Goal: Task Accomplishment & Management: Use online tool/utility

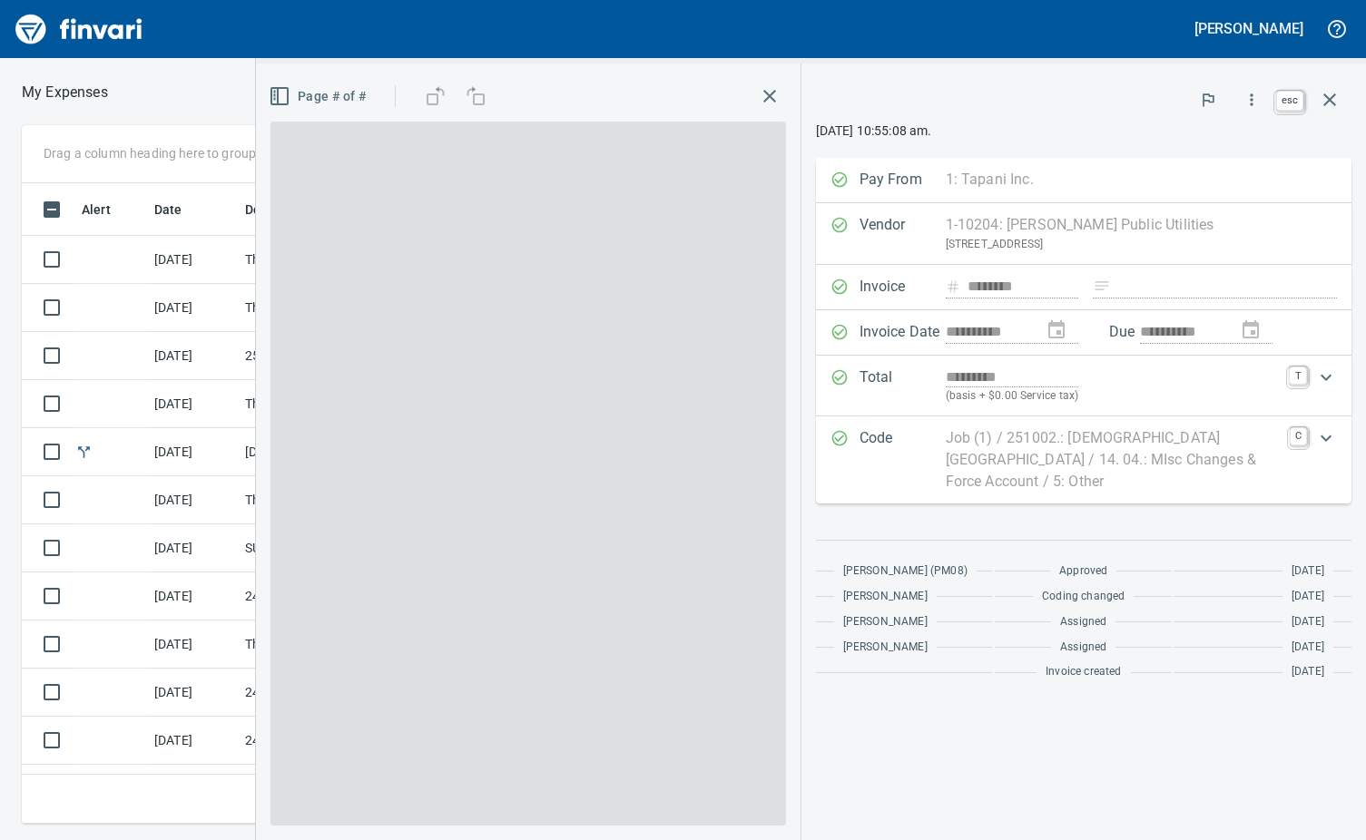
scroll to position [613, 841]
click at [1332, 105] on icon "button" at bounding box center [1330, 100] width 22 height 22
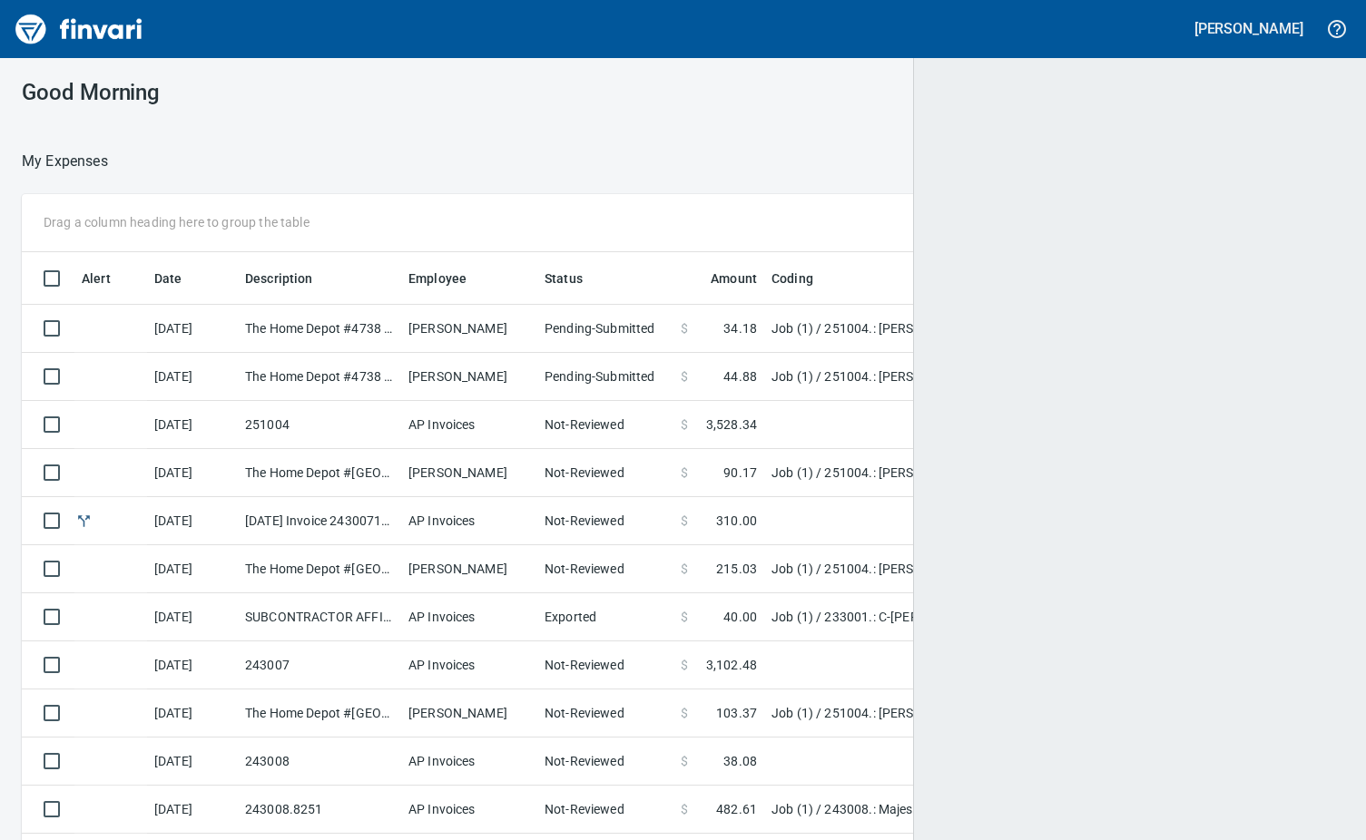
scroll to position [2, 2]
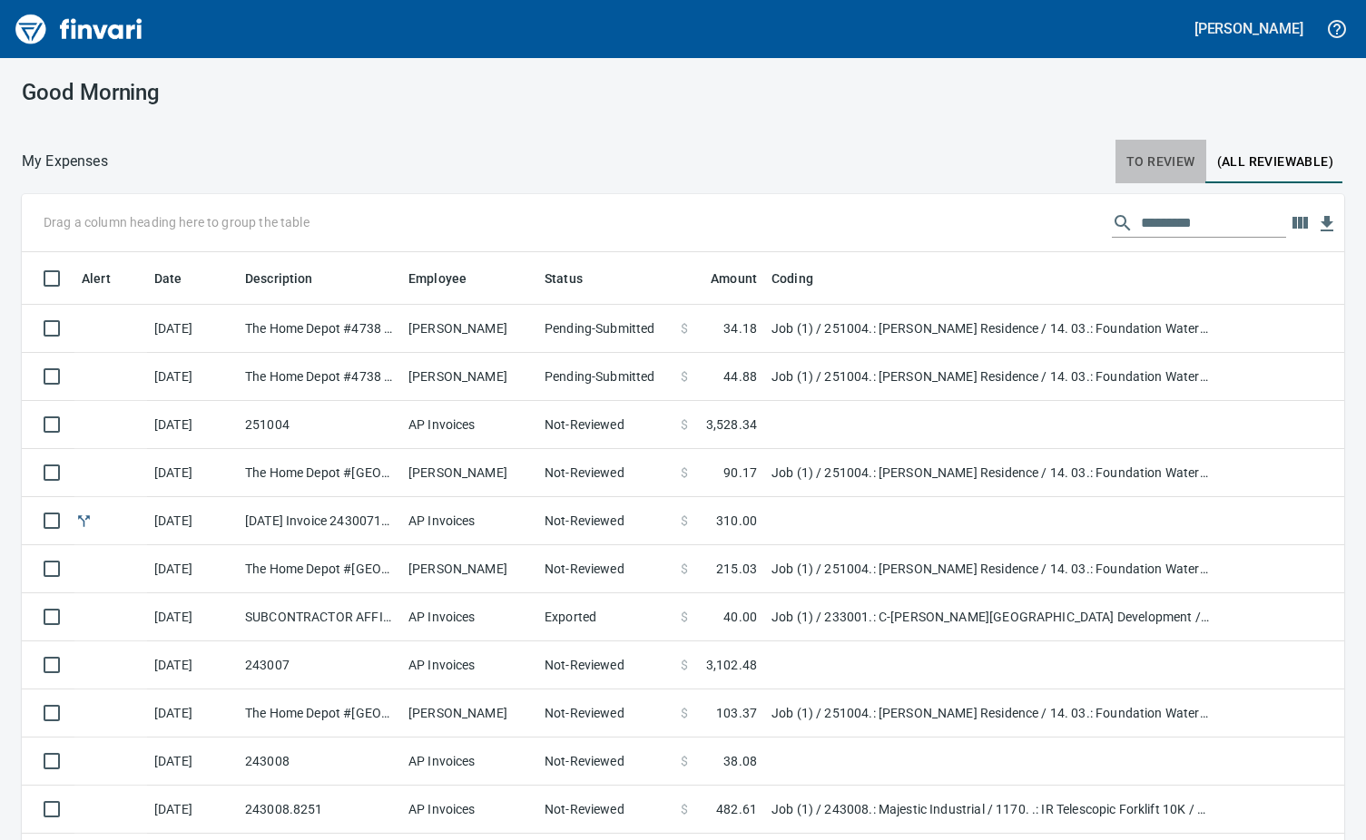
click at [1138, 158] on span "To Review" at bounding box center [1160, 162] width 69 height 23
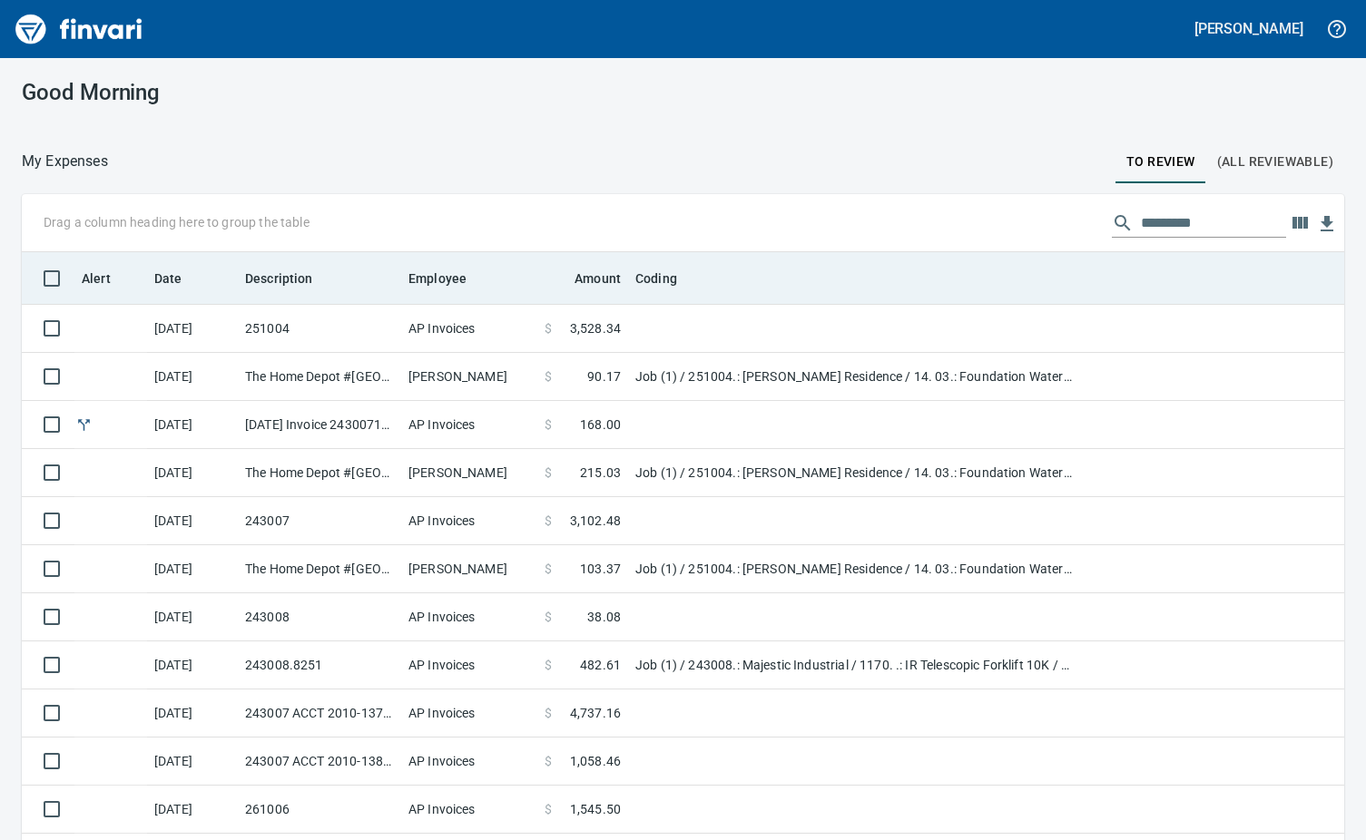
scroll to position [627, 1281]
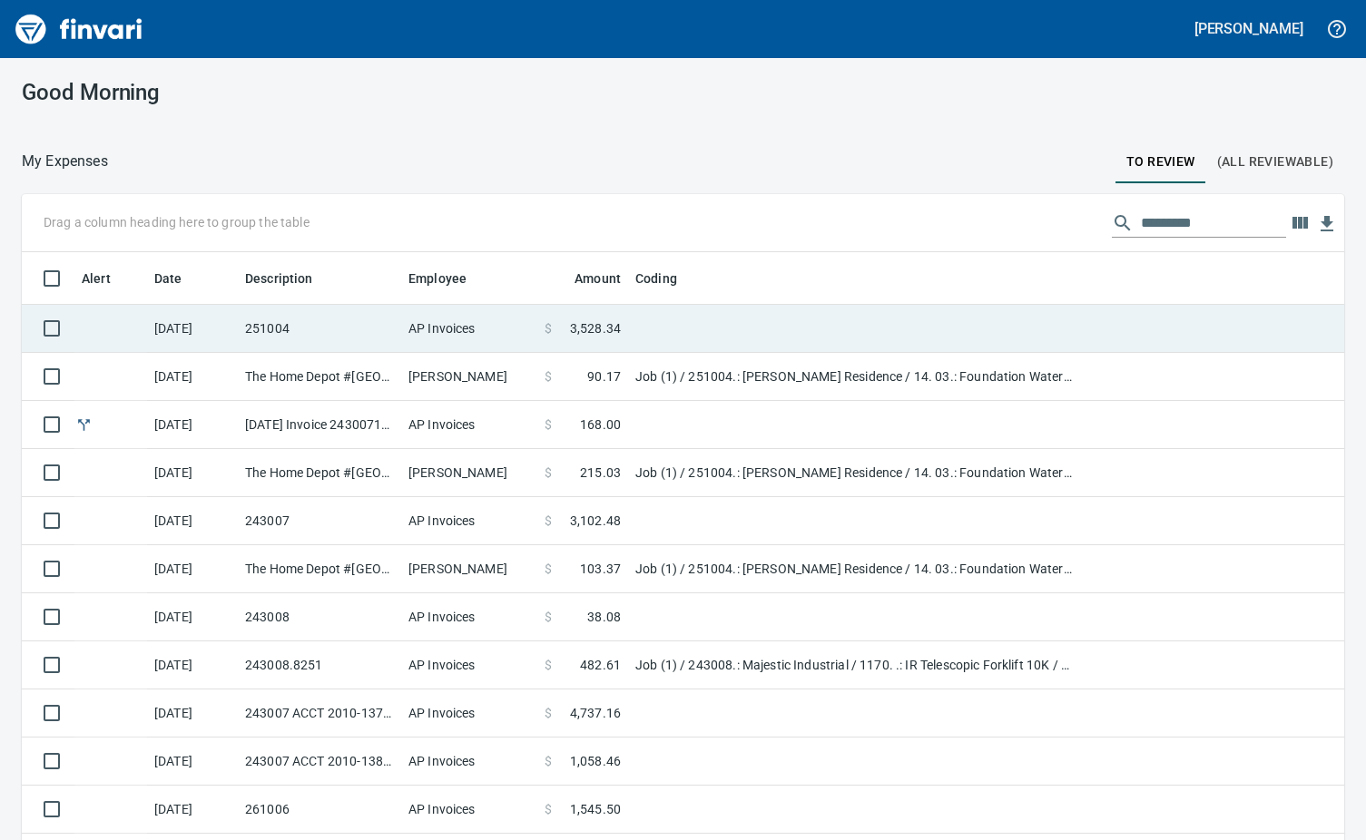
click at [339, 339] on td "251004" at bounding box center [319, 329] width 163 height 48
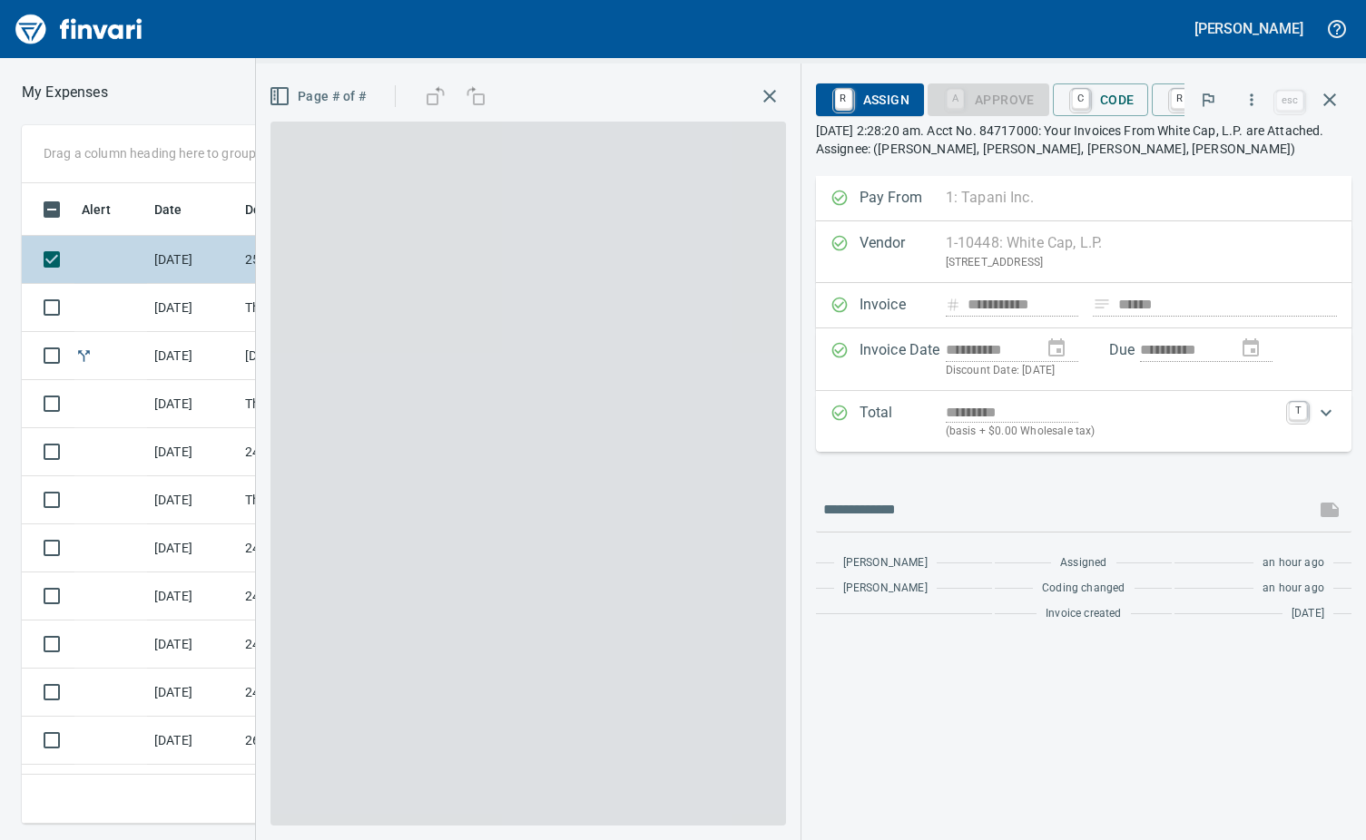
scroll to position [613, 841]
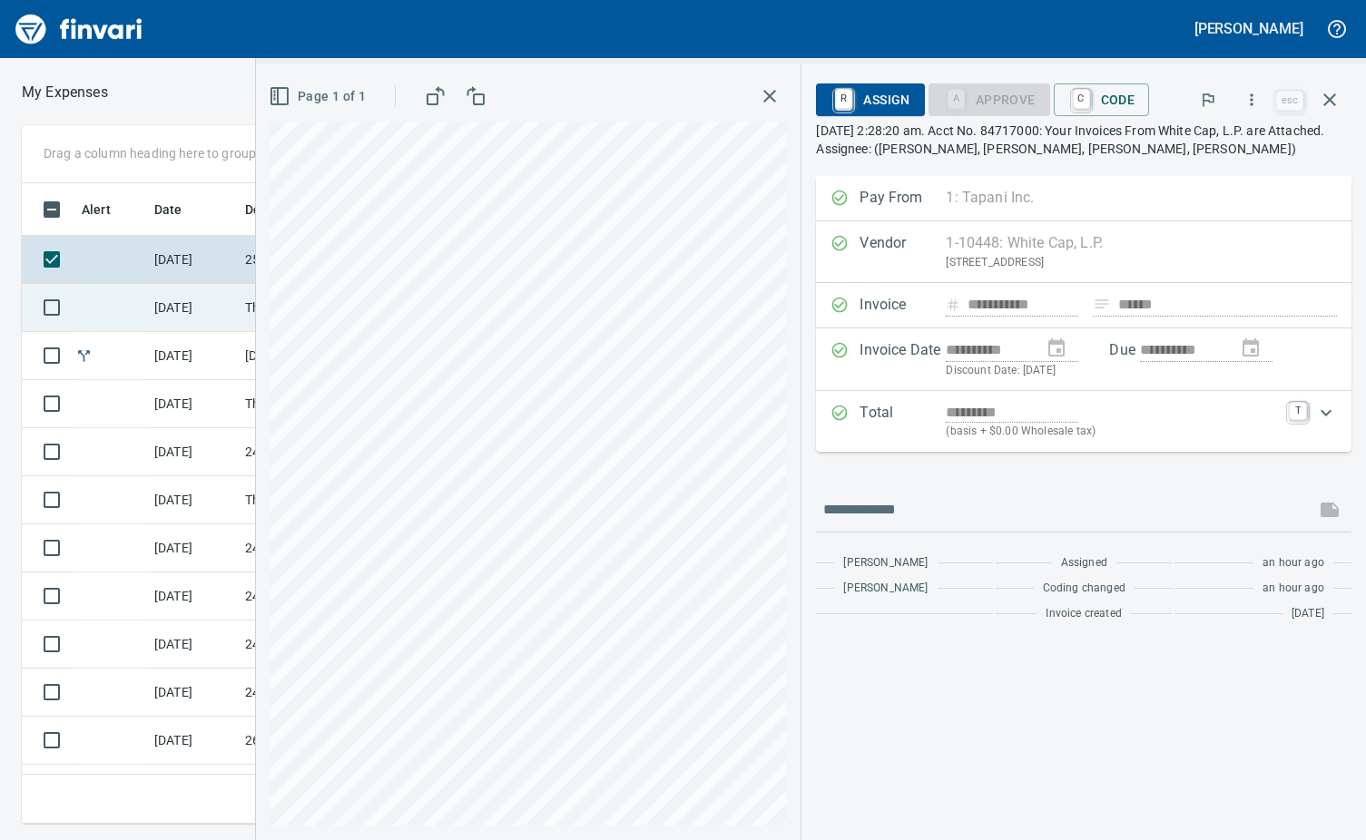
click at [158, 318] on td "[DATE]" at bounding box center [192, 308] width 91 height 48
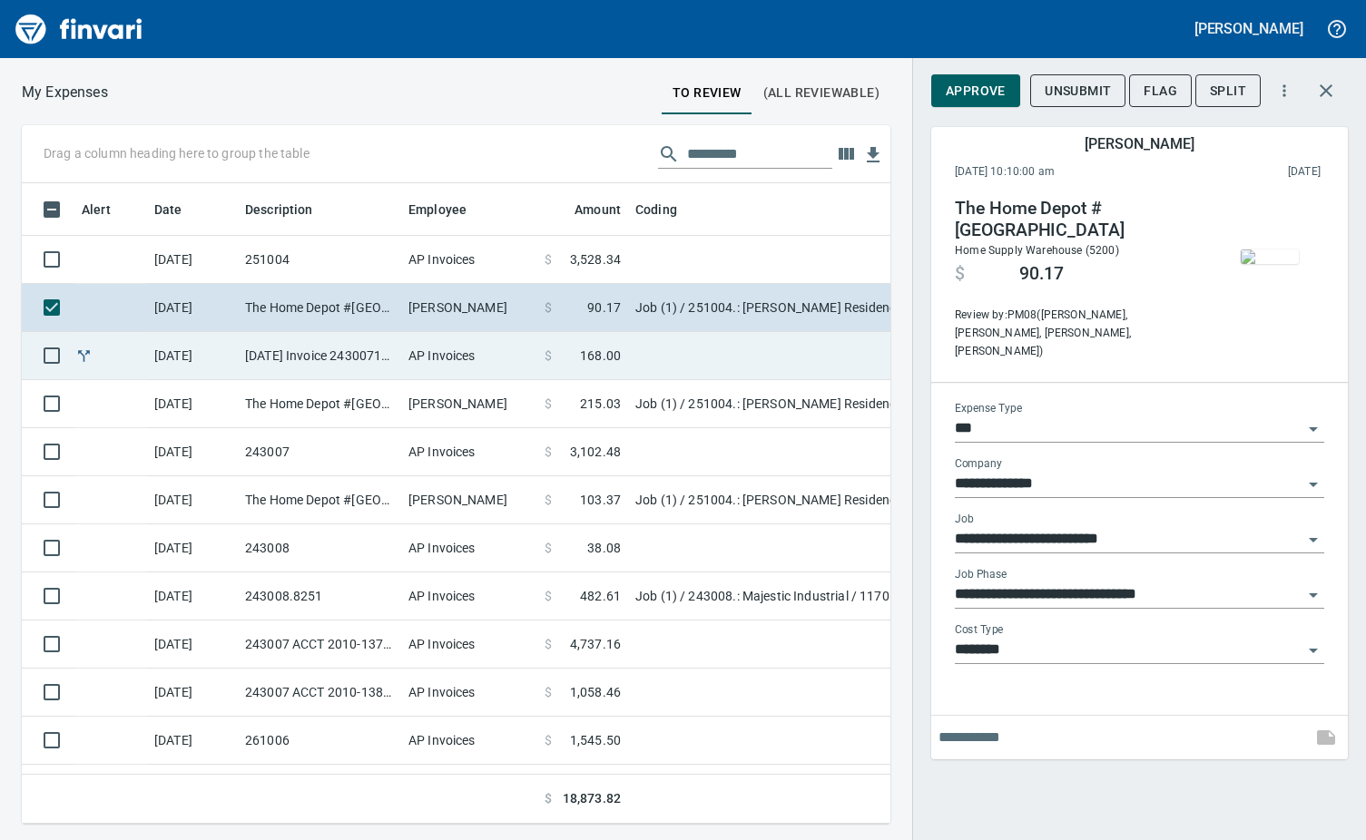
click at [280, 350] on td "[DATE] Invoice 243007100225 from Tapani Materials (1-29544)" at bounding box center [319, 356] width 163 height 48
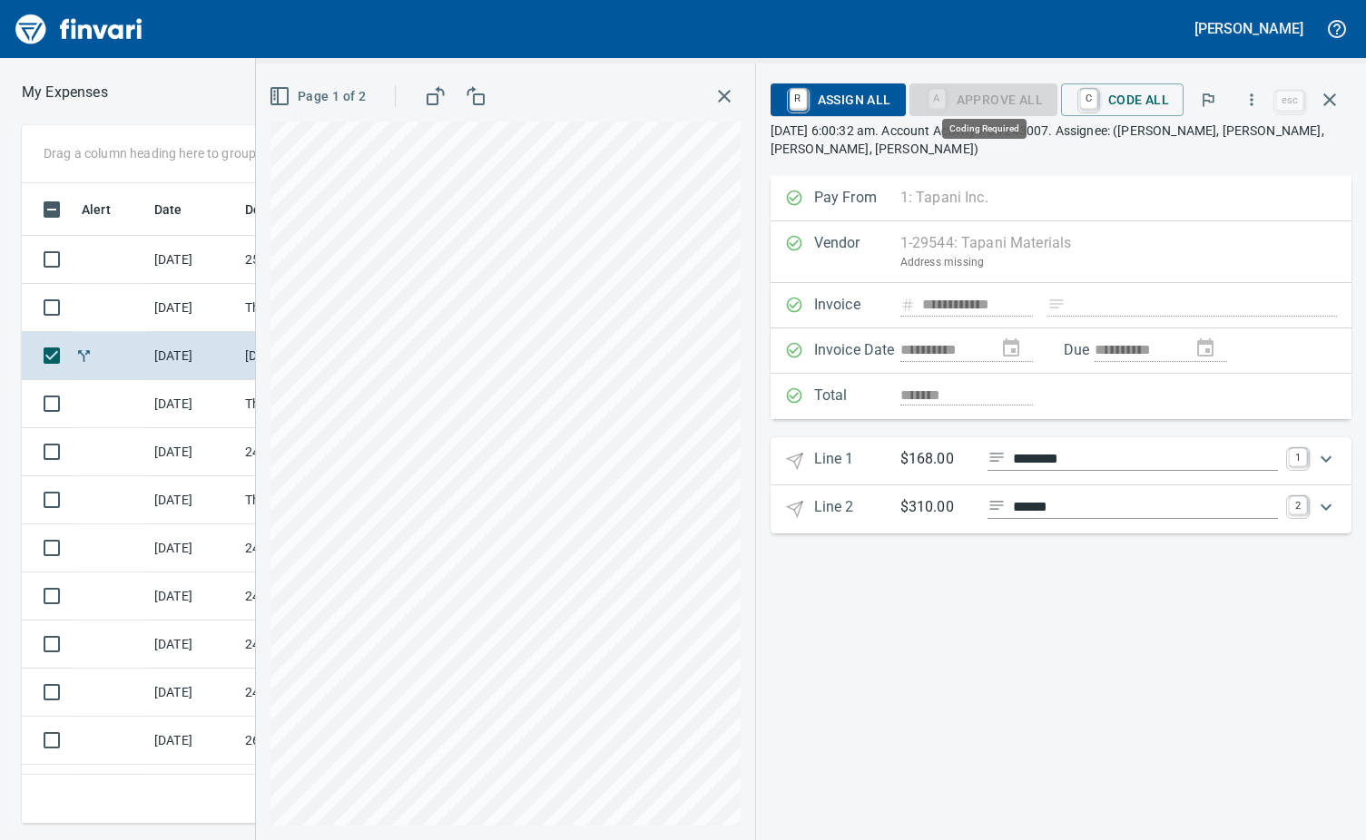
scroll to position [613, 841]
click at [1106, 102] on span "C Code All" at bounding box center [1121, 99] width 93 height 31
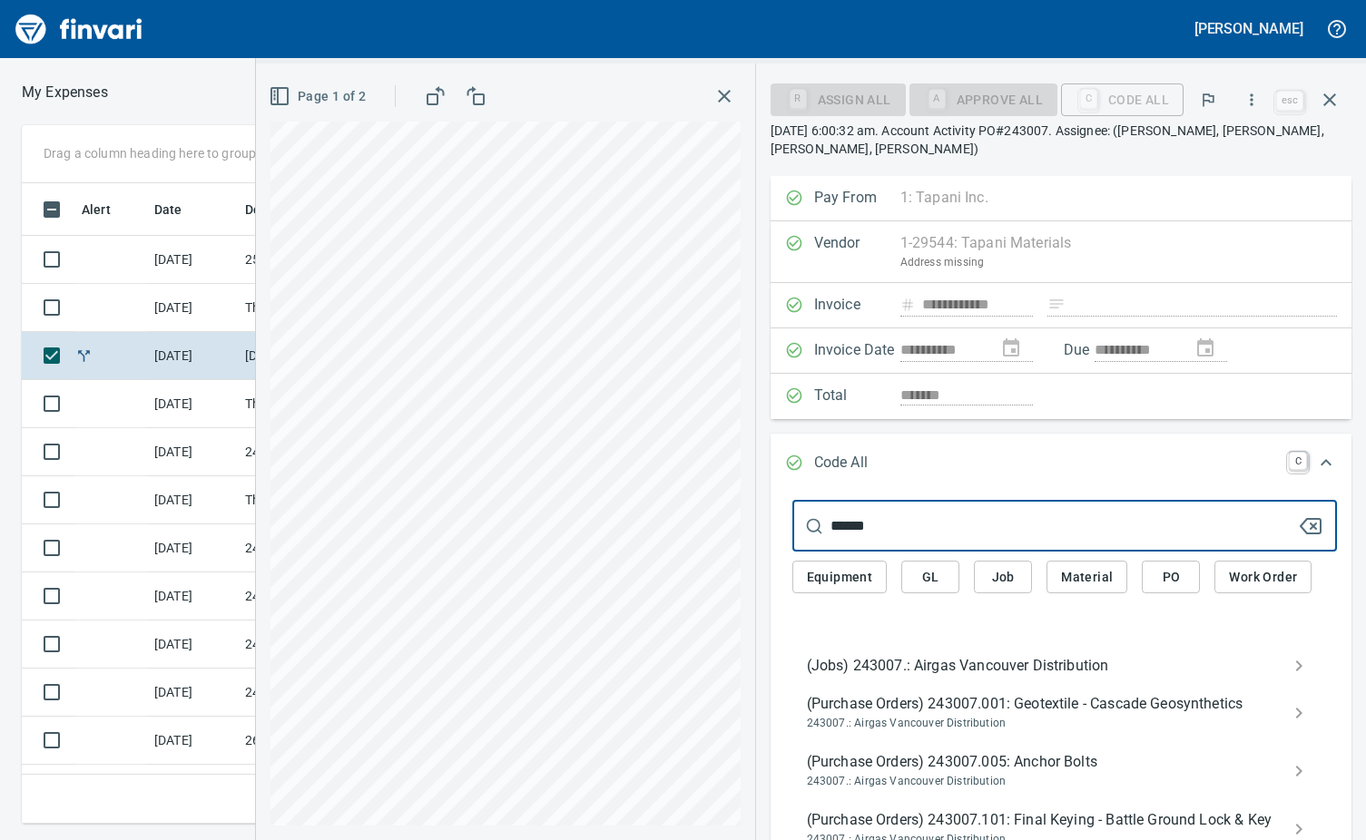
type input "******"
click at [955, 664] on span "(Jobs) 243007.: Airgas Vancouver Distribution" at bounding box center [1050, 666] width 486 height 22
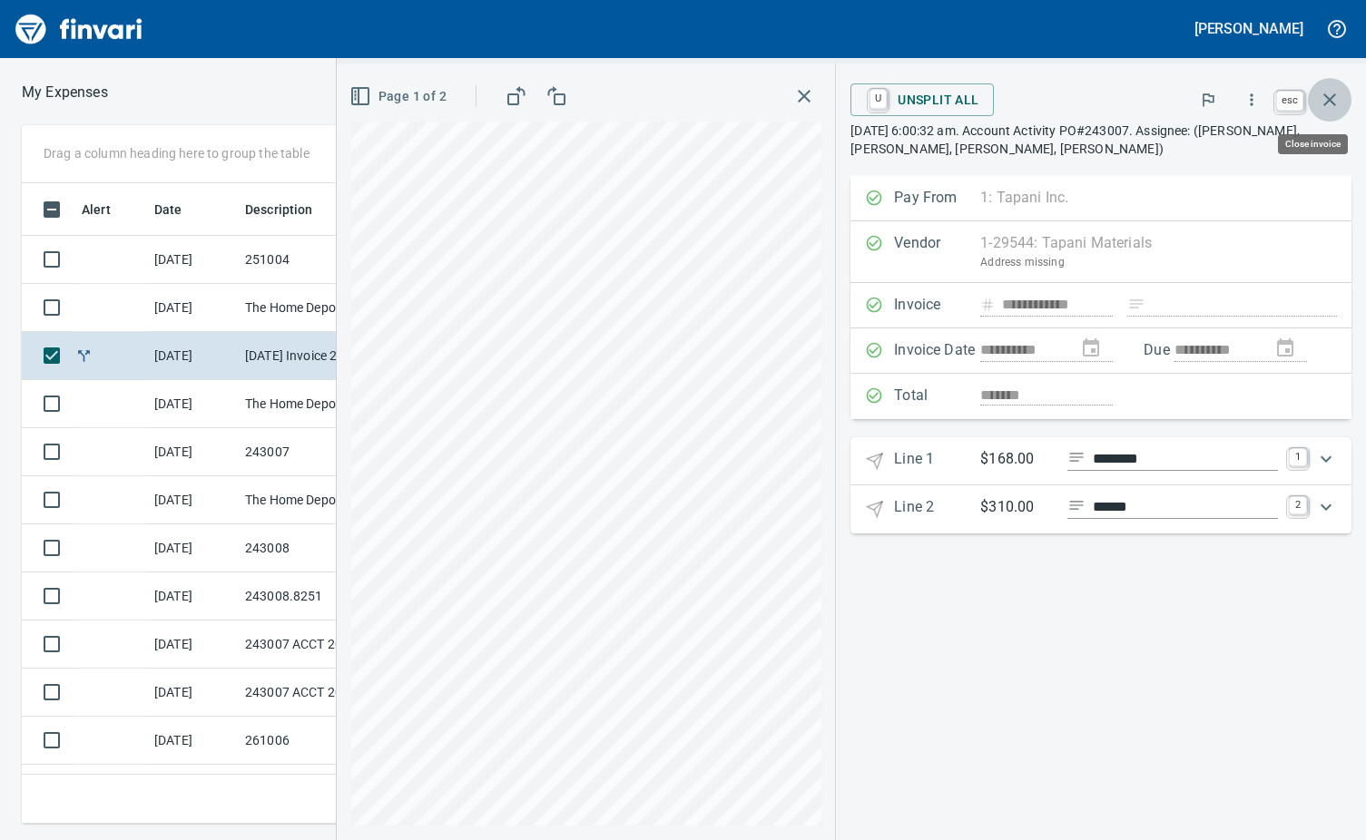
click at [1325, 101] on icon "button" at bounding box center [1330, 100] width 22 height 22
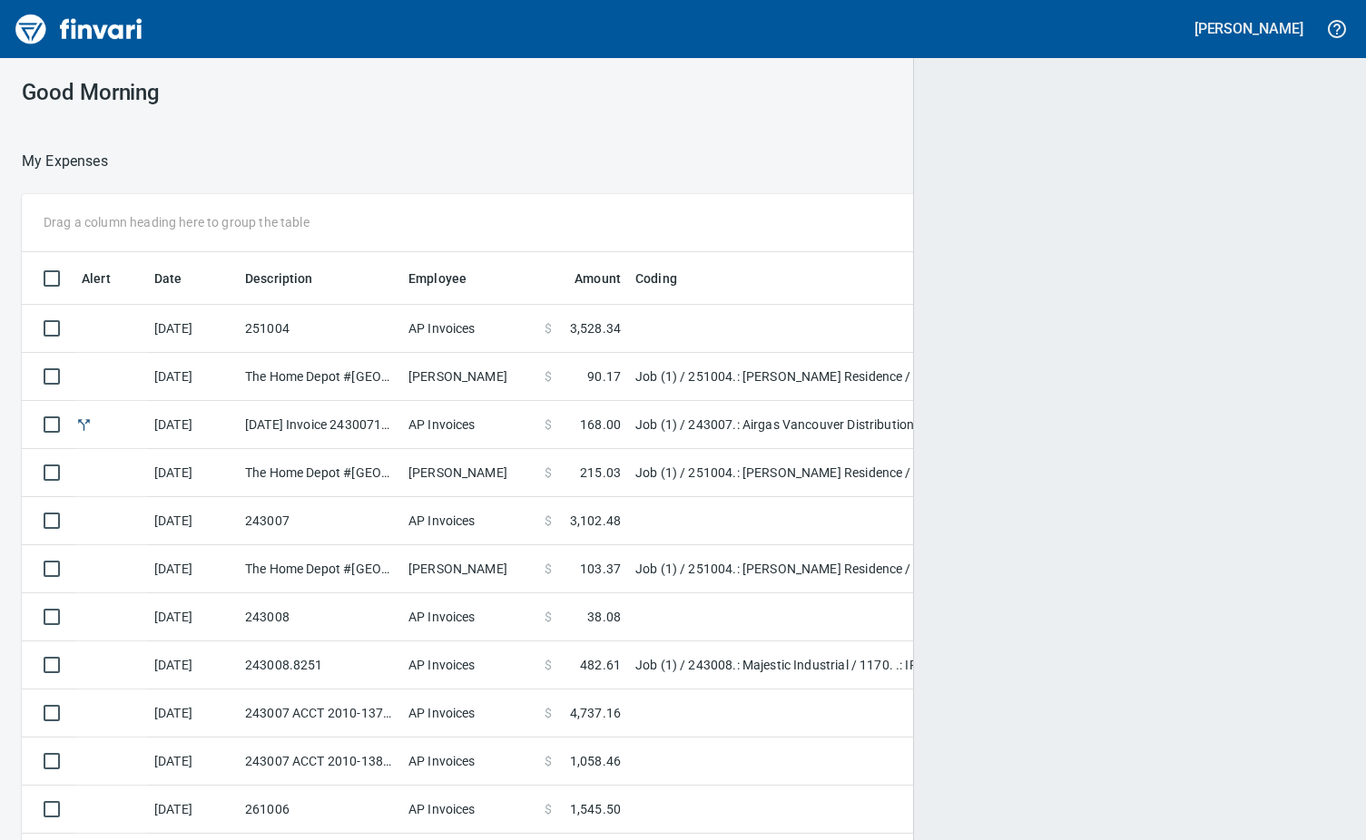
scroll to position [627, 1278]
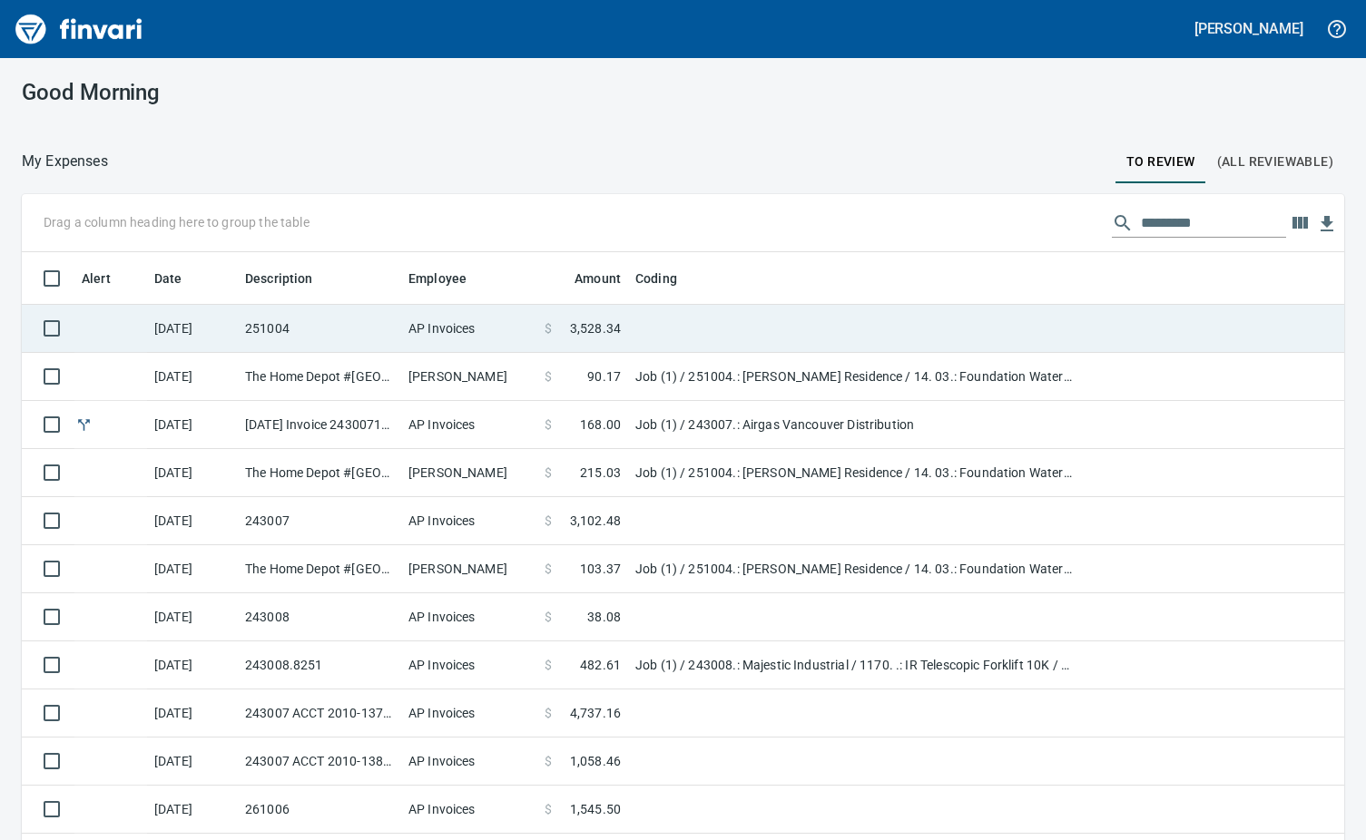
click at [303, 337] on td "251004" at bounding box center [319, 329] width 163 height 48
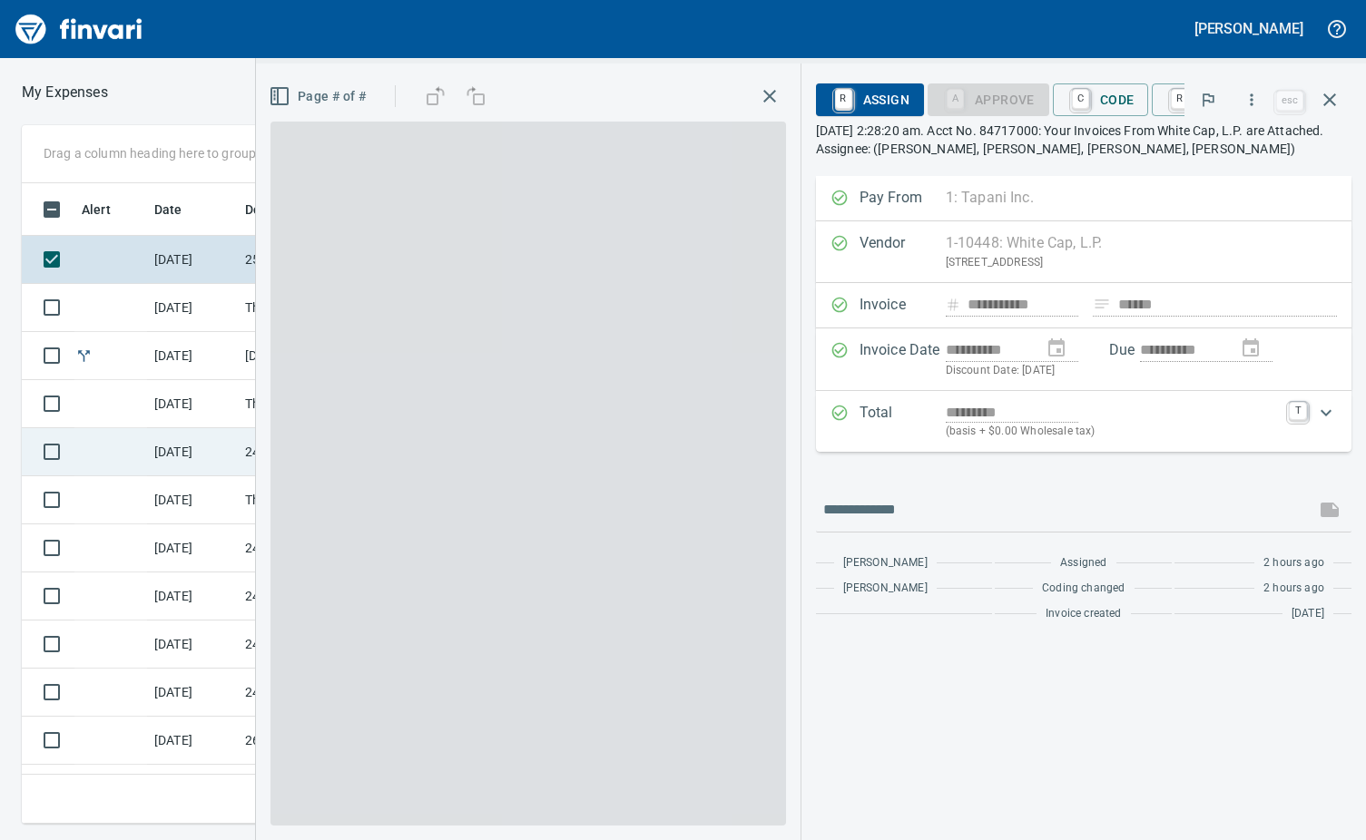
scroll to position [613, 841]
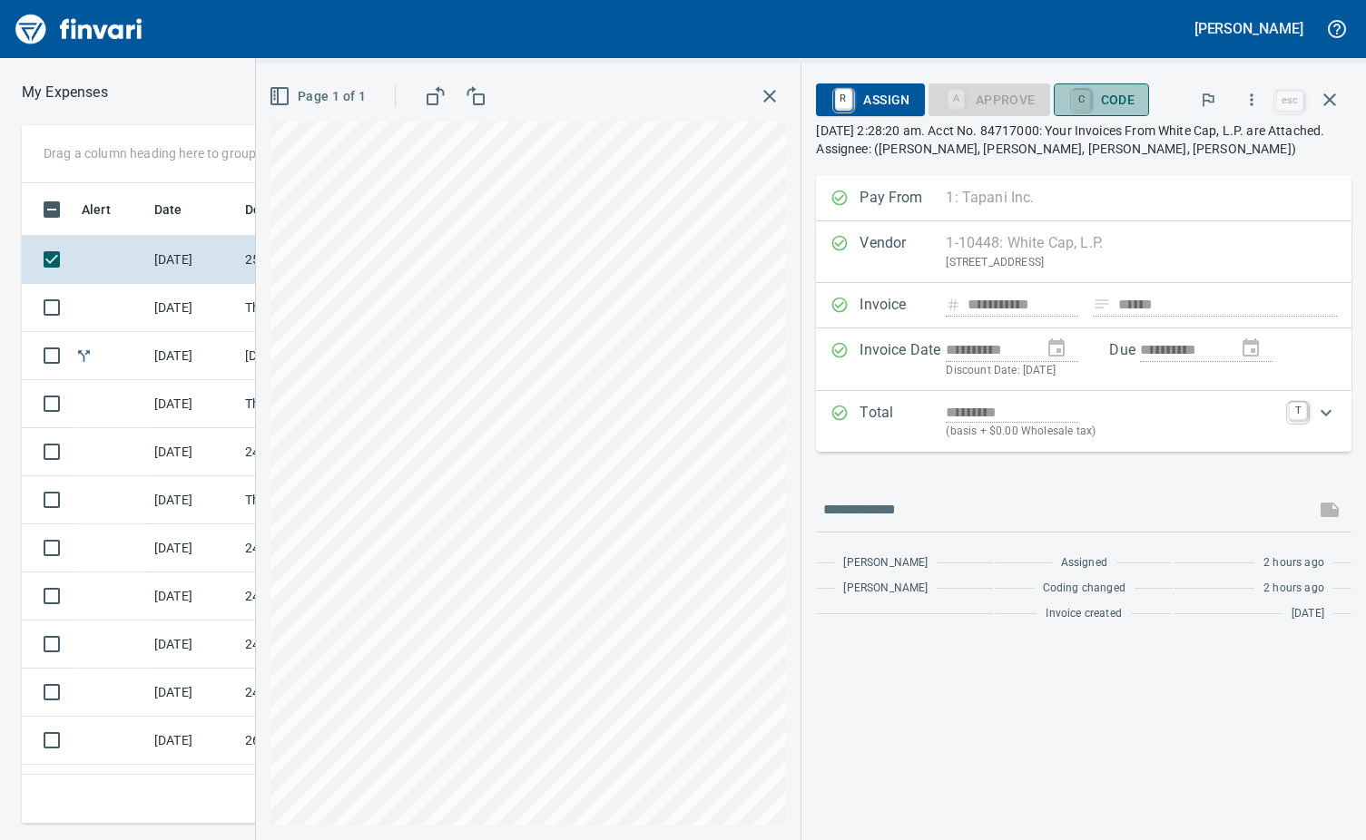
click at [1088, 107] on link "C" at bounding box center [1081, 100] width 17 height 20
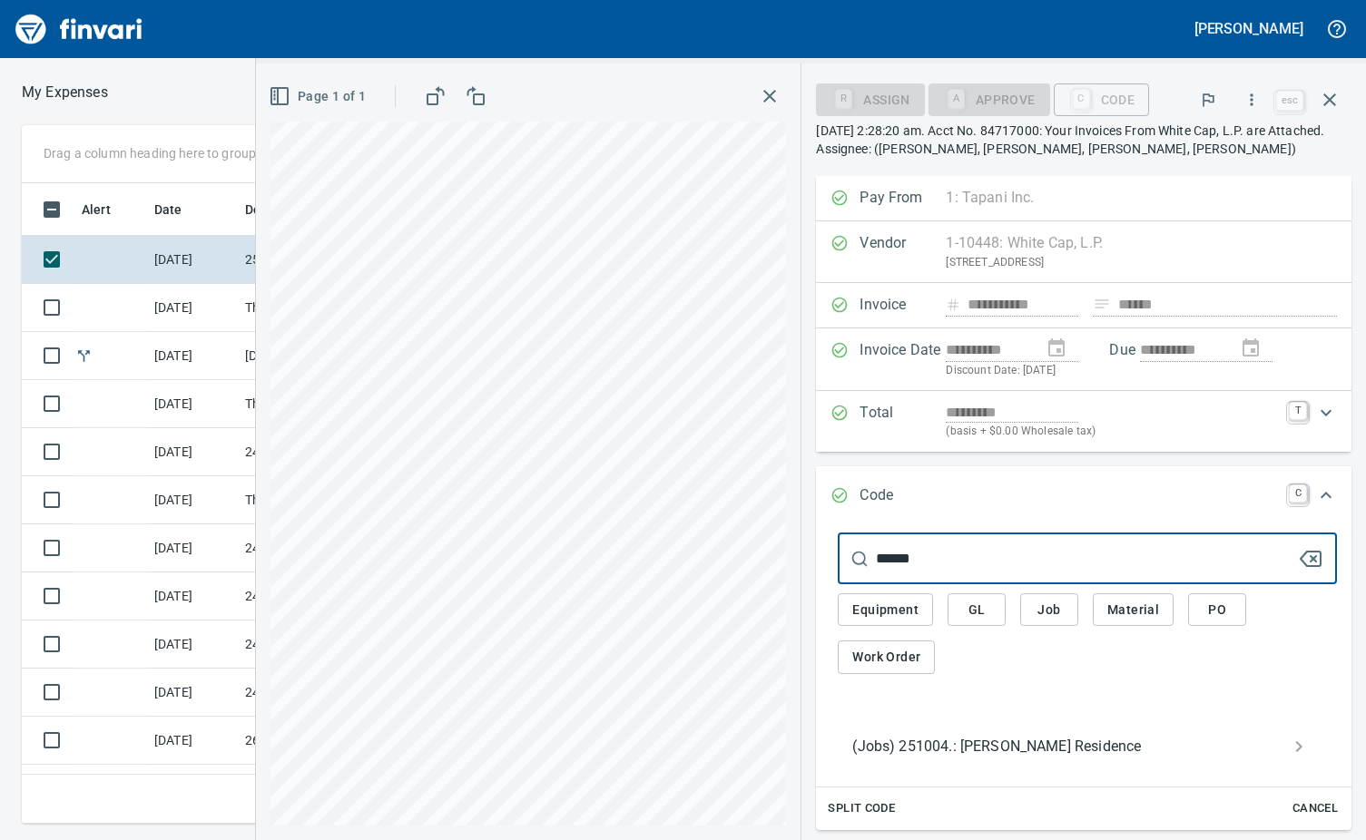
type input "******"
click at [1001, 746] on span "(Jobs) 251004.: [PERSON_NAME] Residence" at bounding box center [1072, 747] width 441 height 22
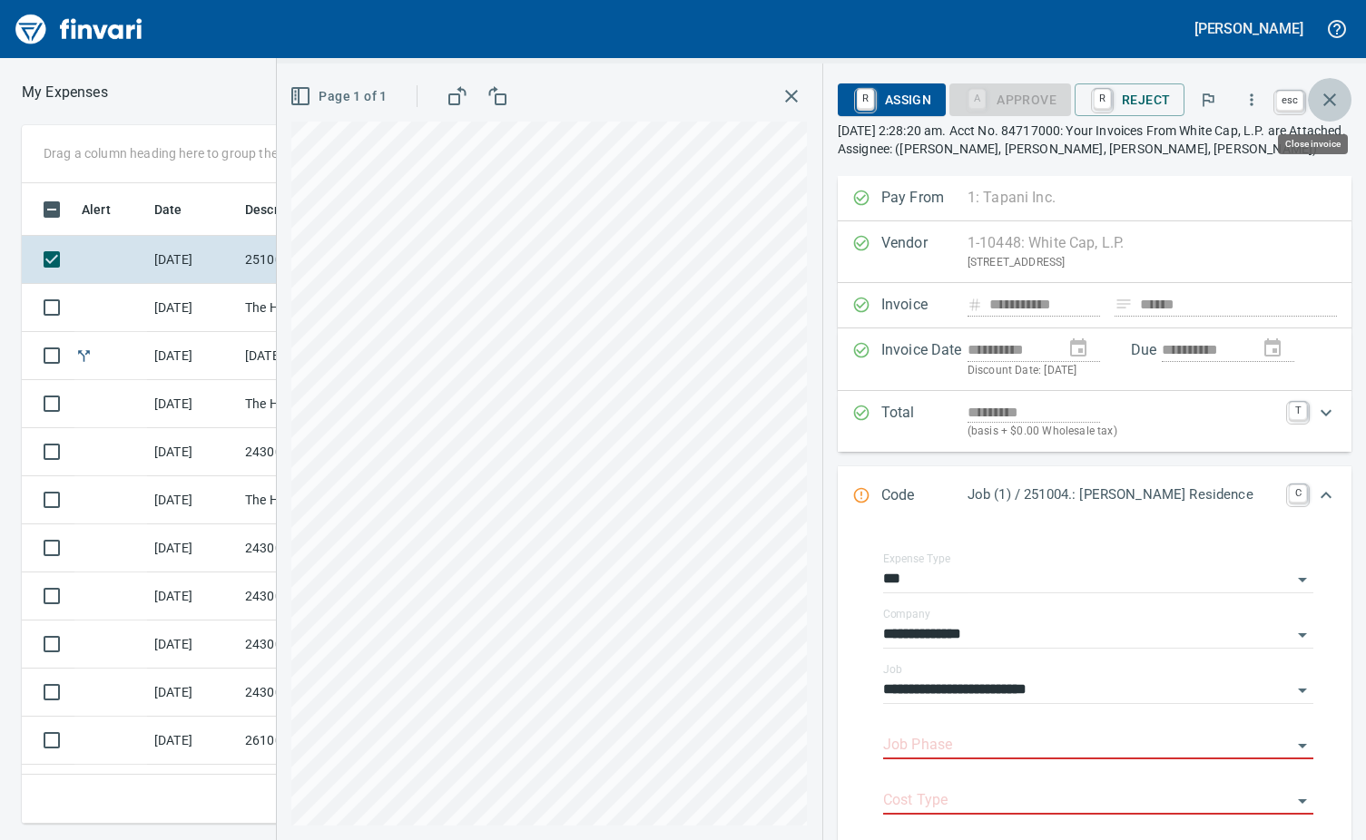
click at [1321, 98] on icon "button" at bounding box center [1330, 100] width 22 height 22
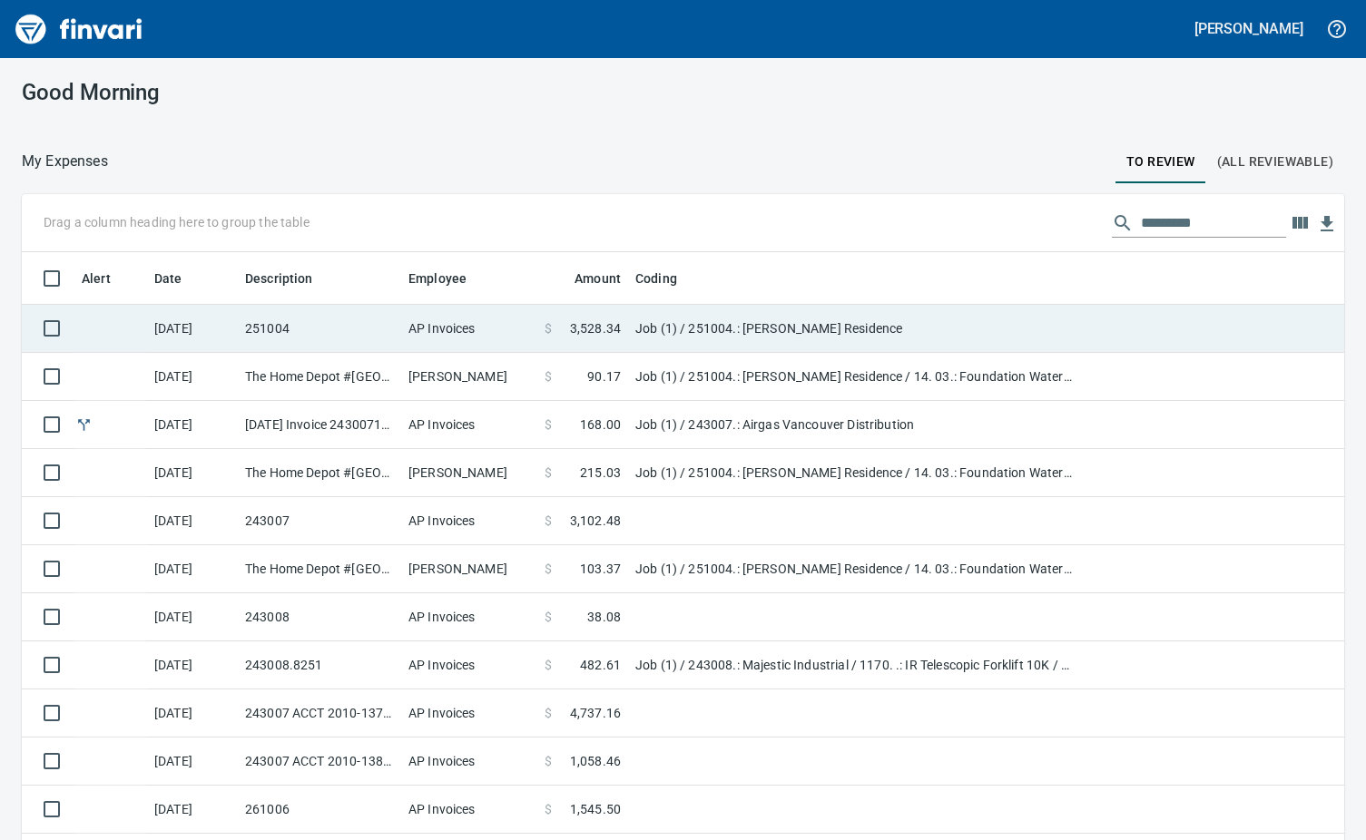
scroll to position [627, 1281]
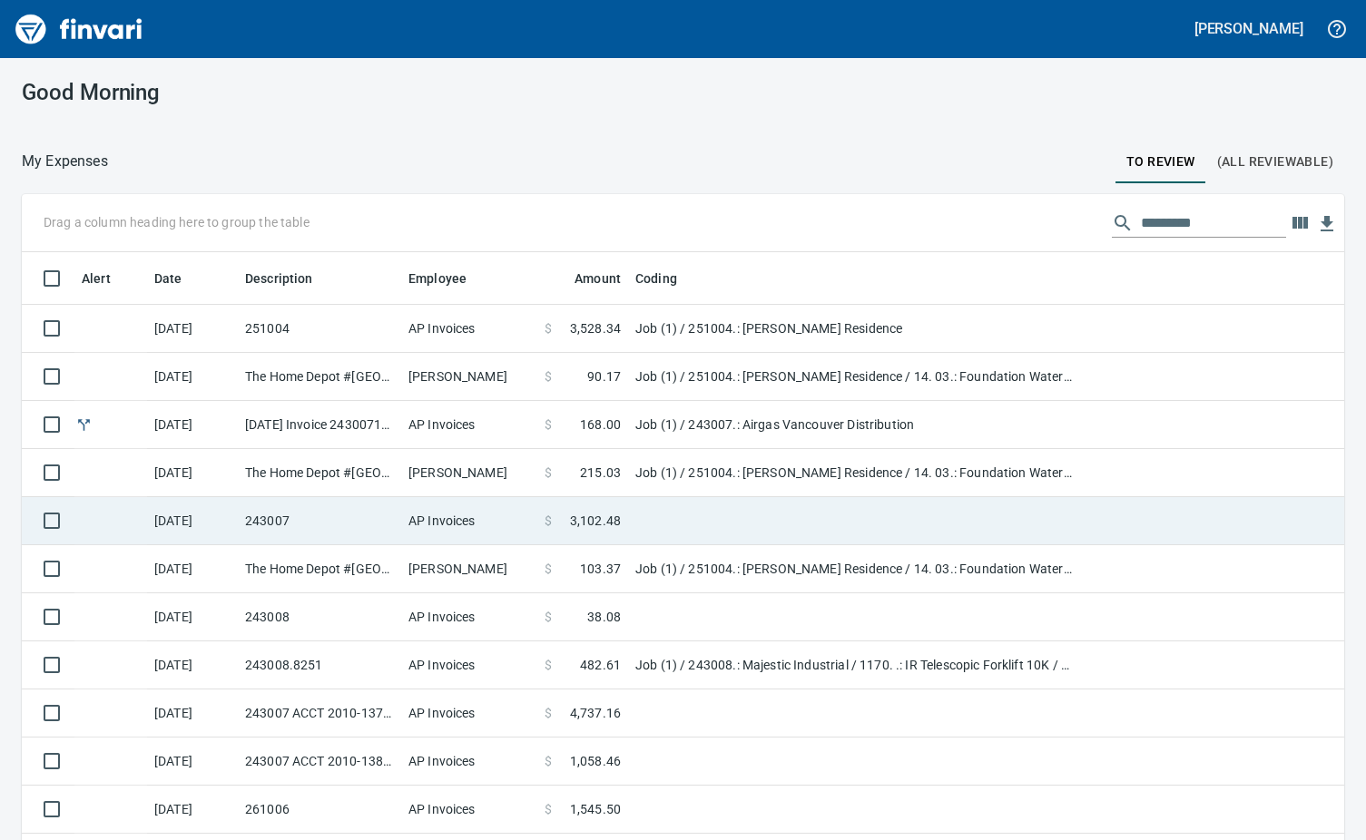
click at [660, 510] on td at bounding box center [855, 521] width 454 height 48
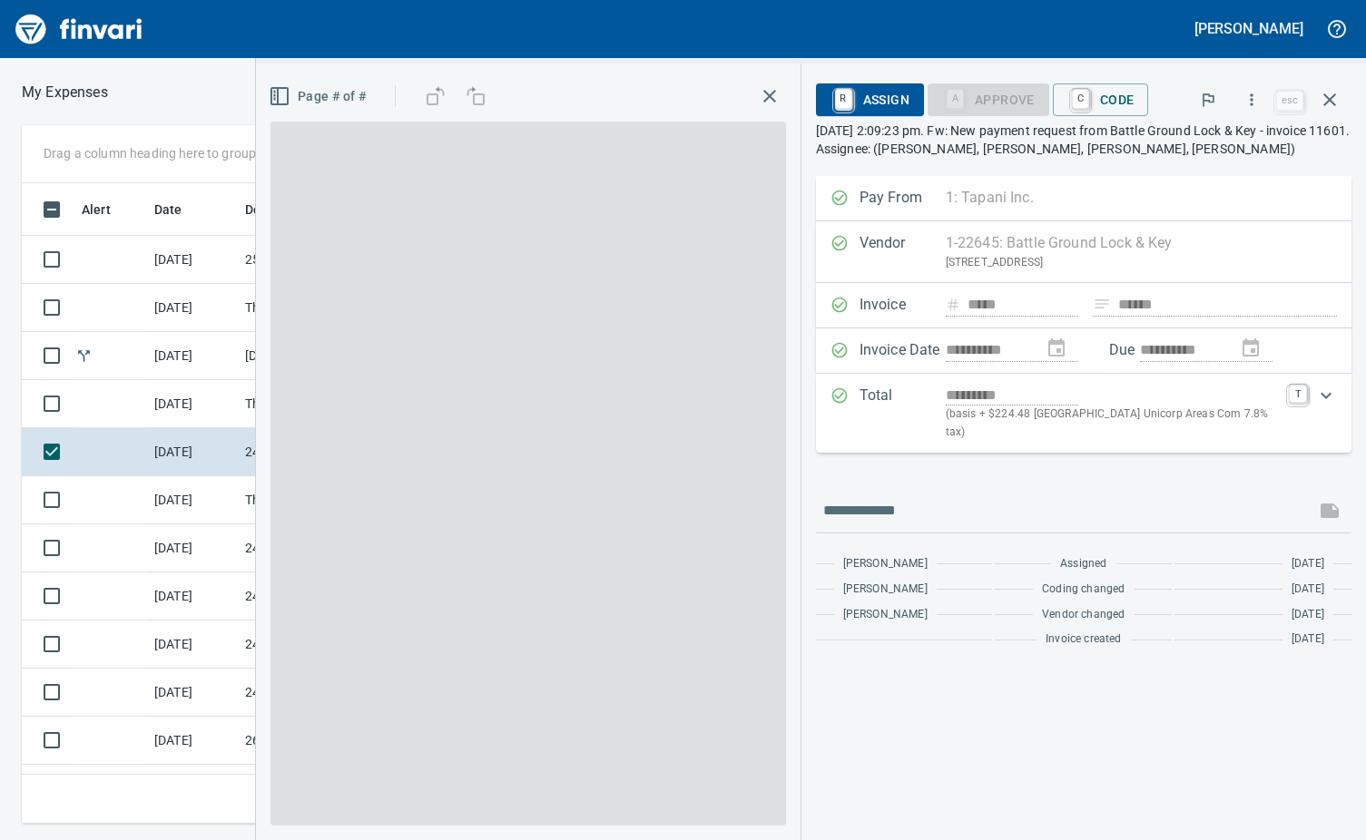
scroll to position [613, 841]
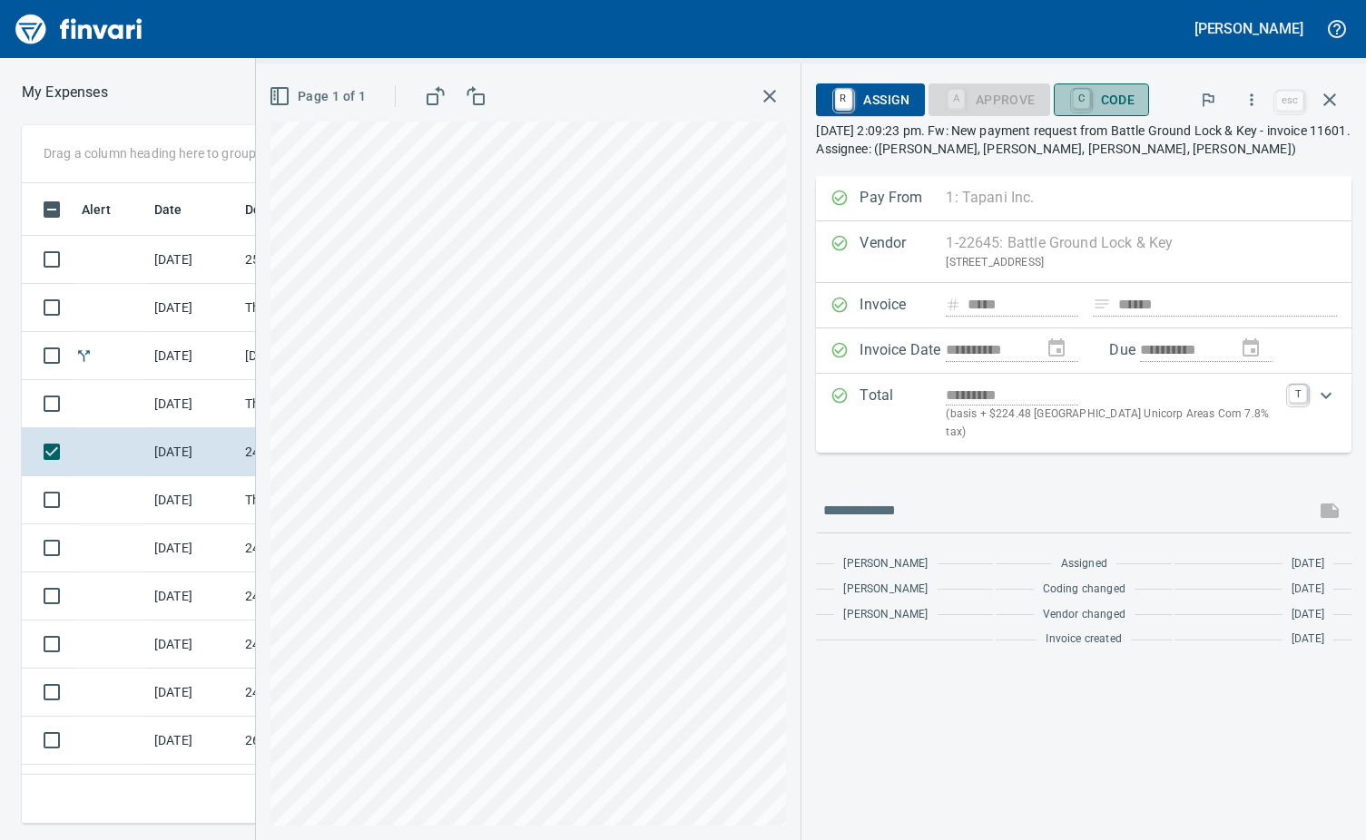
click at [1102, 98] on span "C Code" at bounding box center [1101, 99] width 67 height 31
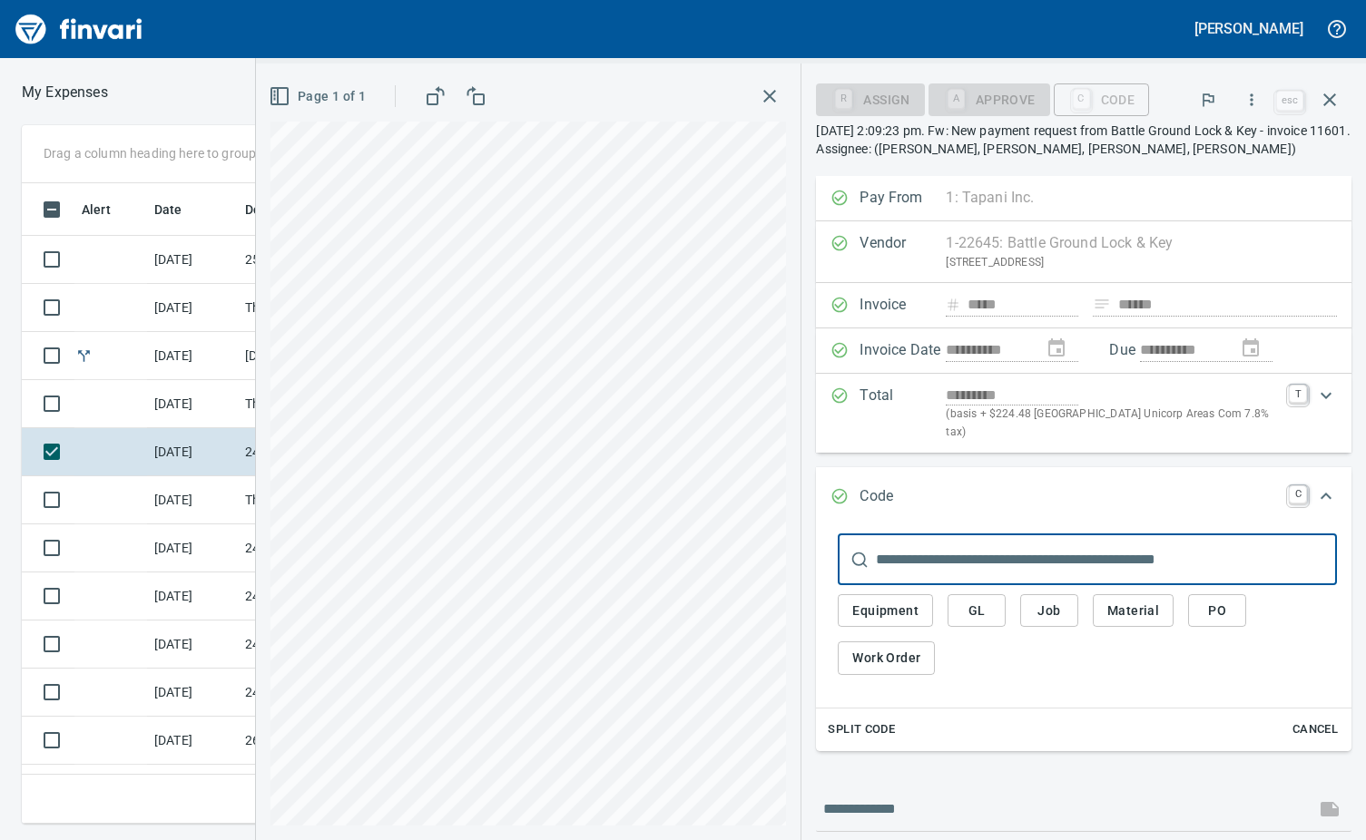
click at [894, 553] on input "text" at bounding box center [1106, 559] width 461 height 51
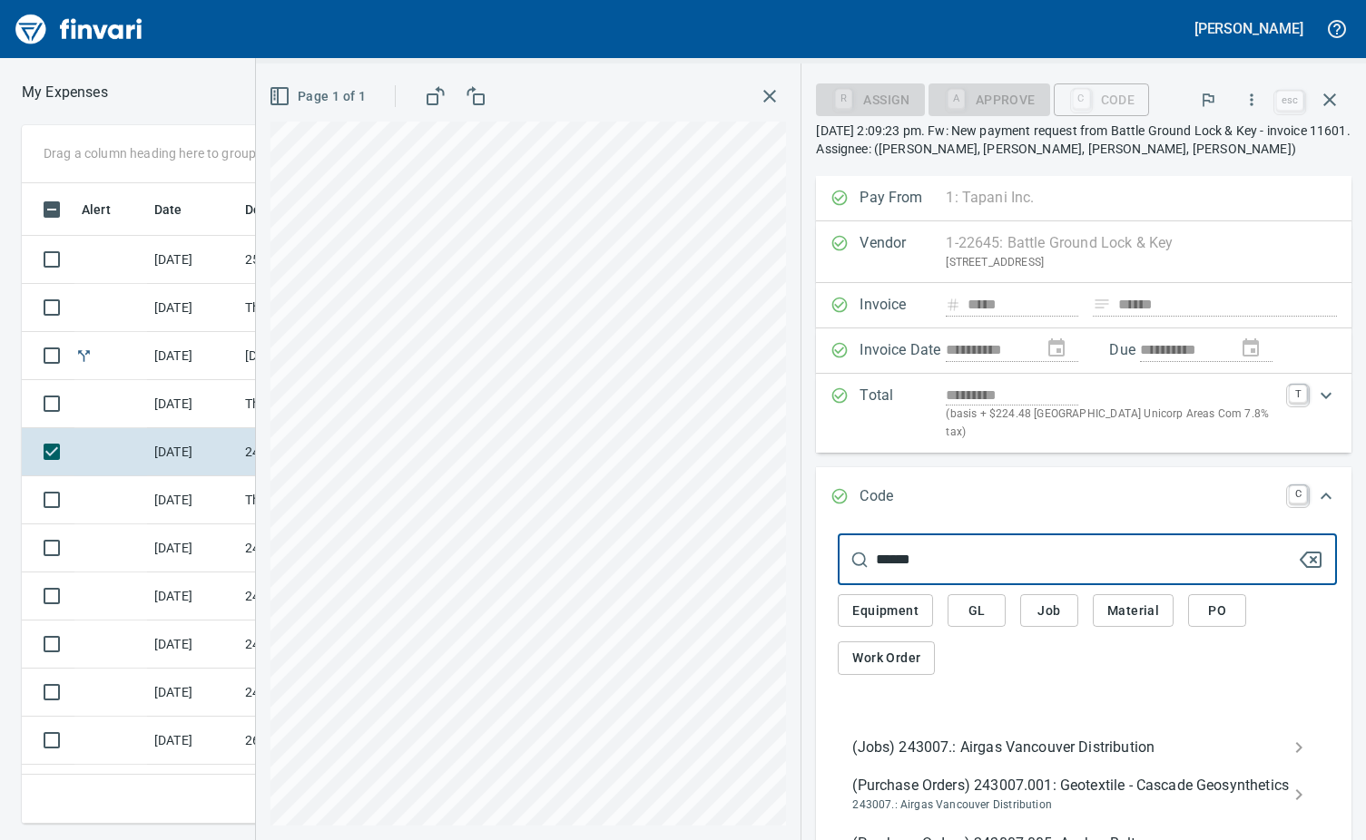
type input "******"
click at [972, 737] on span "(Jobs) 243007.: Airgas Vancouver Distribution" at bounding box center [1072, 748] width 441 height 22
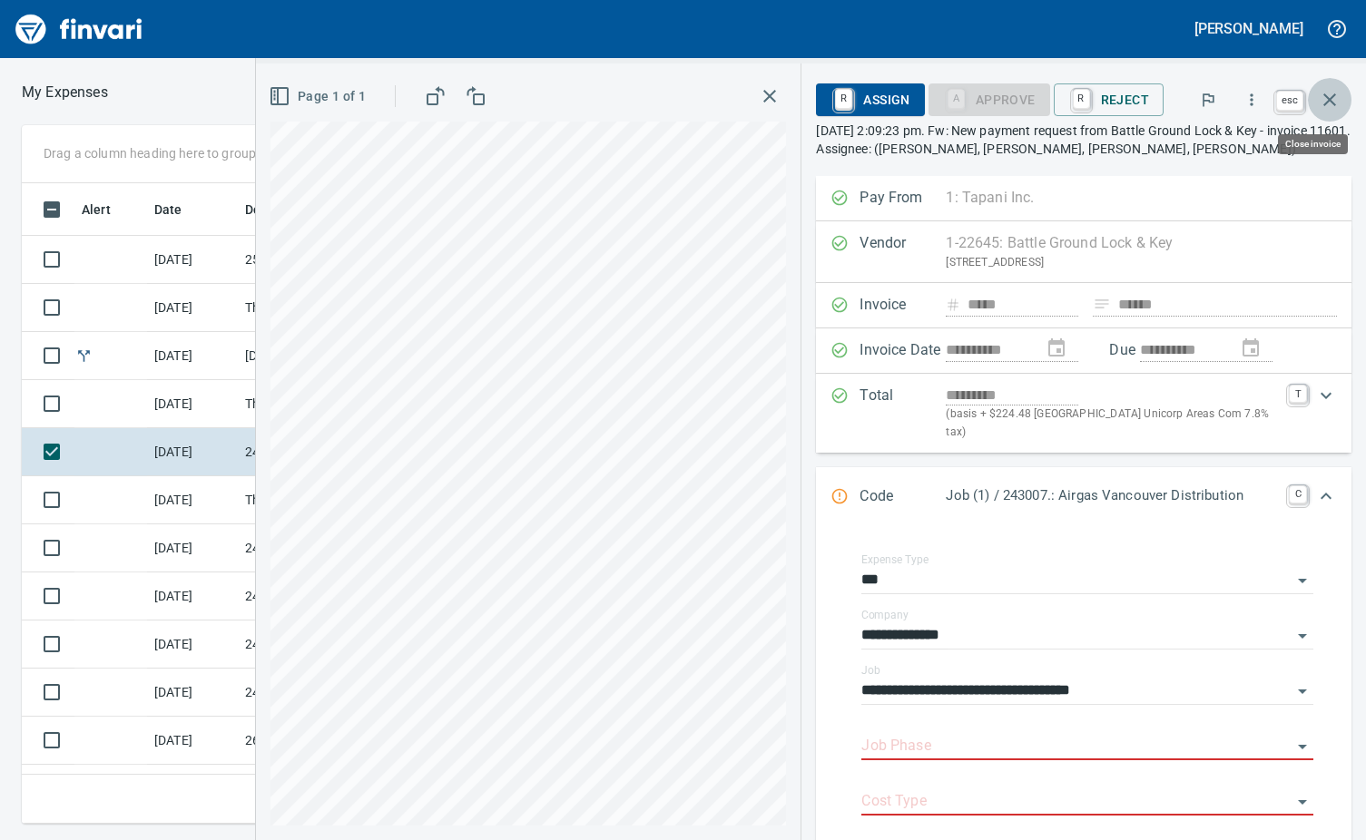
click at [1330, 101] on icon "button" at bounding box center [1329, 99] width 13 height 13
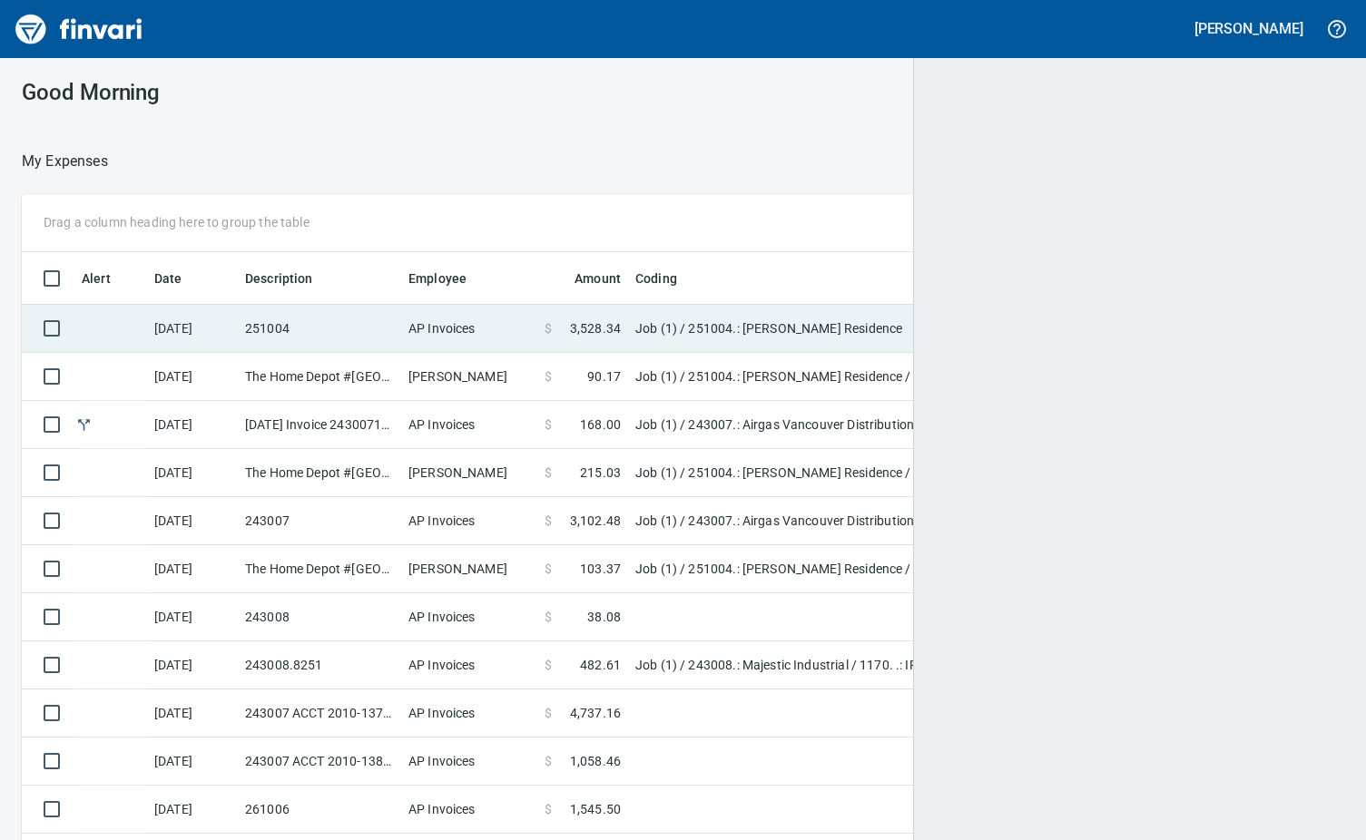
scroll to position [2, 2]
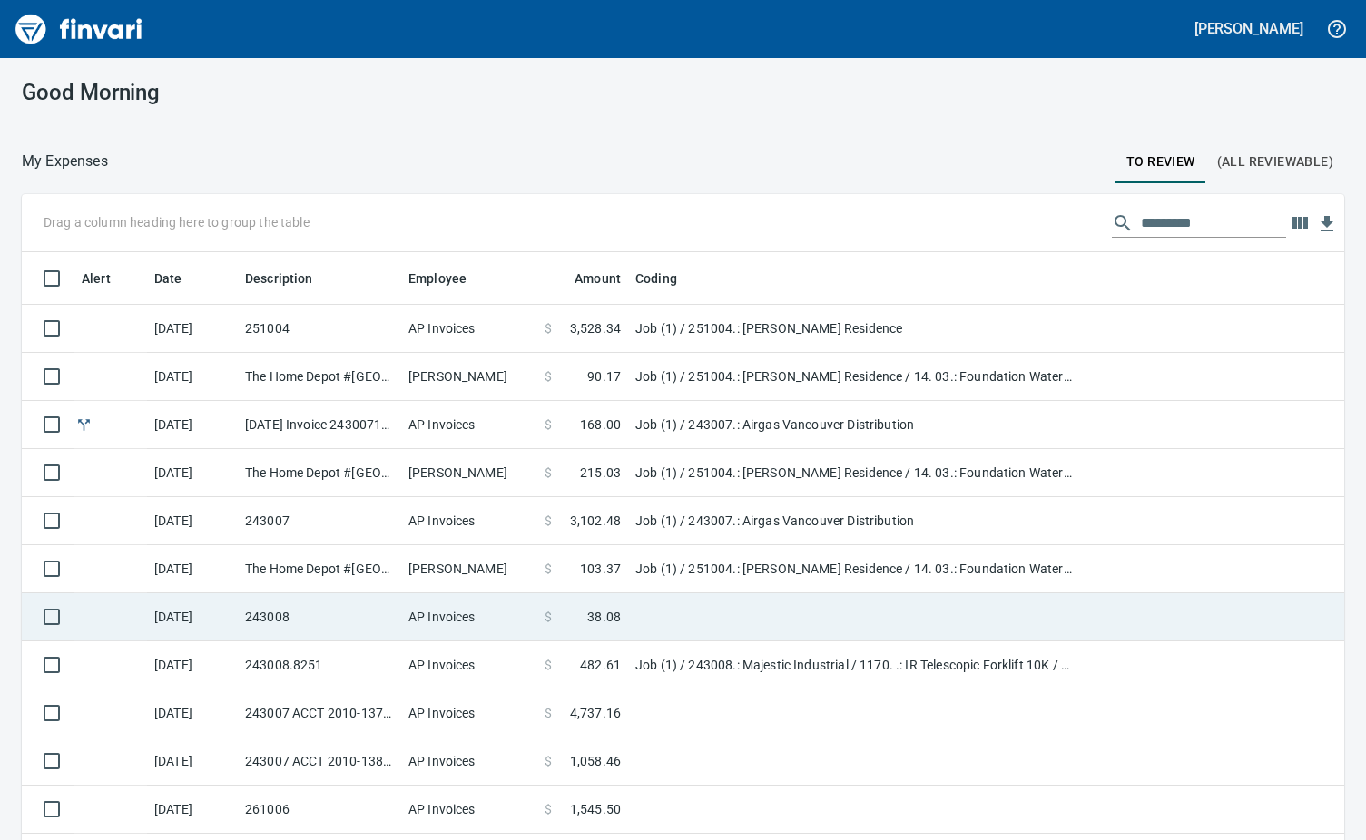
click at [527, 614] on td "AP Invoices" at bounding box center [469, 617] width 136 height 48
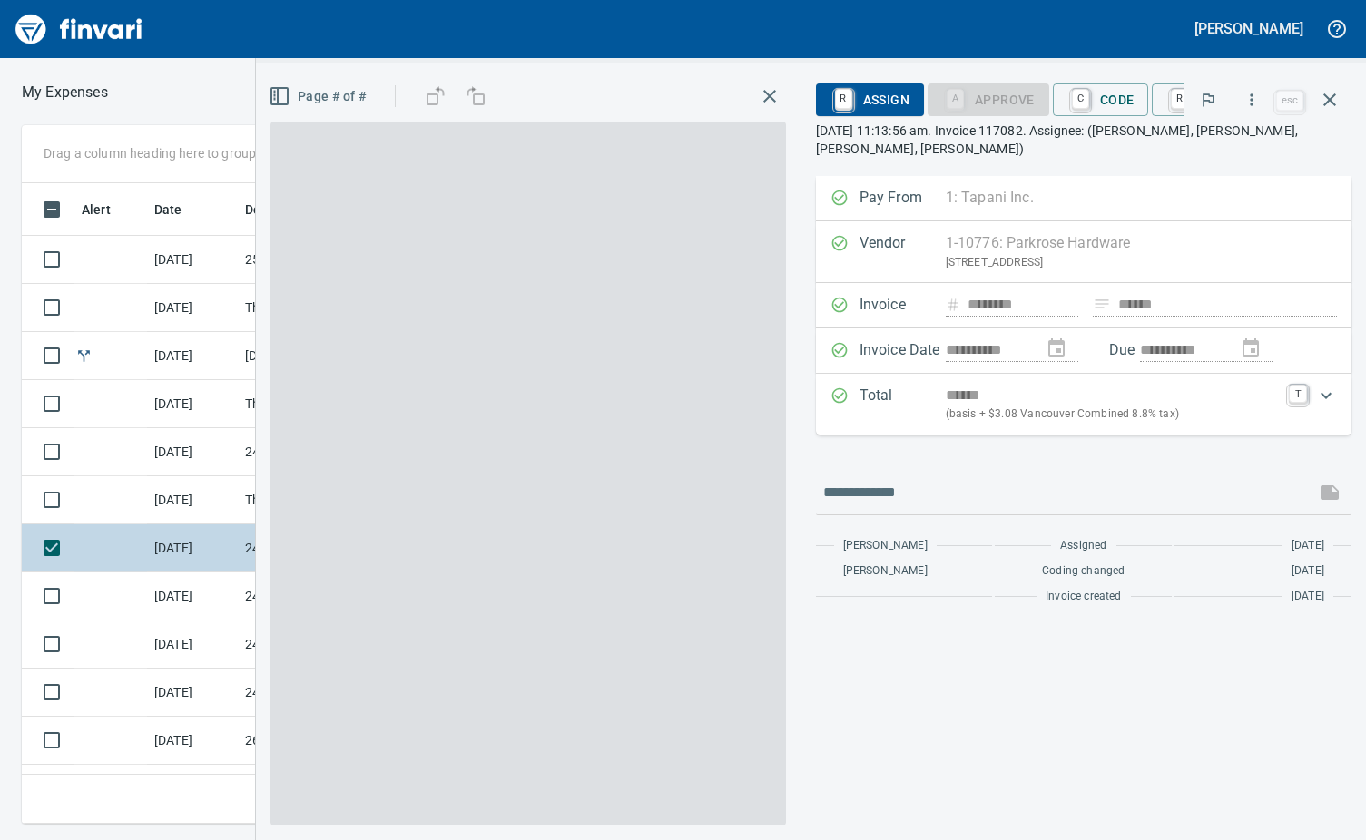
scroll to position [613, 841]
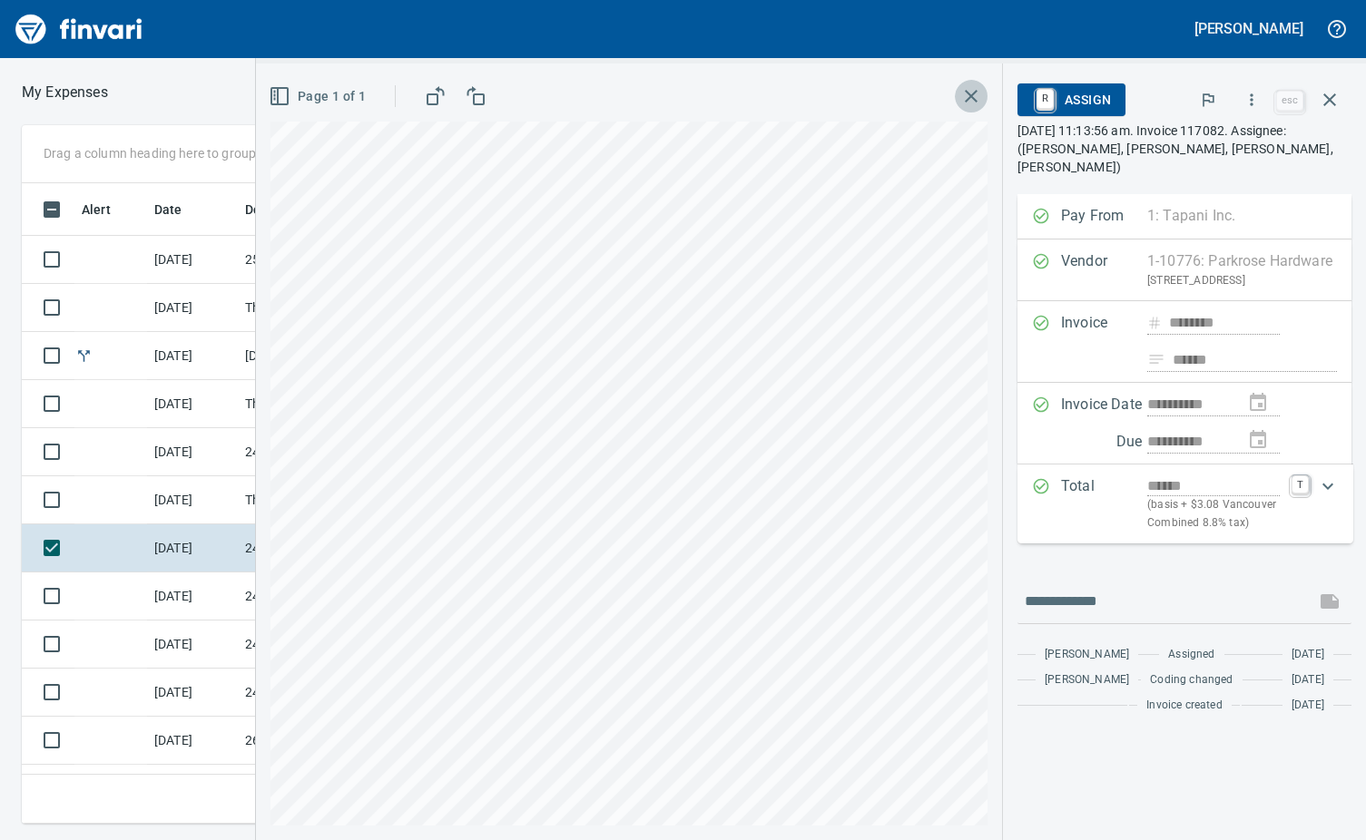
click at [966, 98] on icon "button" at bounding box center [971, 96] width 22 height 22
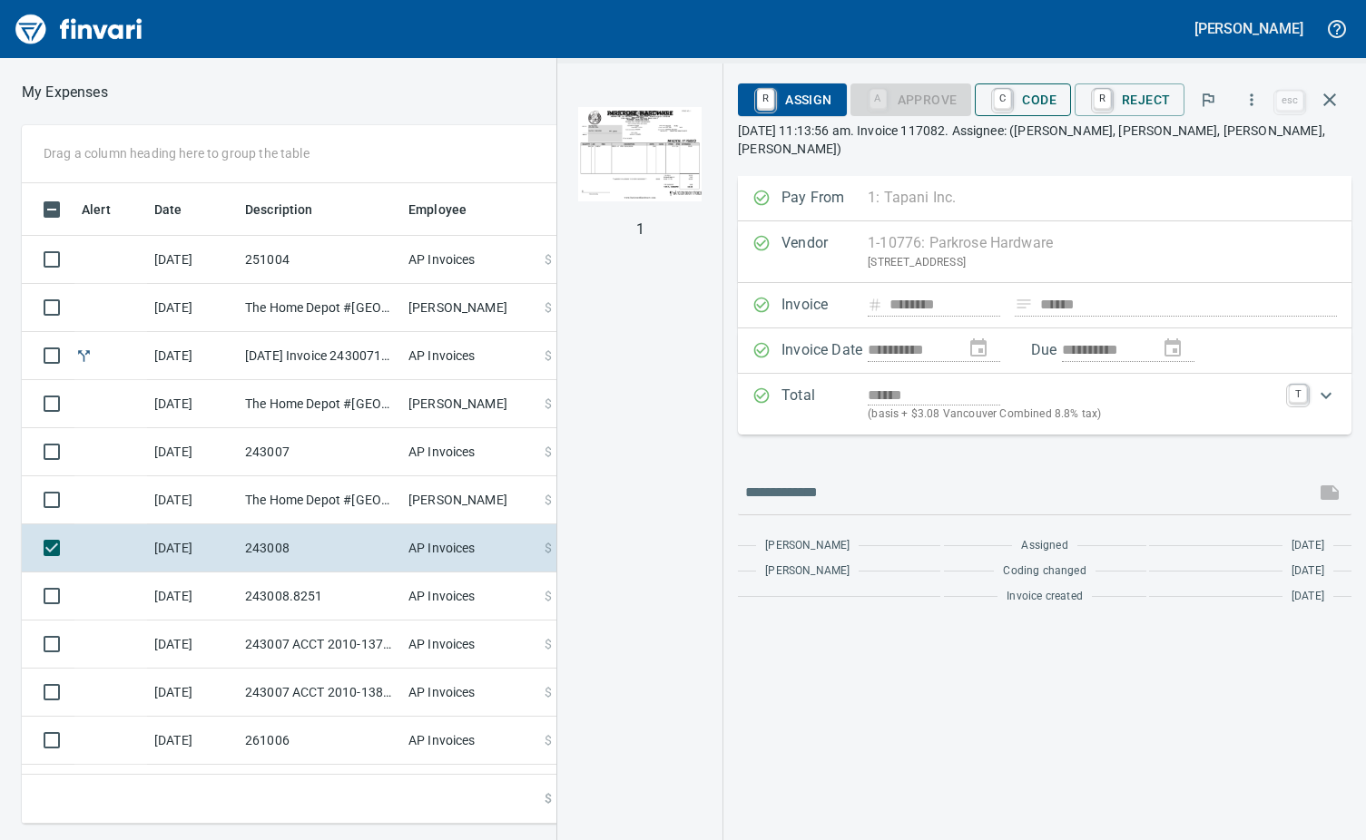
click at [990, 102] on button "C Code" at bounding box center [1023, 99] width 96 height 33
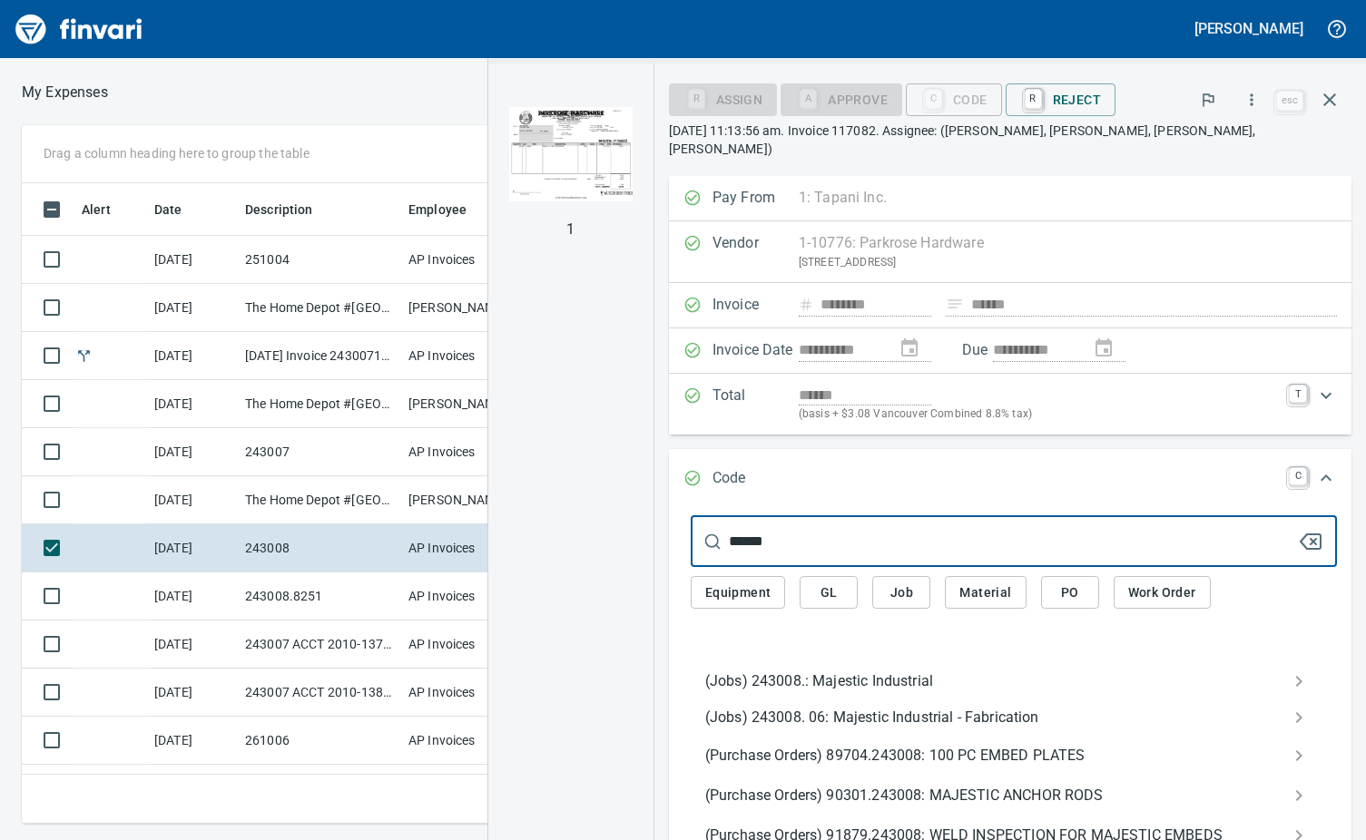
type input "******"
click at [813, 671] on span "(Jobs) 243008.: Majestic Industrial" at bounding box center [999, 682] width 588 height 22
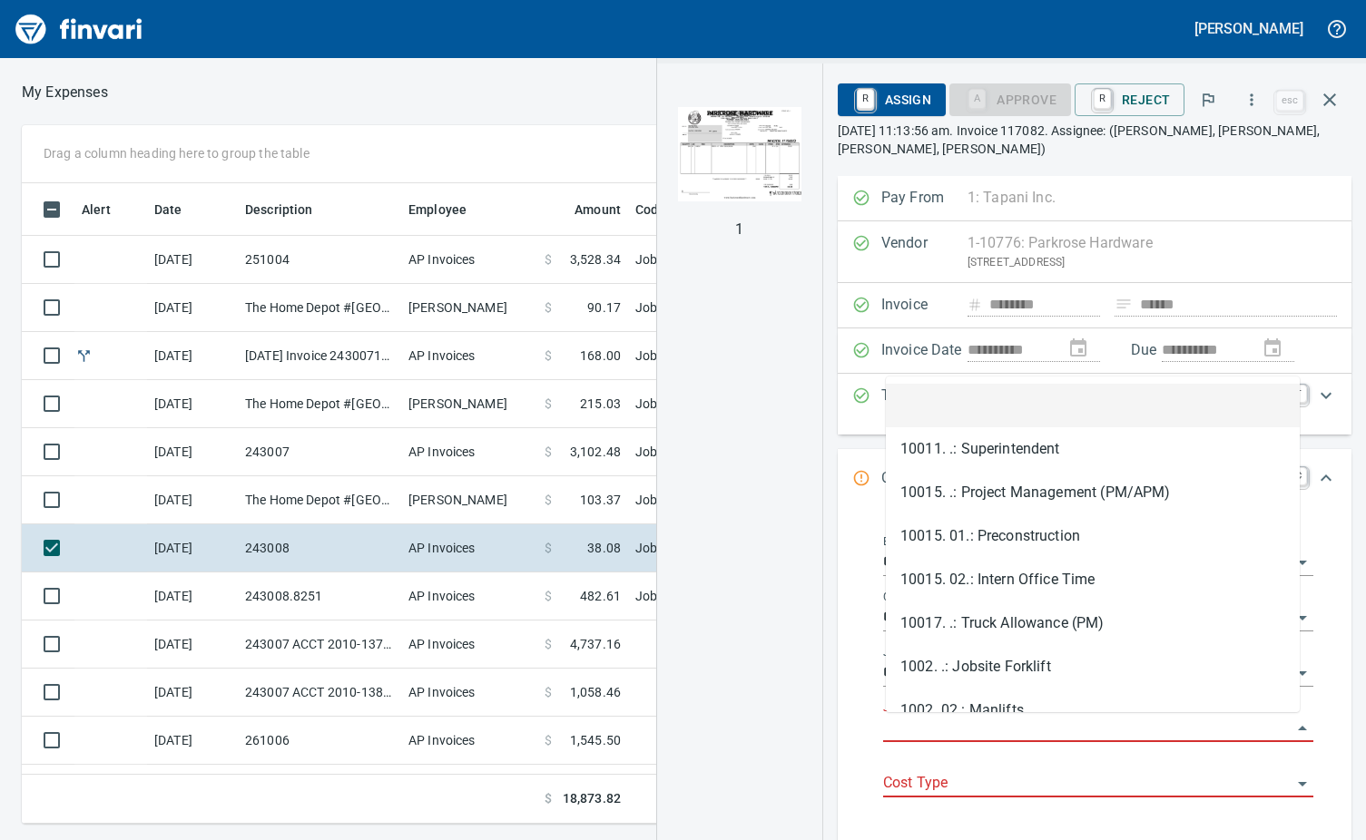
click at [934, 724] on input "Job Phase" at bounding box center [1087, 728] width 408 height 25
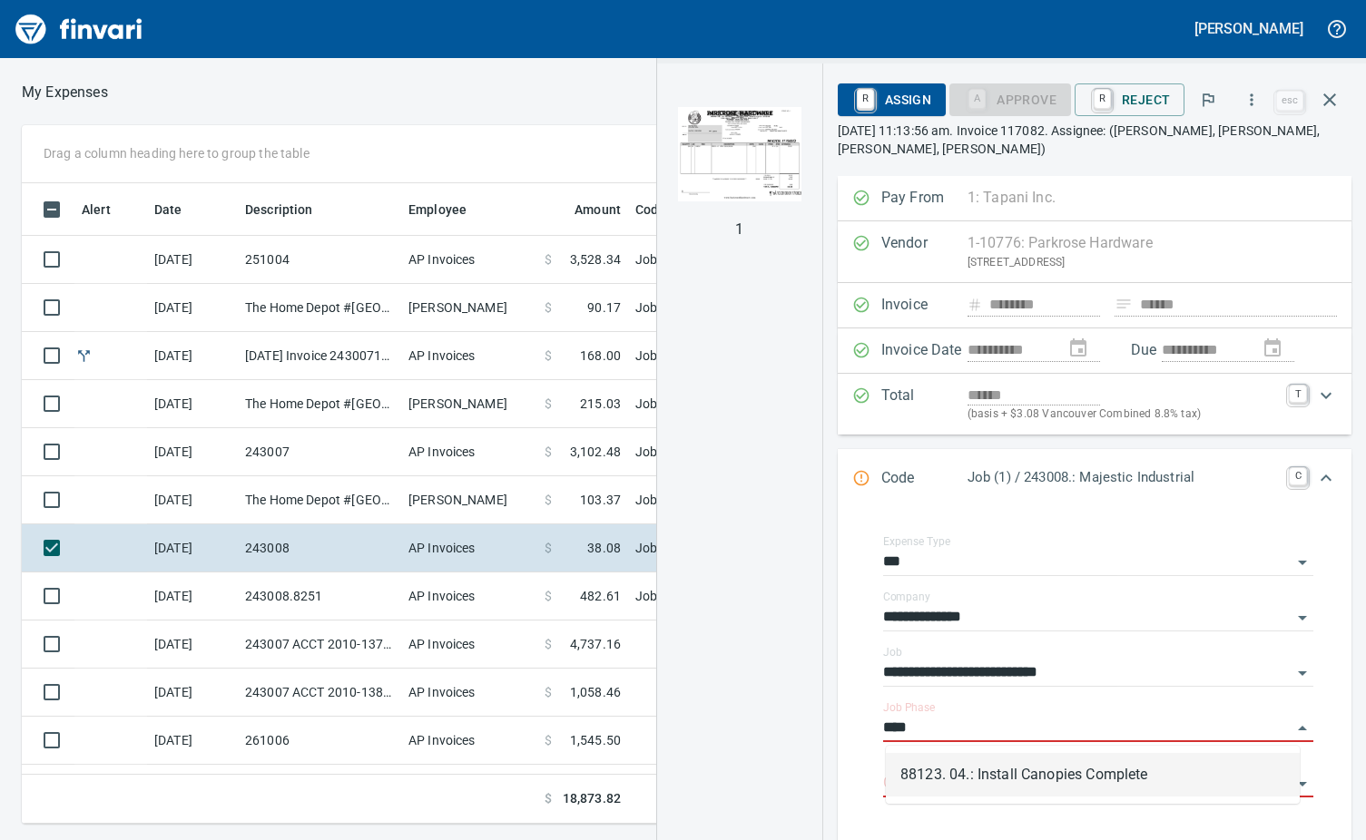
click at [1104, 782] on li "88123. 04.: Install Canopies Complete" at bounding box center [1093, 775] width 414 height 44
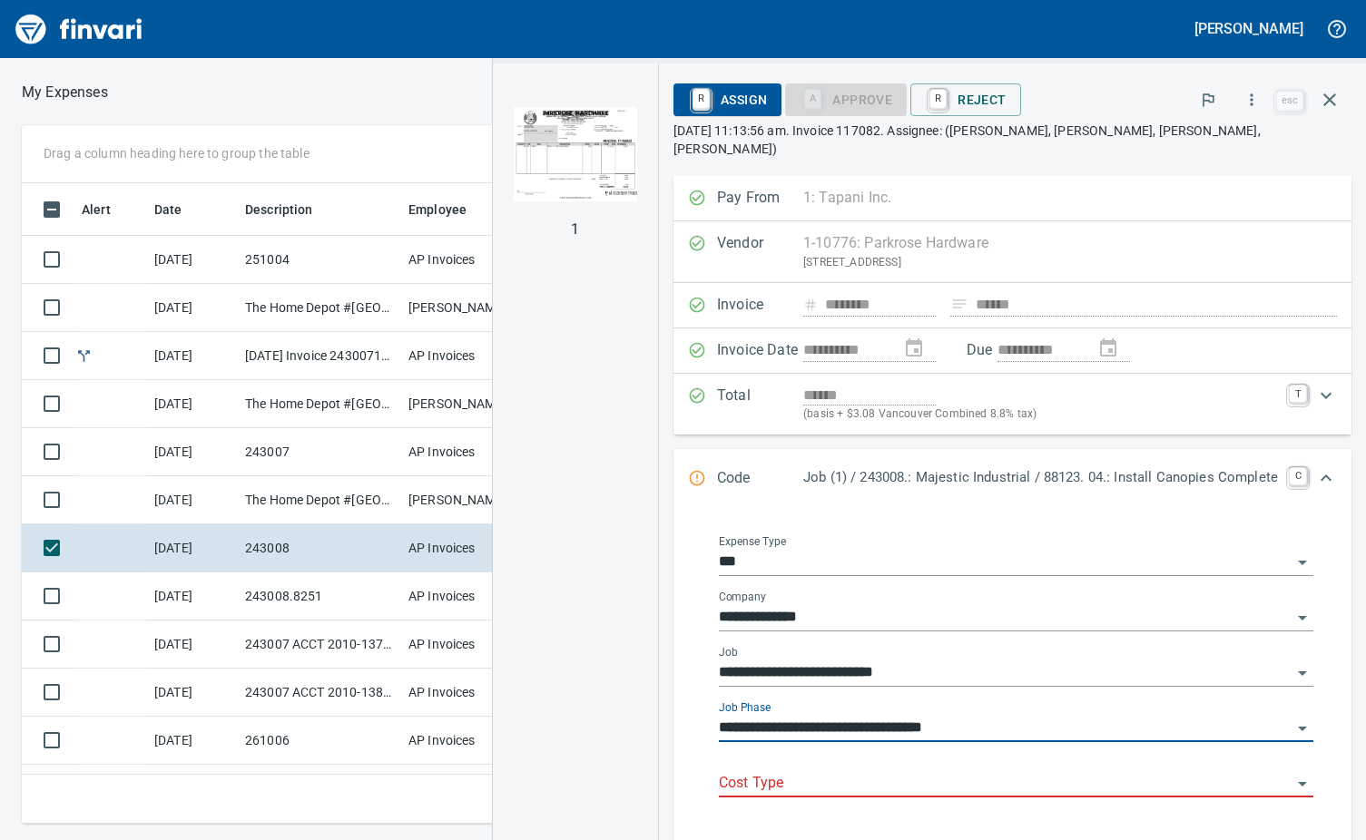
click at [745, 757] on div "Cost Type" at bounding box center [1016, 777] width 594 height 41
type input "**********"
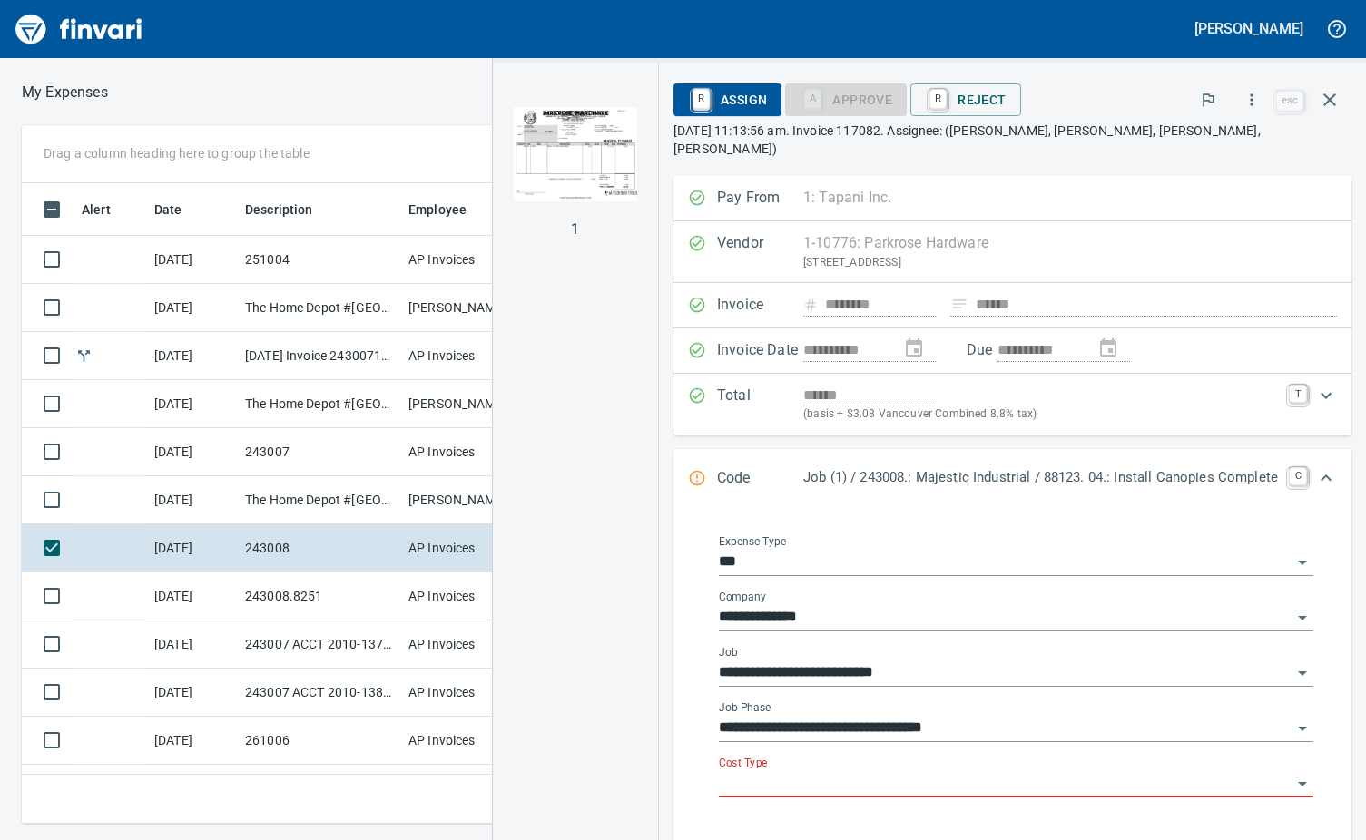
click at [750, 771] on input "Cost Type" at bounding box center [1005, 783] width 573 height 25
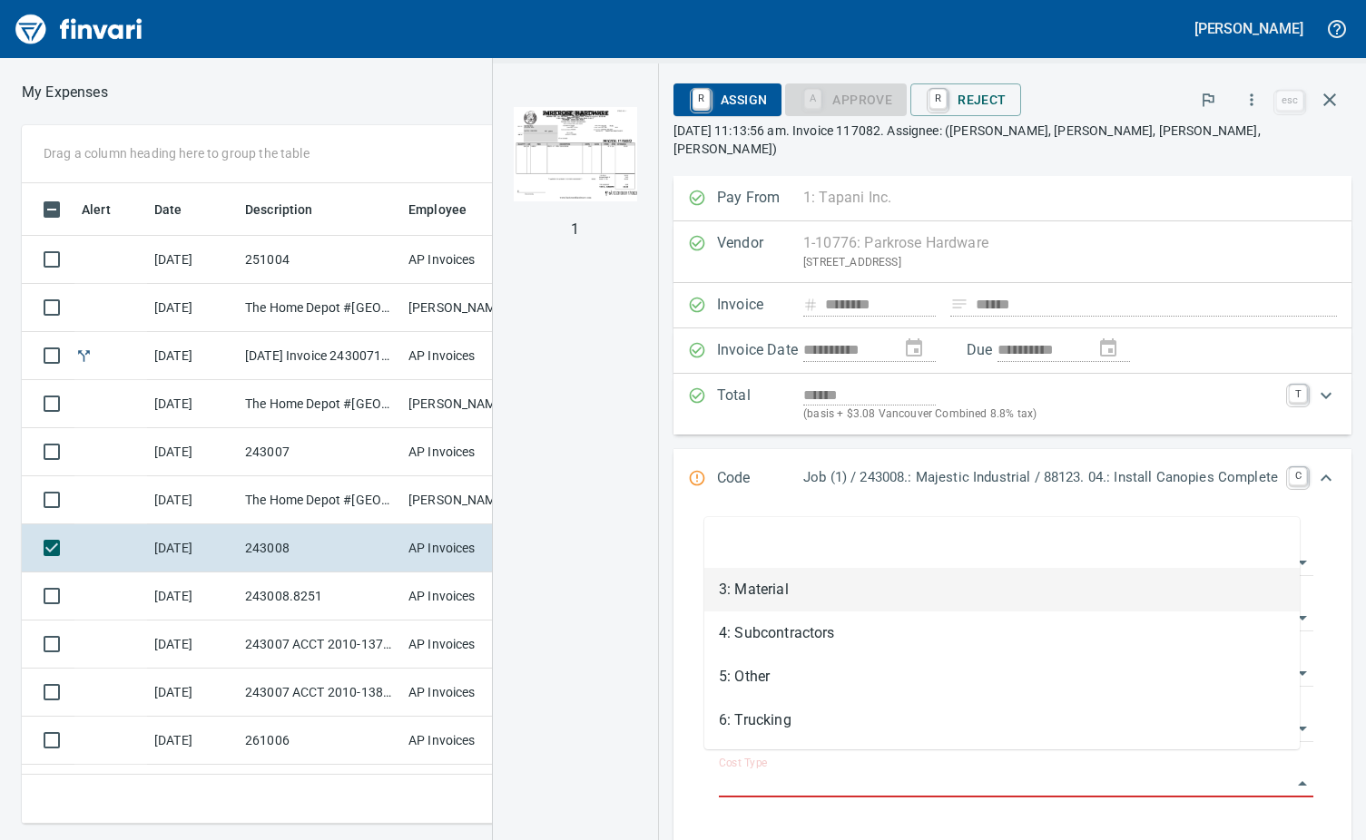
click at [781, 583] on li "3: Material" at bounding box center [1001, 590] width 595 height 44
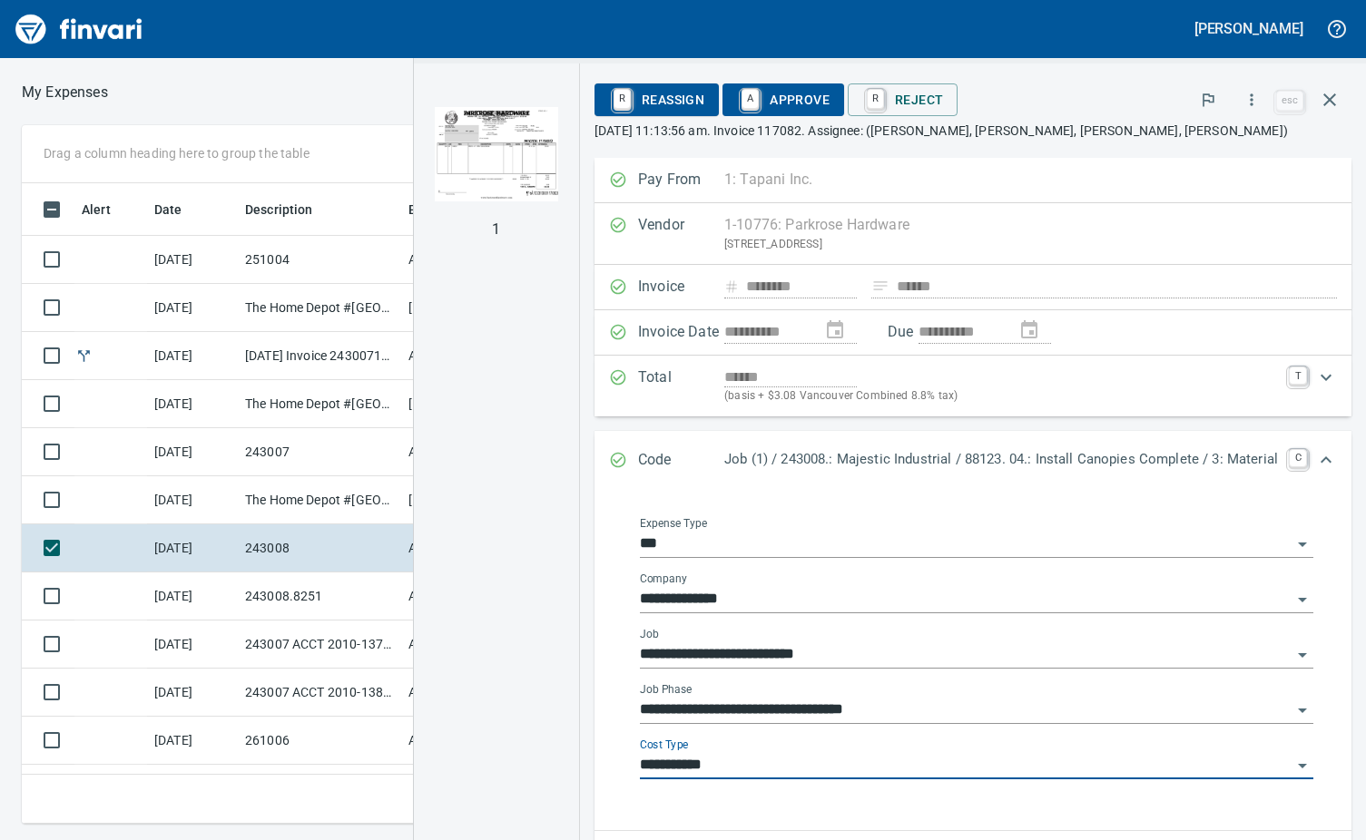
type input "**********"
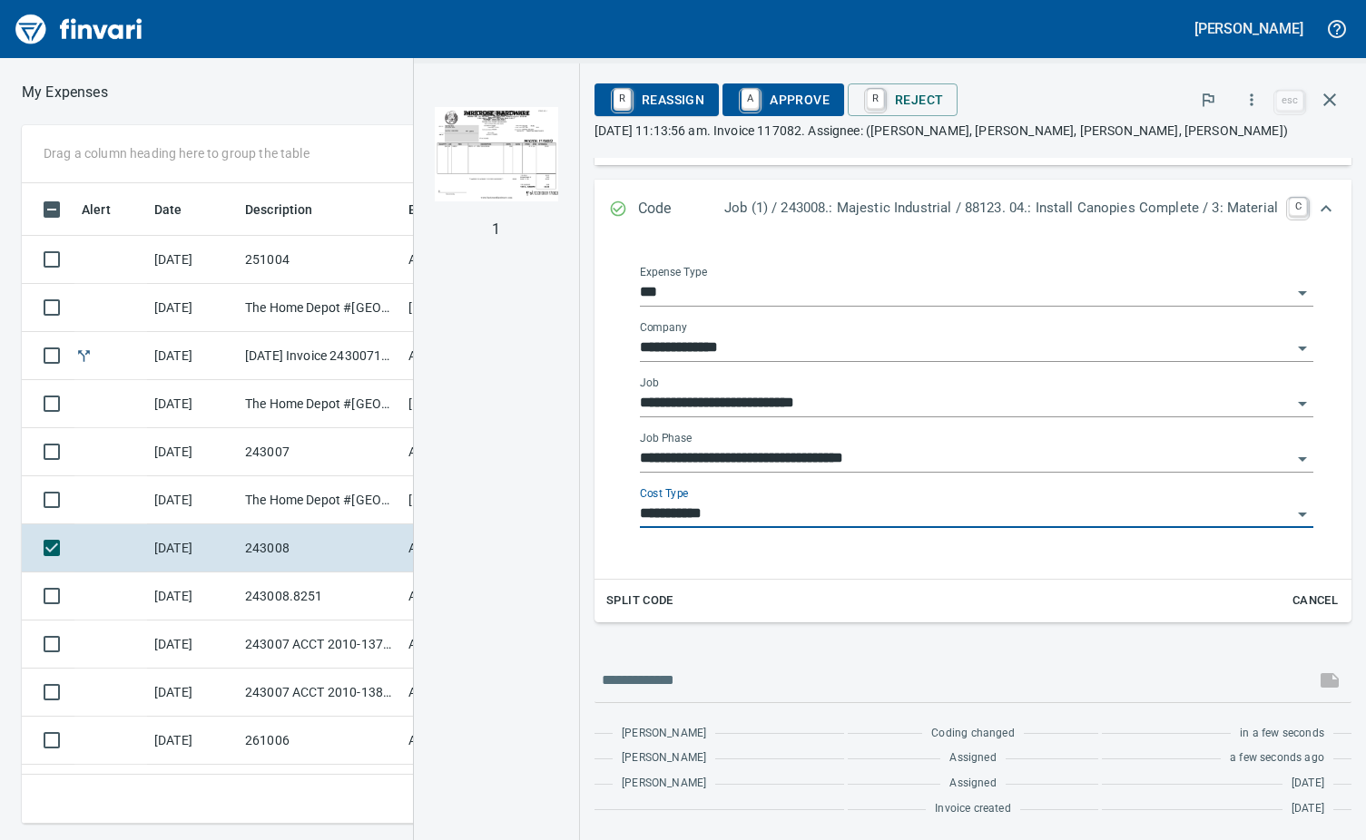
scroll to position [0, 0]
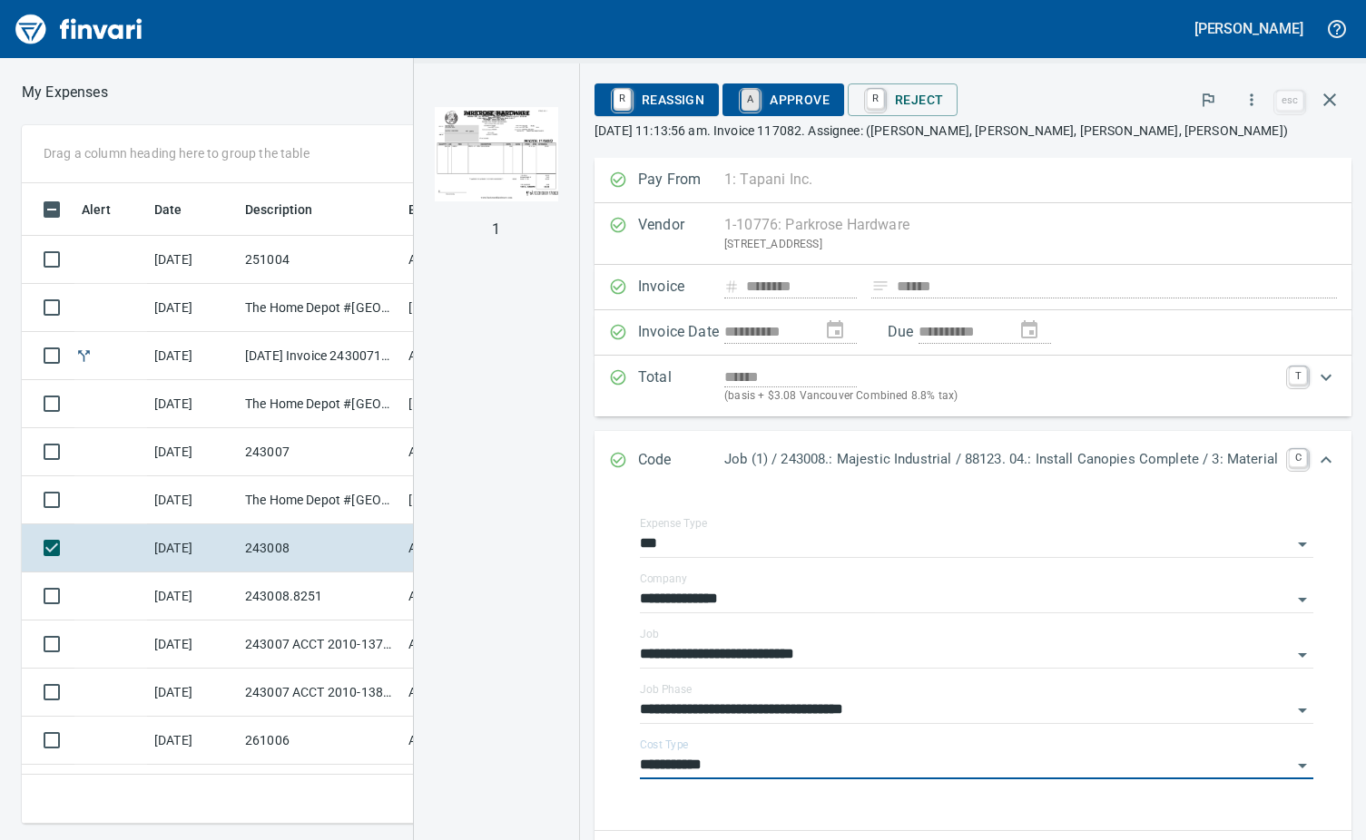
click at [741, 102] on link "A" at bounding box center [749, 100] width 17 height 20
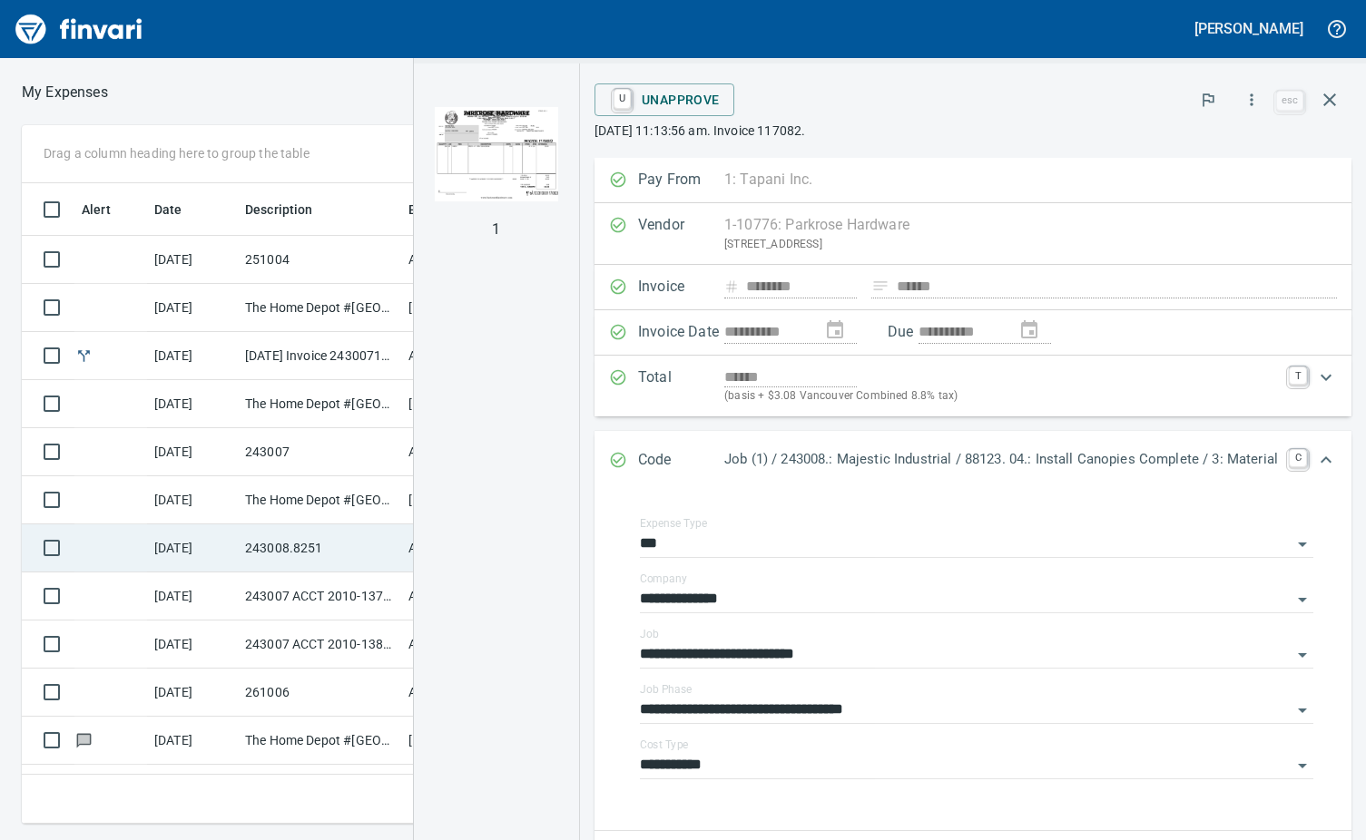
click at [241, 544] on td "243008.8251" at bounding box center [319, 549] width 163 height 48
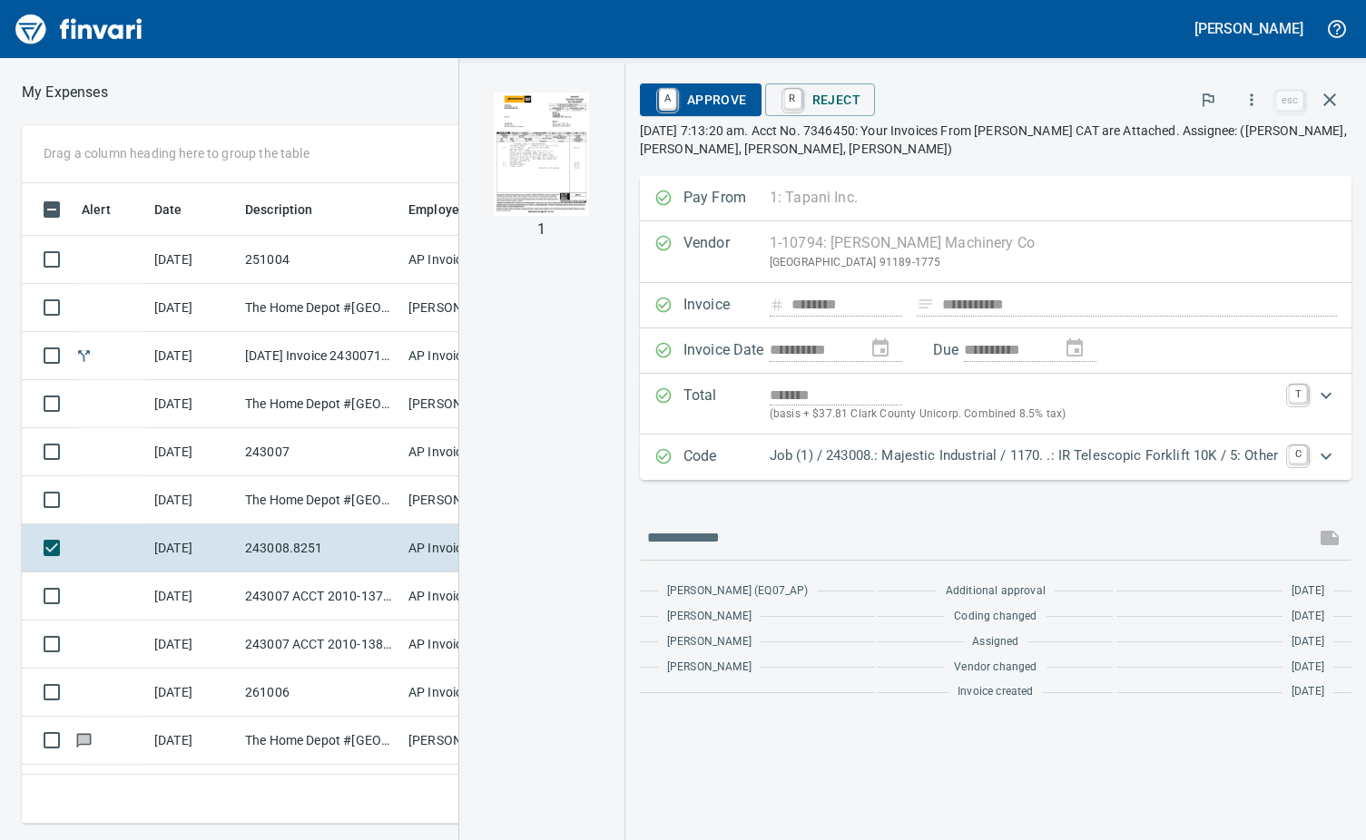
click at [554, 145] on img "button" at bounding box center [541, 154] width 123 height 123
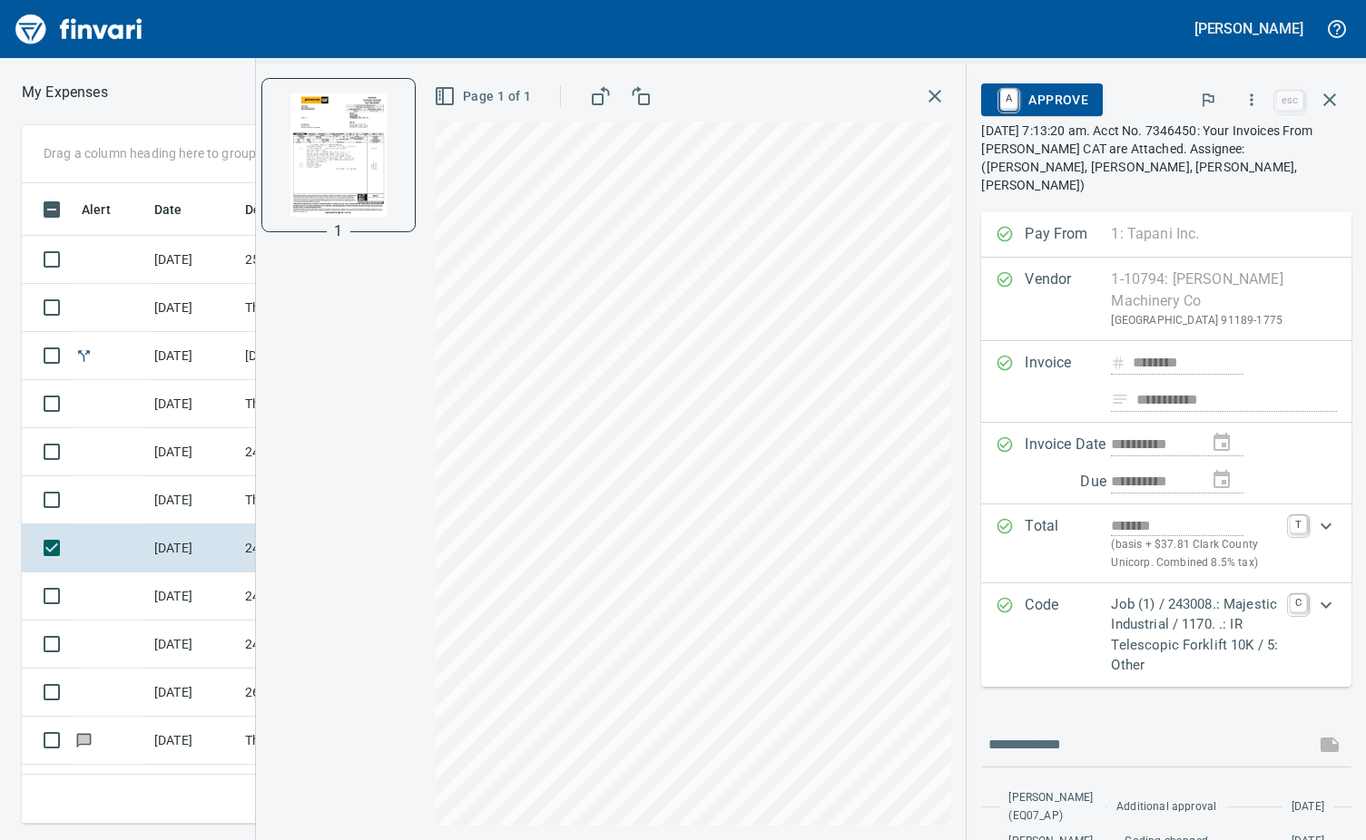
click at [931, 96] on icon "button" at bounding box center [935, 96] width 22 height 22
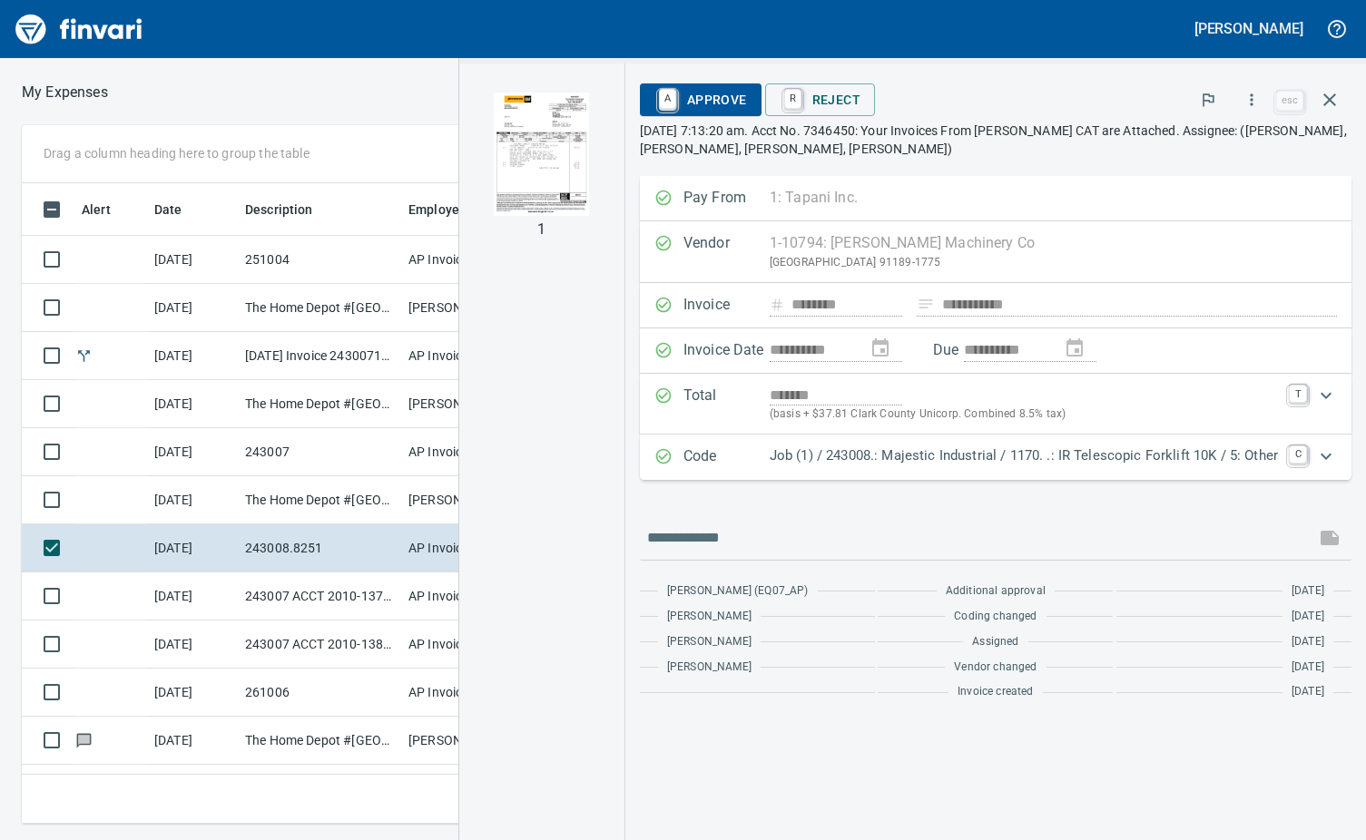
click at [1325, 459] on icon "Expand" at bounding box center [1326, 457] width 22 height 22
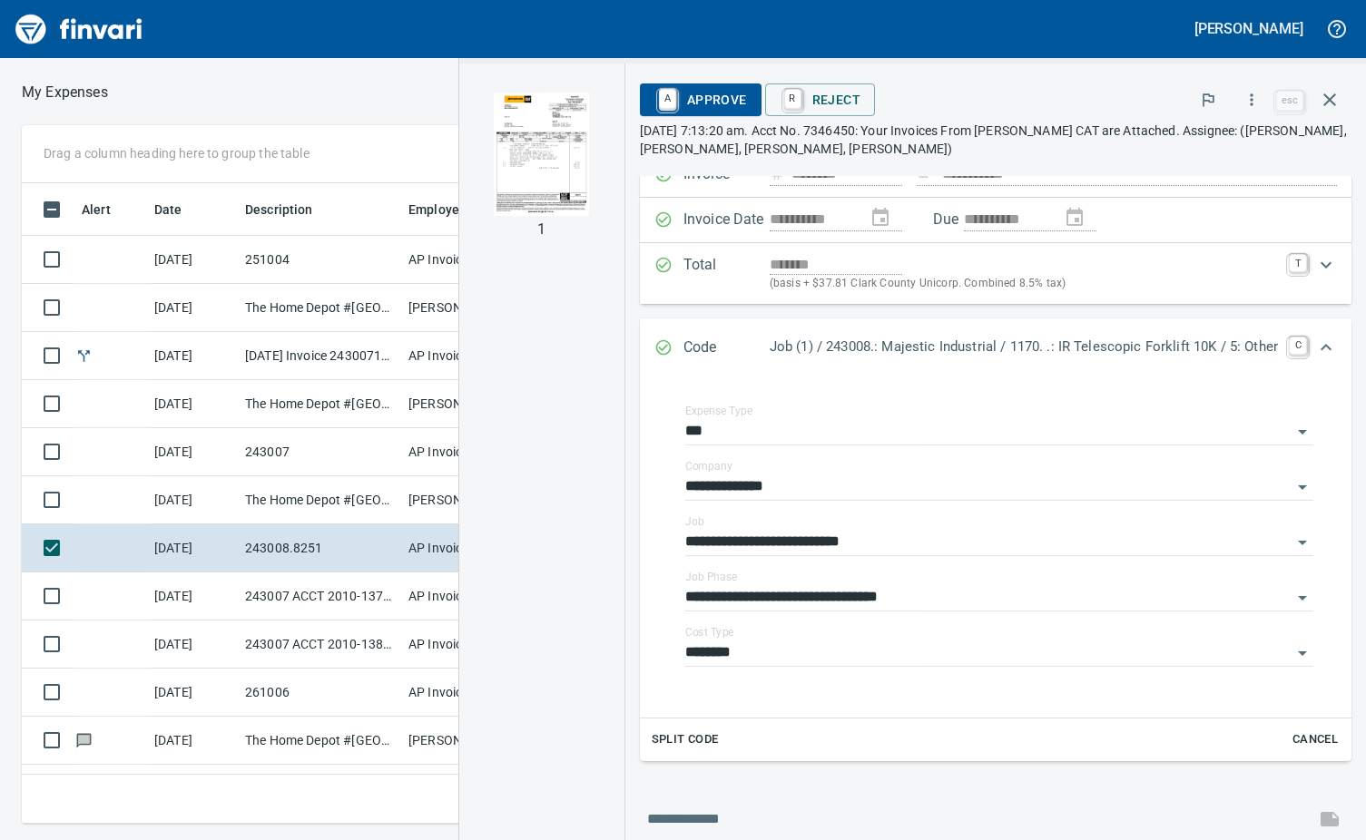
scroll to position [181, 0]
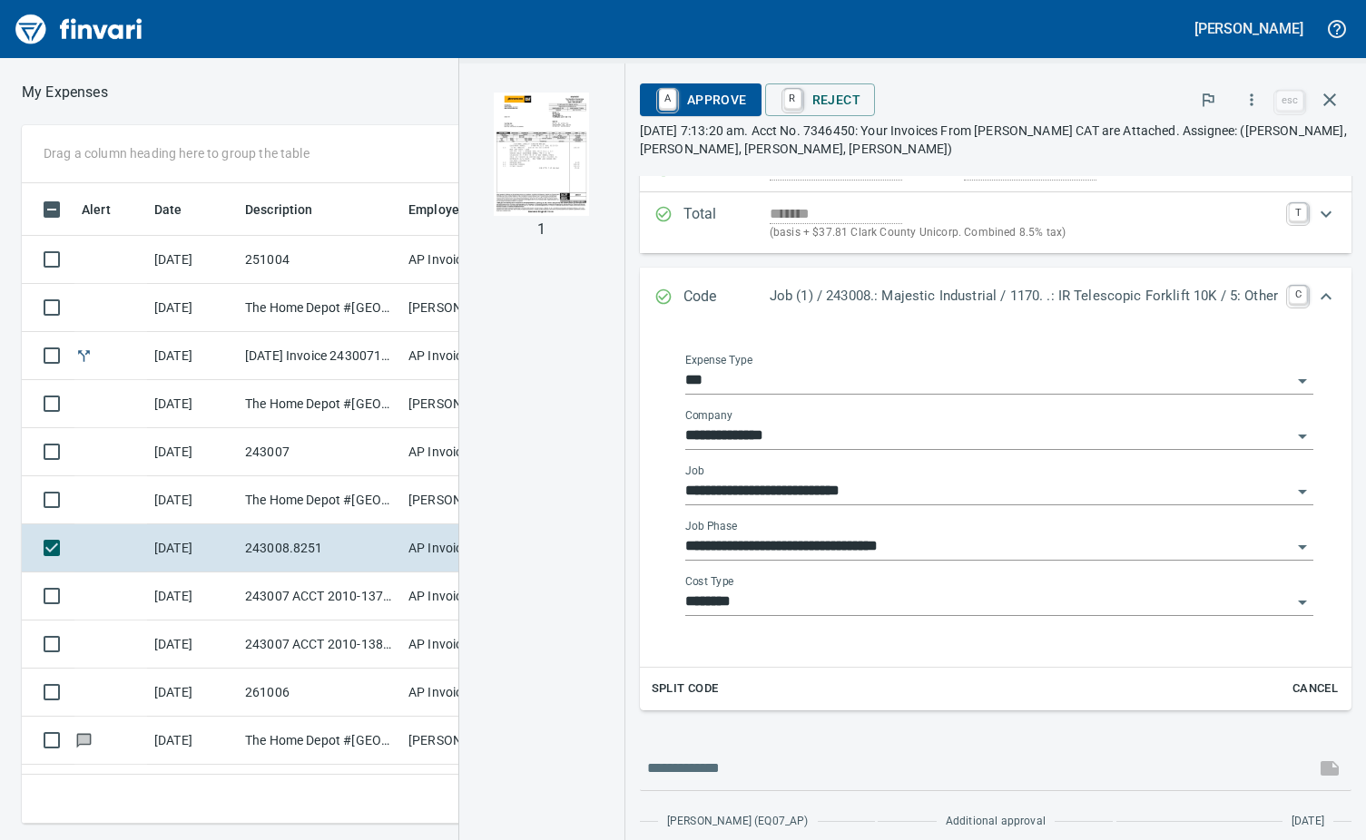
click at [934, 535] on input "**********" at bounding box center [988, 546] width 606 height 25
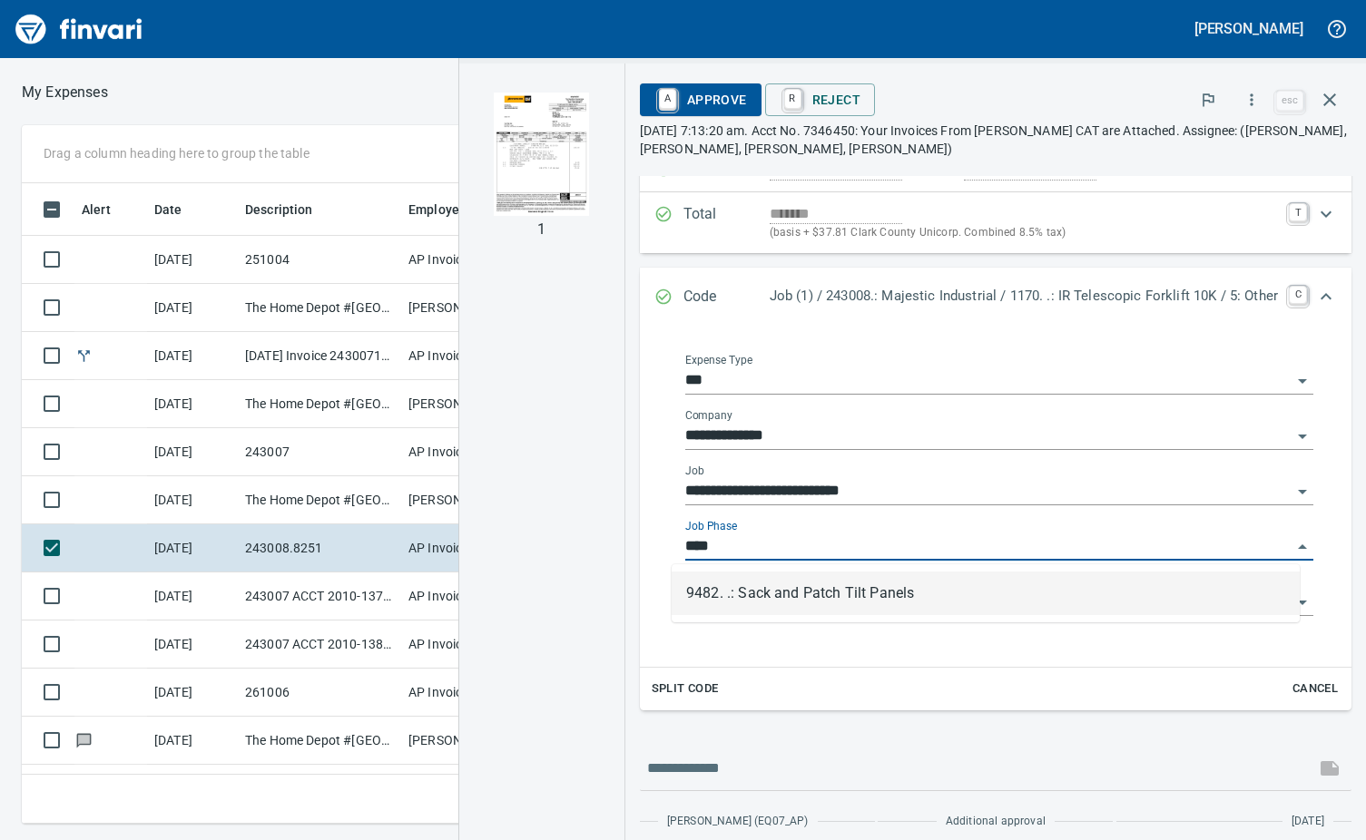
scroll to position [613, 841]
click at [919, 592] on li "9482. .: Sack and Patch Tilt Panels" at bounding box center [986, 594] width 628 height 44
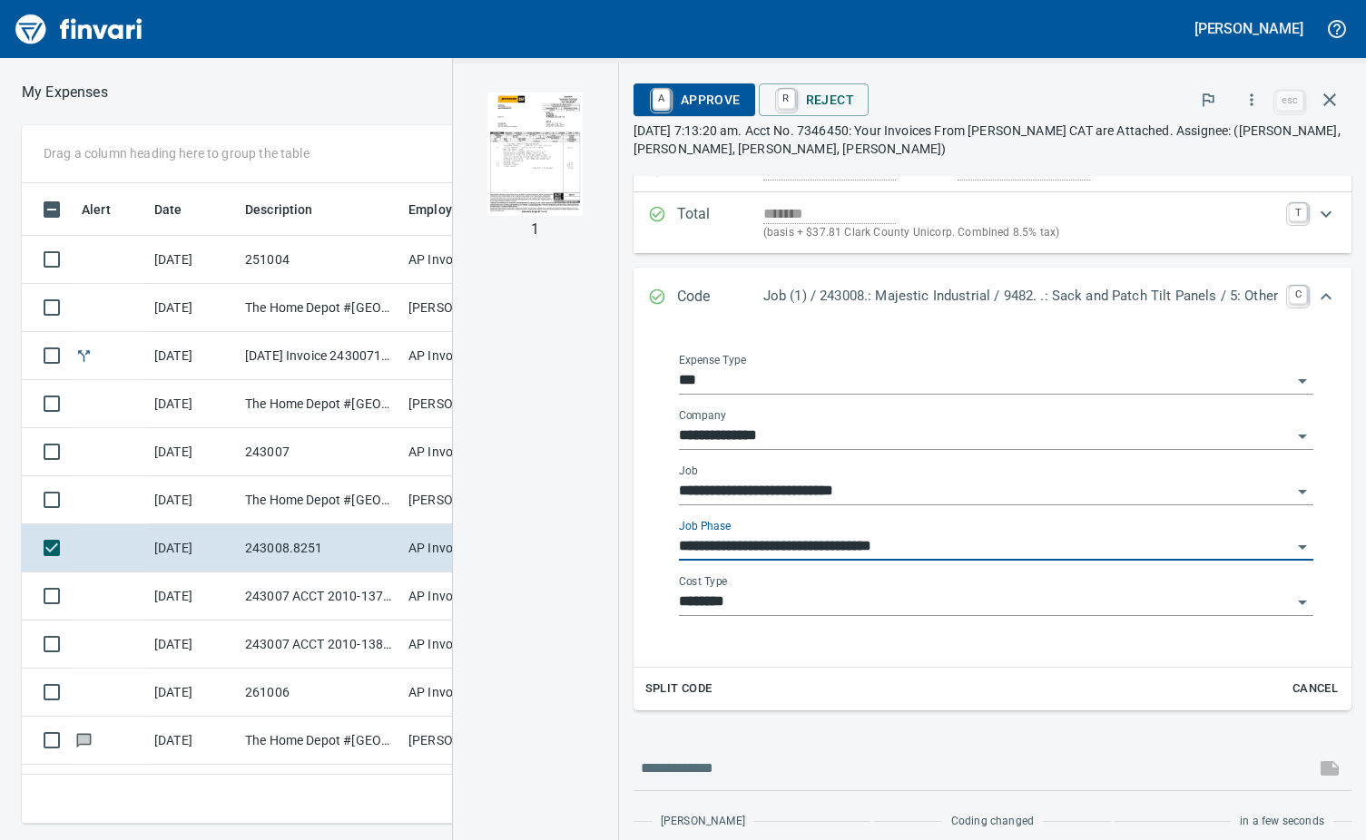
type input "**********"
click at [858, 605] on input "********" at bounding box center [985, 602] width 613 height 25
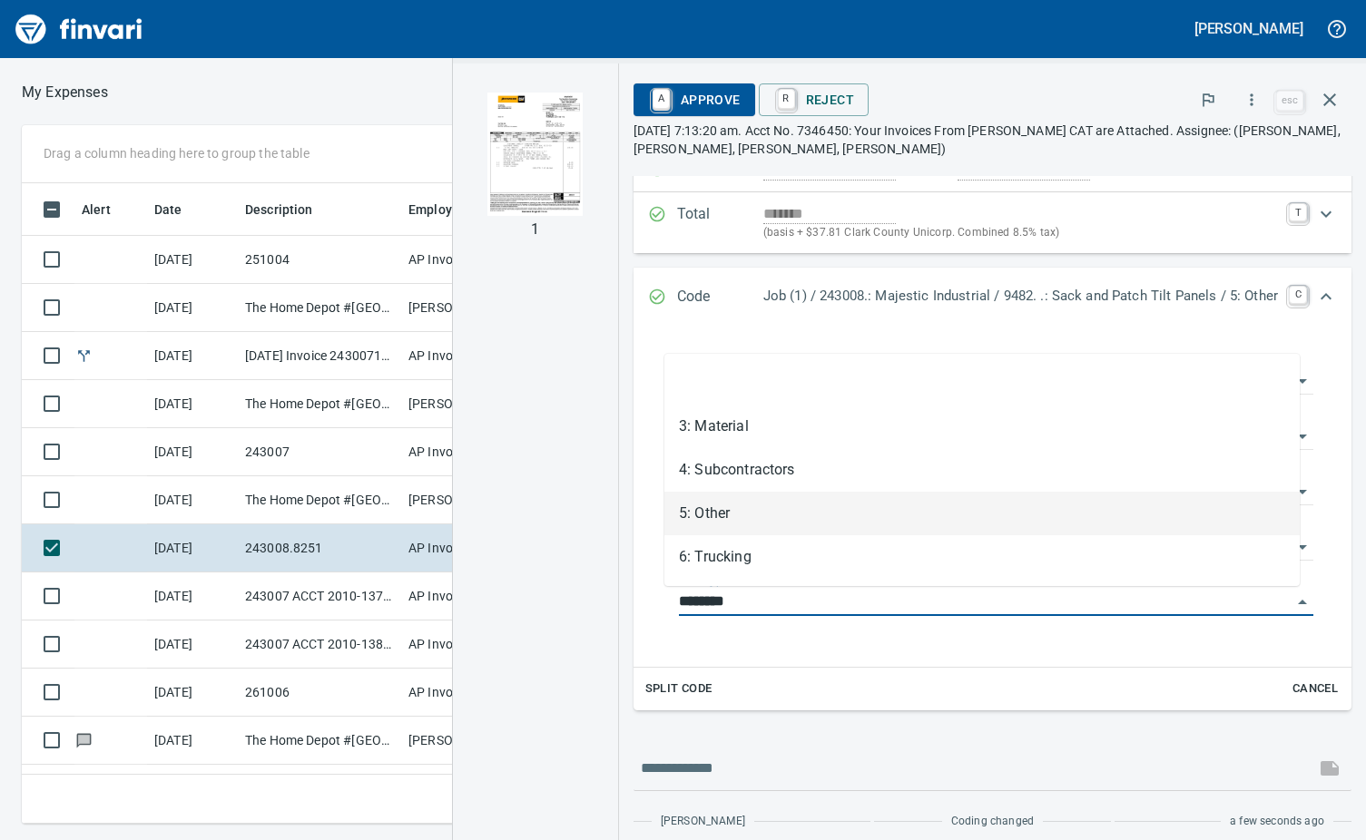
click at [723, 508] on li "5: Other" at bounding box center [981, 514] width 635 height 44
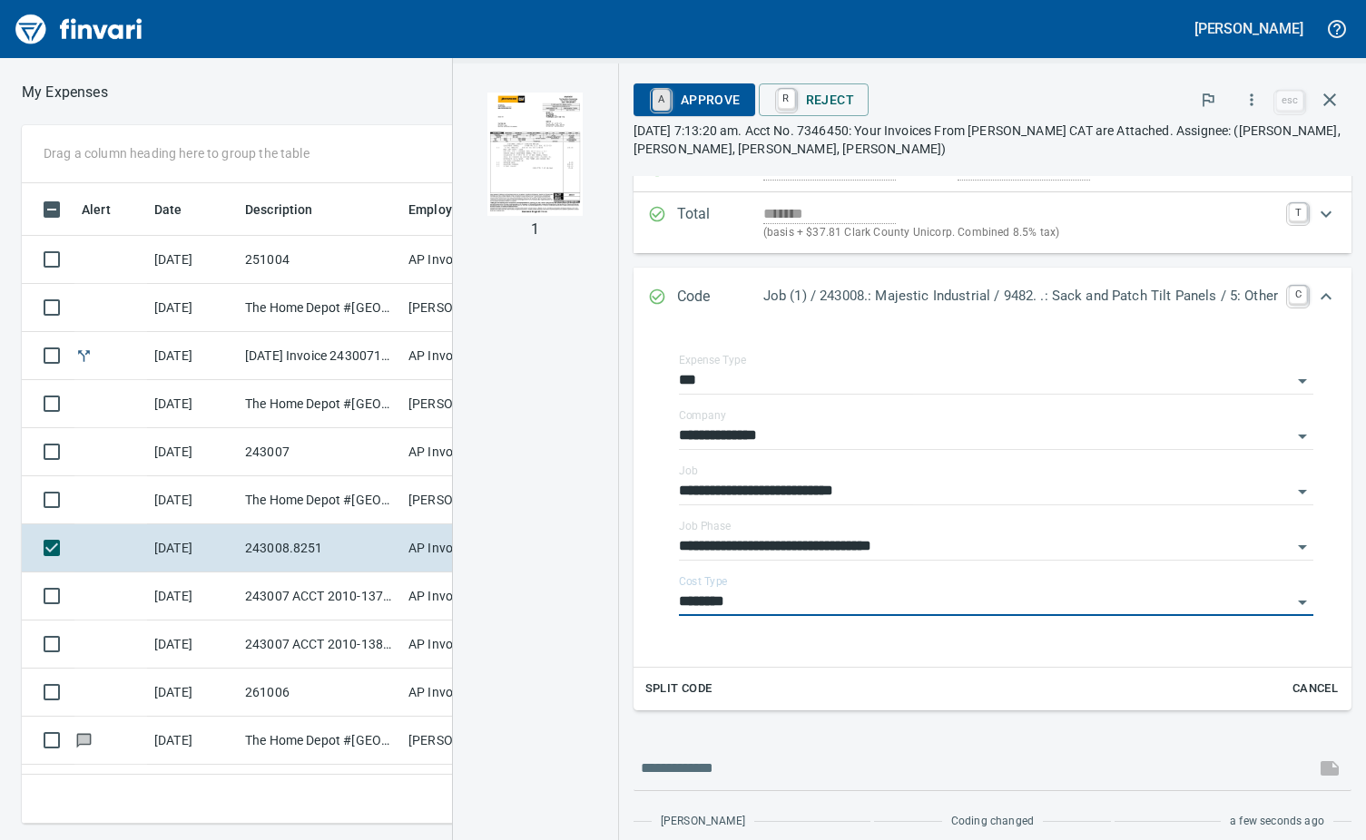
click at [653, 90] on link "A" at bounding box center [660, 100] width 17 height 20
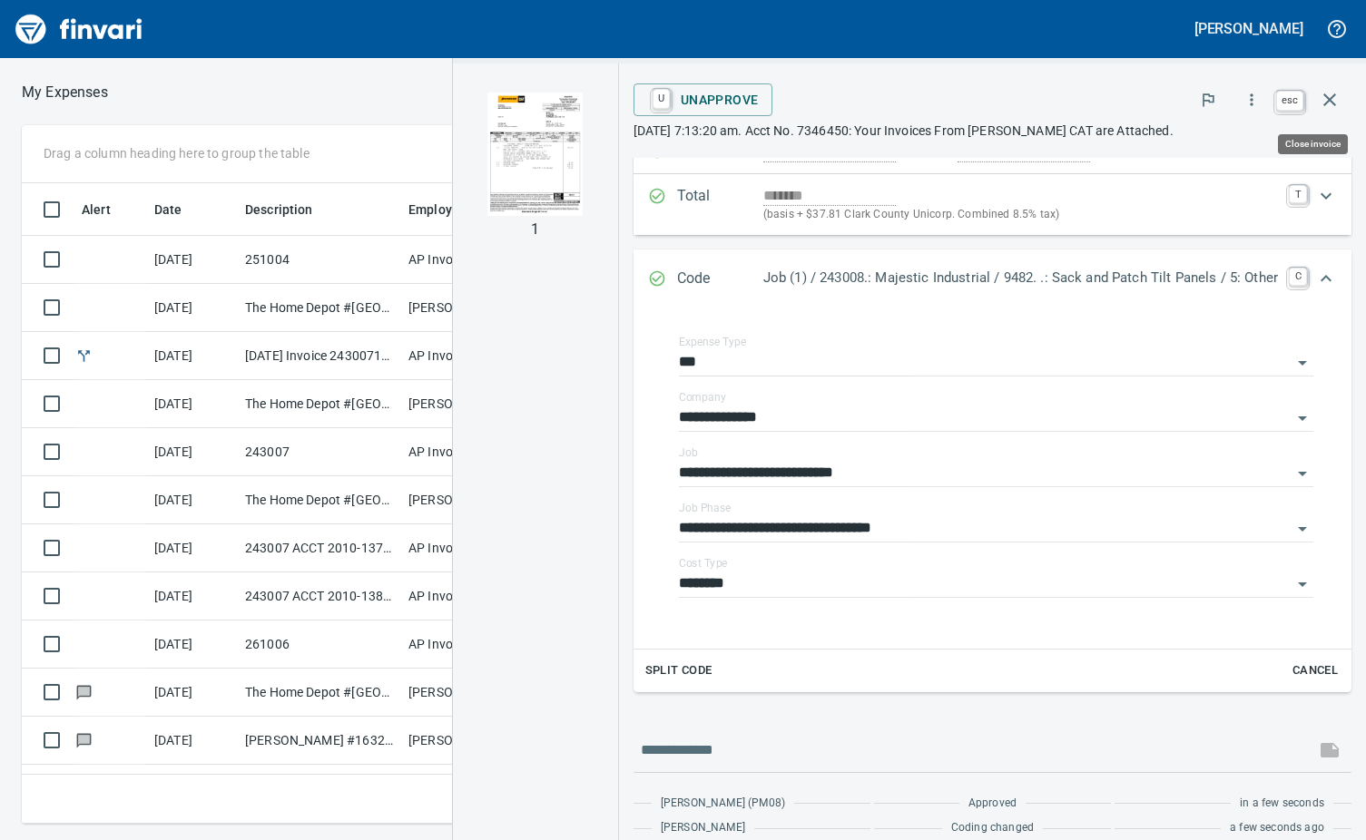
click at [1333, 98] on icon "button" at bounding box center [1330, 100] width 22 height 22
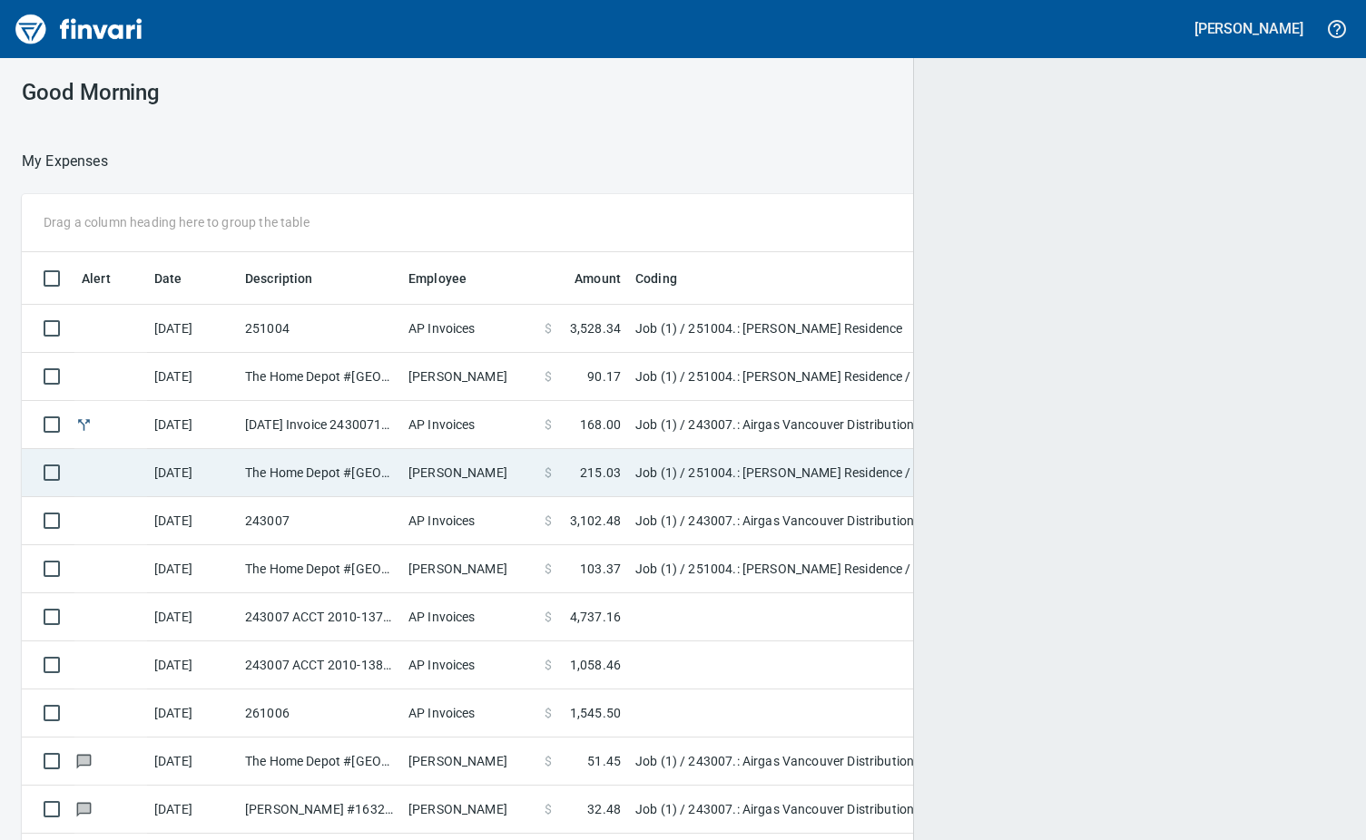
scroll to position [2, 2]
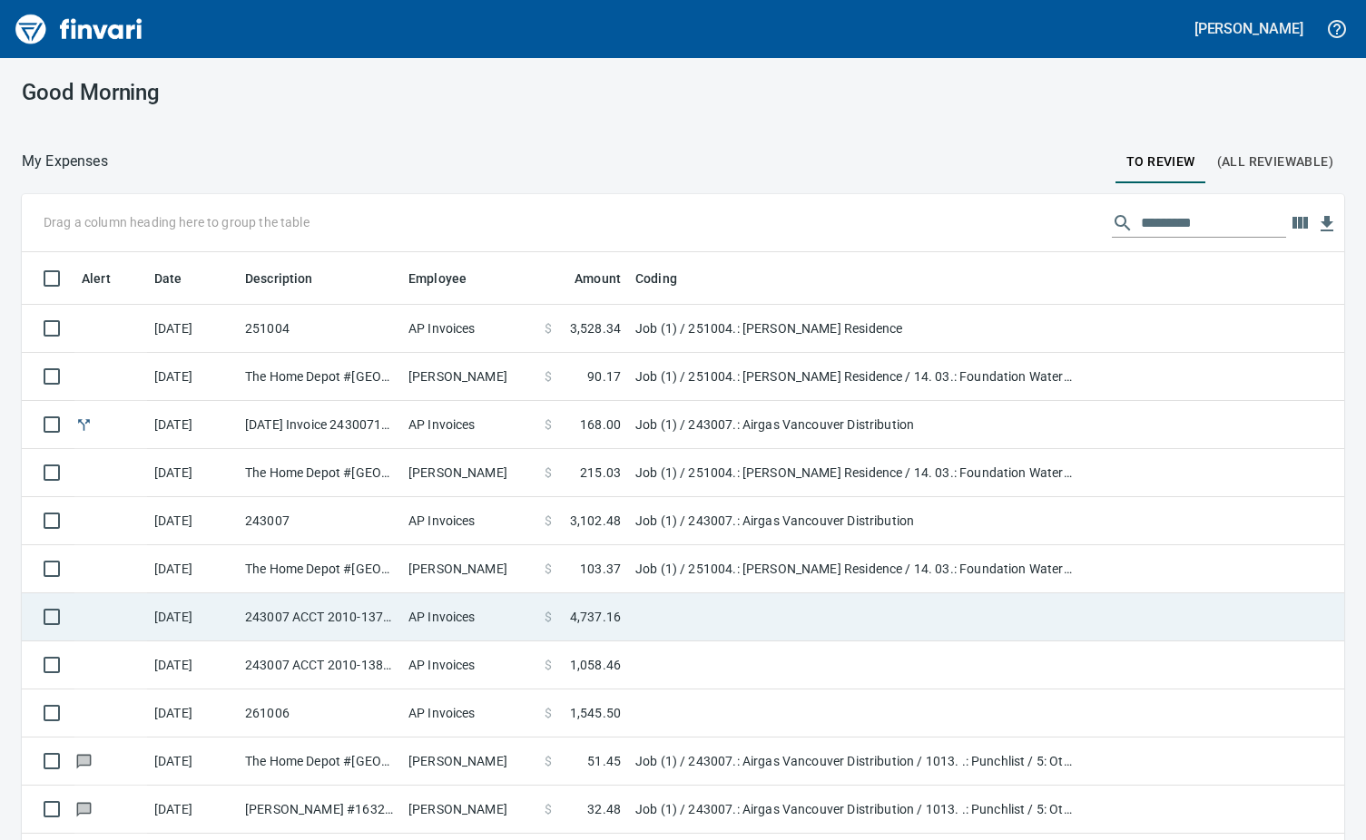
click at [407, 614] on td "AP Invoices" at bounding box center [469, 617] width 136 height 48
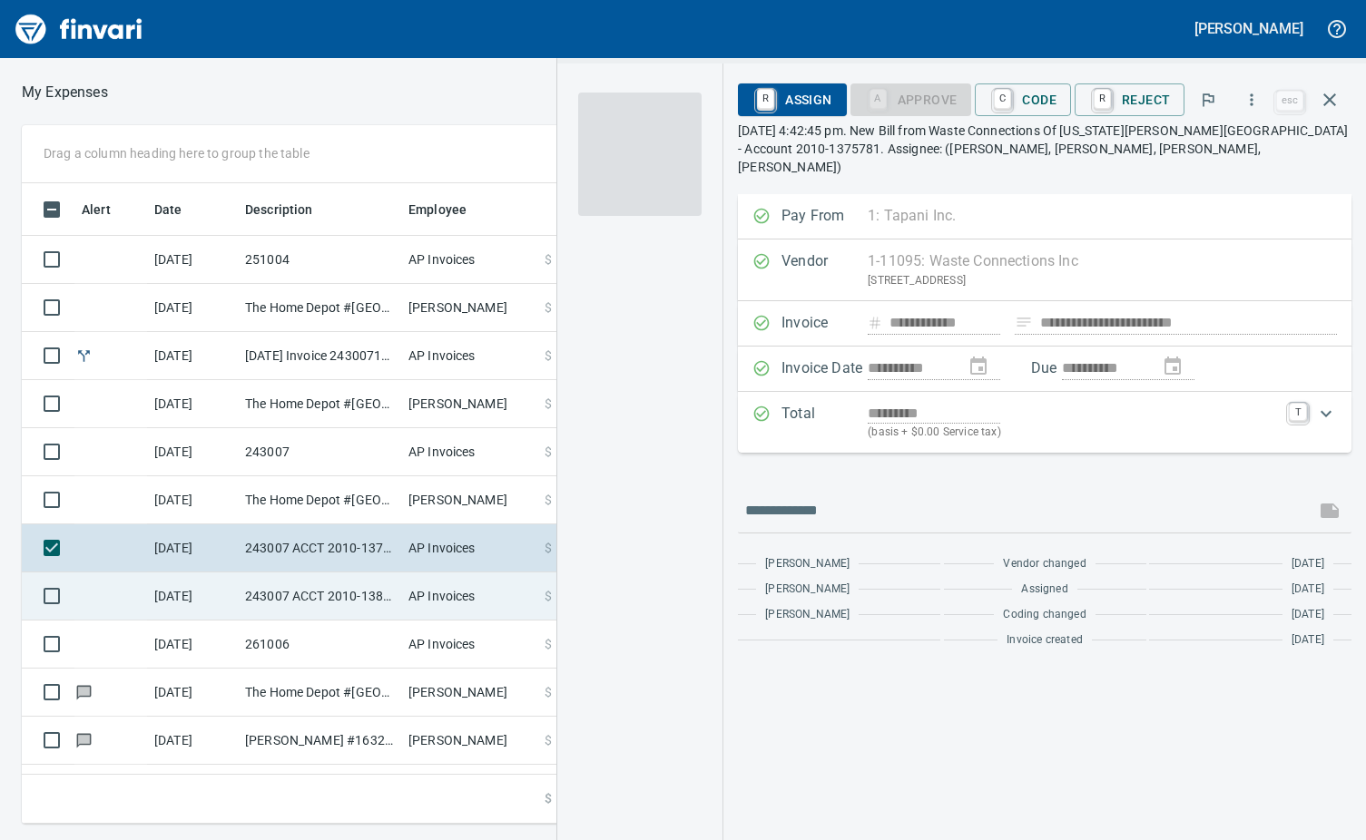
scroll to position [613, 841]
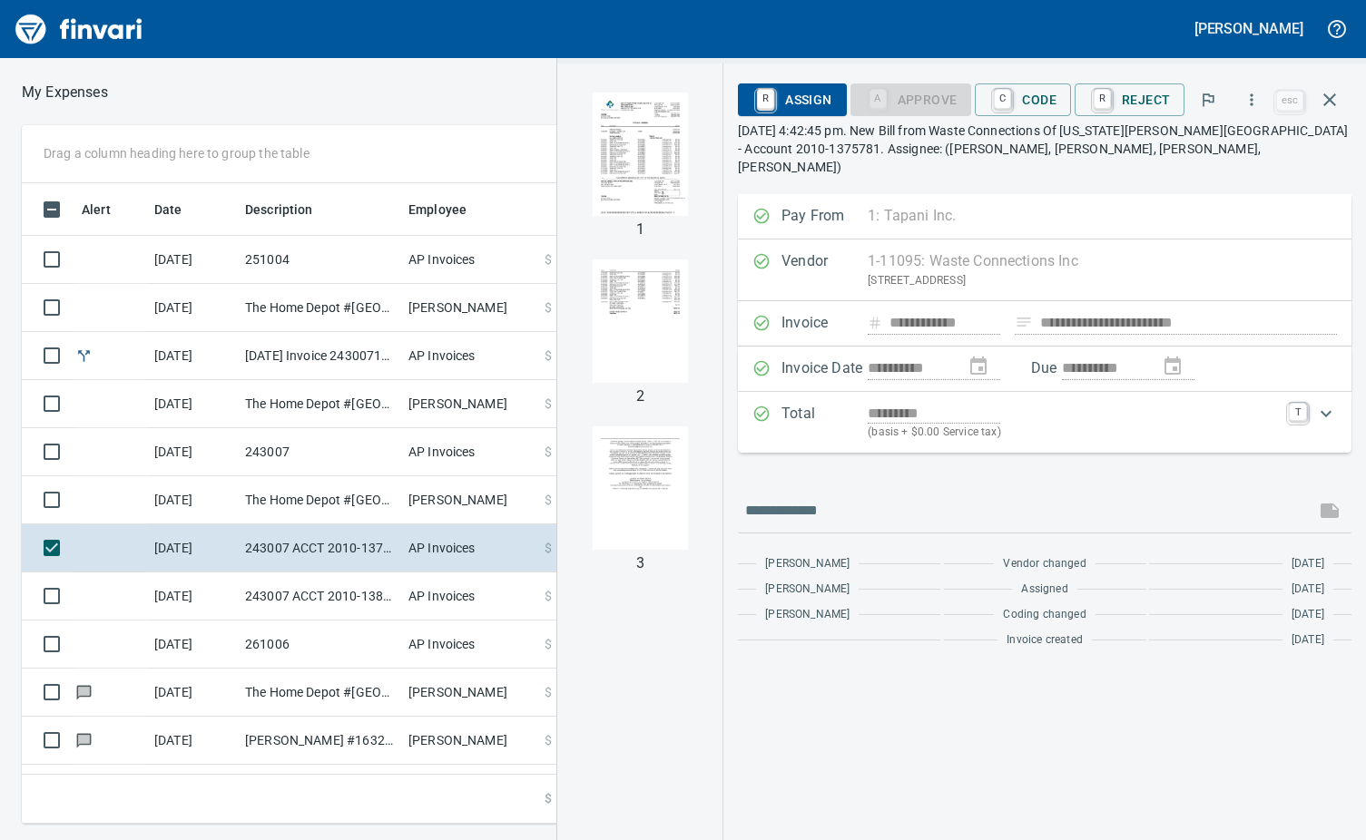
click at [656, 174] on img "button" at bounding box center [639, 154] width 123 height 123
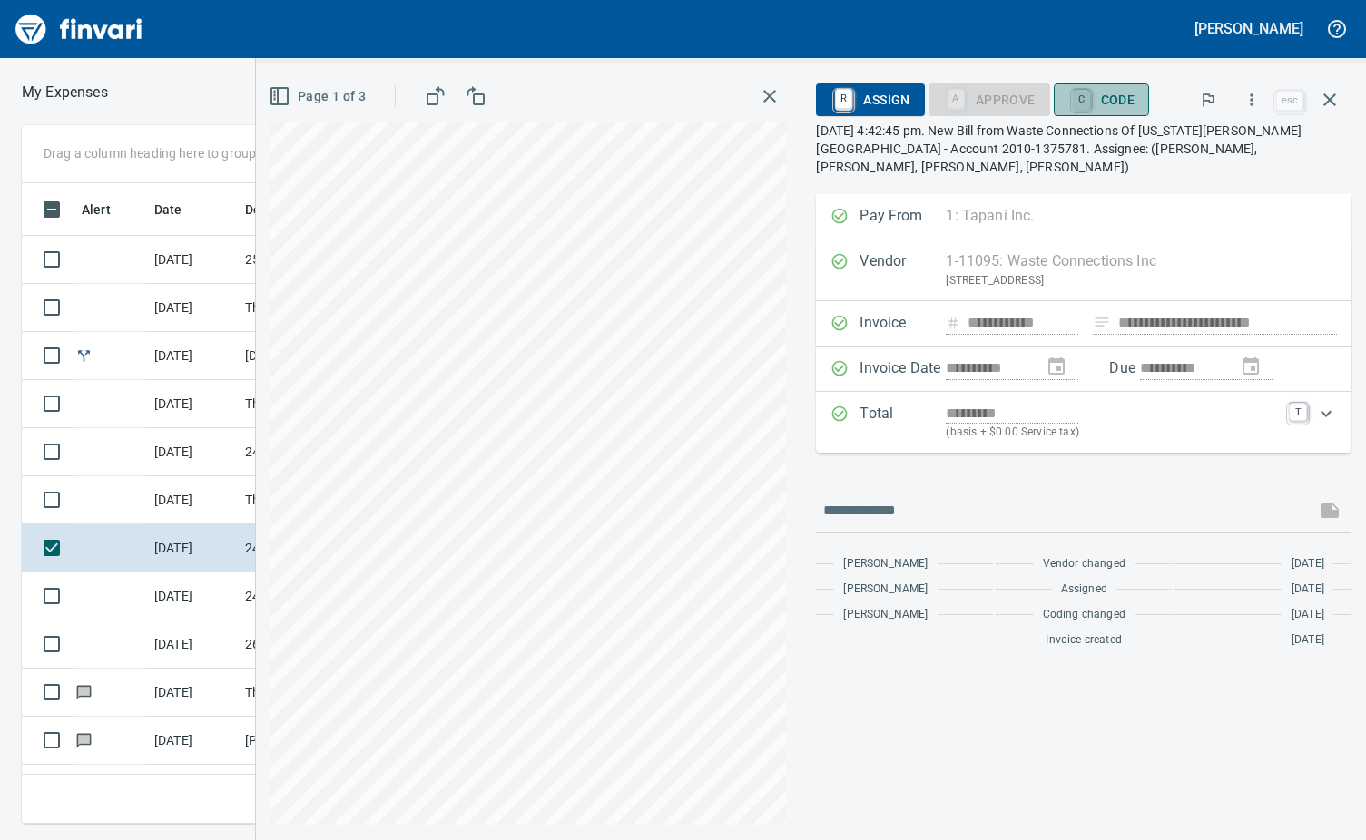
click at [1081, 103] on link "C" at bounding box center [1081, 100] width 17 height 20
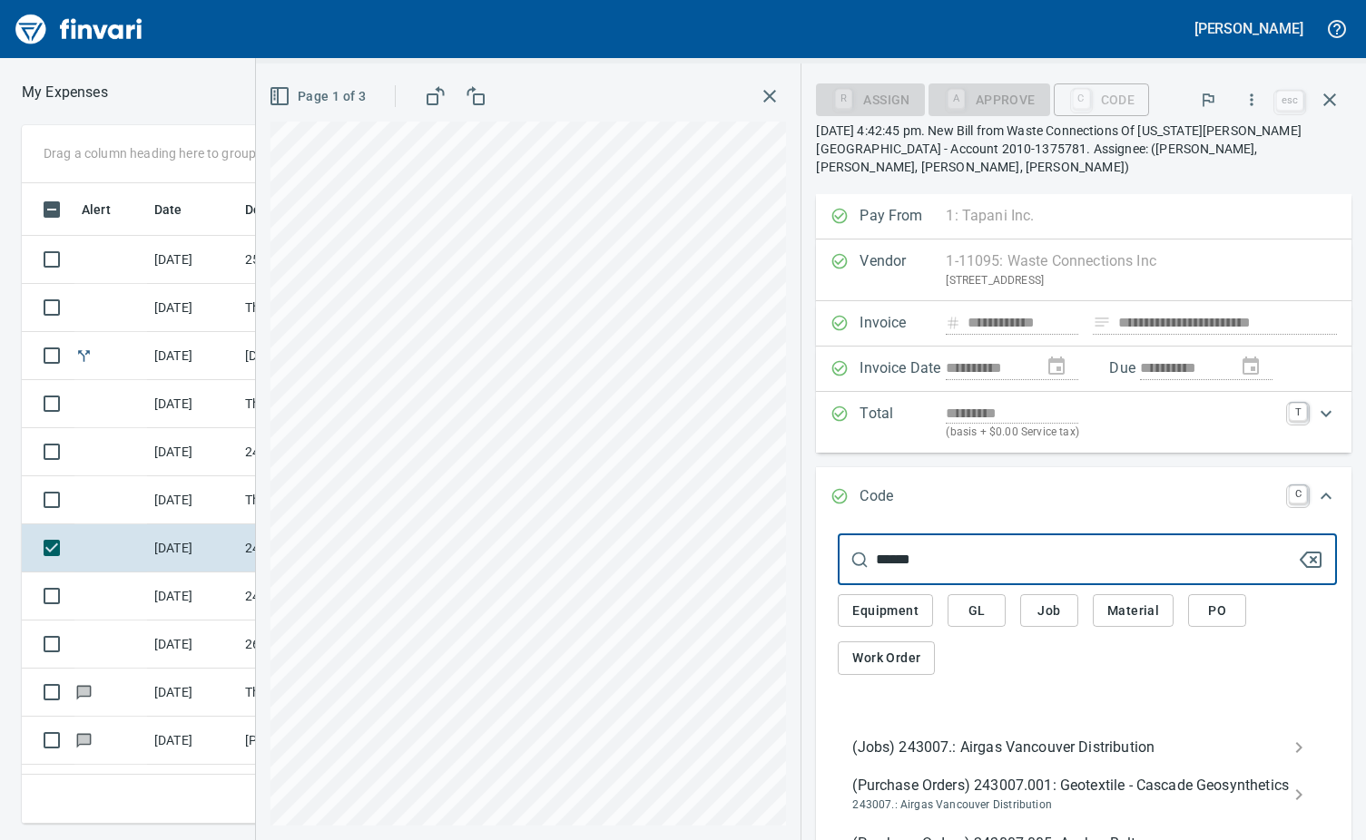
type input "******"
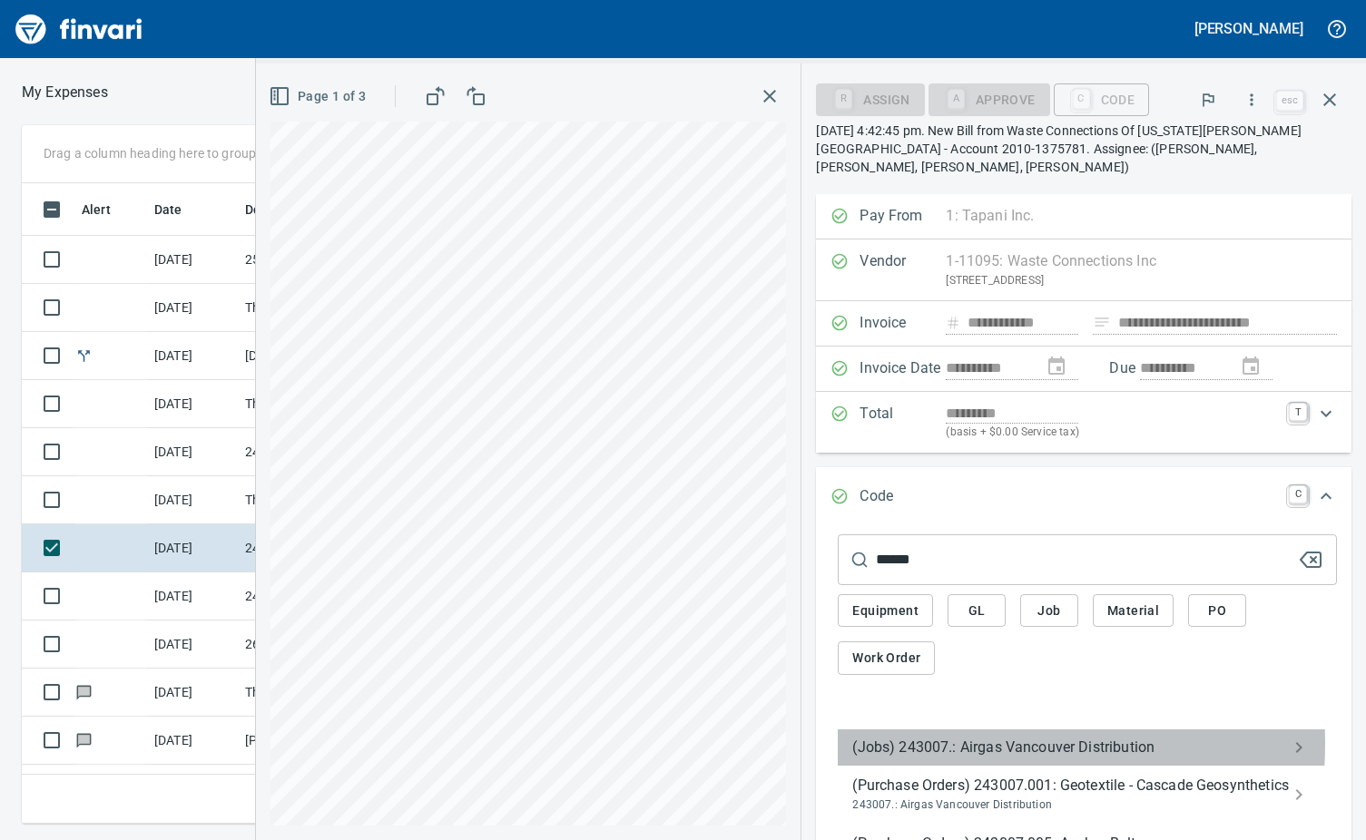
click at [944, 737] on span "(Jobs) 243007.: Airgas Vancouver Distribution" at bounding box center [1072, 748] width 441 height 22
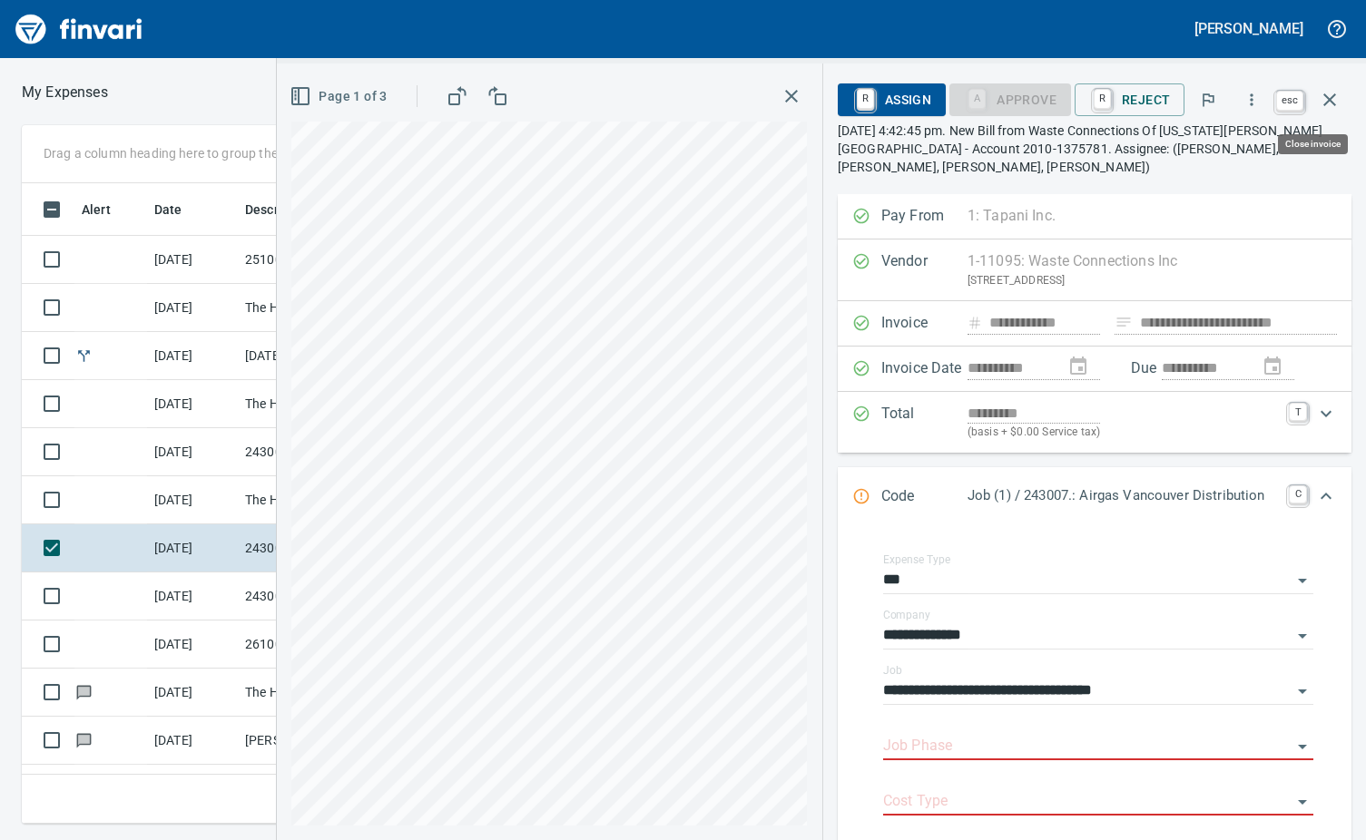
click at [1342, 97] on button "button" at bounding box center [1330, 100] width 44 height 44
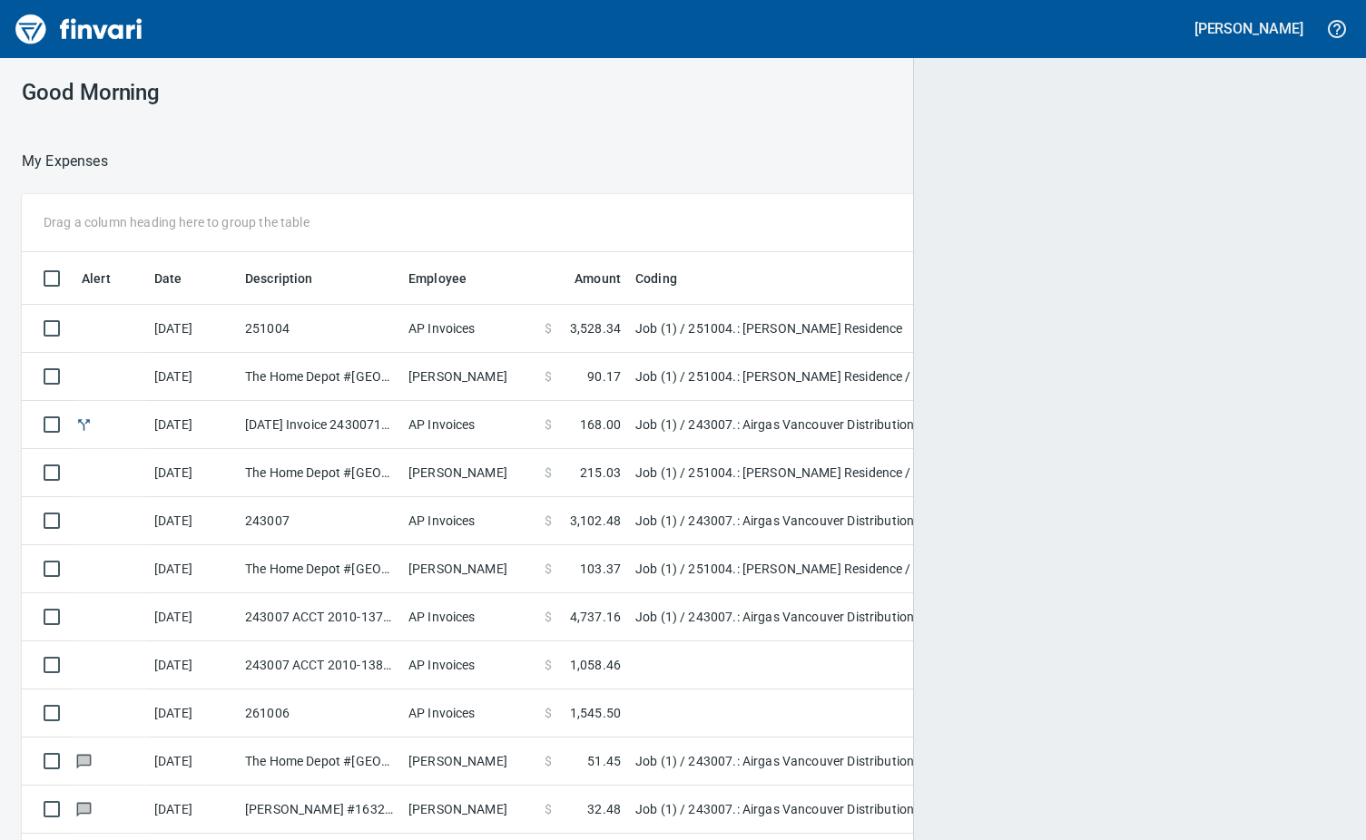
scroll to position [627, 1278]
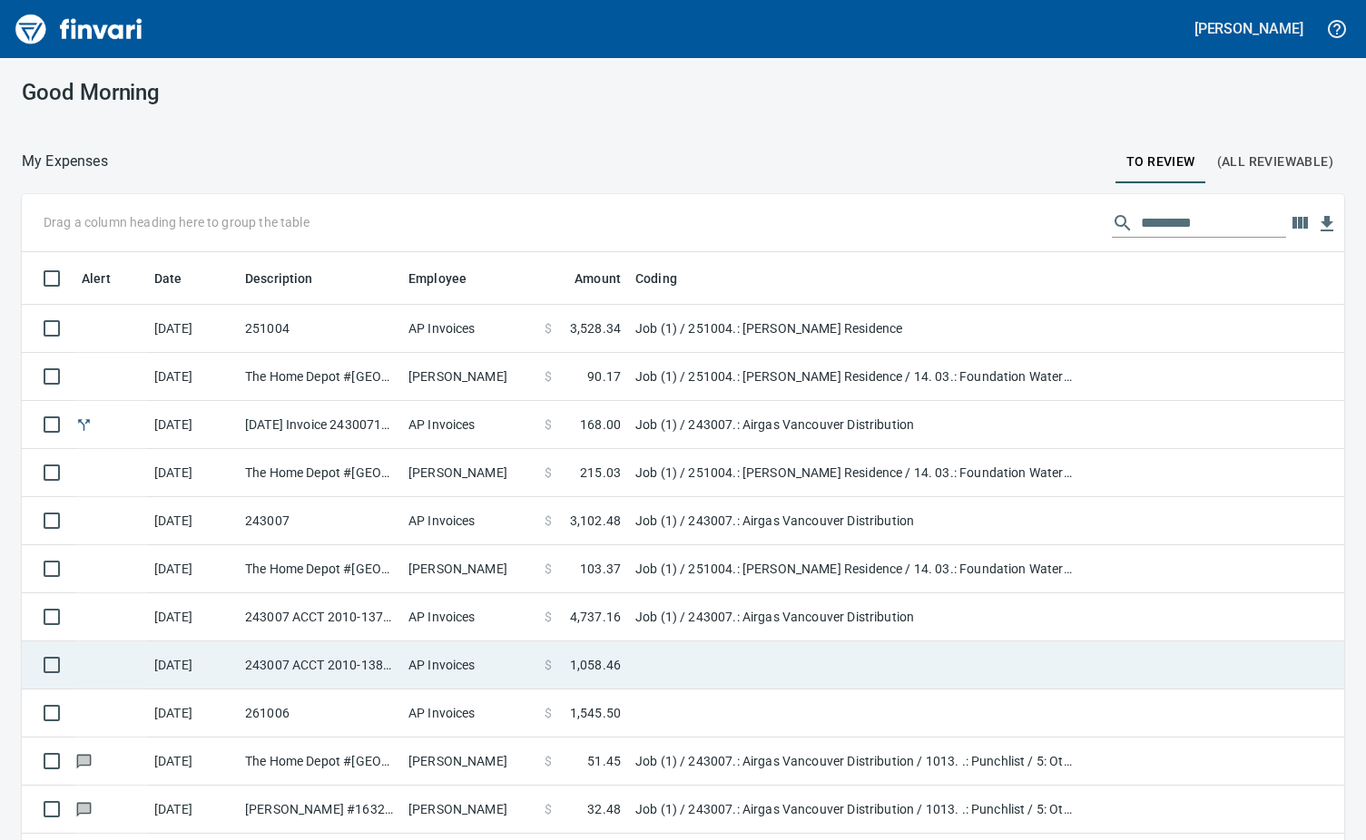
click at [381, 662] on td "243007 ACCT 2010-1380781" at bounding box center [319, 666] width 163 height 48
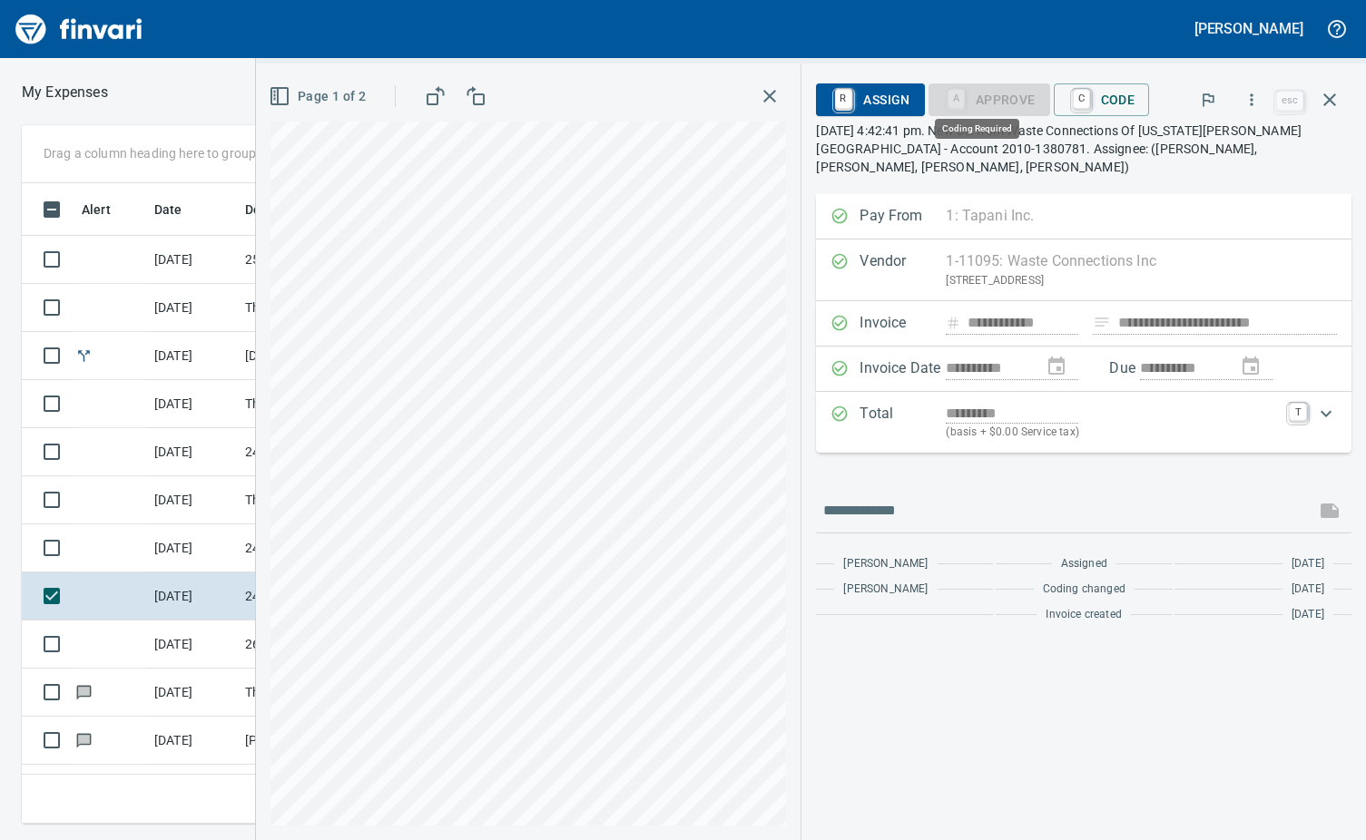
scroll to position [613, 841]
click at [1083, 103] on link "C" at bounding box center [1081, 100] width 17 height 20
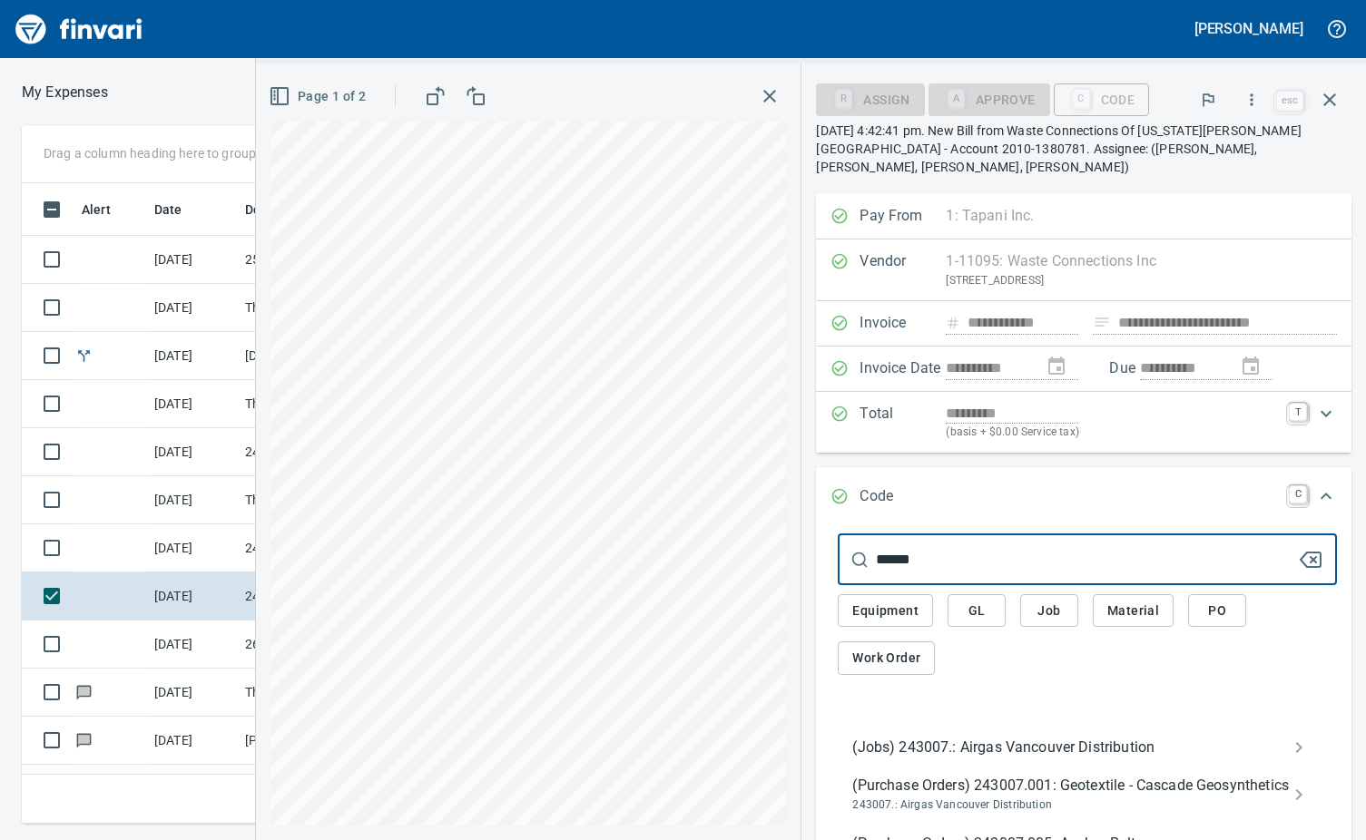
type input "******"
click at [974, 737] on span "(Jobs) 243007.: Airgas Vancouver Distribution" at bounding box center [1072, 748] width 441 height 22
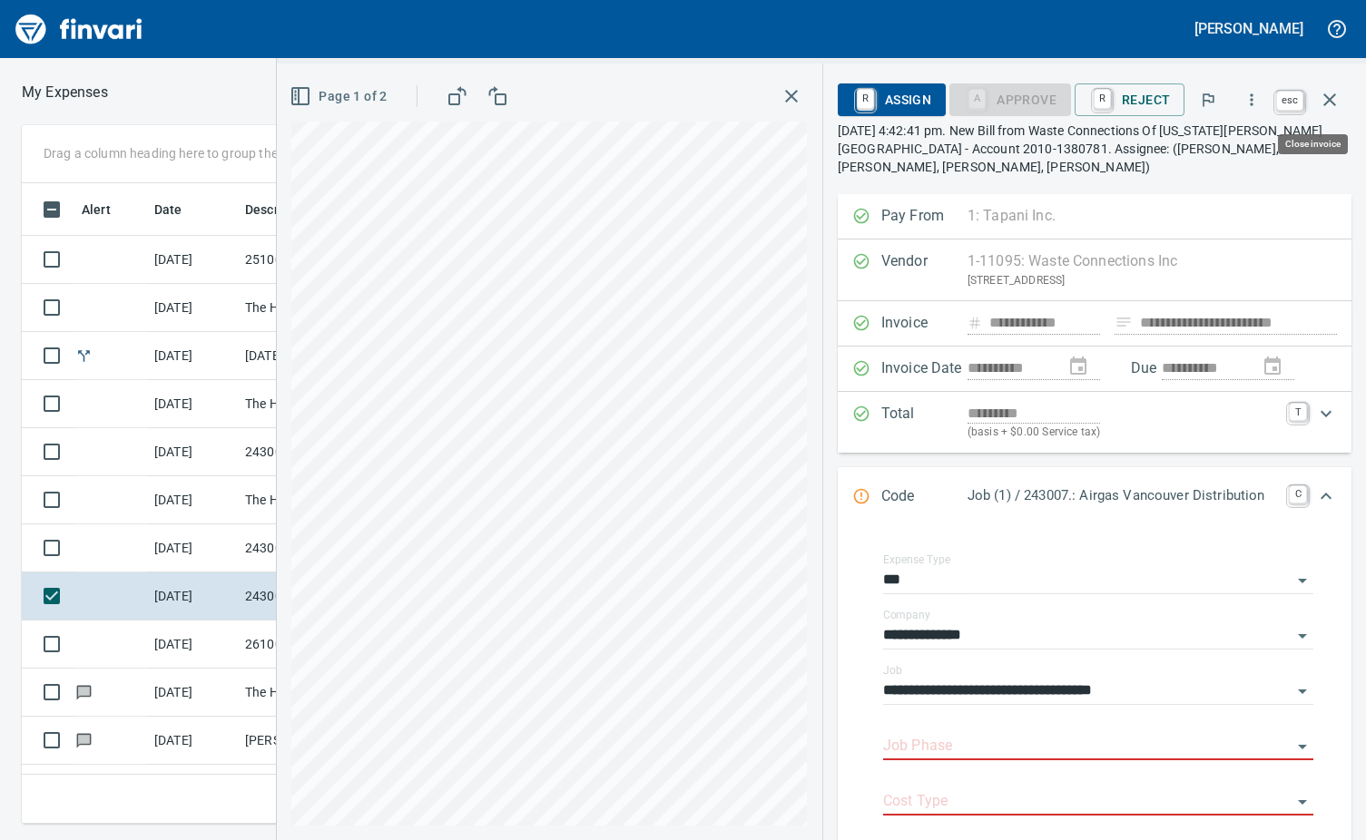
click at [1343, 98] on button "button" at bounding box center [1330, 100] width 44 height 44
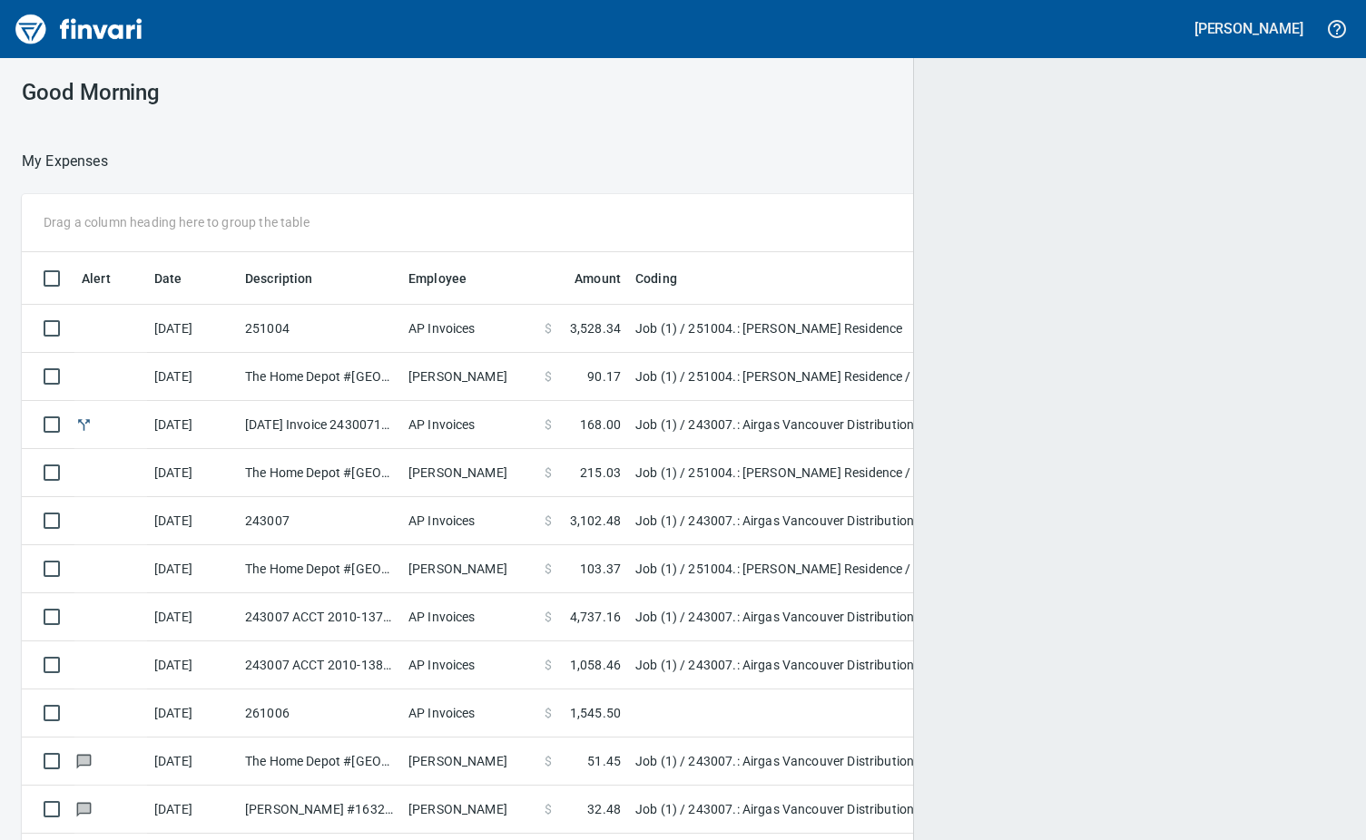
scroll to position [2, 2]
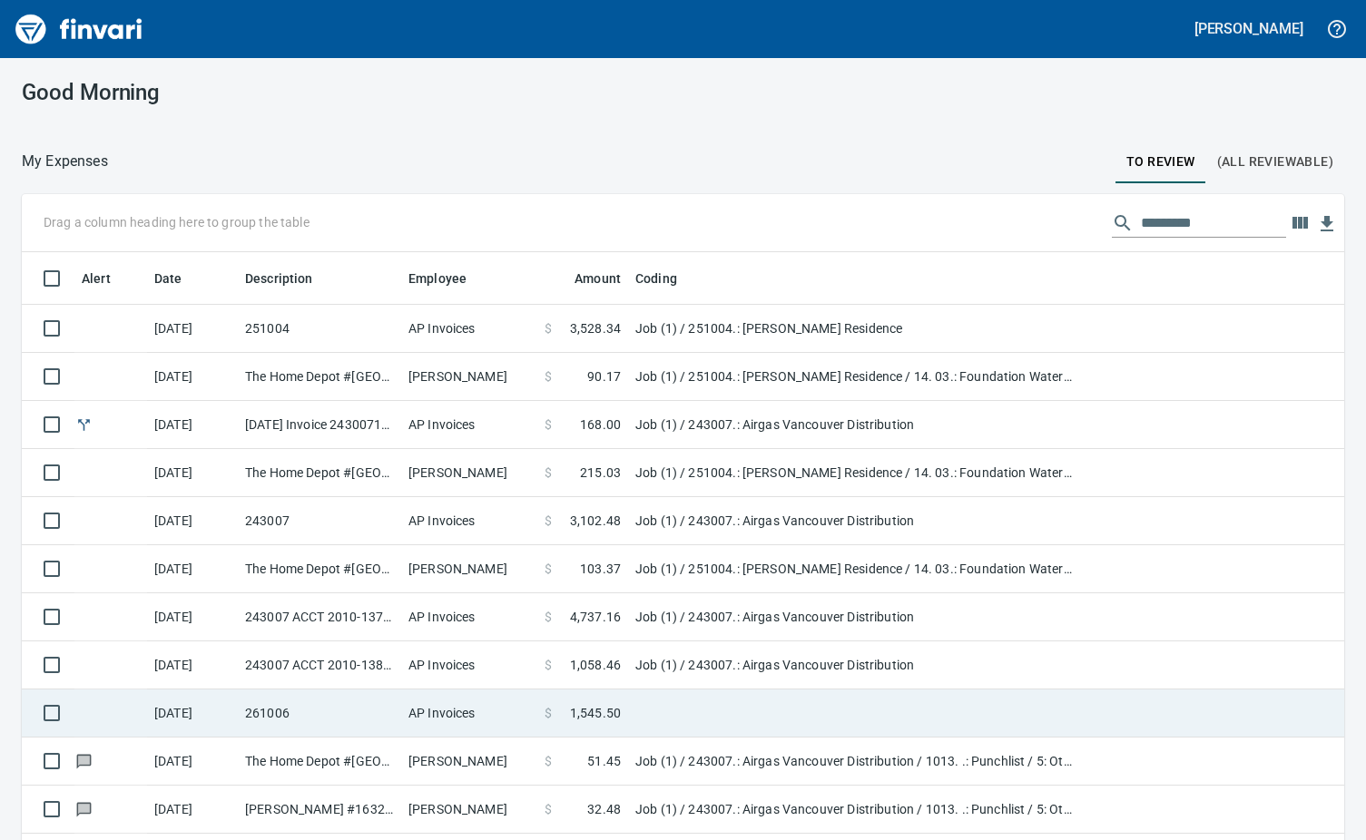
click at [305, 720] on td "261006" at bounding box center [319, 714] width 163 height 48
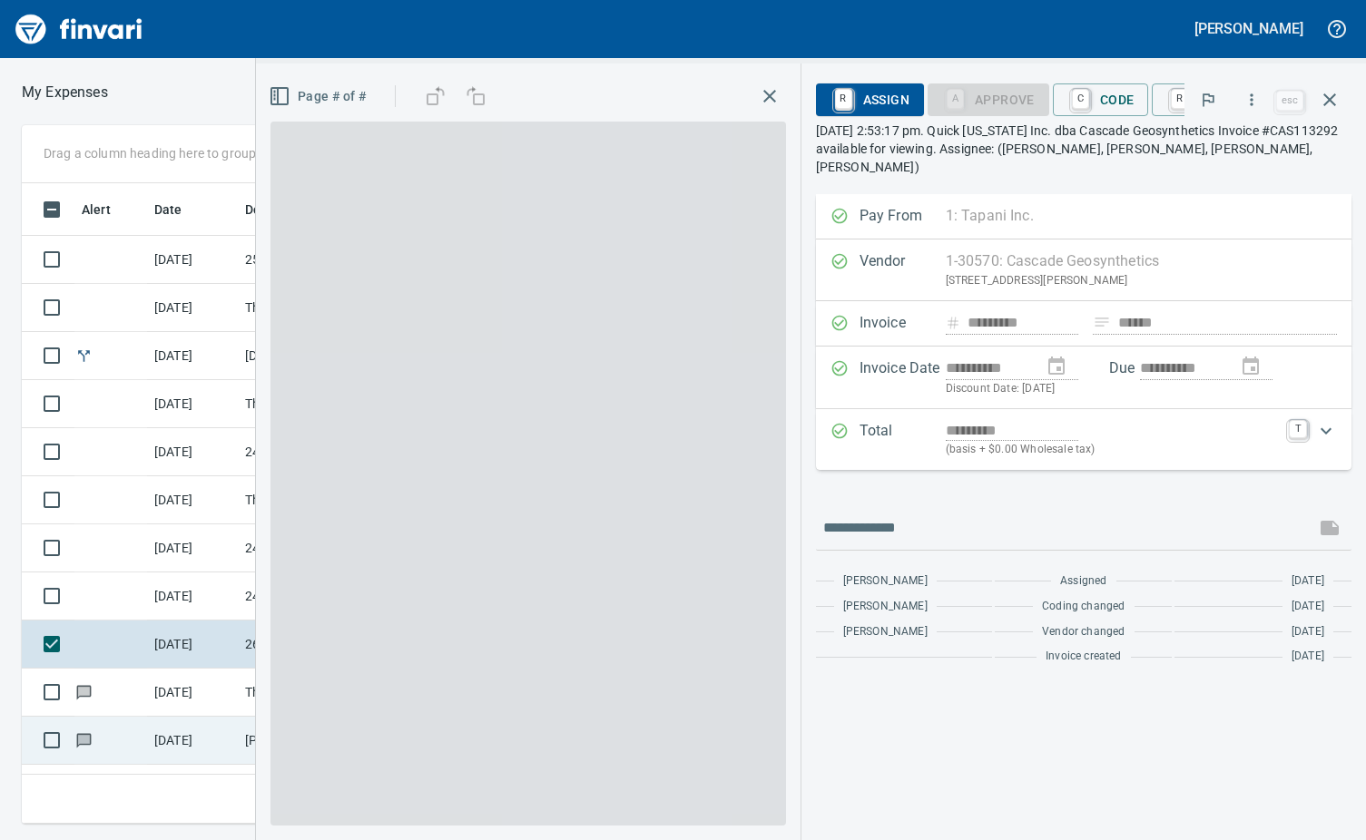
scroll to position [613, 841]
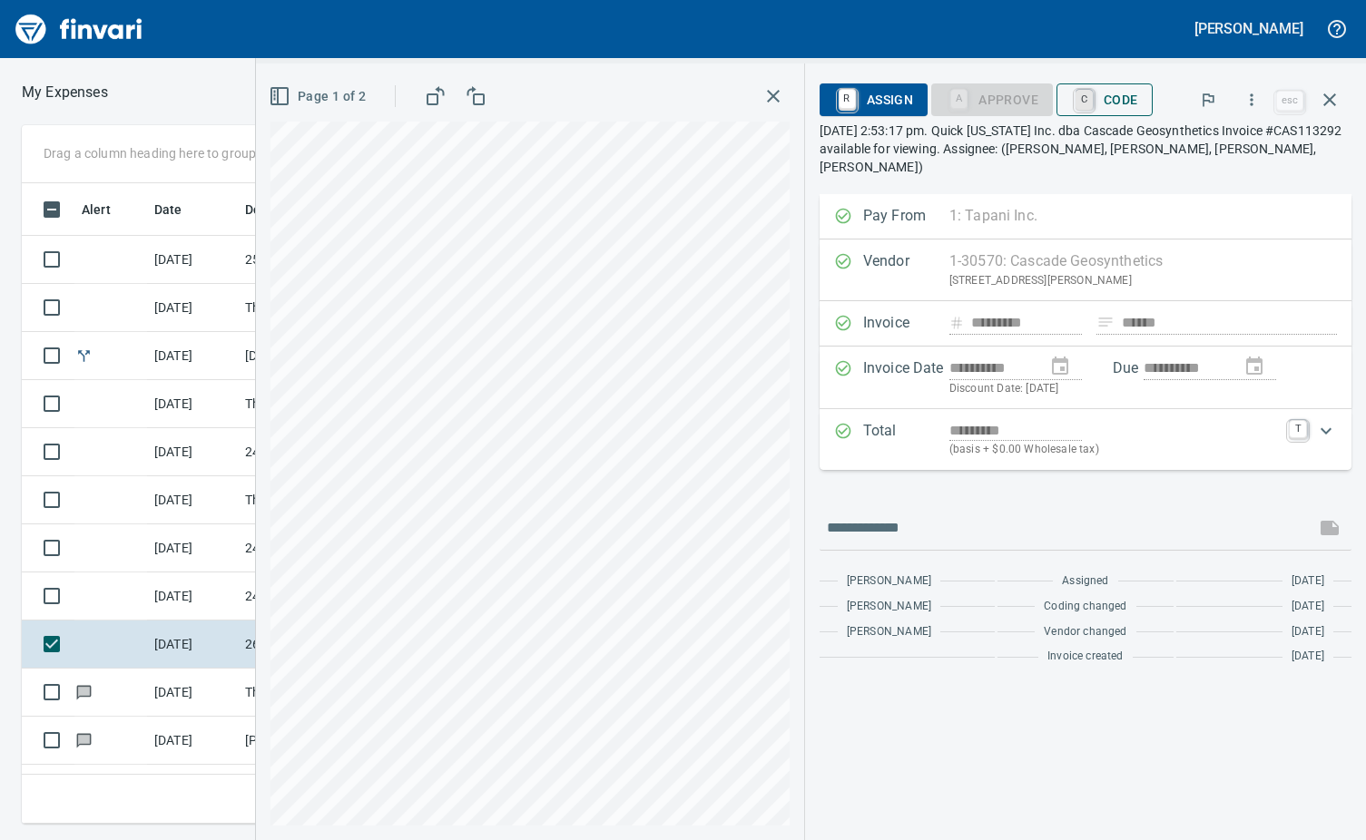
click at [1086, 105] on link "C" at bounding box center [1083, 100] width 17 height 20
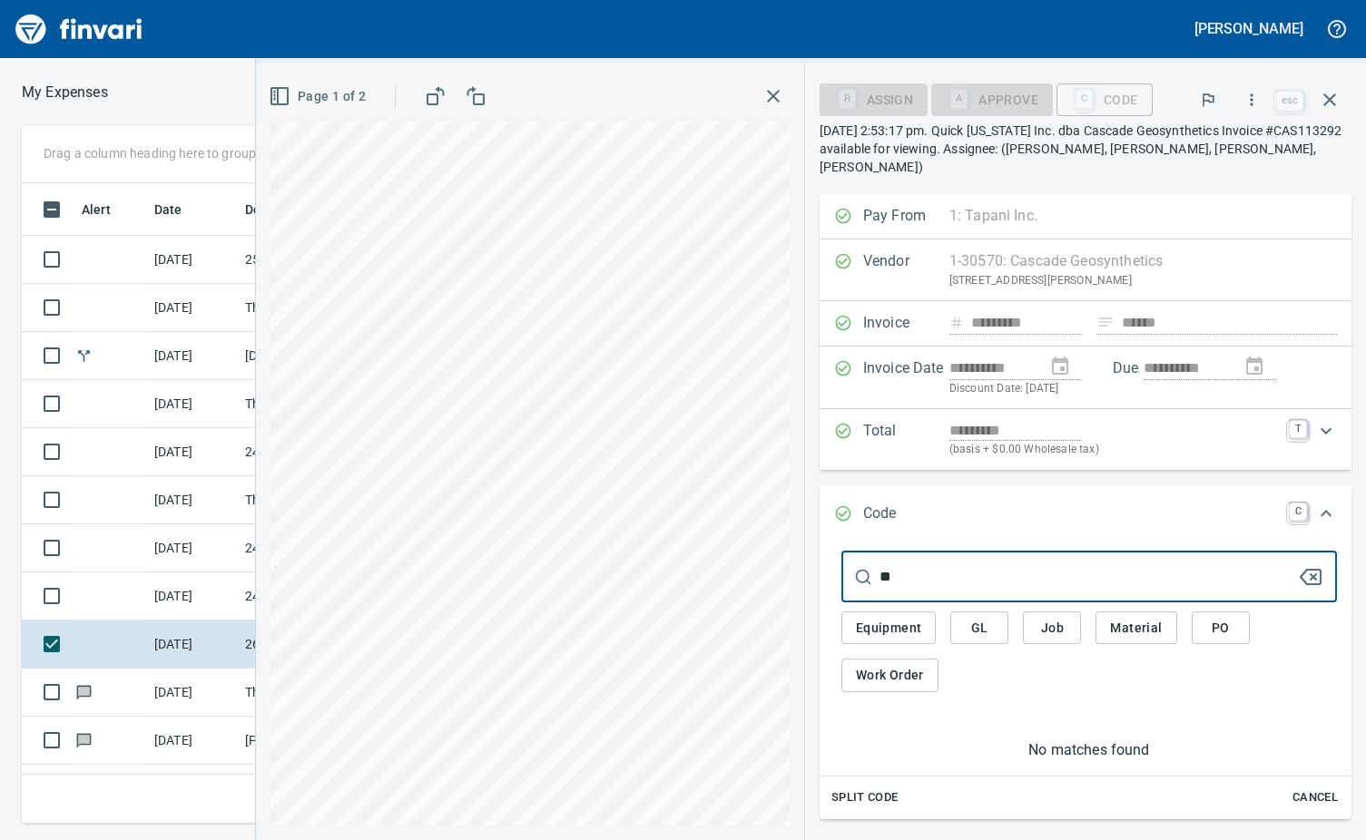
type input "*"
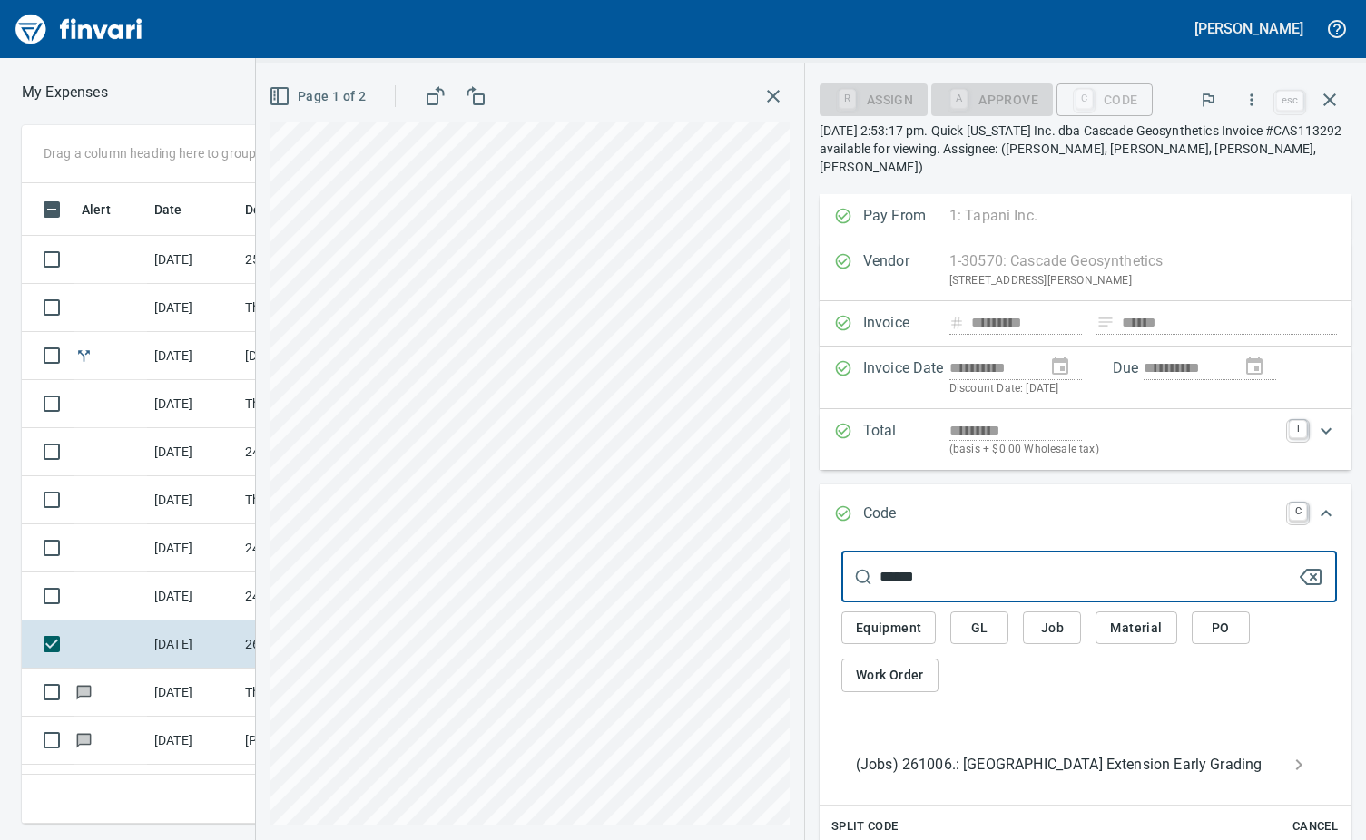
type input "******"
click at [997, 754] on span "(Jobs) 261006.: [GEOGRAPHIC_DATA] Extension Early Grading" at bounding box center [1074, 765] width 437 height 22
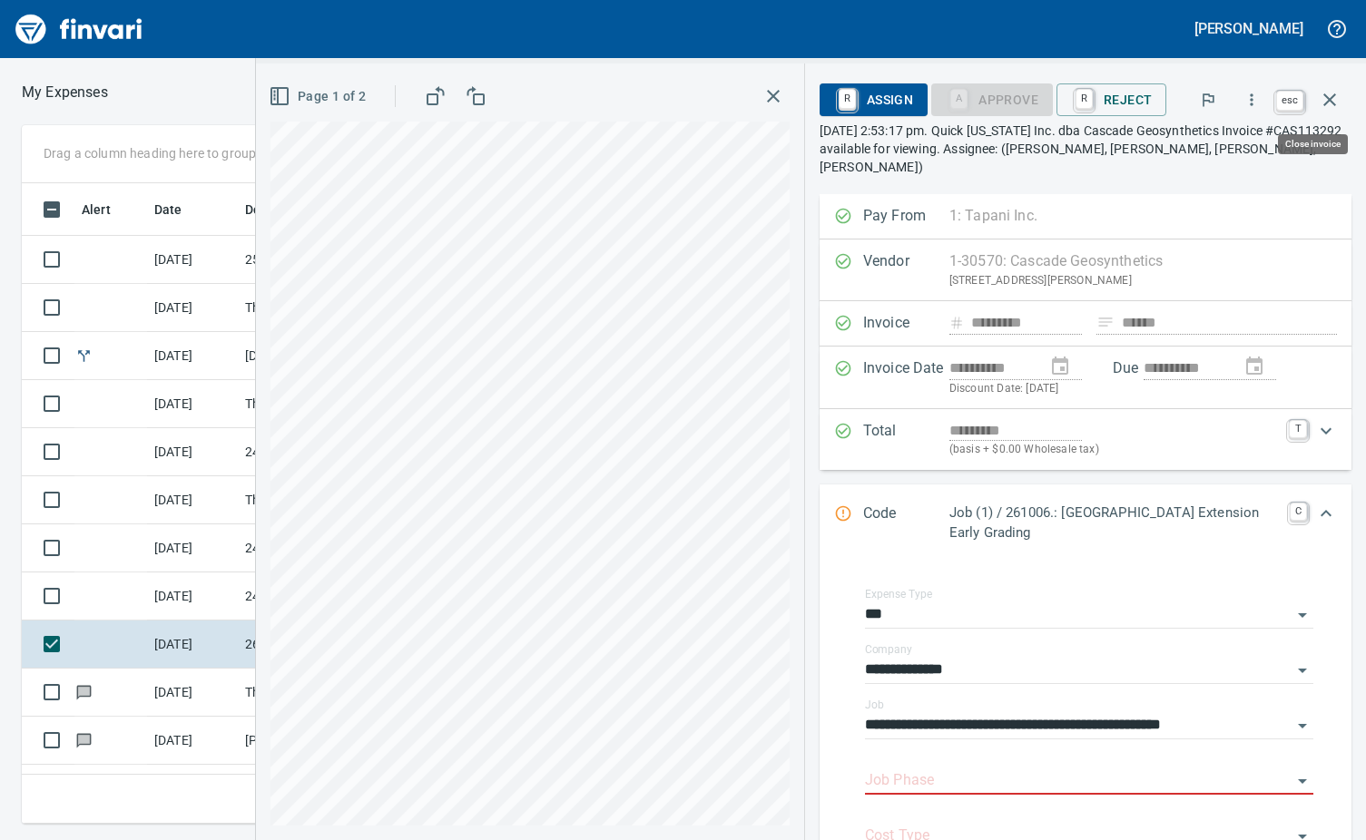
click at [1338, 96] on icon "button" at bounding box center [1330, 100] width 22 height 22
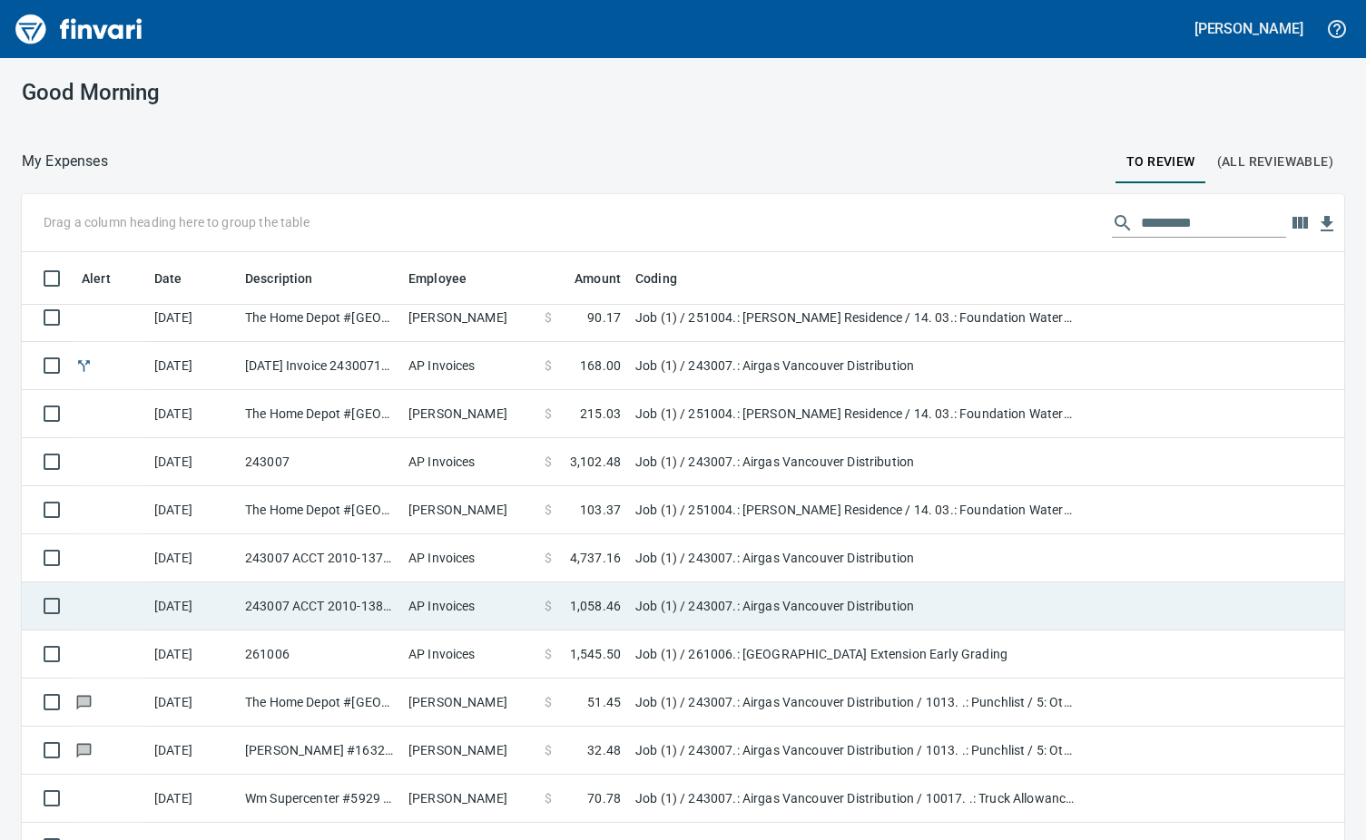
scroll to position [91, 0]
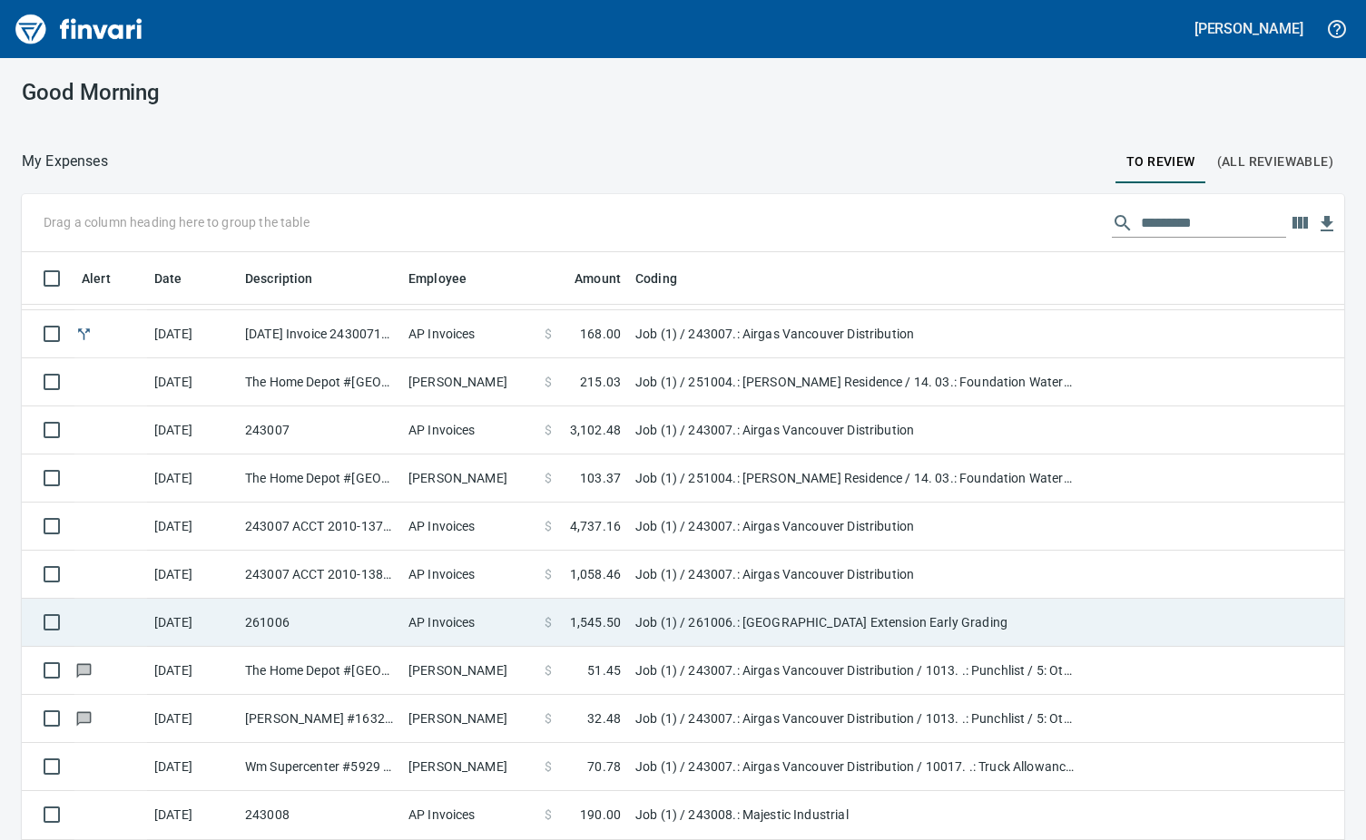
click at [292, 630] on td "261006" at bounding box center [319, 623] width 163 height 48
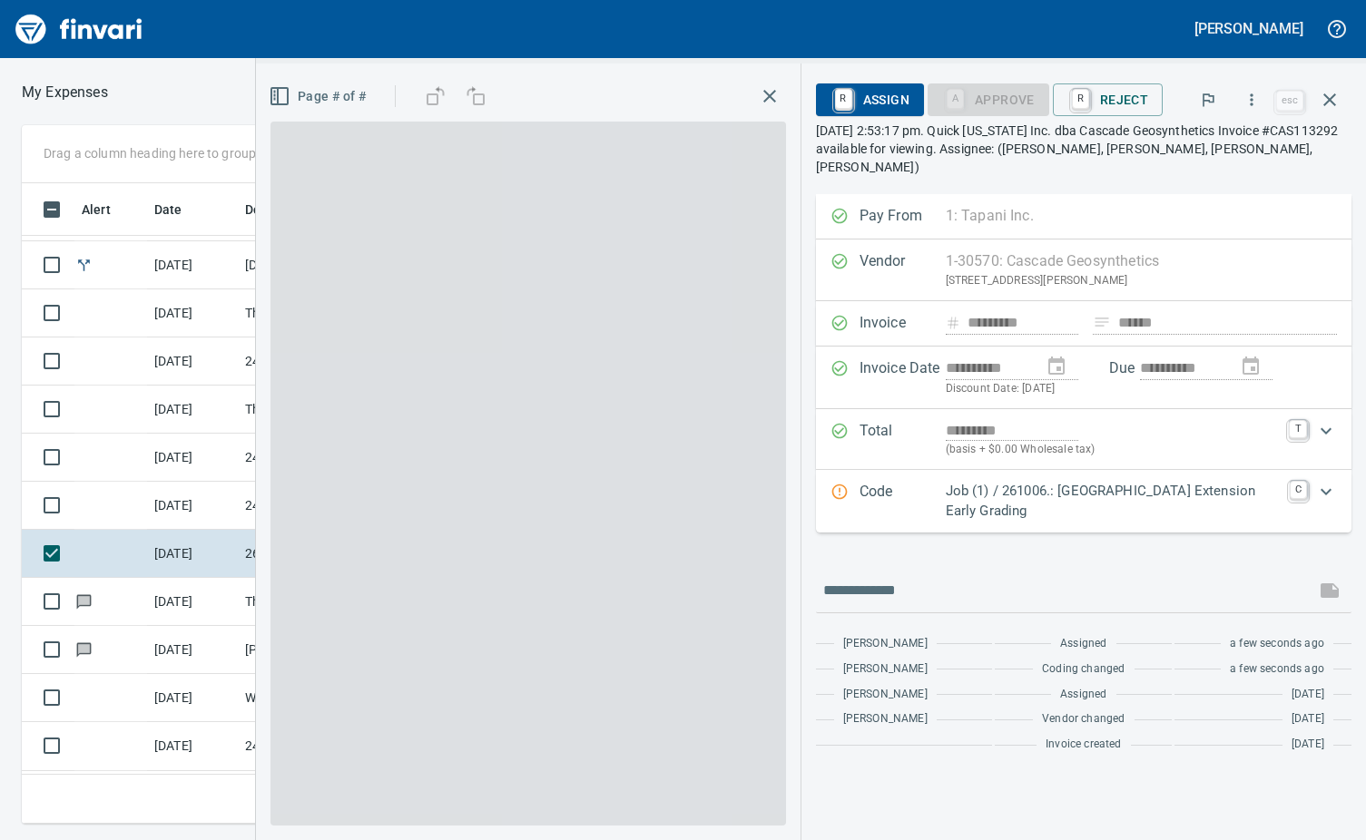
scroll to position [613, 841]
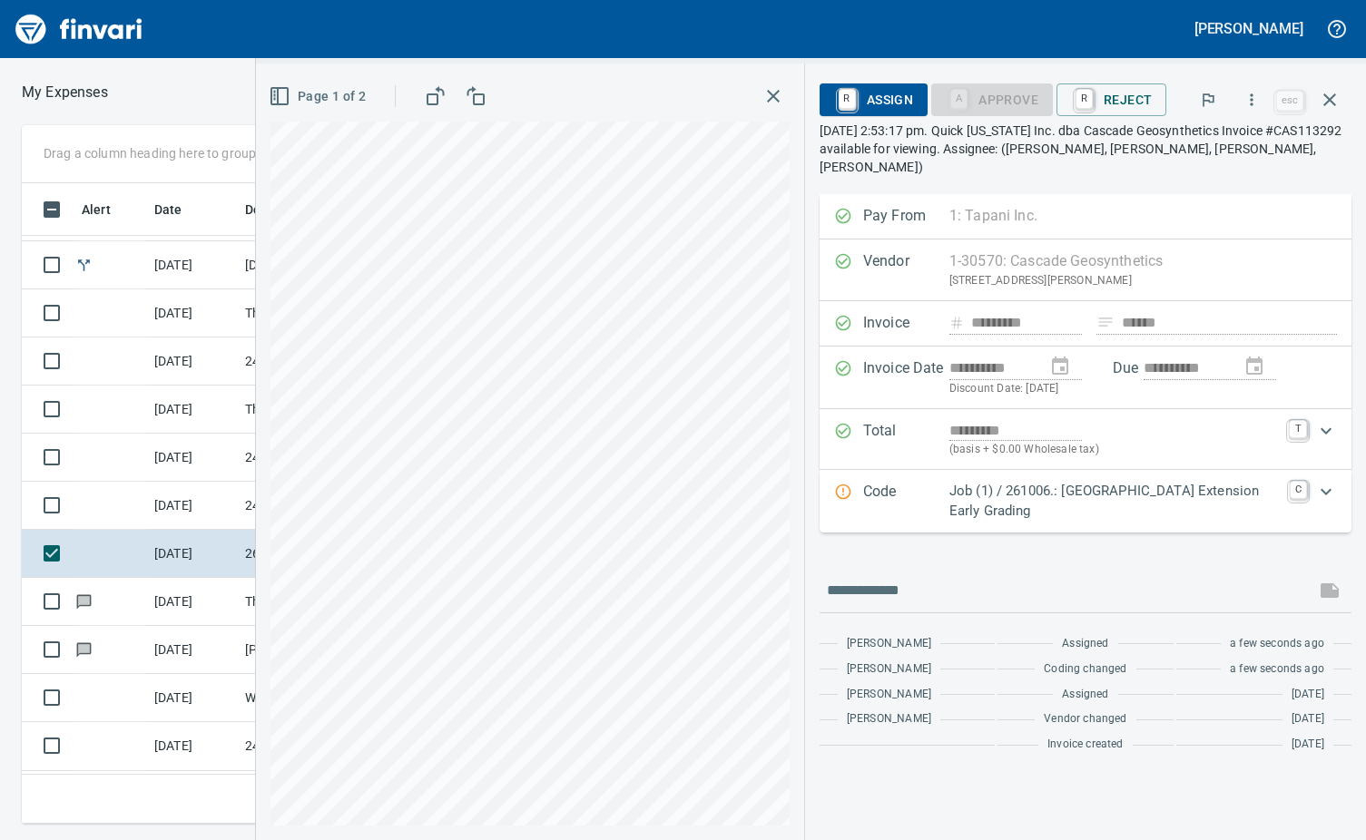
click at [1329, 483] on icon "Expand" at bounding box center [1326, 492] width 22 height 22
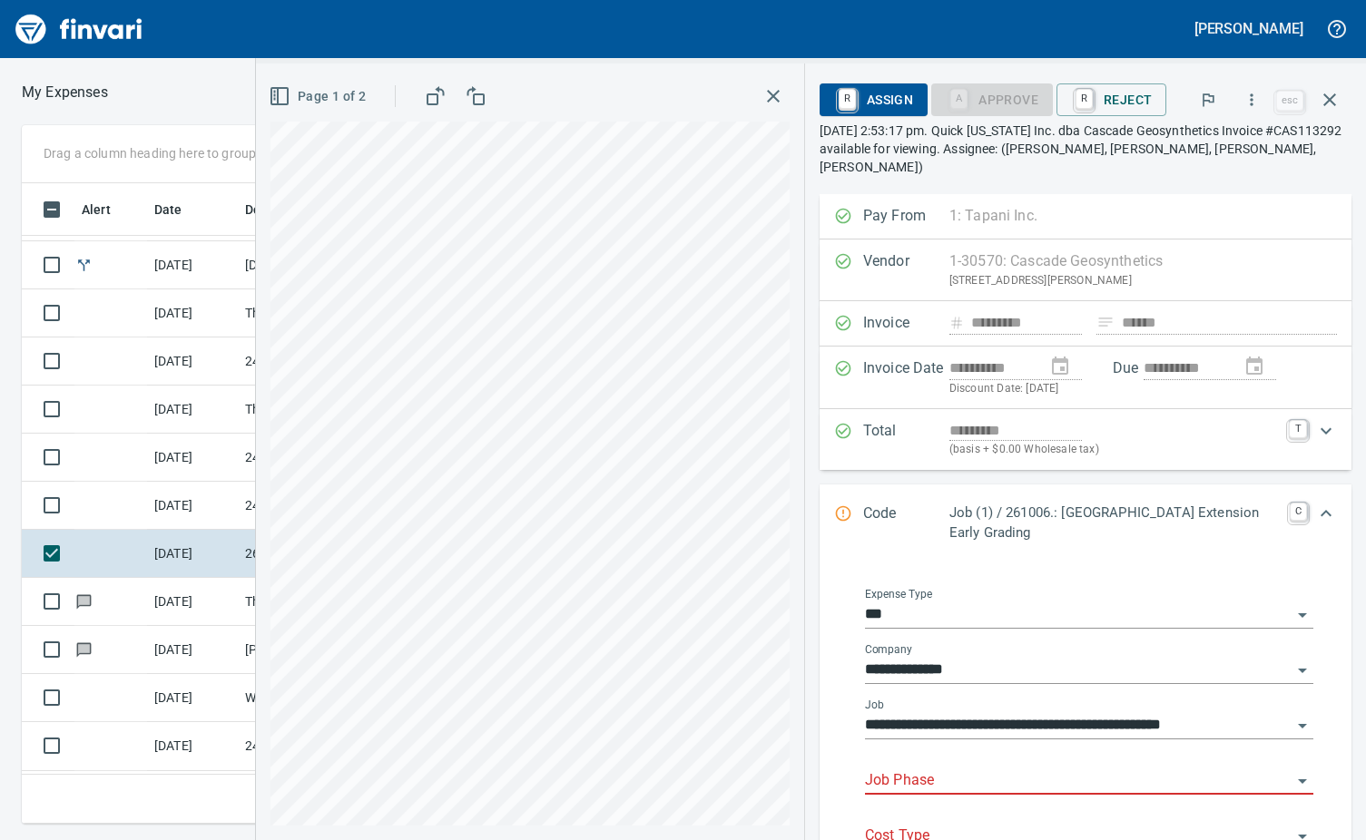
click at [948, 771] on input "Job Phase" at bounding box center [1078, 781] width 426 height 25
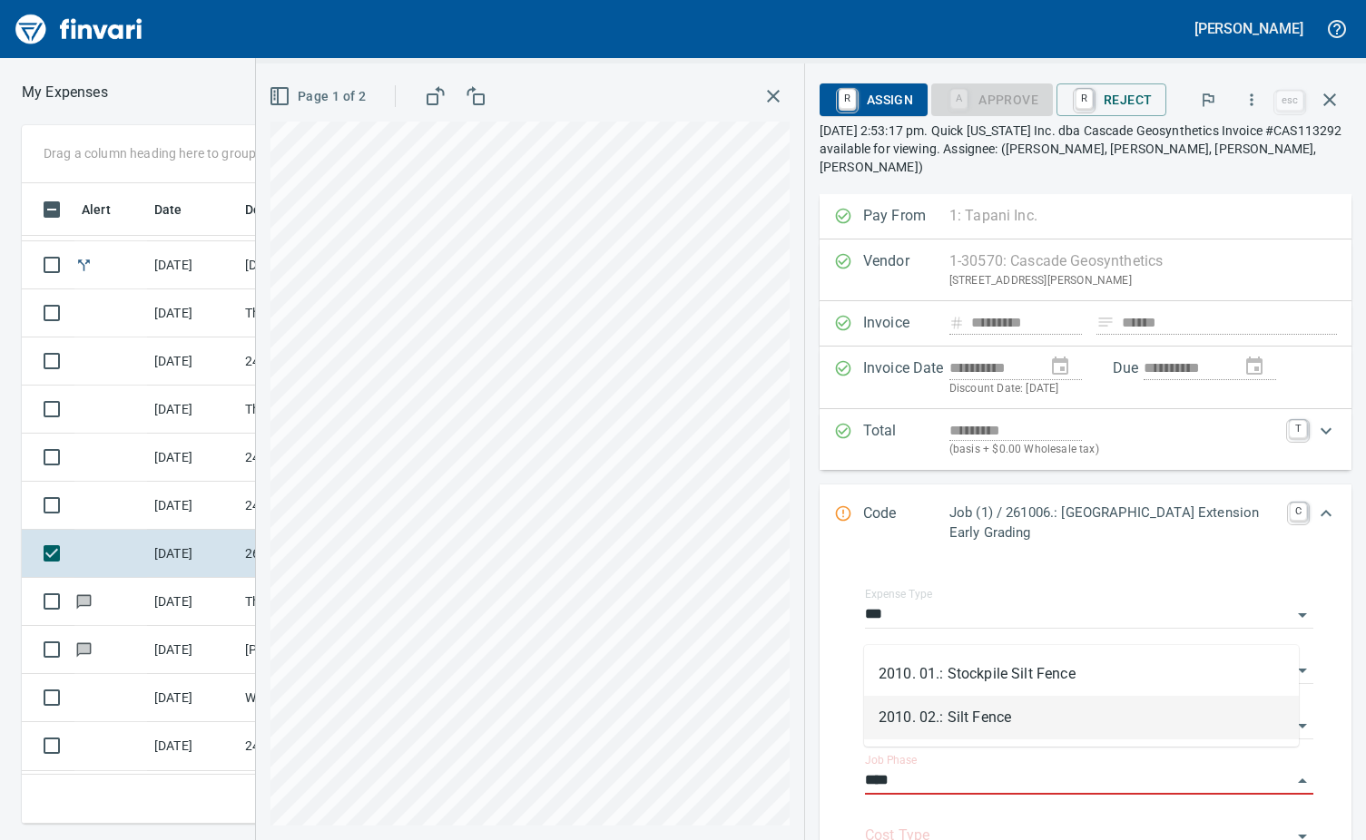
click at [992, 720] on li "2010. 02.: Silt Fence" at bounding box center [1081, 718] width 435 height 44
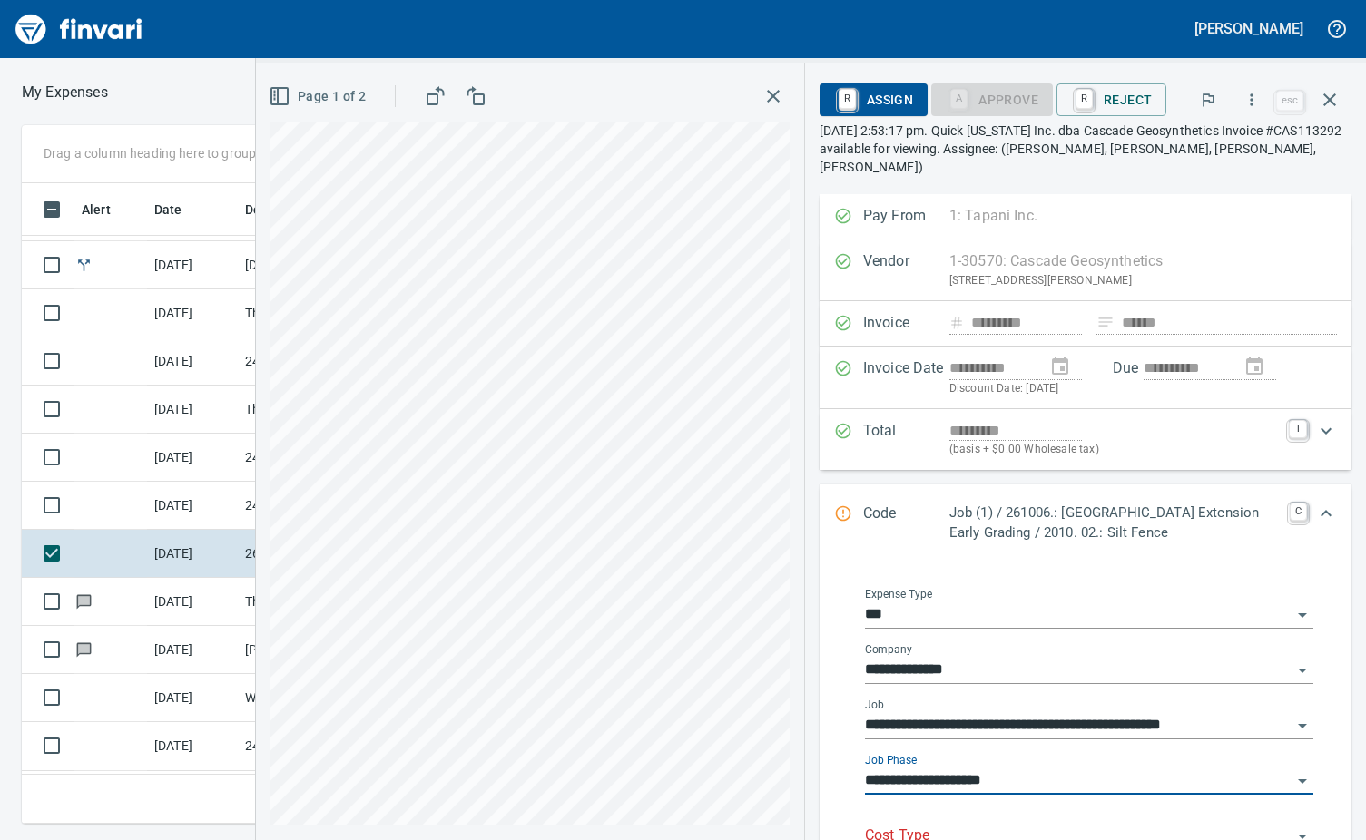
type input "**********"
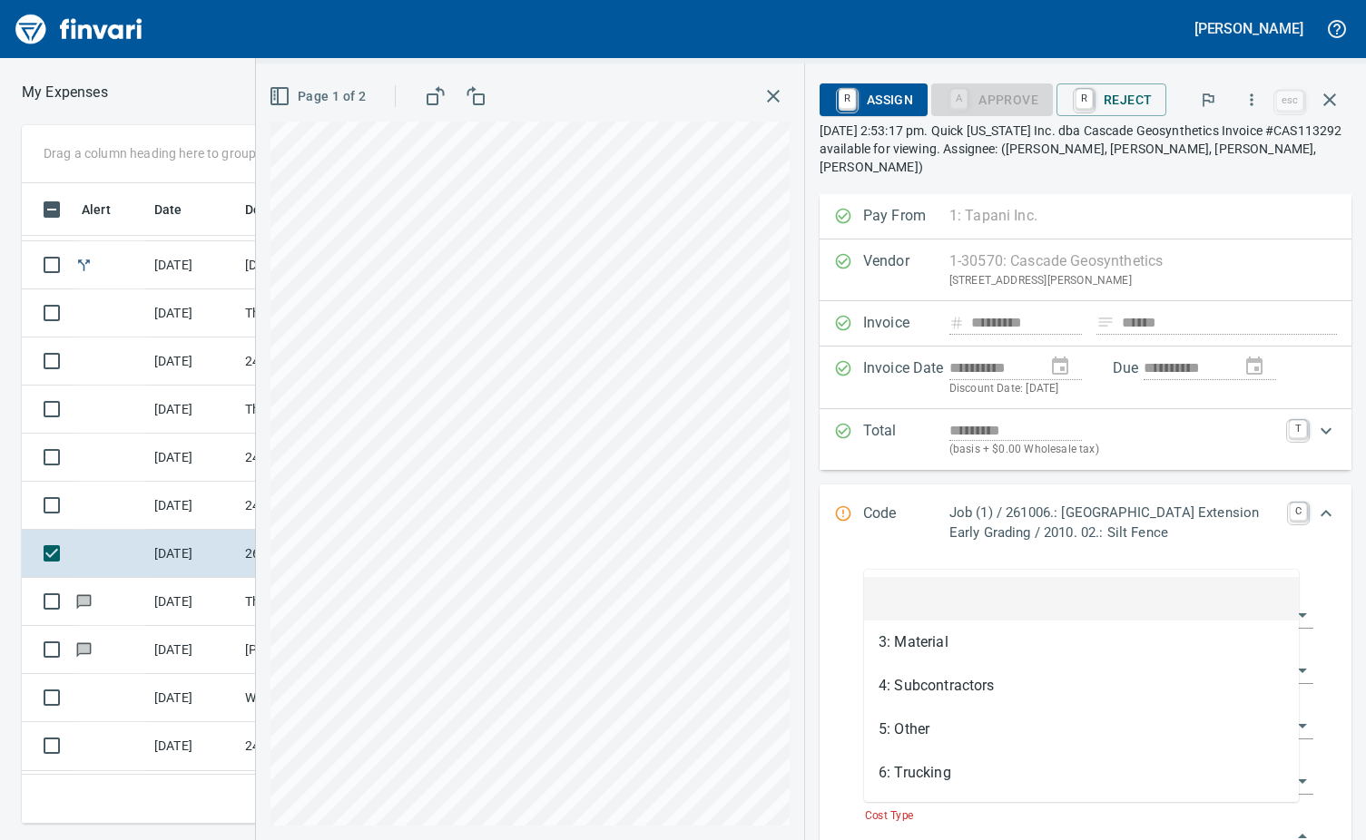
click at [956, 824] on input "Cost Type" at bounding box center [1078, 836] width 426 height 25
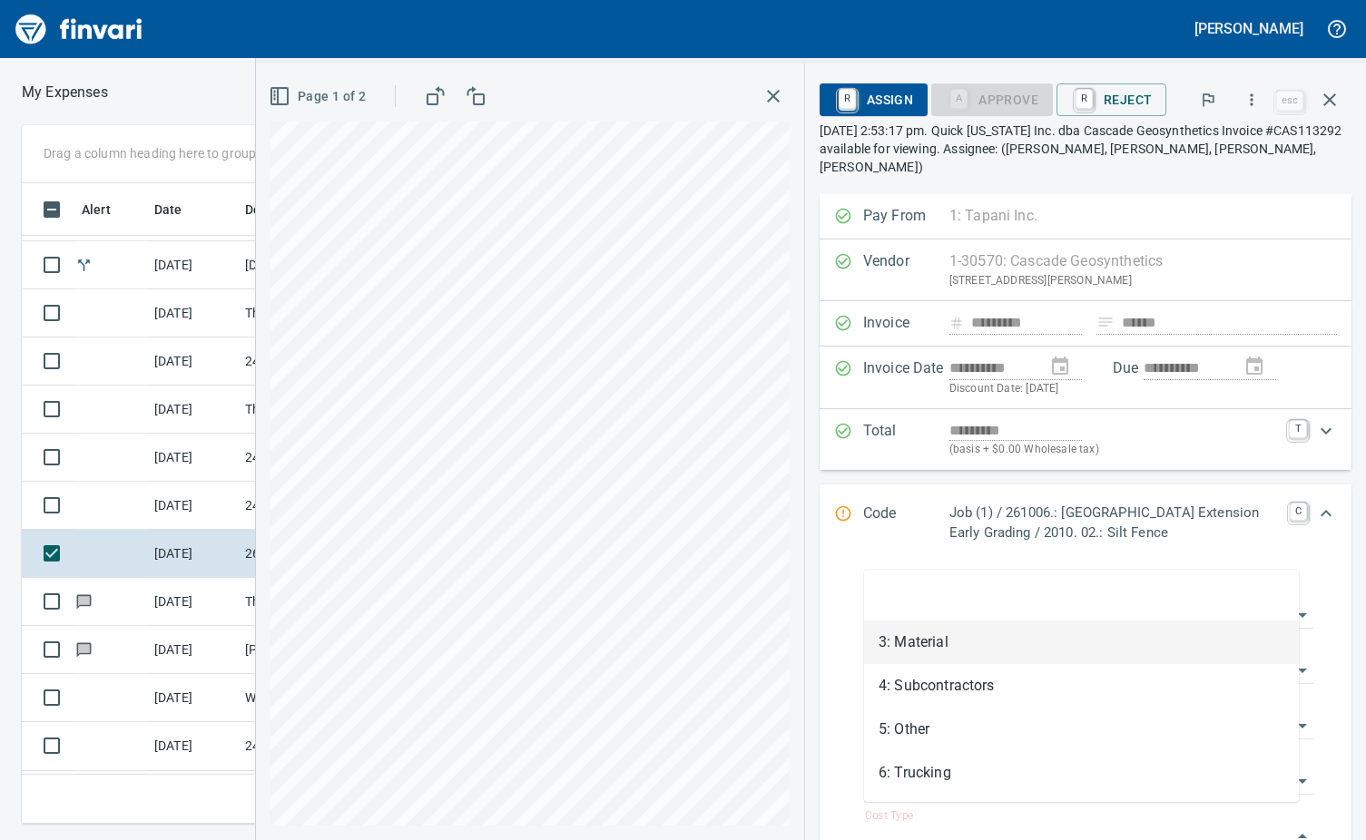
click at [917, 642] on li "3: Material" at bounding box center [1081, 643] width 435 height 44
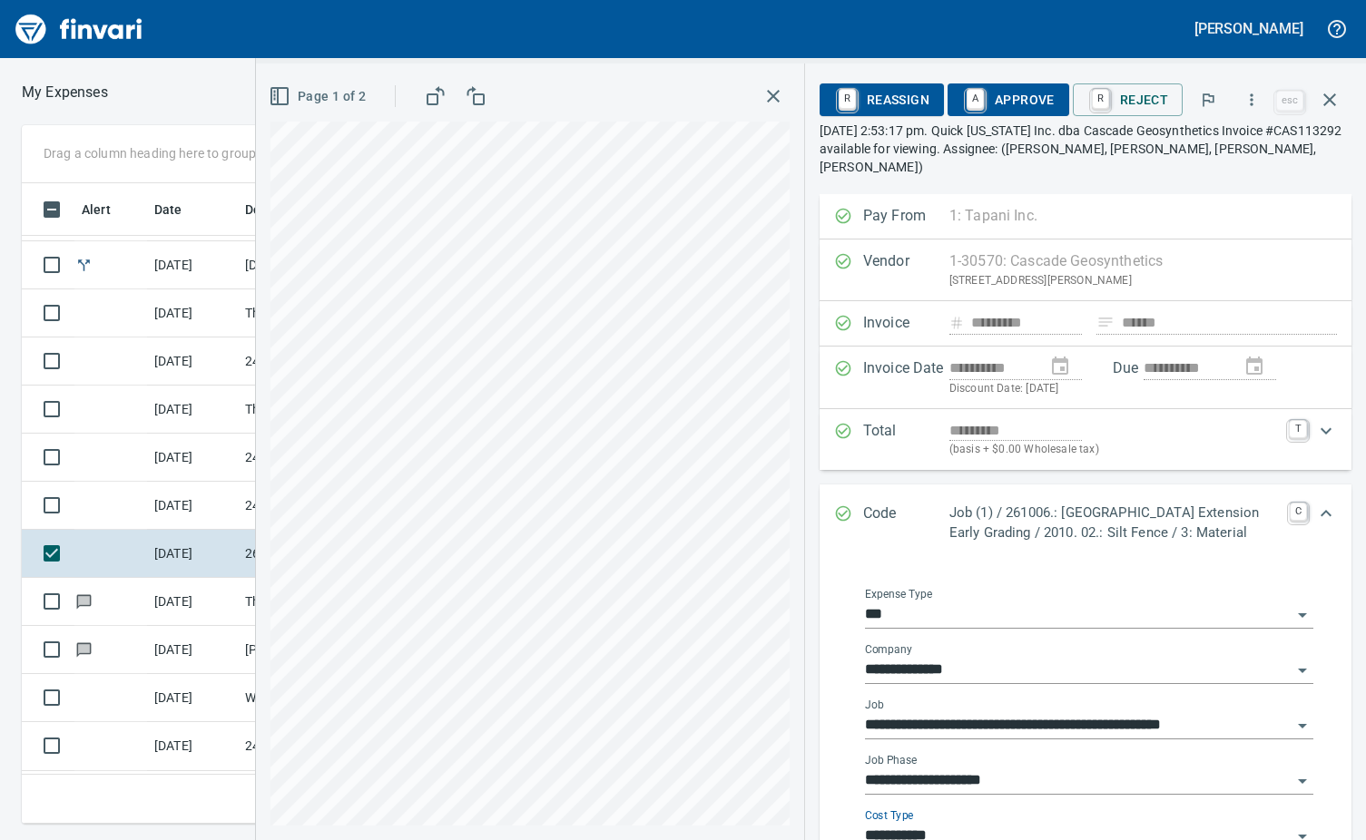
type input "**********"
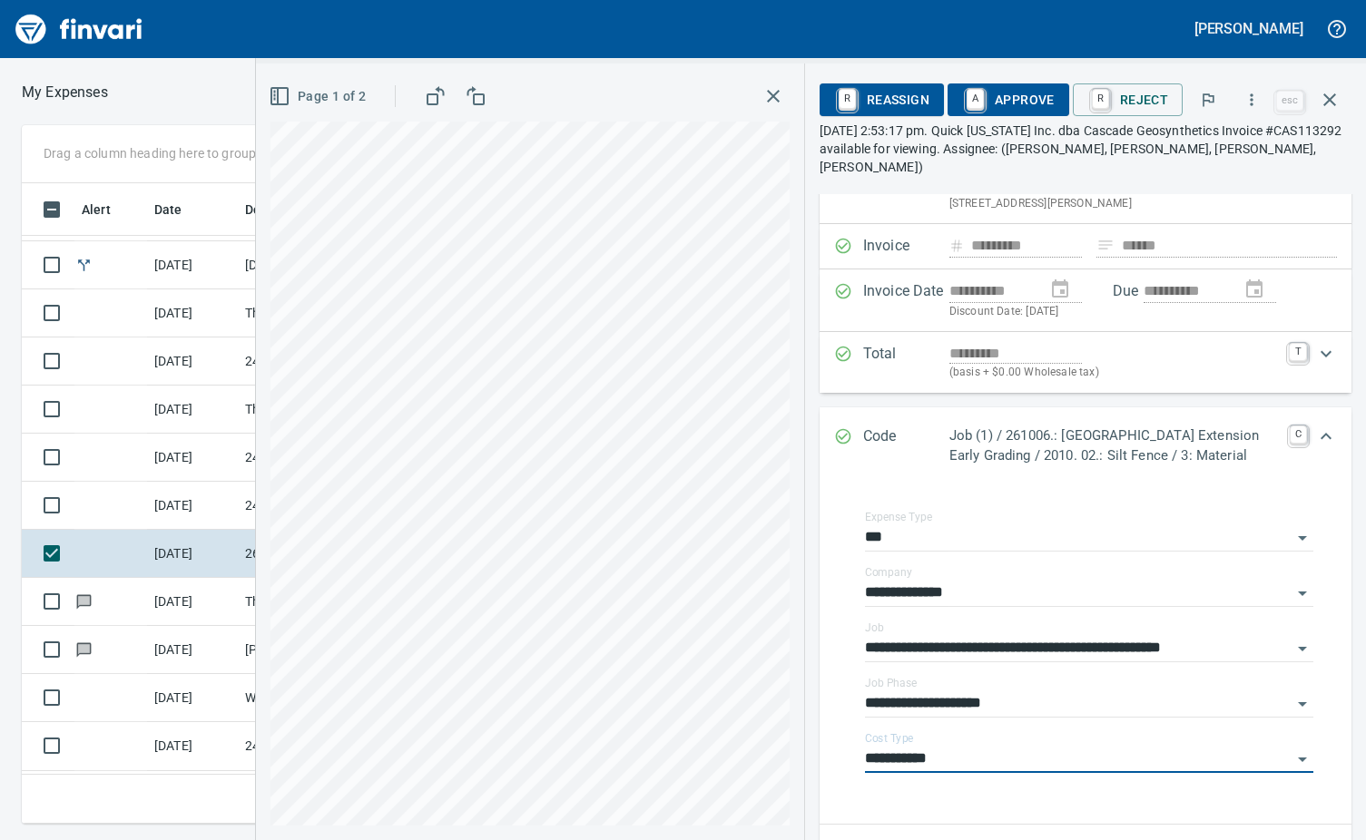
scroll to position [0, 0]
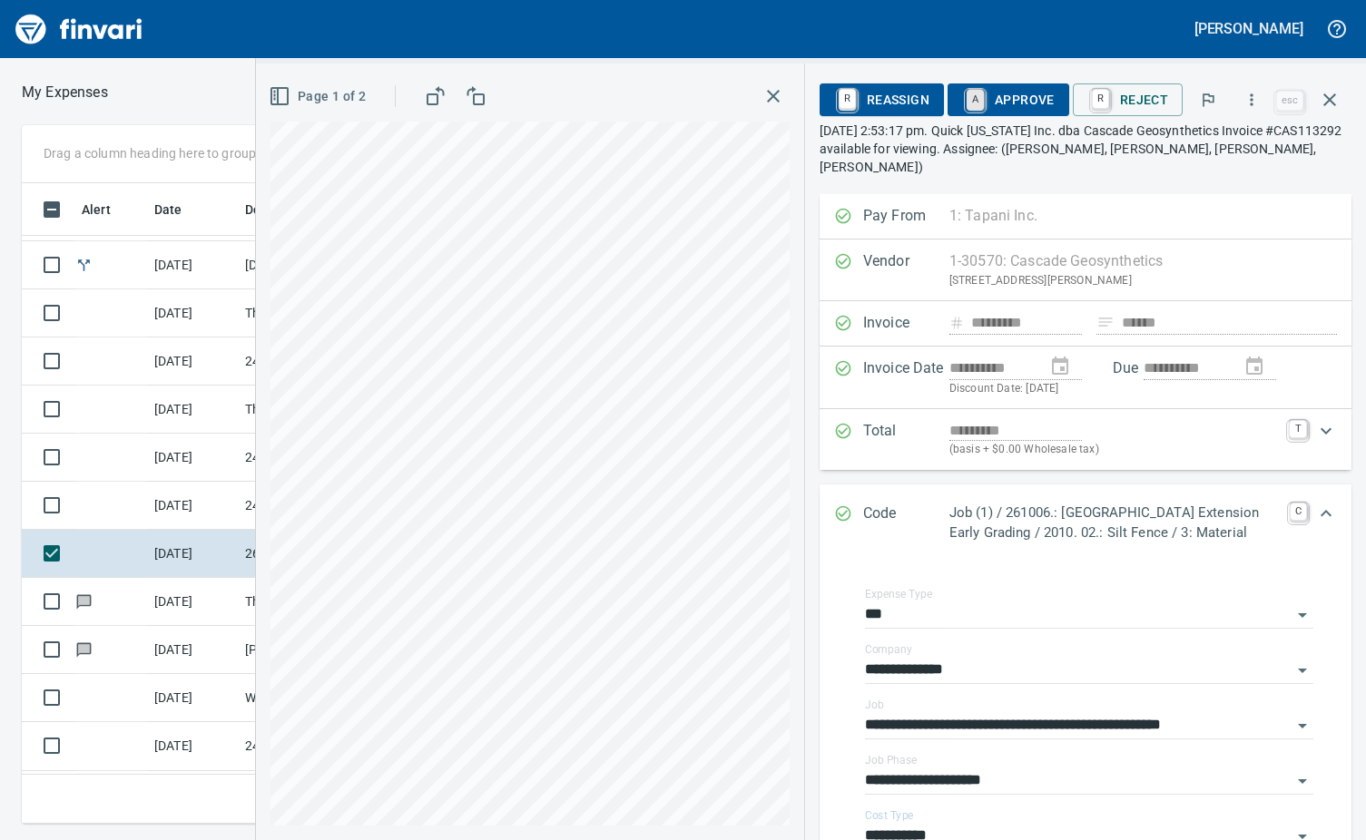
click at [977, 96] on link "A" at bounding box center [974, 100] width 17 height 20
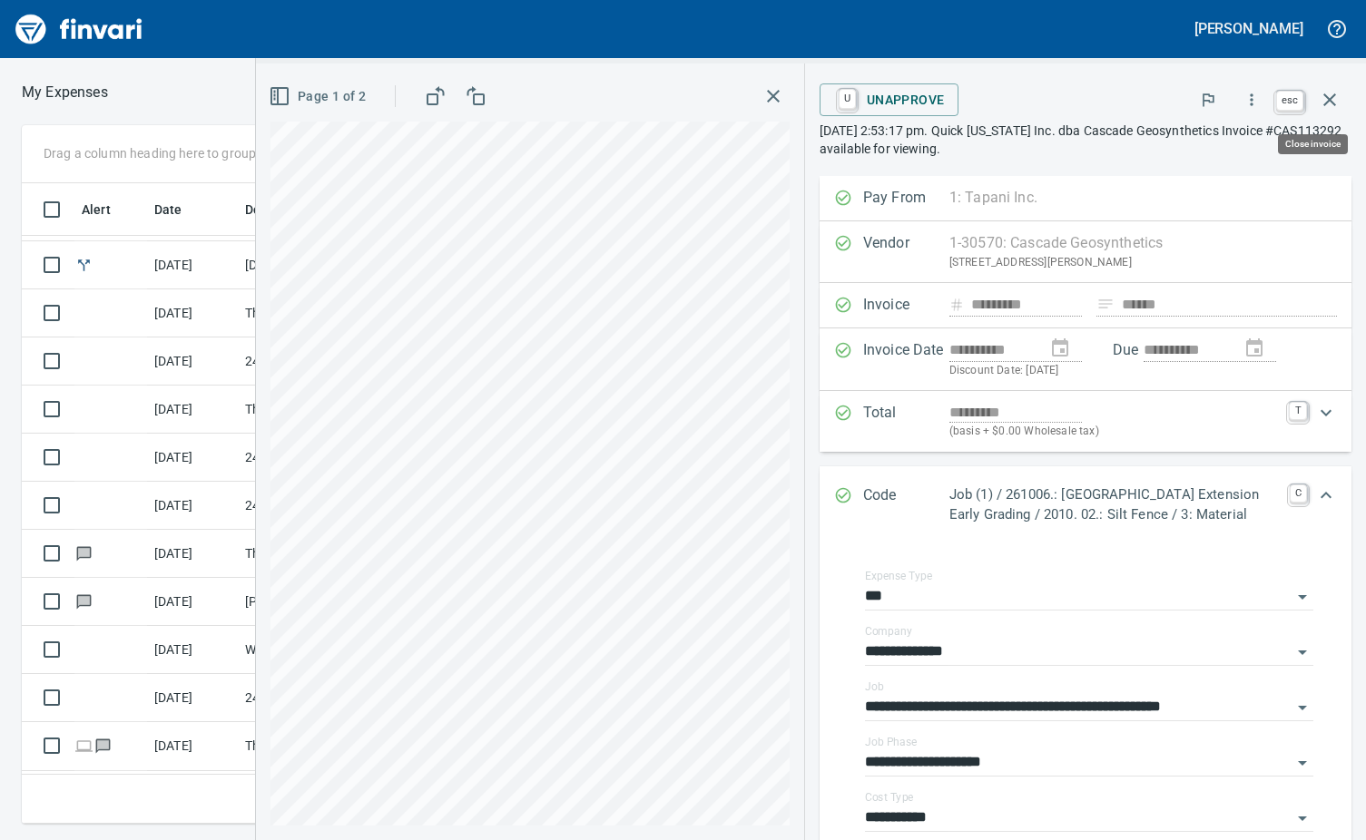
scroll to position [613, 841]
click at [1336, 95] on icon "button" at bounding box center [1330, 100] width 22 height 22
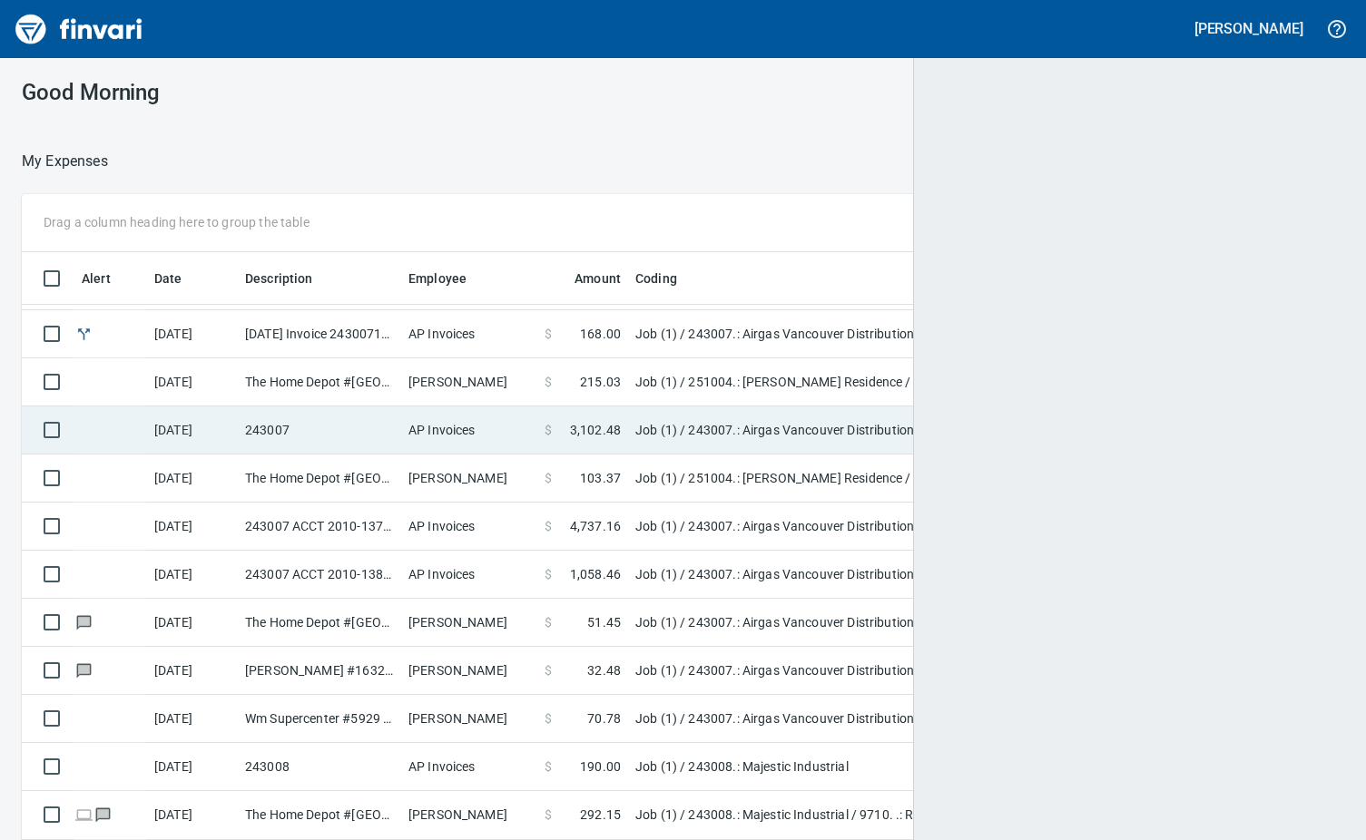
scroll to position [627, 1279]
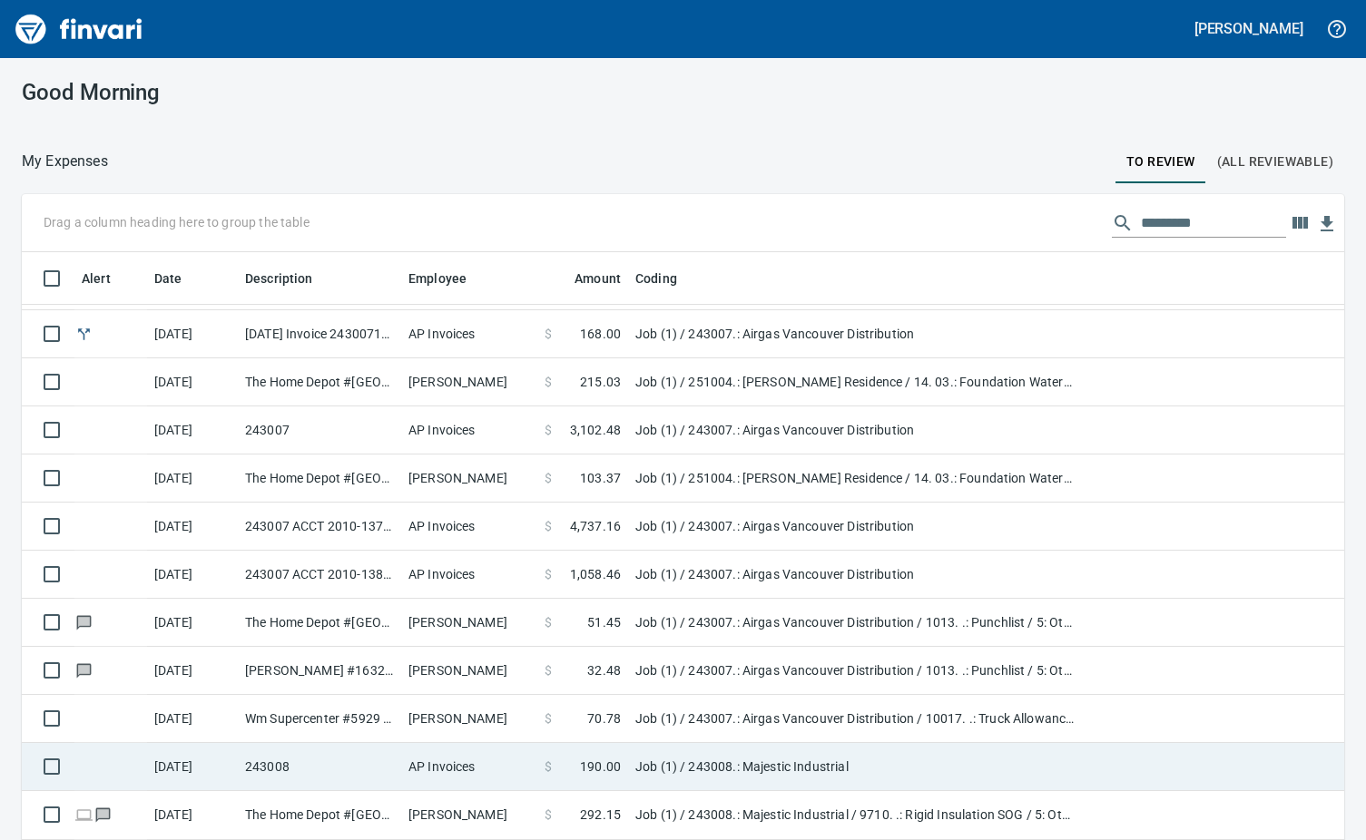
click at [348, 750] on td "243008" at bounding box center [319, 767] width 163 height 48
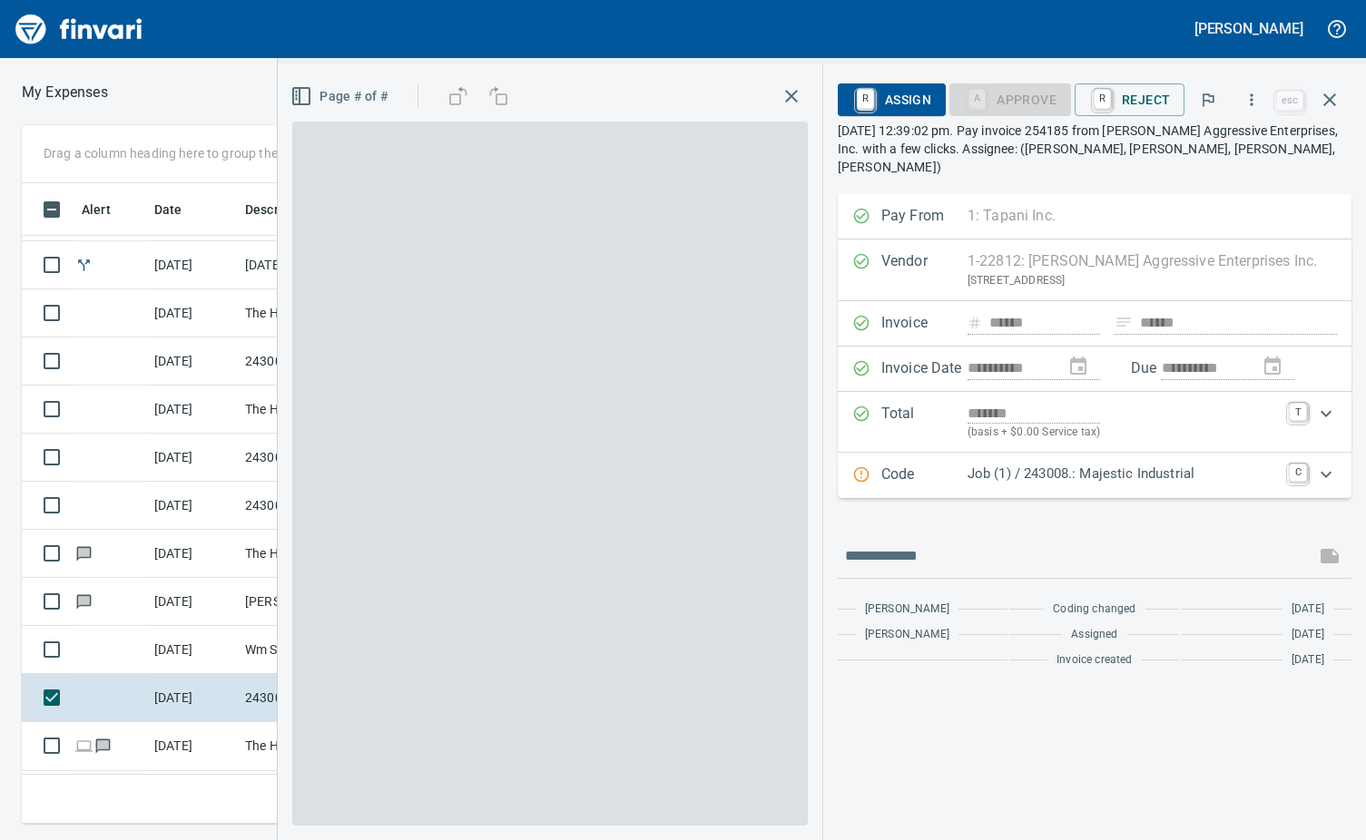
scroll to position [613, 841]
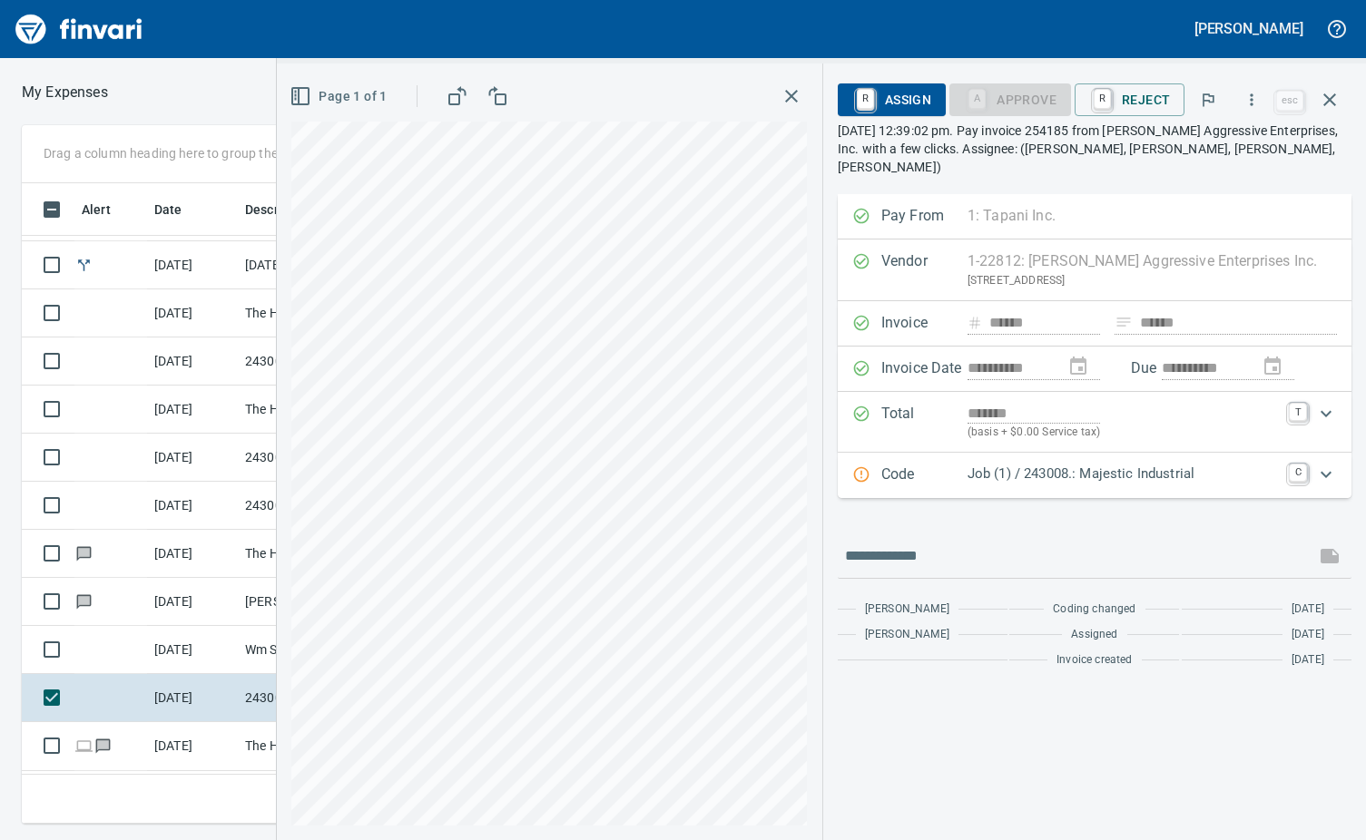
click at [1338, 459] on div "Expand" at bounding box center [1326, 475] width 44 height 44
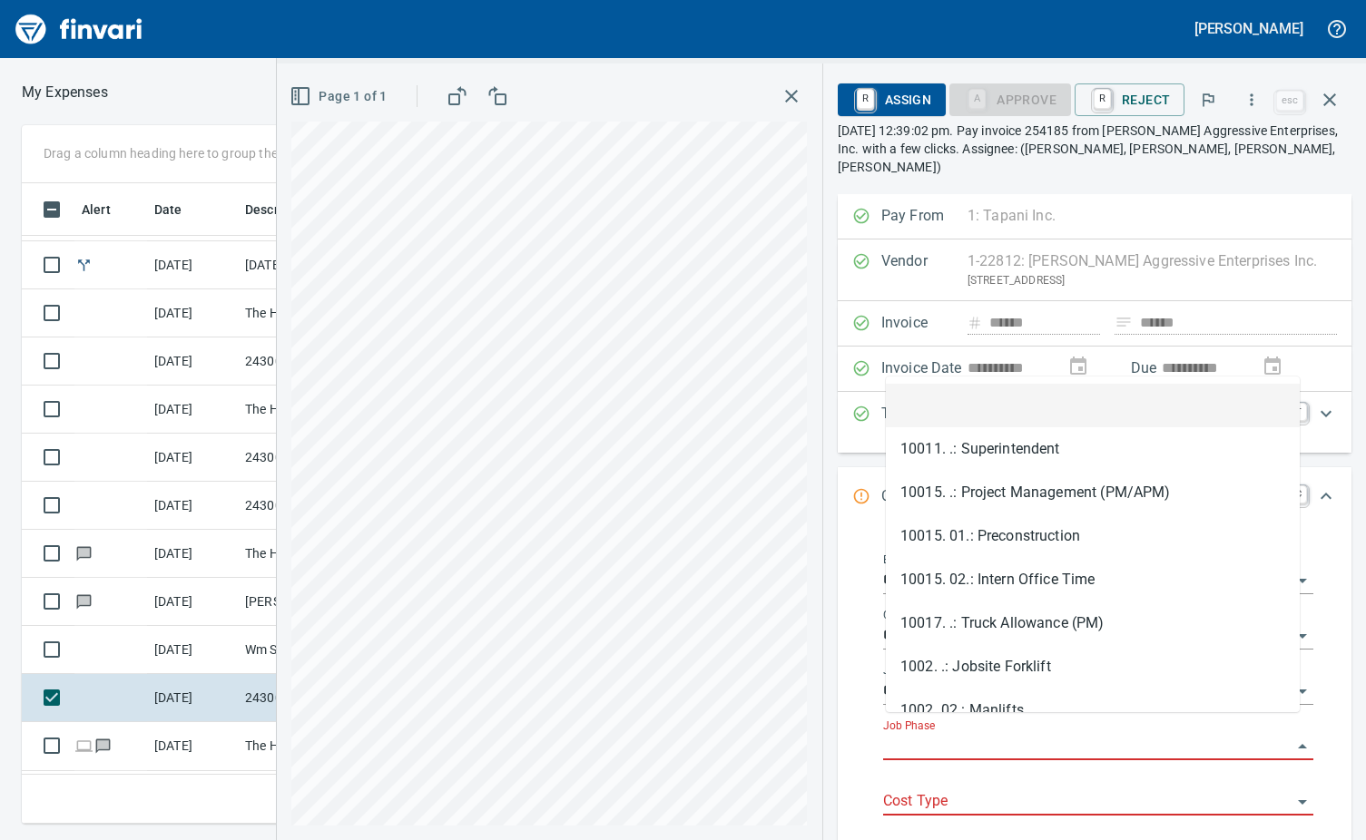
click at [921, 734] on input "Job Phase" at bounding box center [1087, 746] width 408 height 25
type input "*"
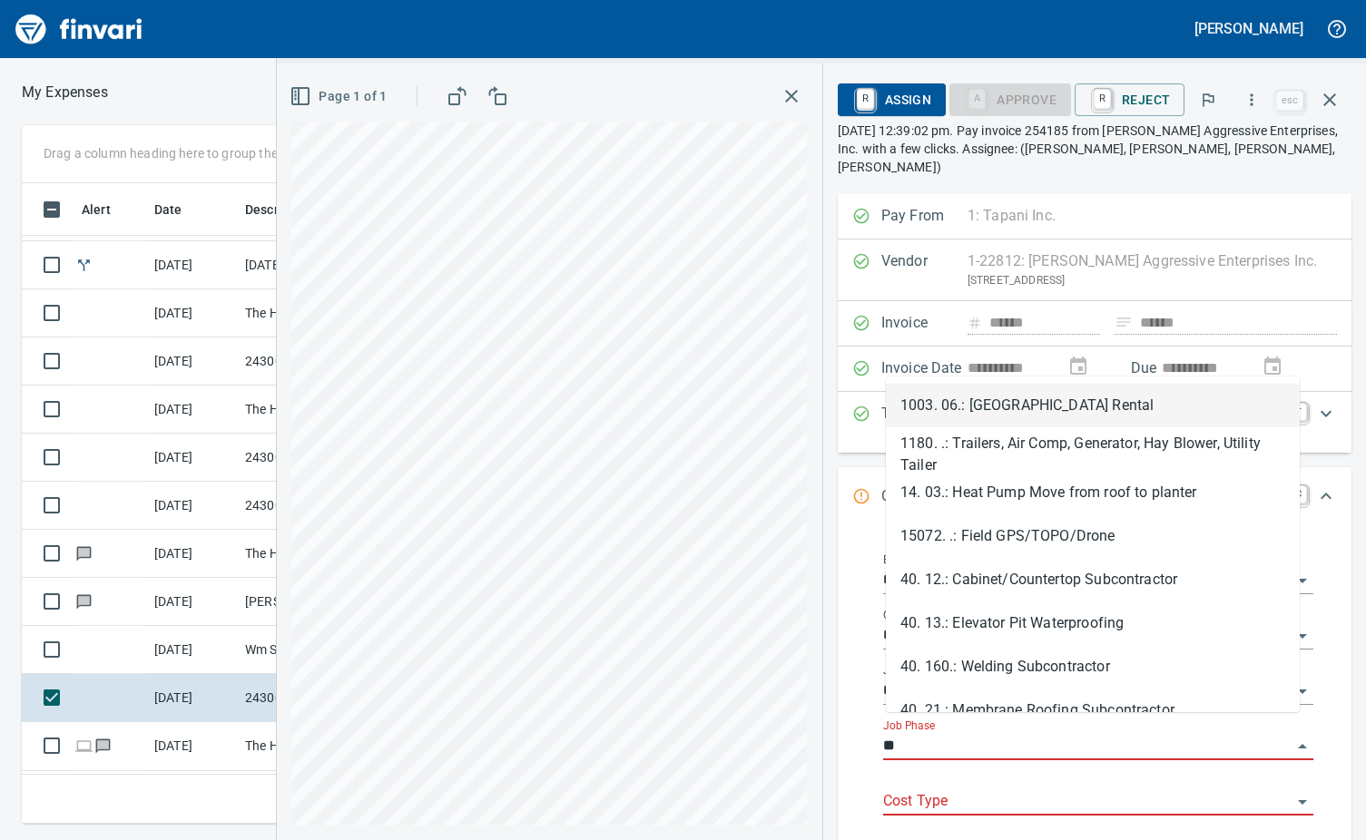
type input "*"
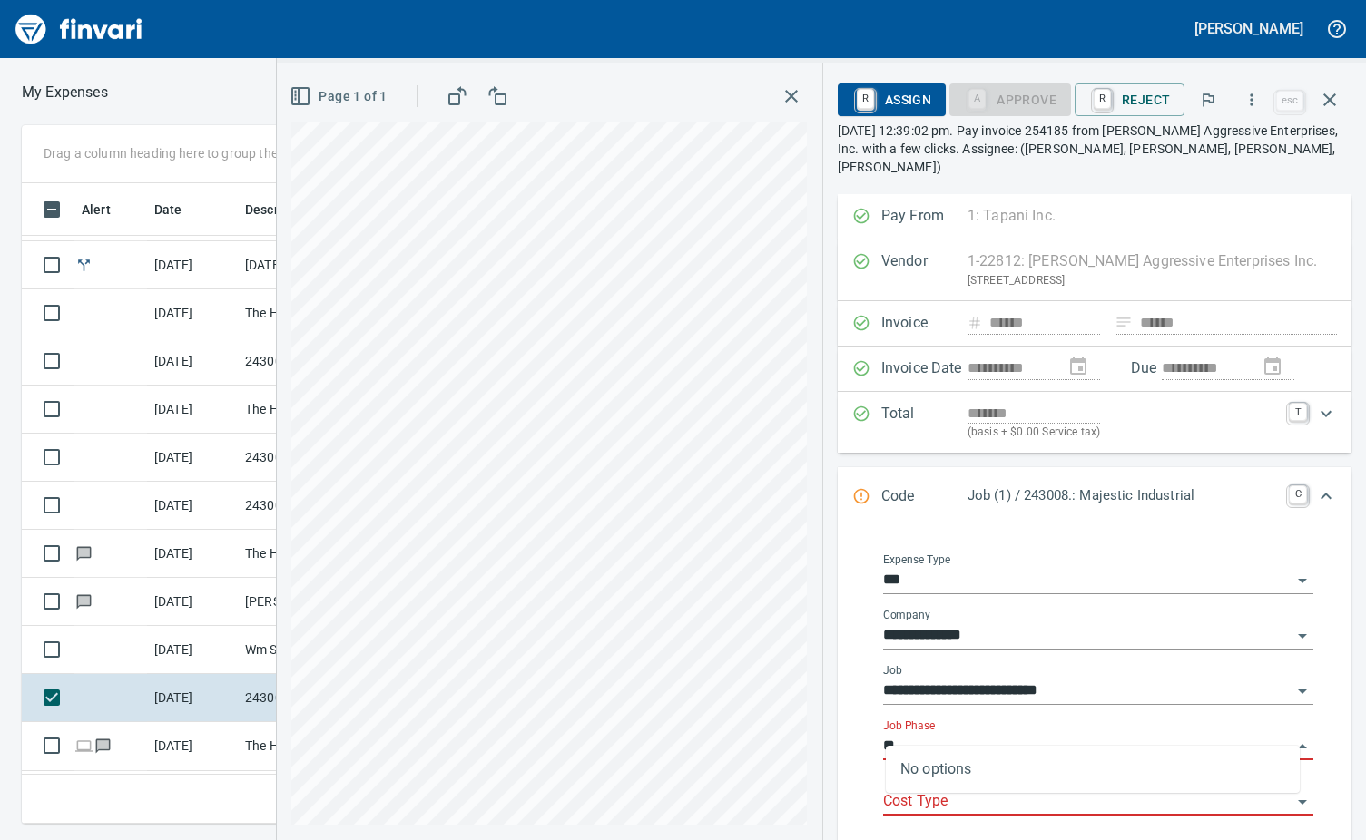
type input "*"
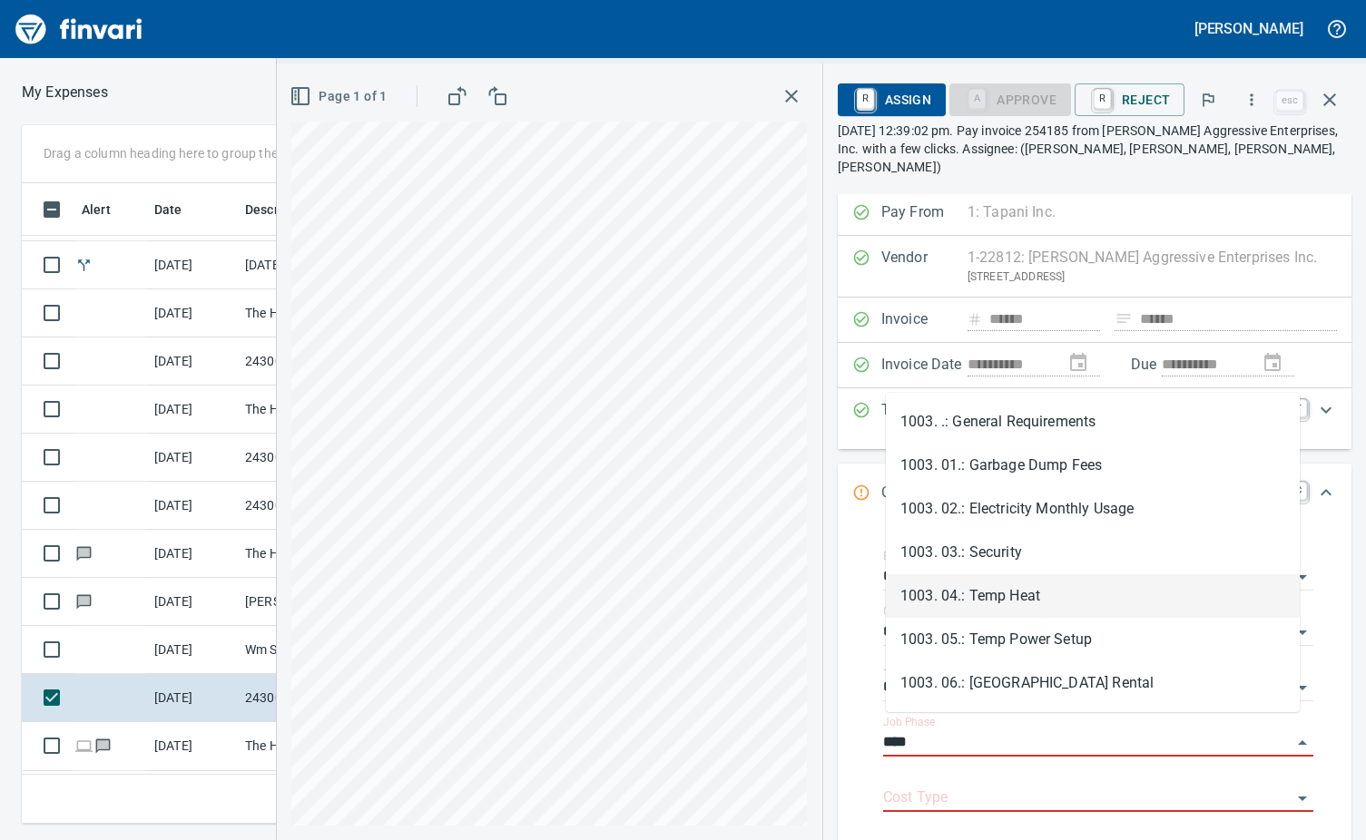
scroll to position [0, 0]
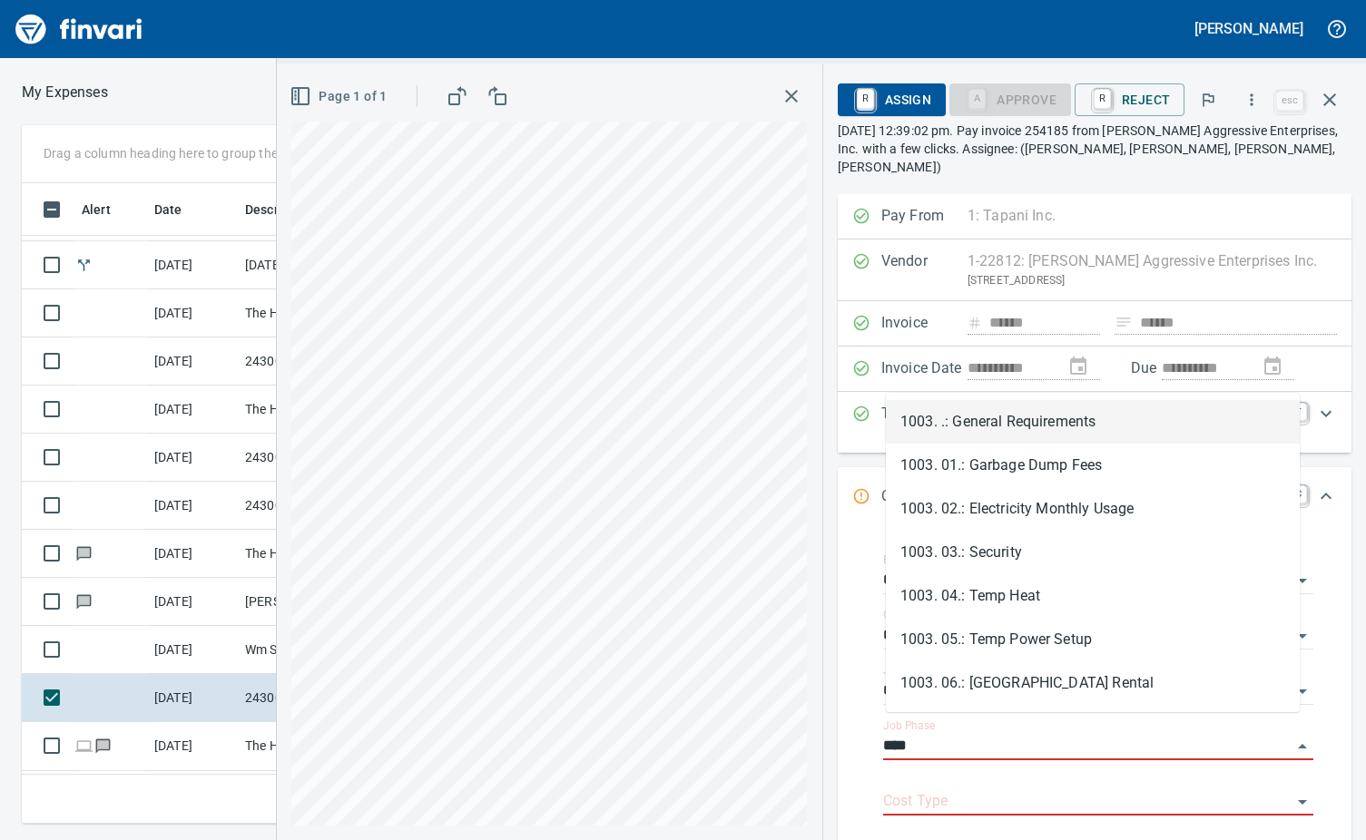
click at [996, 417] on li "1003. .: General Requirements" at bounding box center [1093, 422] width 414 height 44
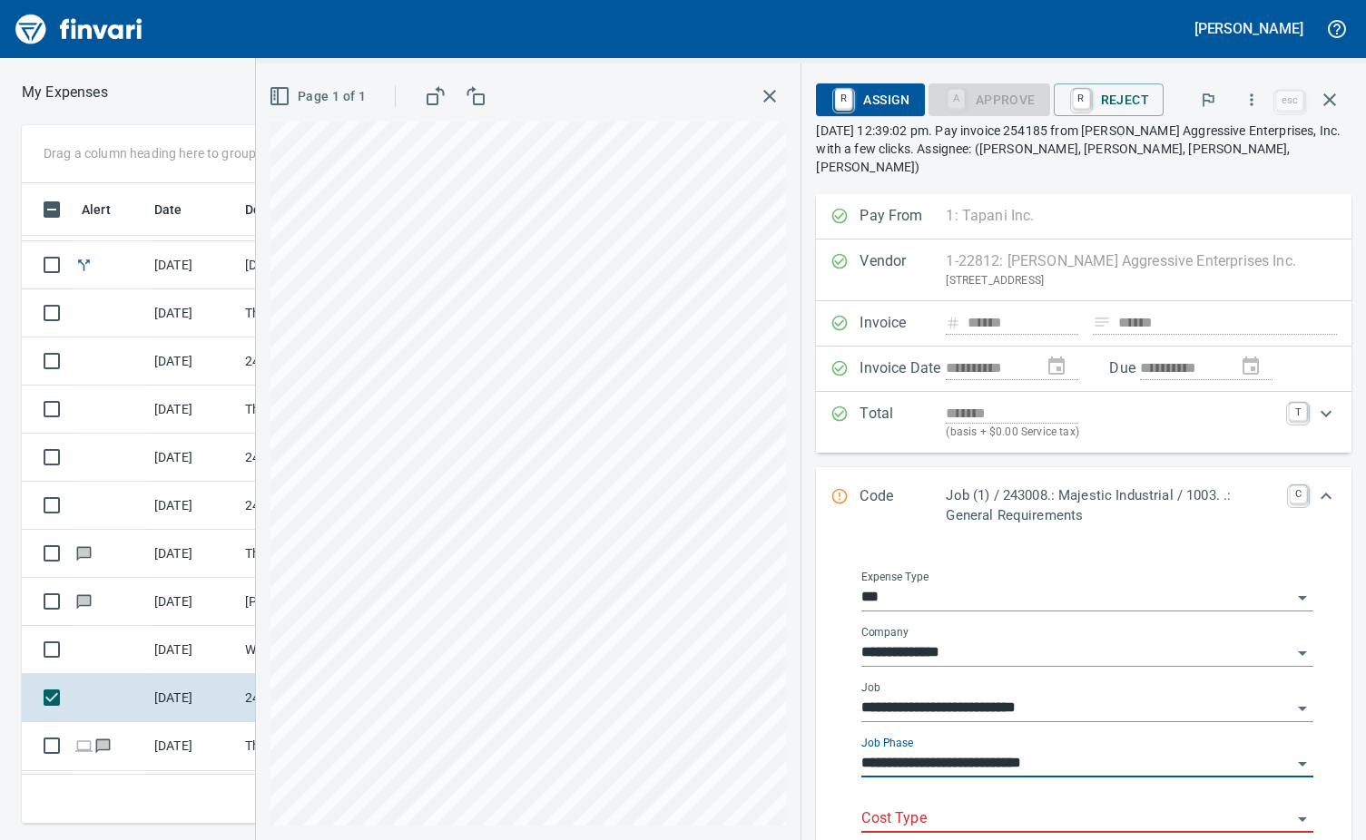
type input "**********"
click at [928, 807] on input "Cost Type" at bounding box center [1076, 819] width 430 height 25
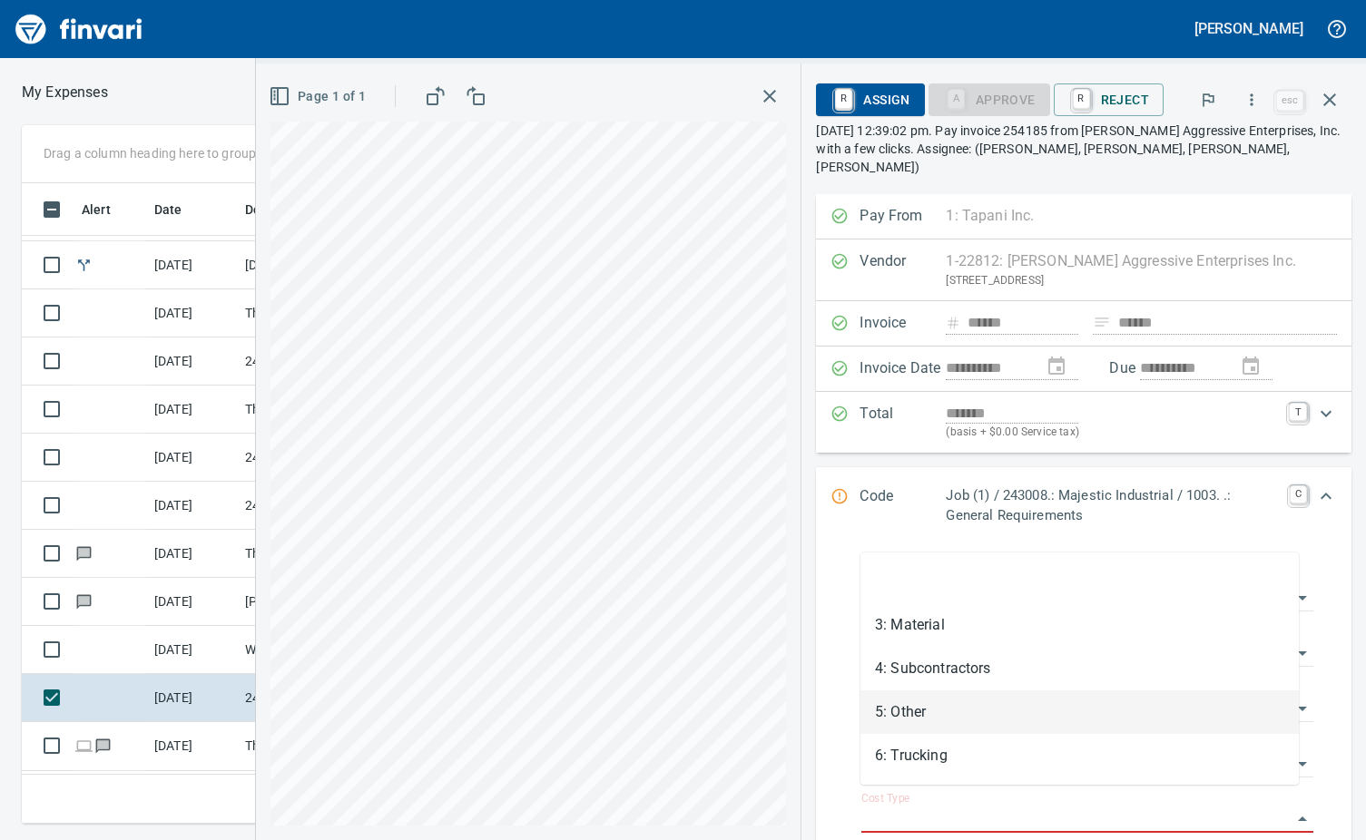
click at [926, 709] on li "5: Other" at bounding box center [1079, 713] width 438 height 44
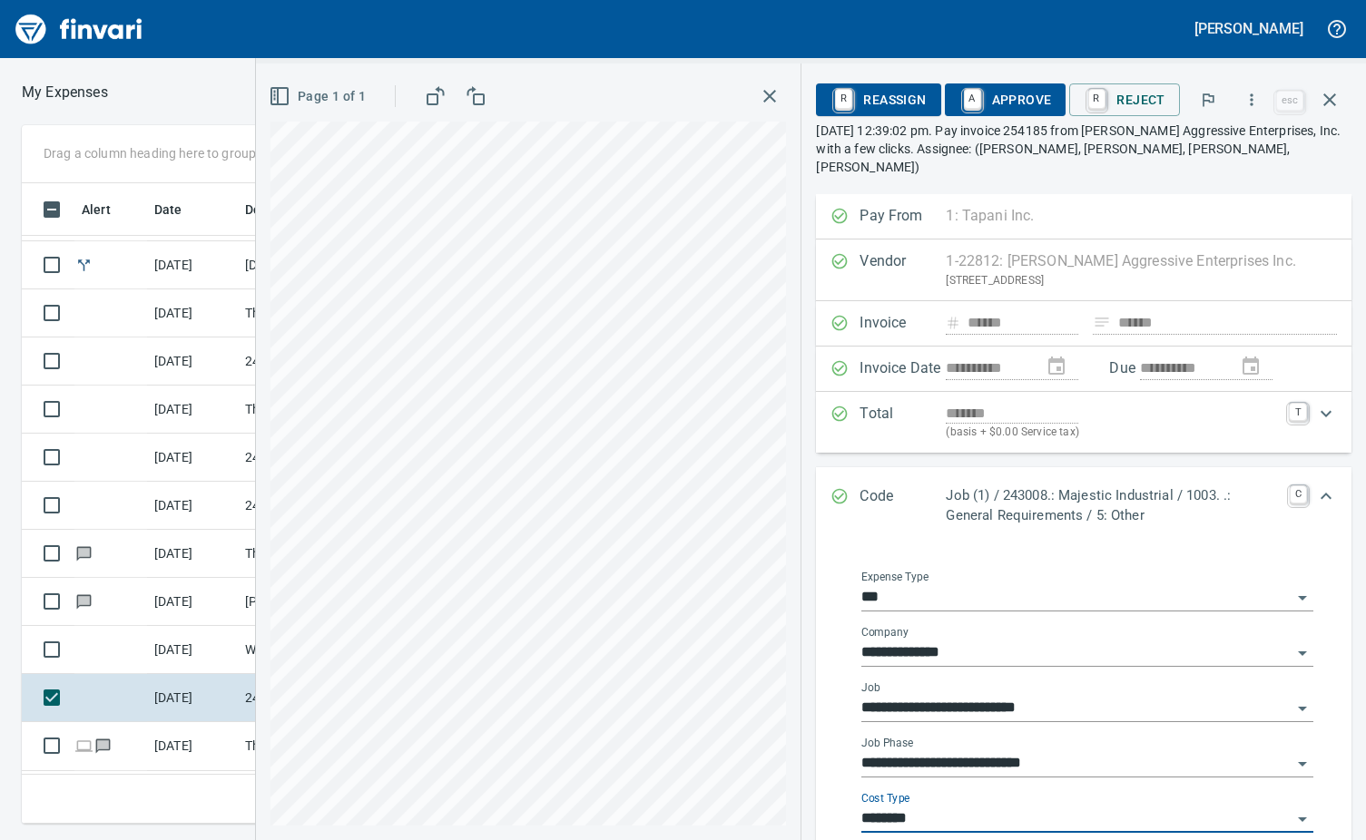
type input "********"
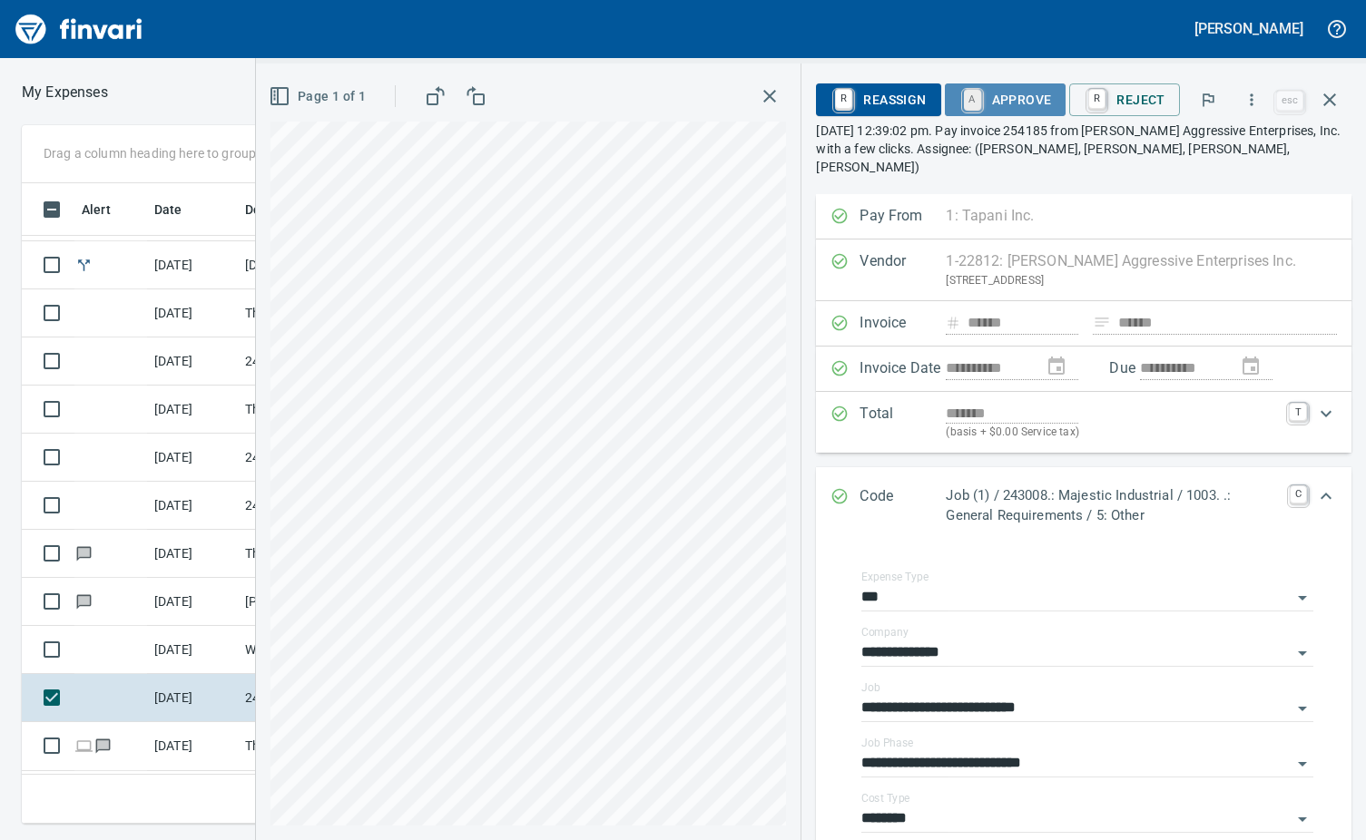
click at [972, 96] on link "A" at bounding box center [972, 100] width 17 height 20
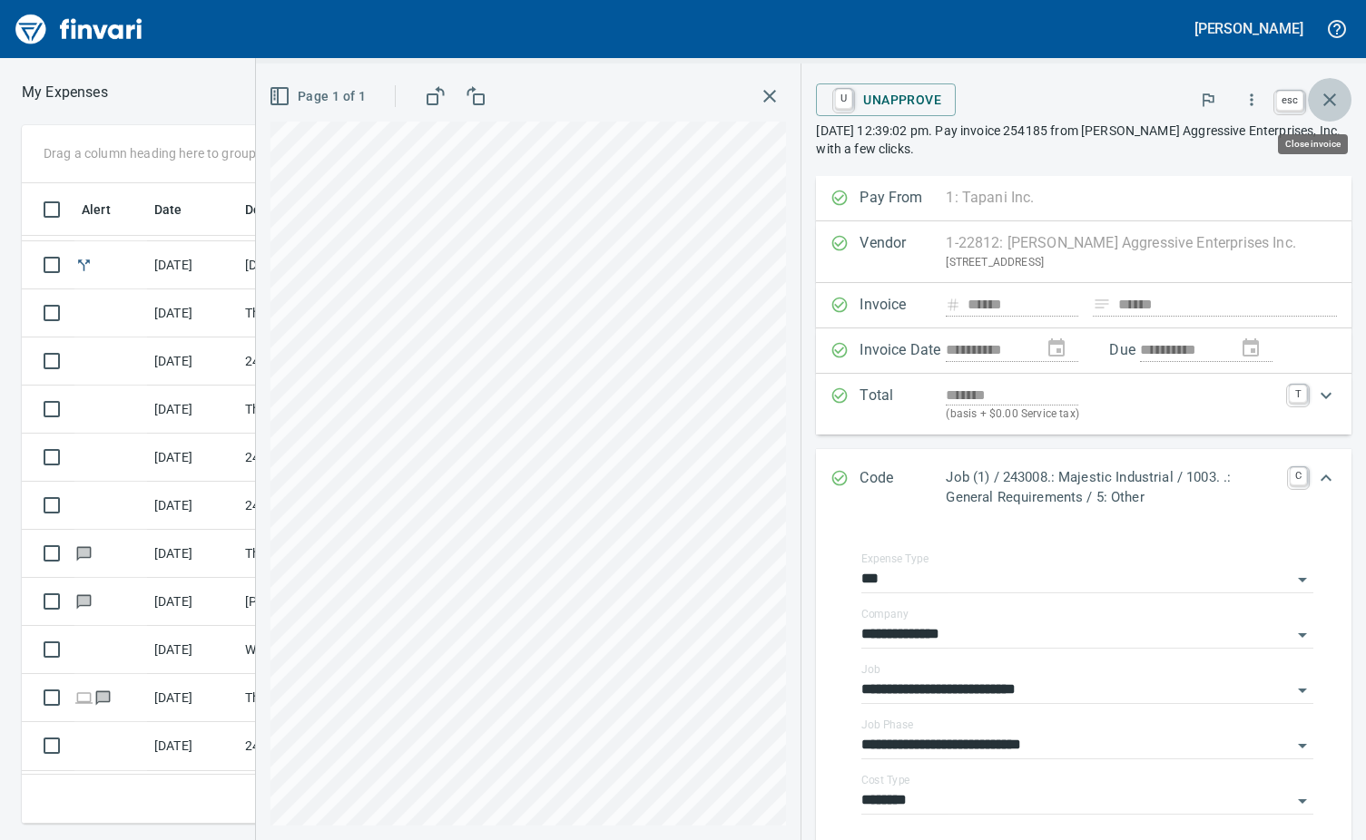
click at [1344, 102] on button "button" at bounding box center [1330, 100] width 44 height 44
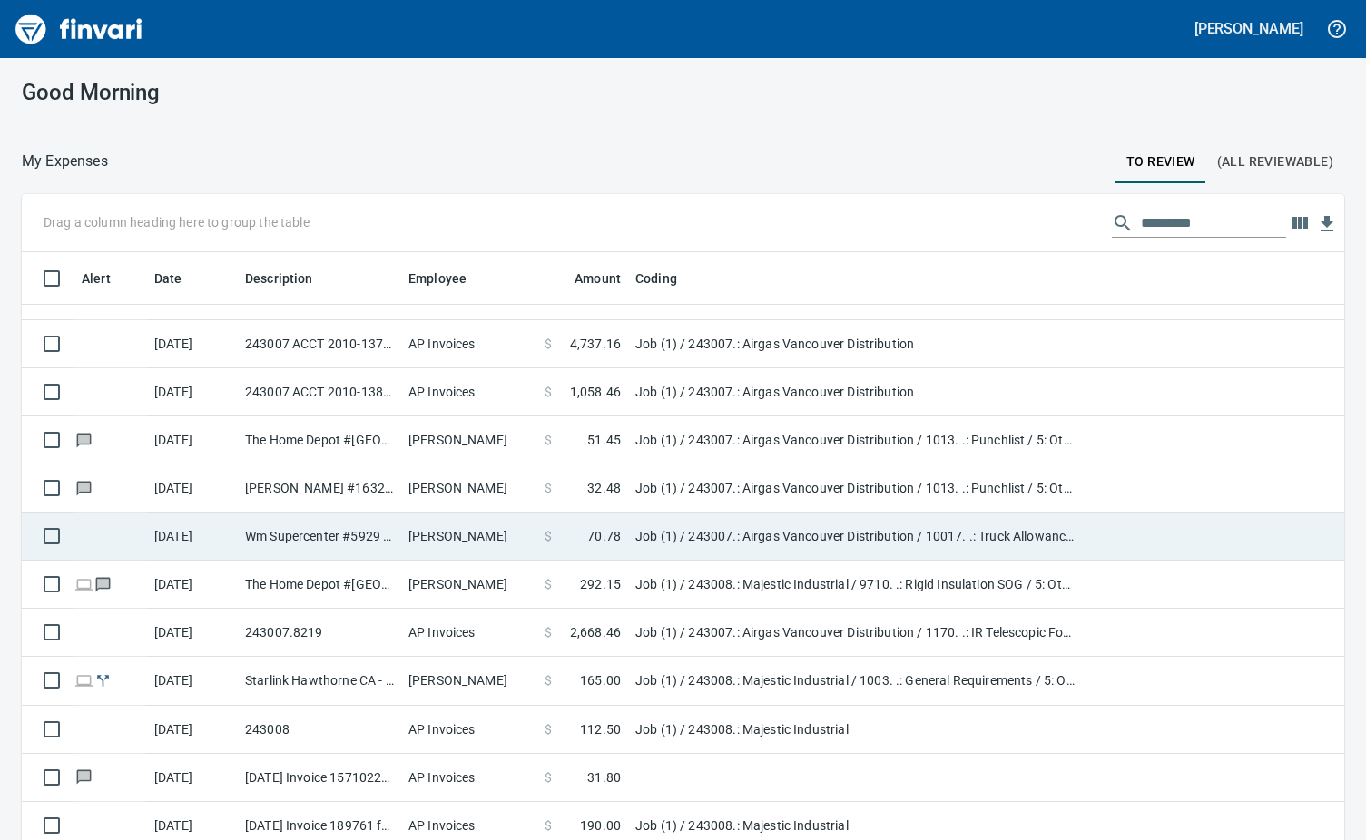
scroll to position [279, 0]
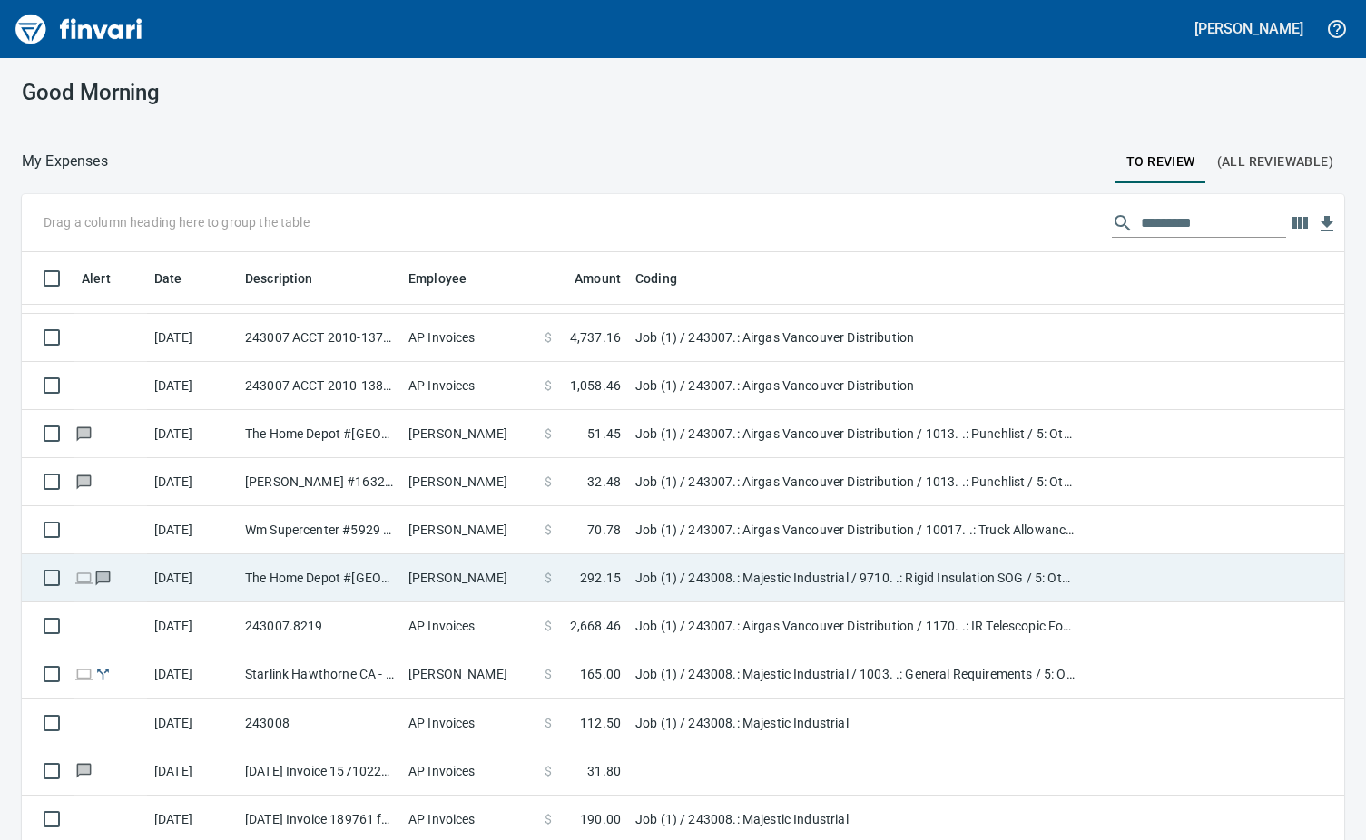
click at [352, 579] on td "The Home Depot #[GEOGRAPHIC_DATA]" at bounding box center [319, 578] width 163 height 48
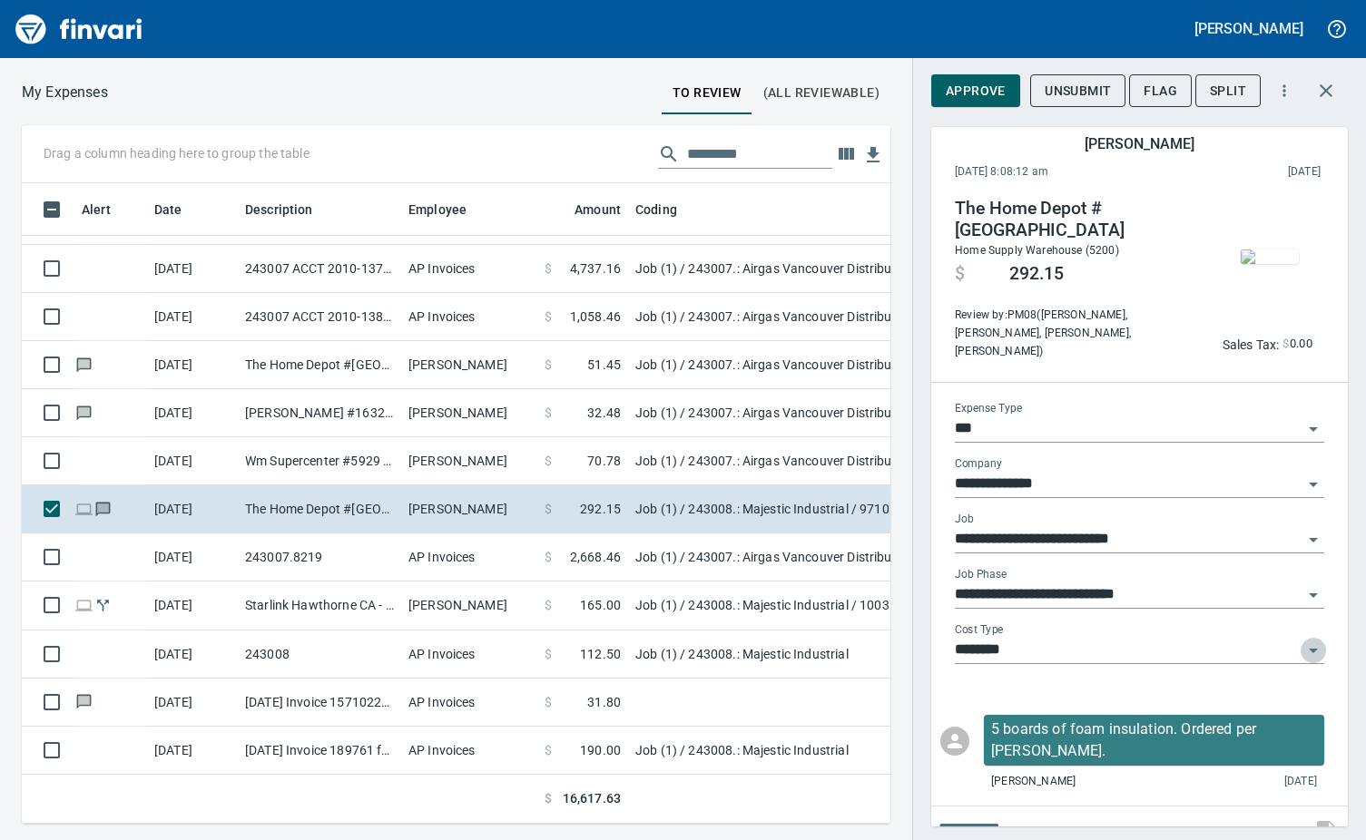
click at [1304, 651] on icon "Open" at bounding box center [1313, 651] width 22 height 22
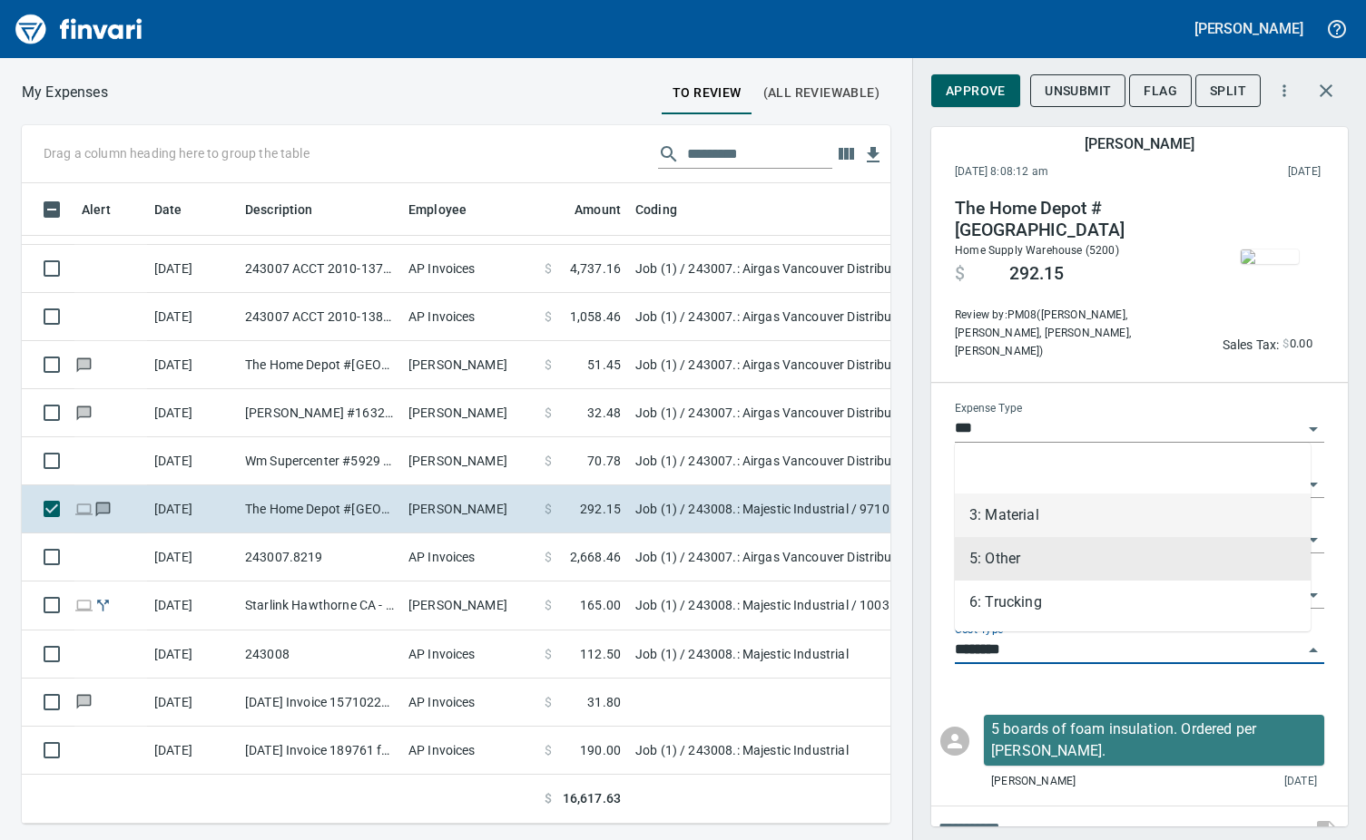
click at [993, 503] on li "3: Material" at bounding box center [1133, 516] width 356 height 44
type input "**********"
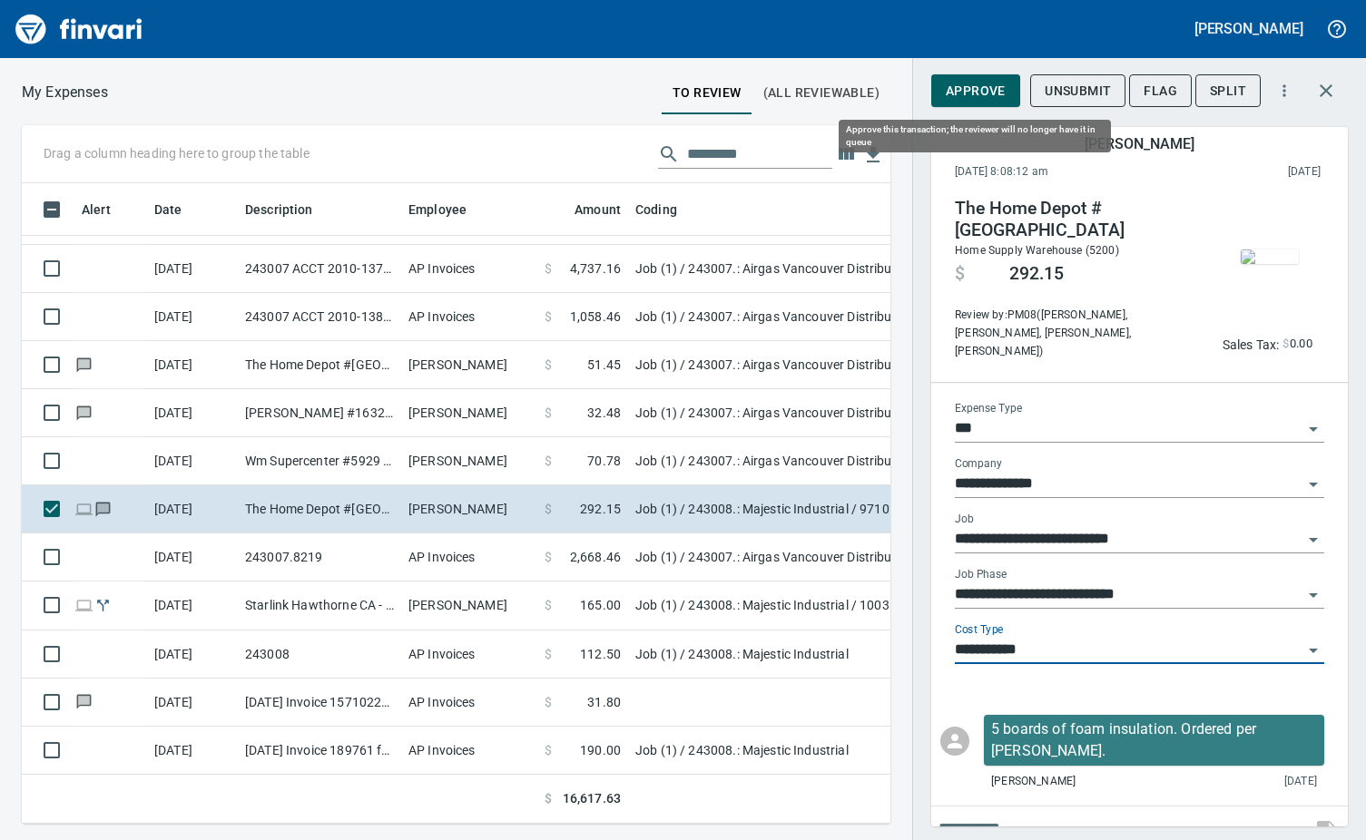
click at [986, 90] on span "Approve" at bounding box center [976, 91] width 60 height 23
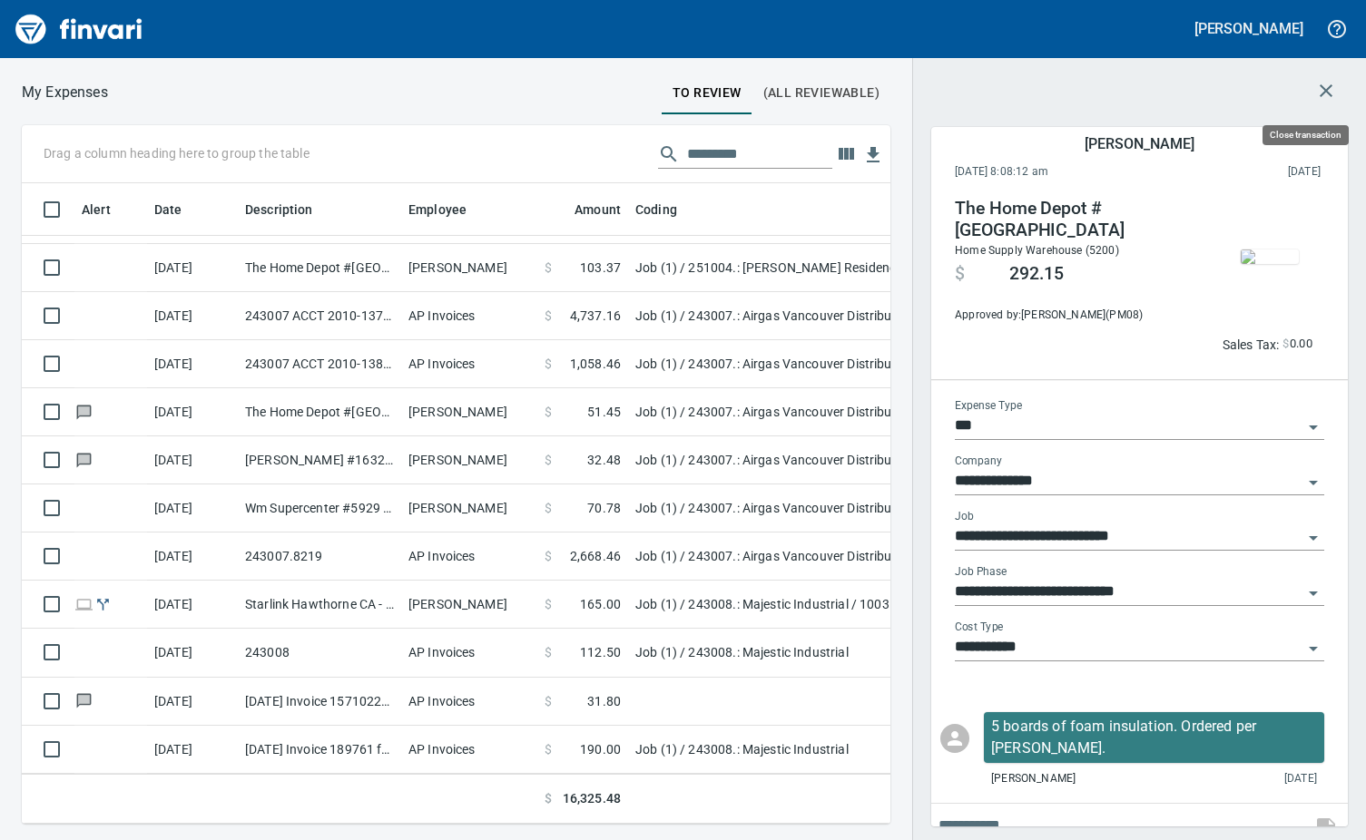
click at [1331, 86] on icon "button" at bounding box center [1325, 90] width 13 height 13
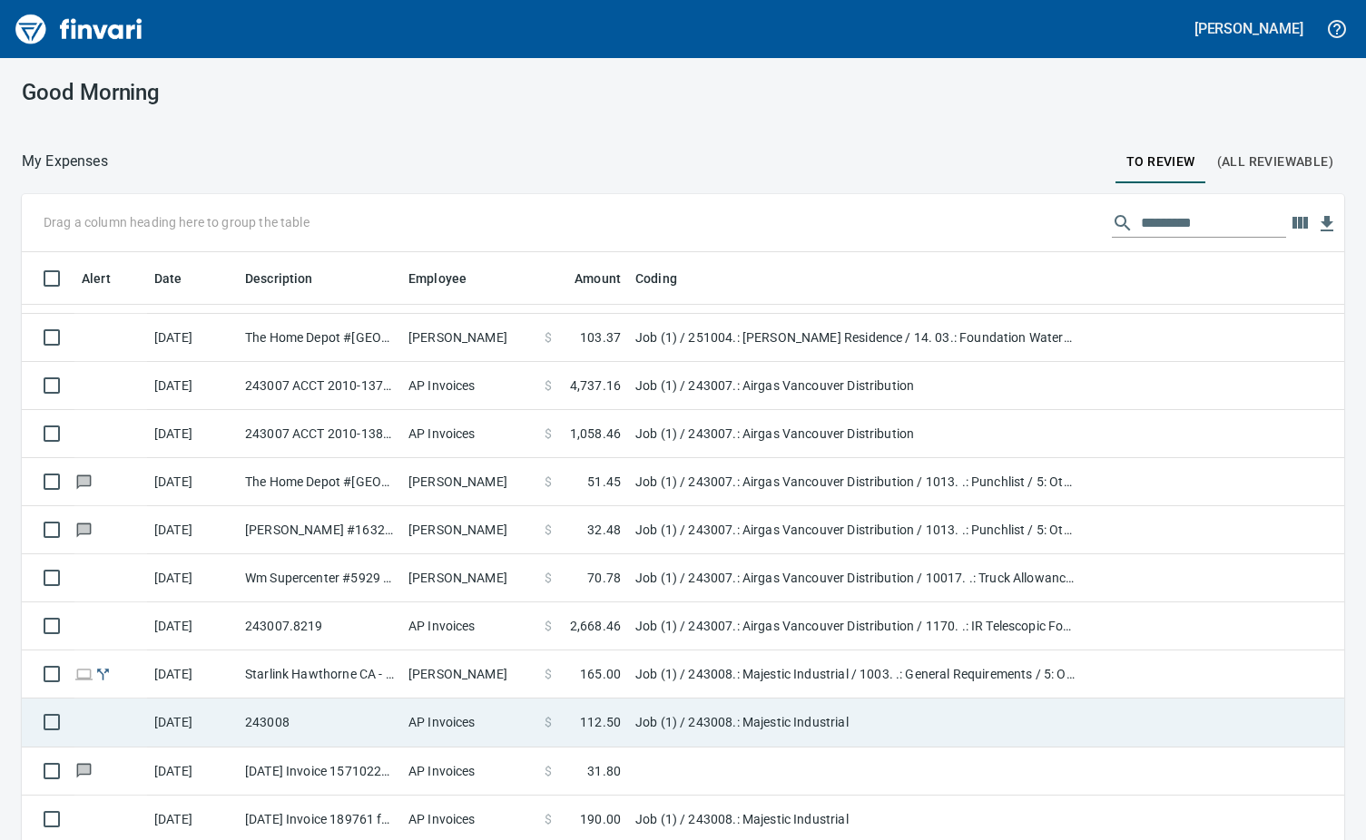
click at [339, 724] on td "243008" at bounding box center [319, 723] width 163 height 48
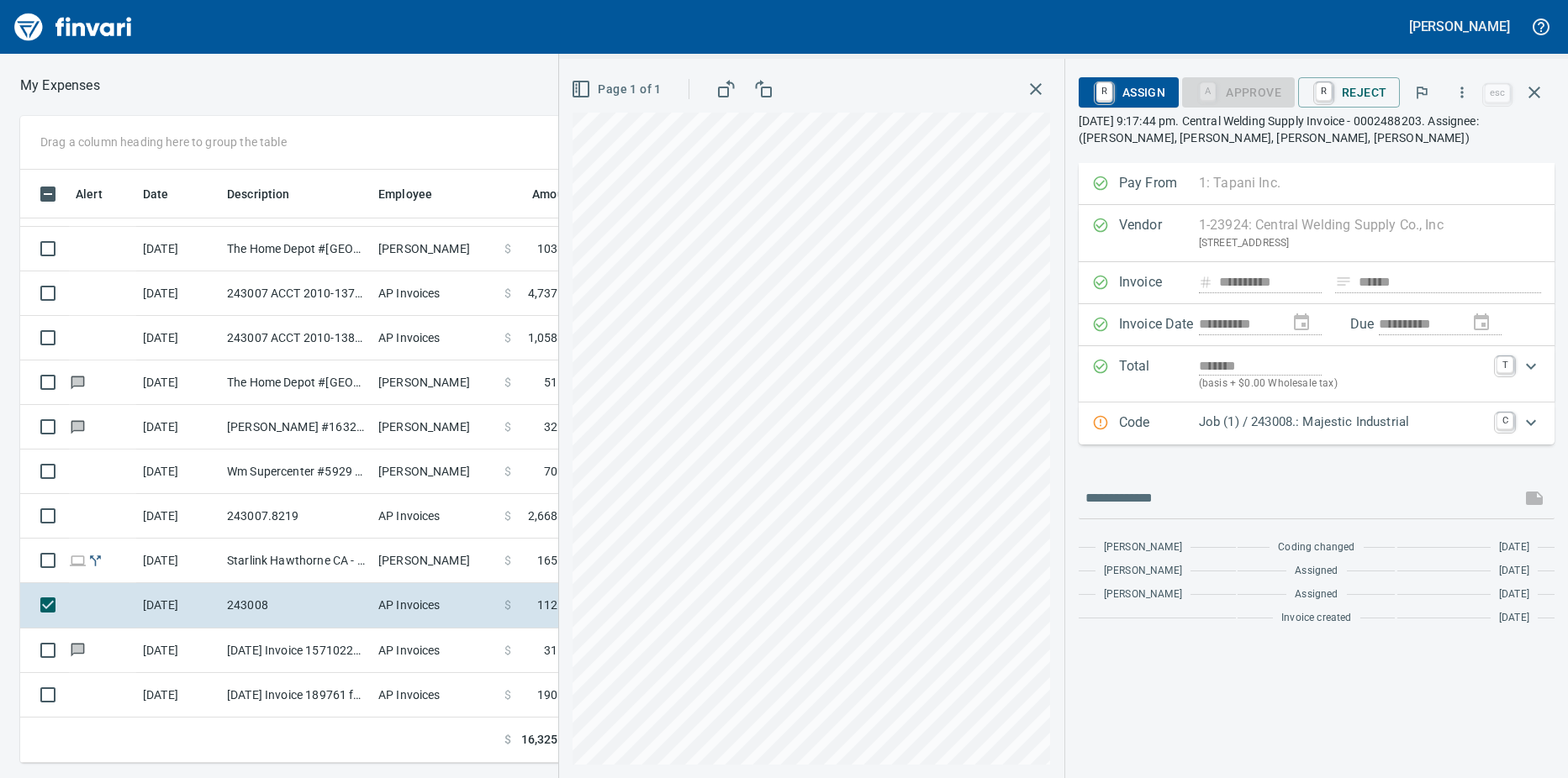
scroll to position [581, 1082]
click at [1265, 87] on icon "button" at bounding box center [1535, 93] width 20 height 20
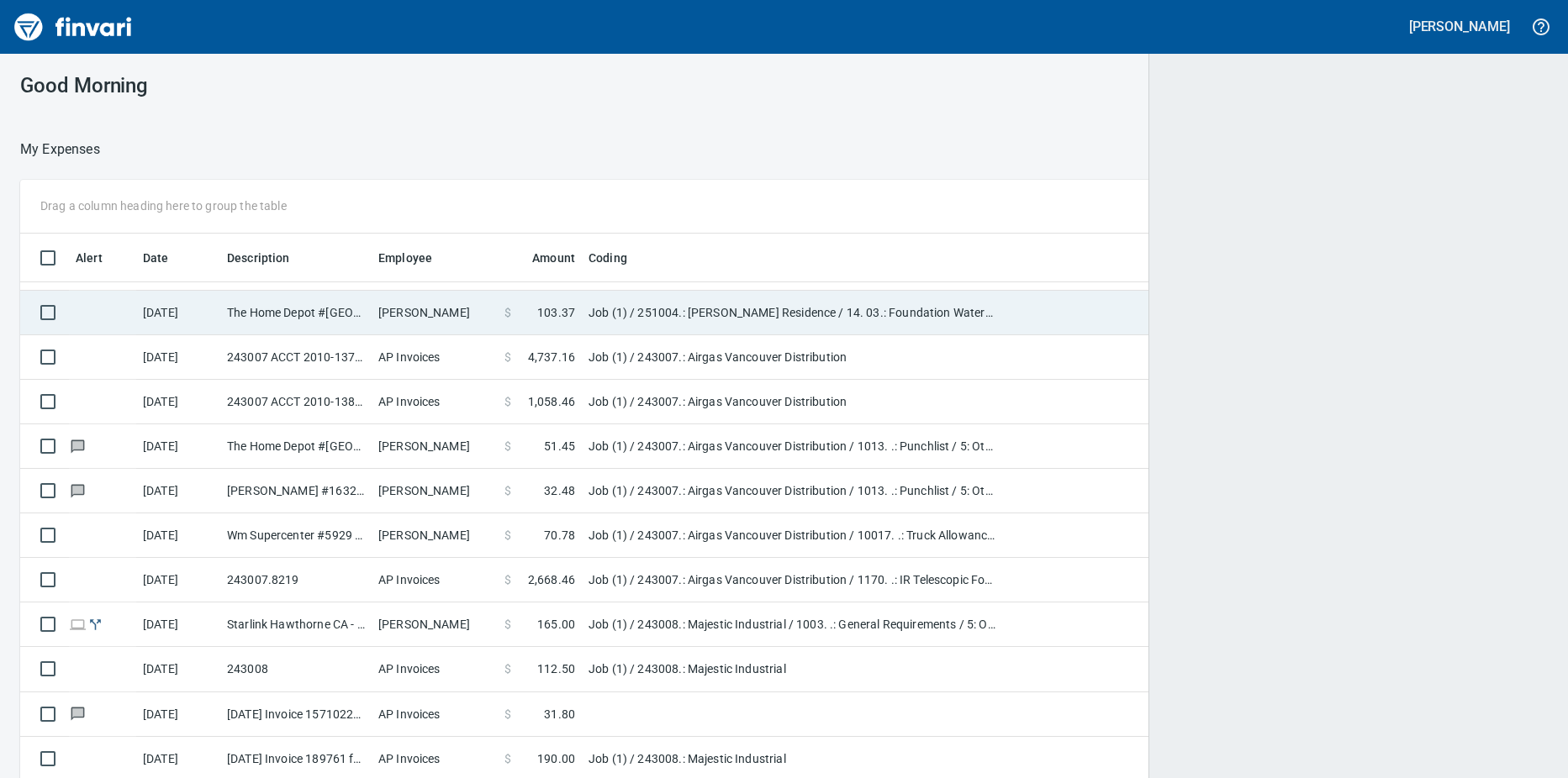
scroll to position [581, 1490]
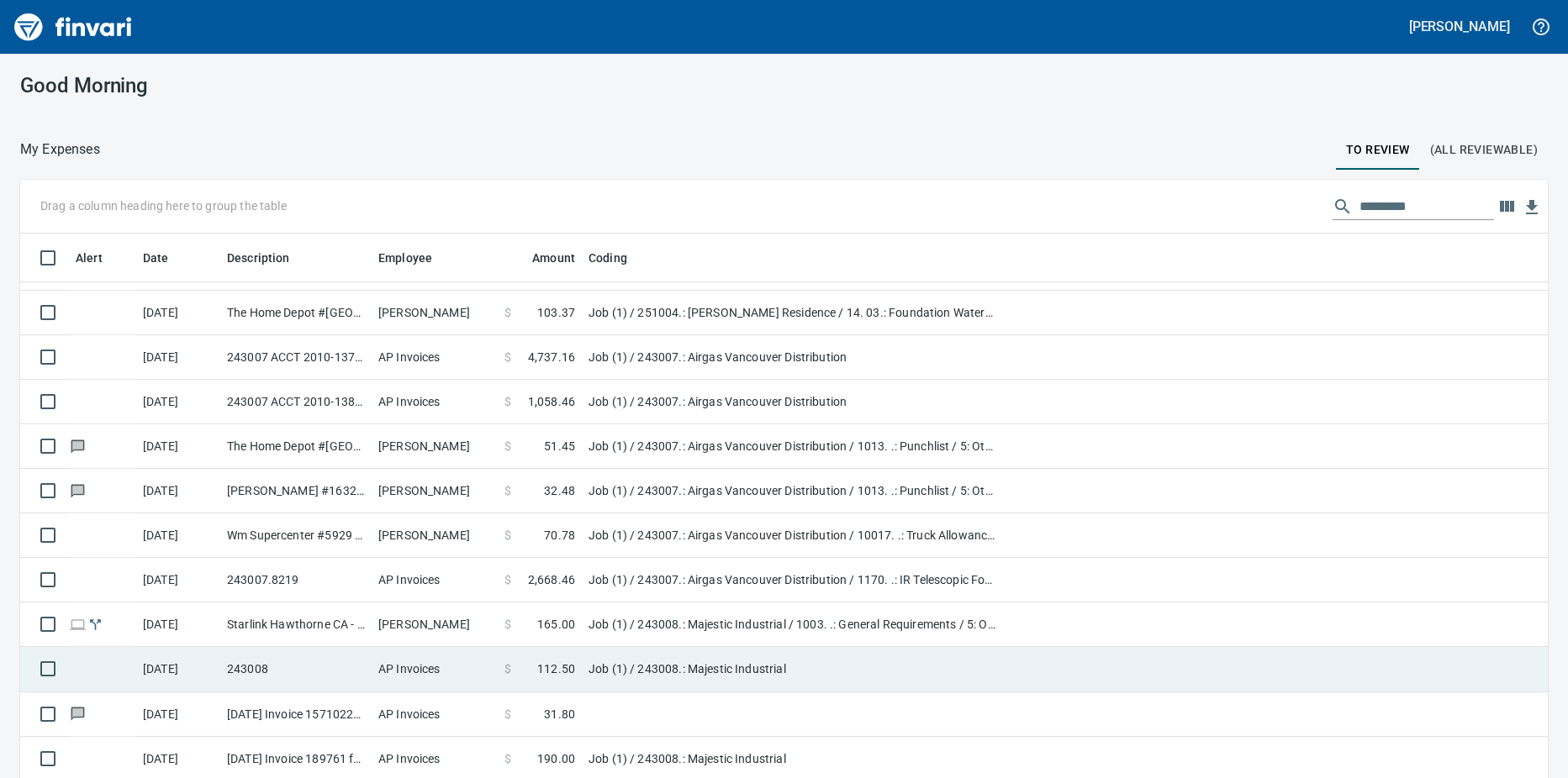
click at [448, 670] on td "AP Invoices" at bounding box center [435, 670] width 126 height 44
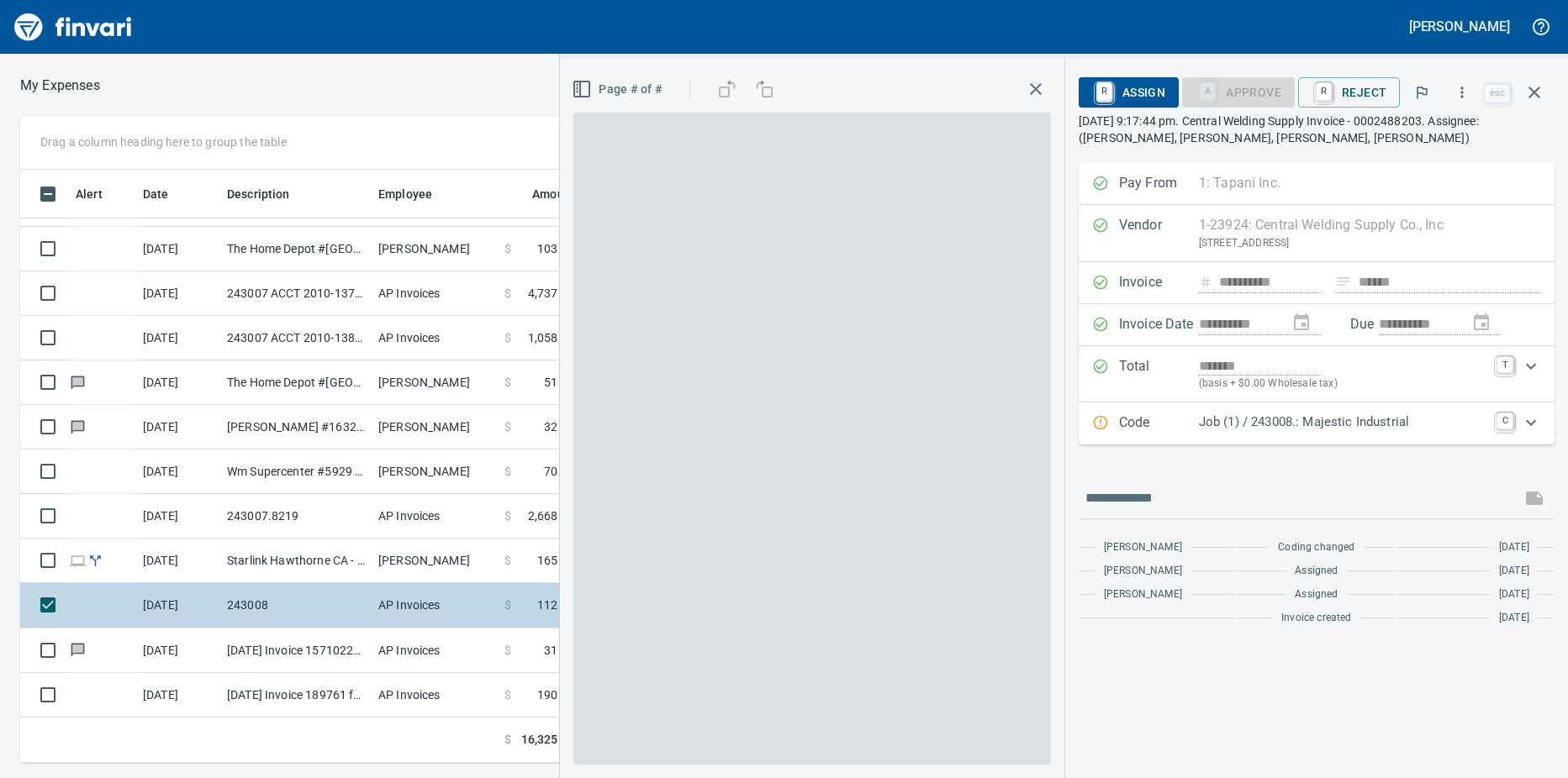
scroll to position [581, 1082]
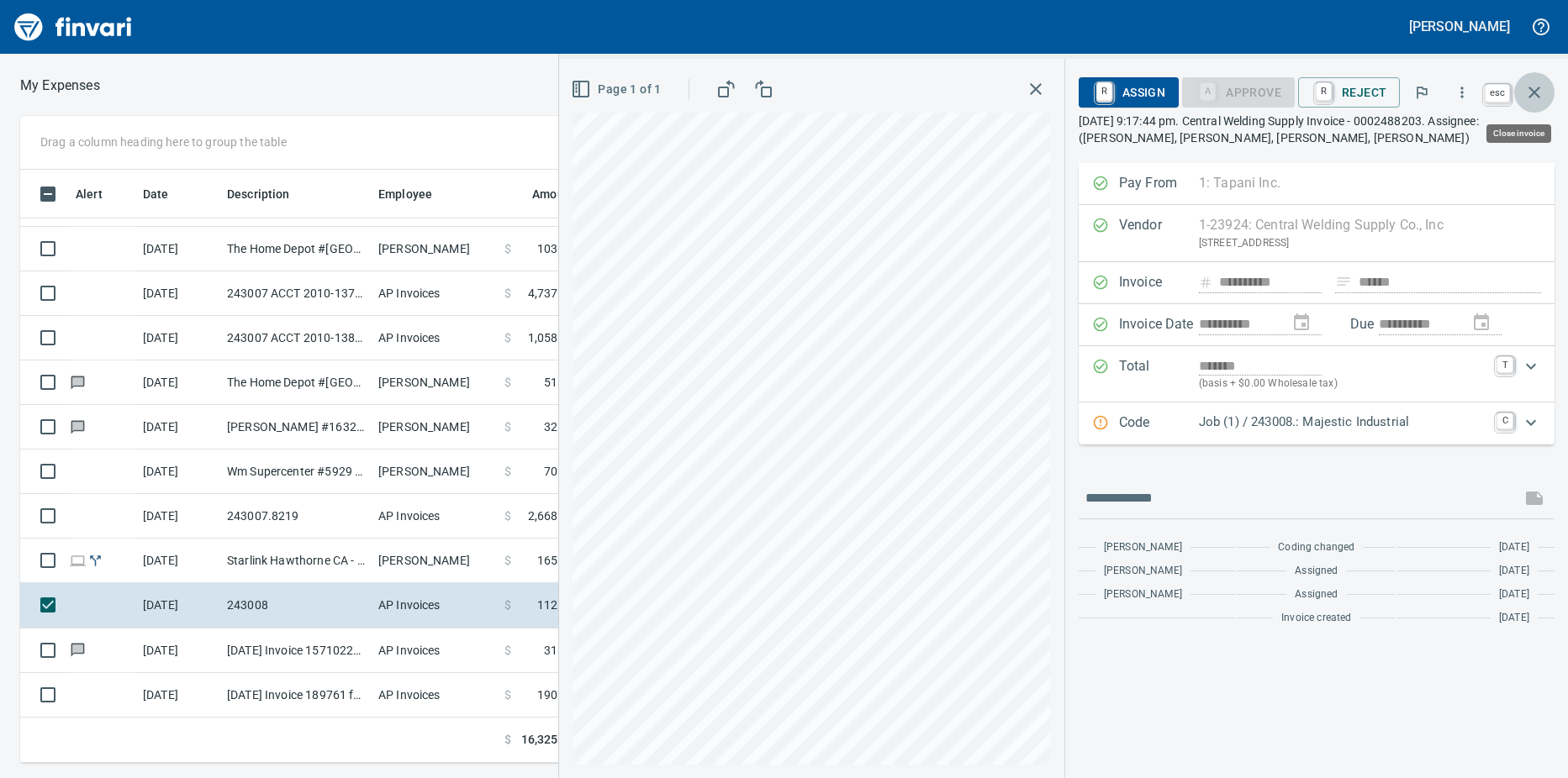
click at [1265, 93] on icon "button" at bounding box center [1535, 93] width 20 height 20
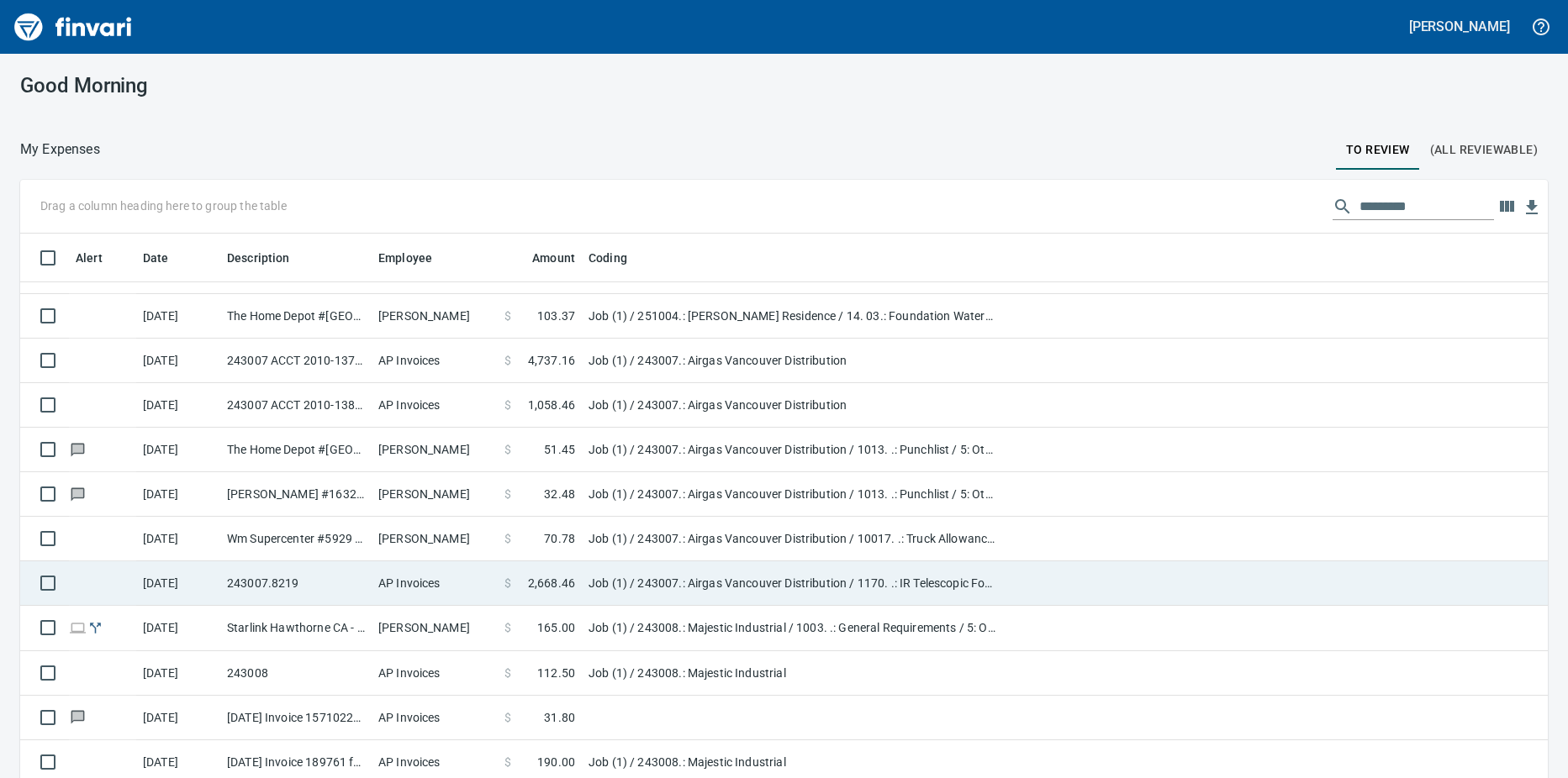
scroll to position [214, 0]
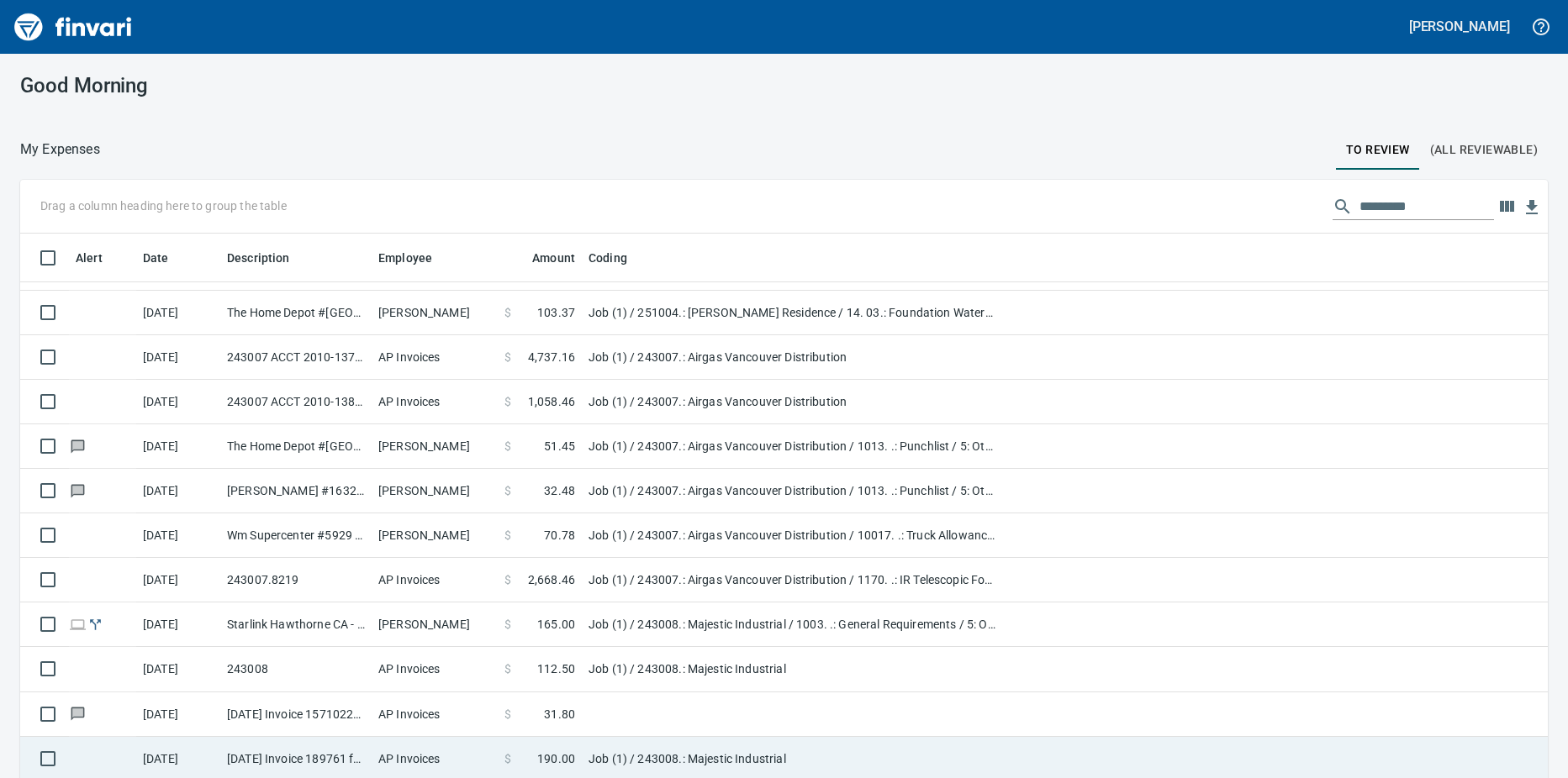
click at [462, 751] on td "AP Invoices" at bounding box center [435, 759] width 126 height 44
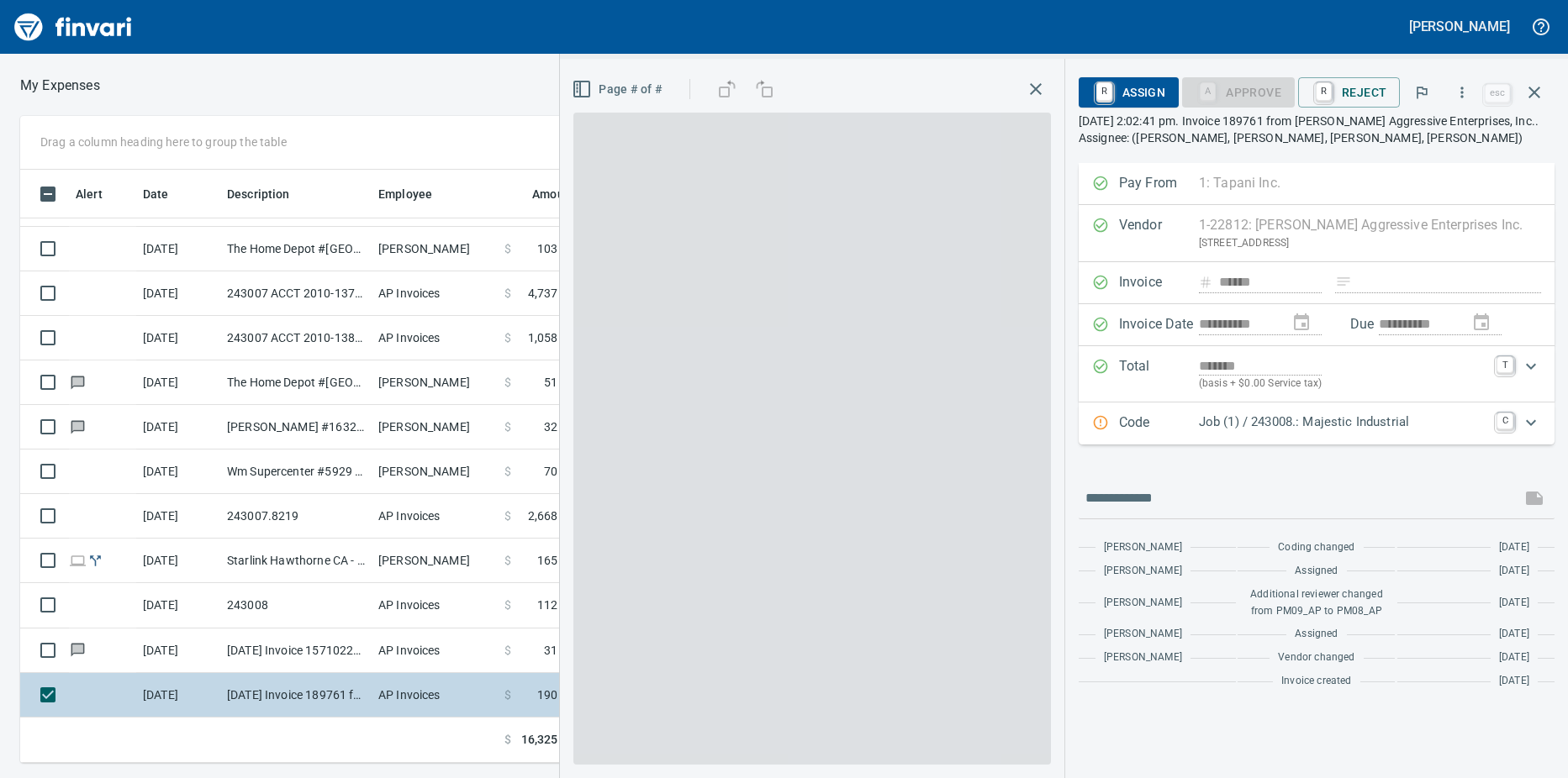
scroll to position [581, 1082]
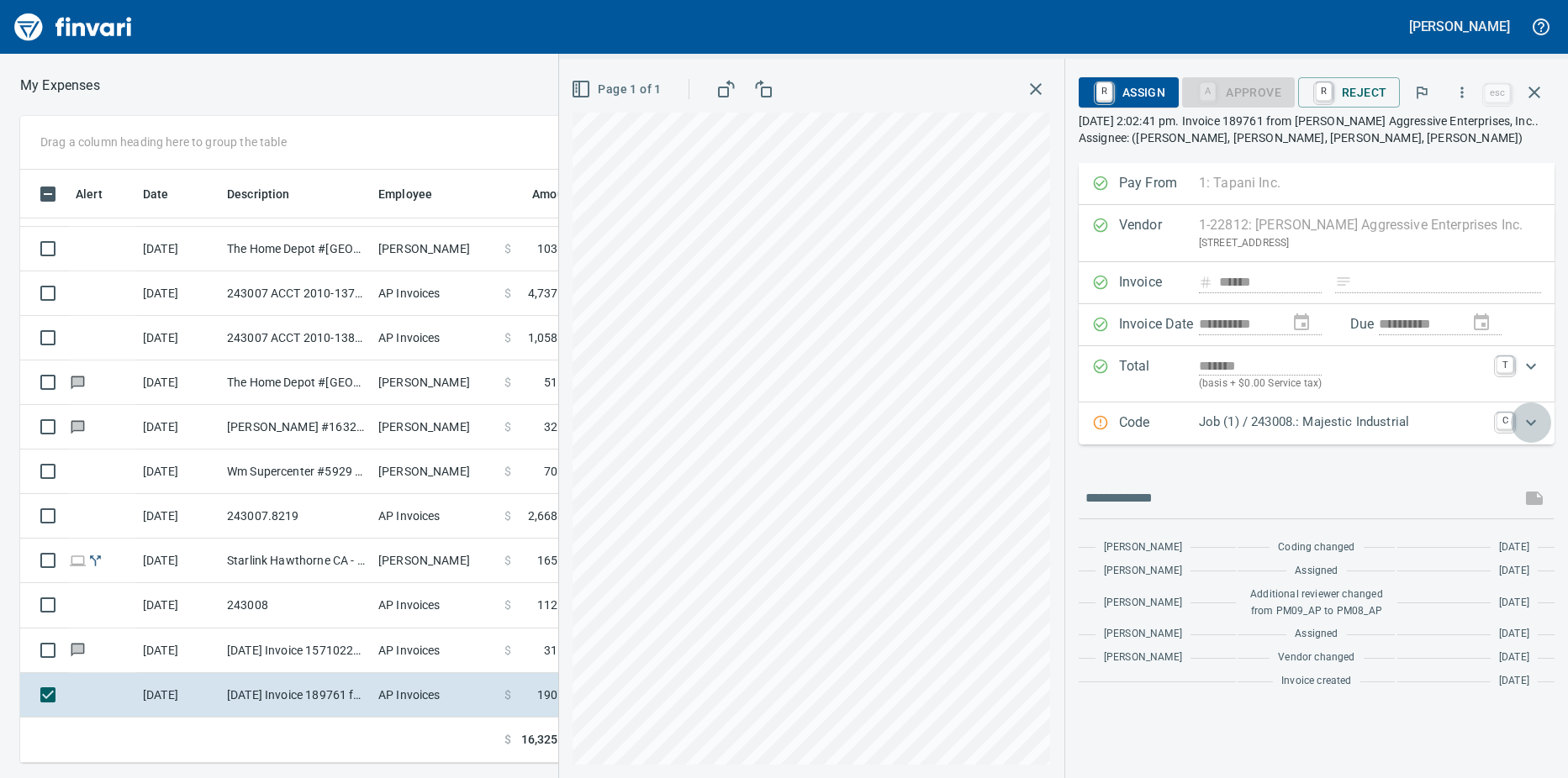
click at [1265, 420] on icon "Expand" at bounding box center [1532, 423] width 20 height 20
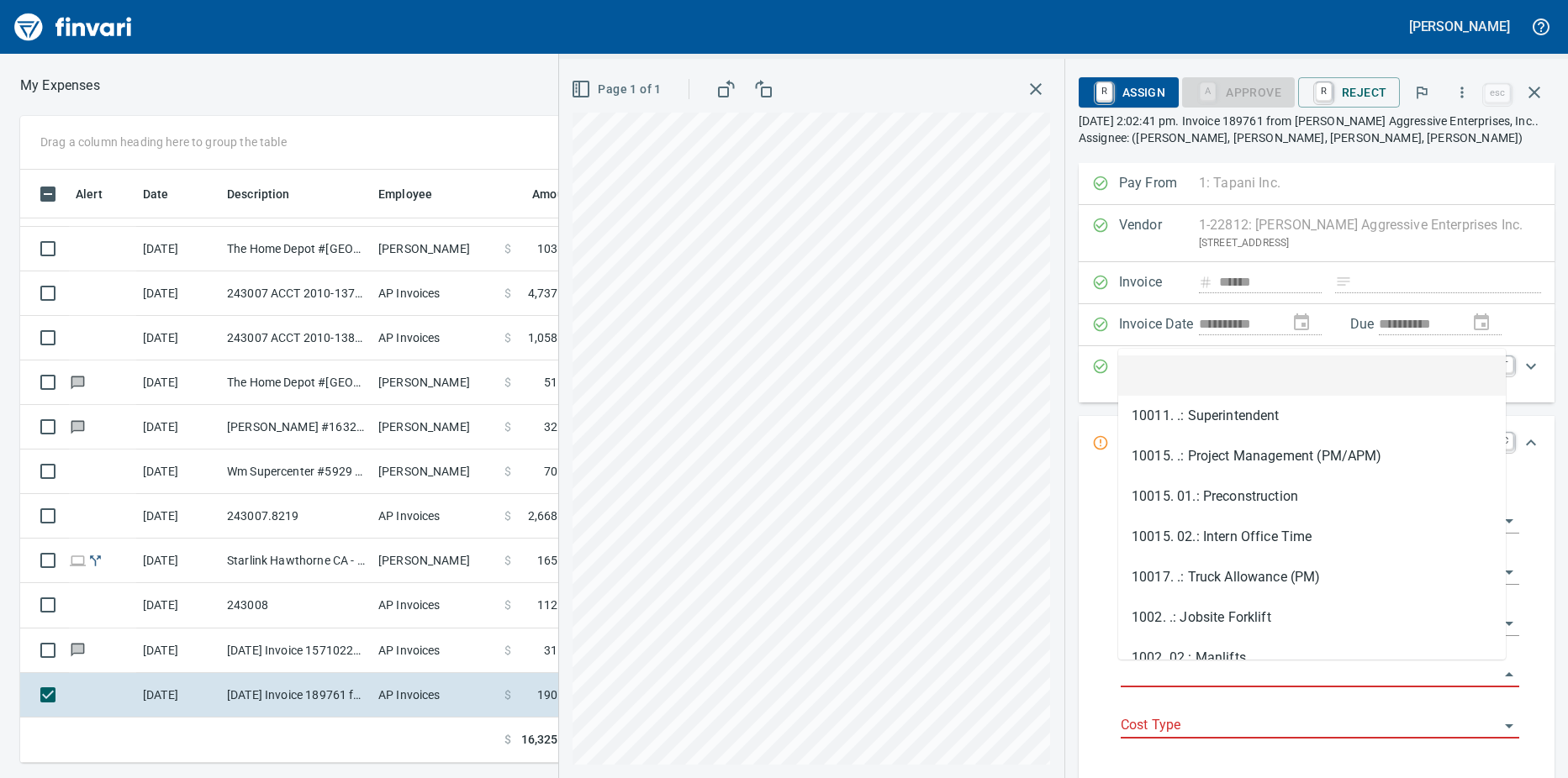
click at [1209, 671] on input "Job Phase" at bounding box center [1310, 674] width 378 height 23
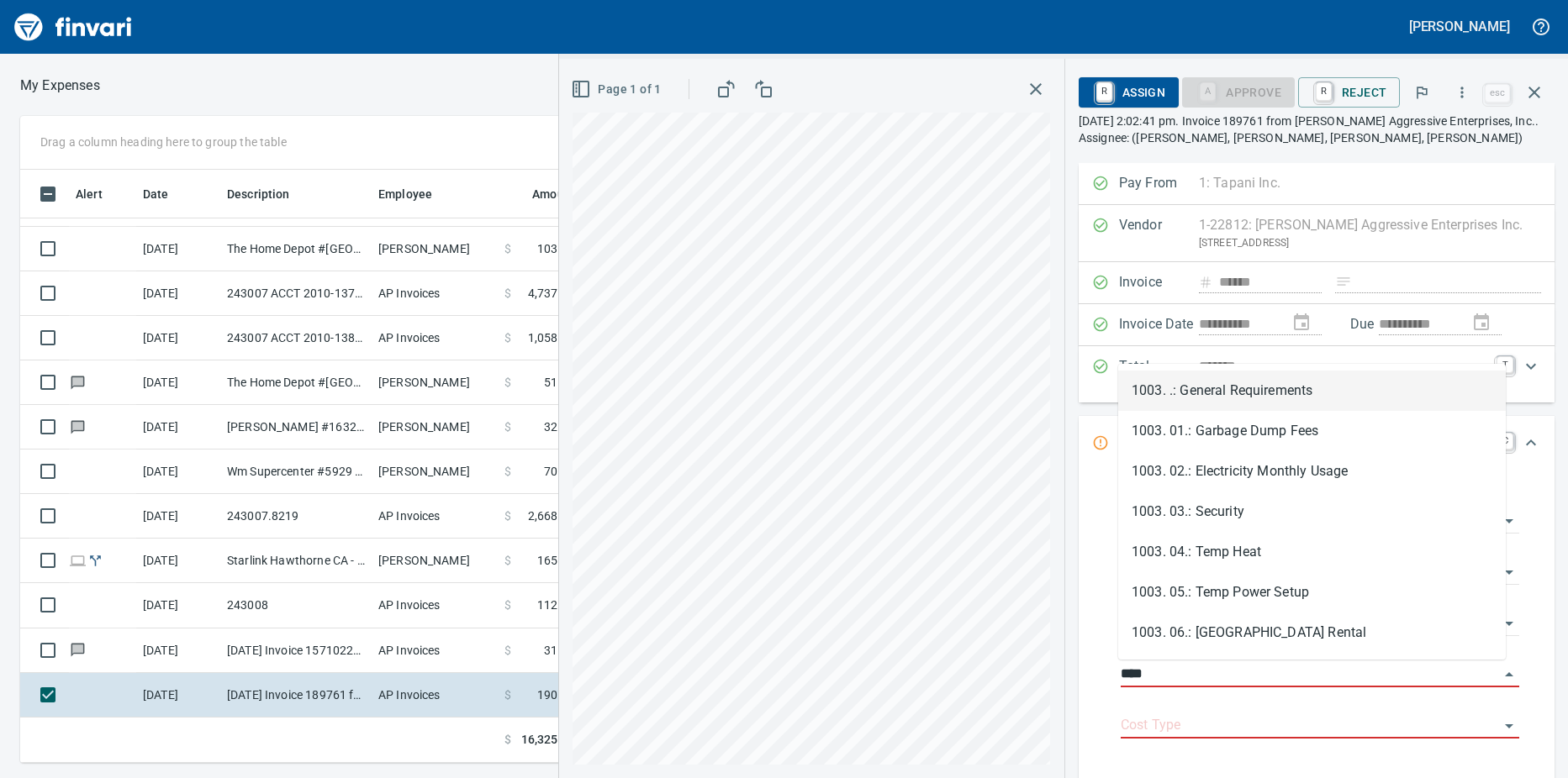
click at [1239, 395] on li "1003. .: General Requirements" at bounding box center [1312, 391] width 387 height 41
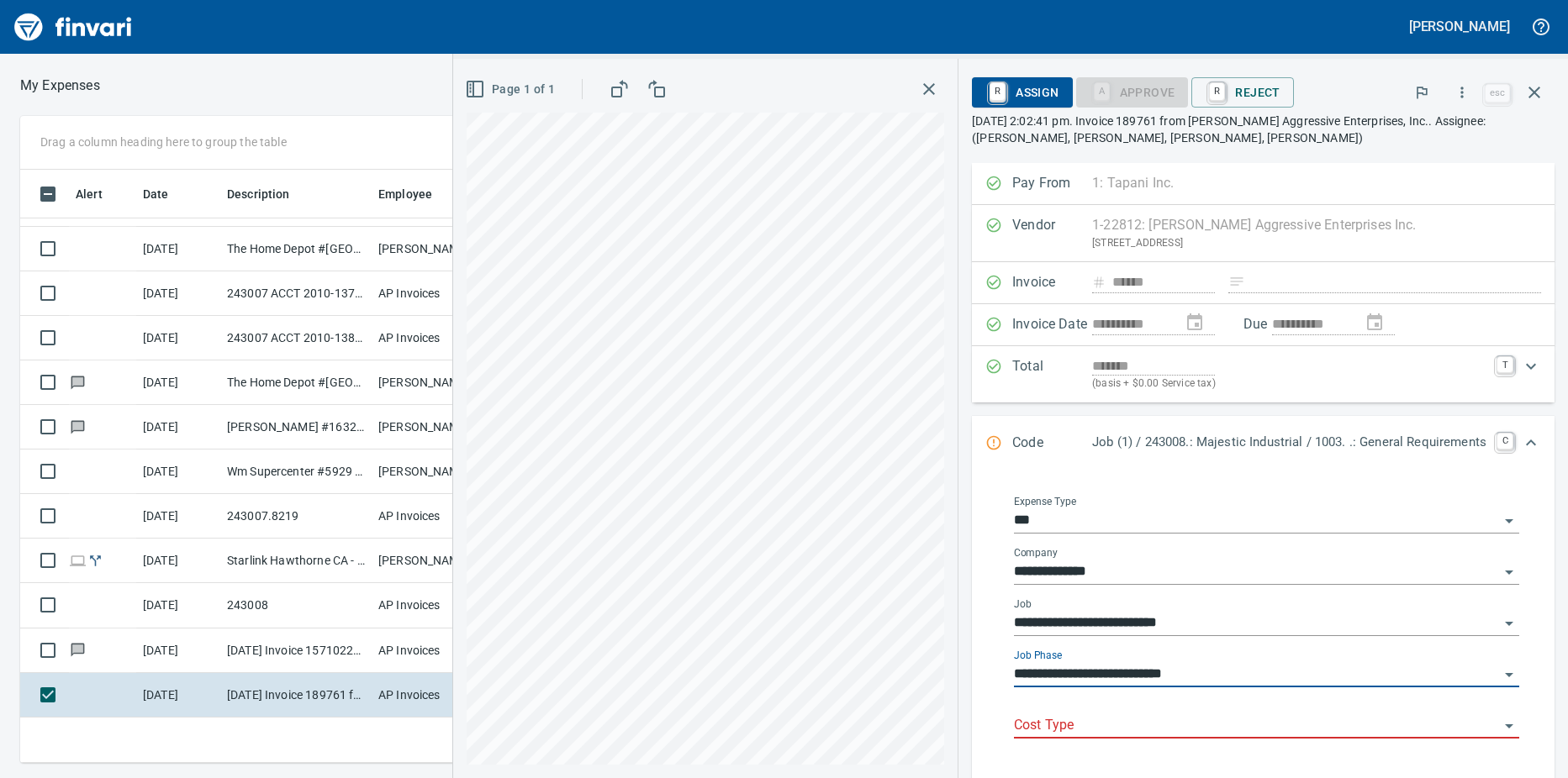
click at [1100, 709] on div "Cost Type" at bounding box center [1266, 720] width 505 height 38
type input "**********"
click at [1083, 727] on input "Cost Type" at bounding box center [1257, 725] width 486 height 23
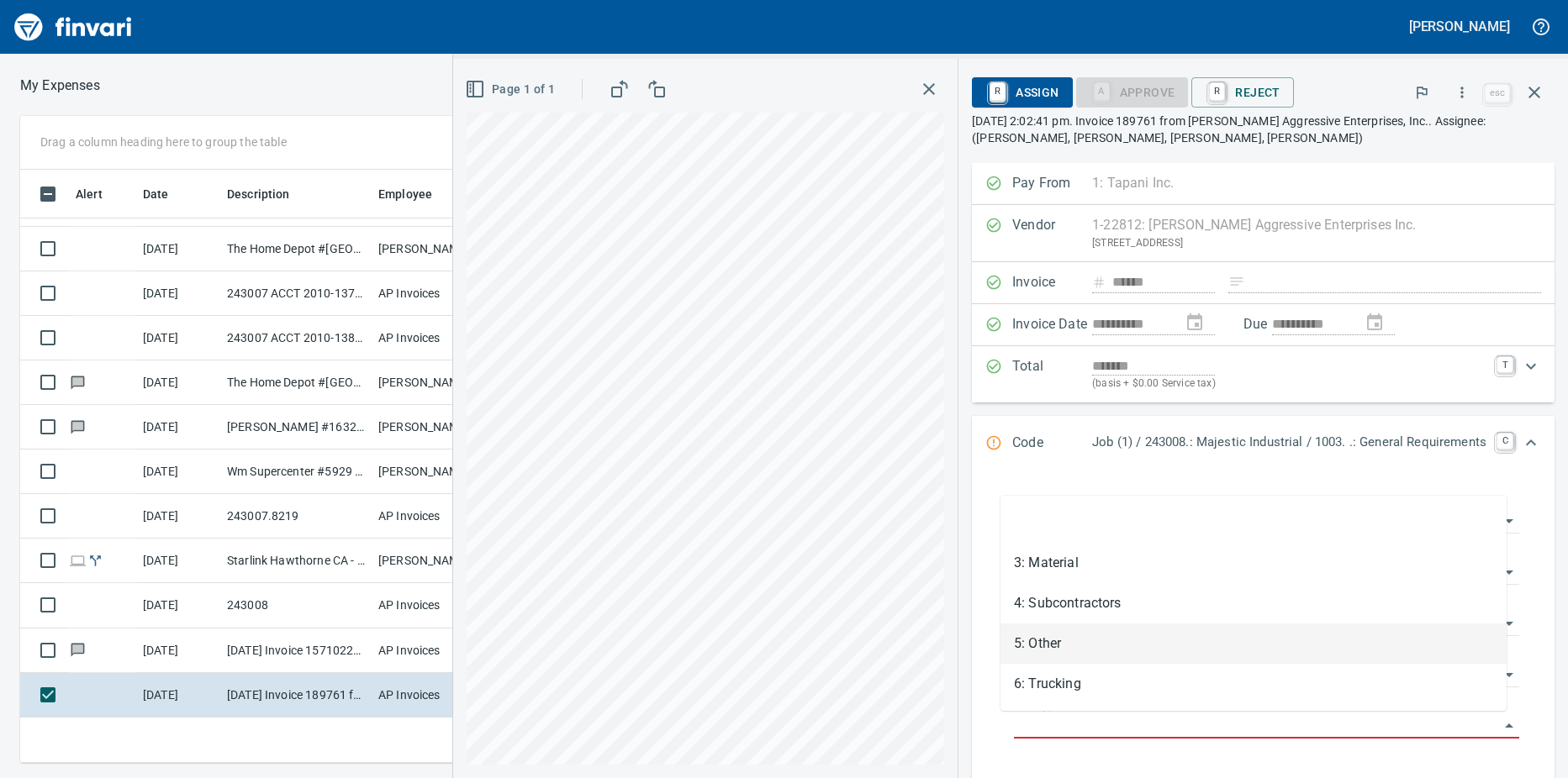
click at [1048, 649] on li "5: Other" at bounding box center [1254, 644] width 506 height 41
type input "********"
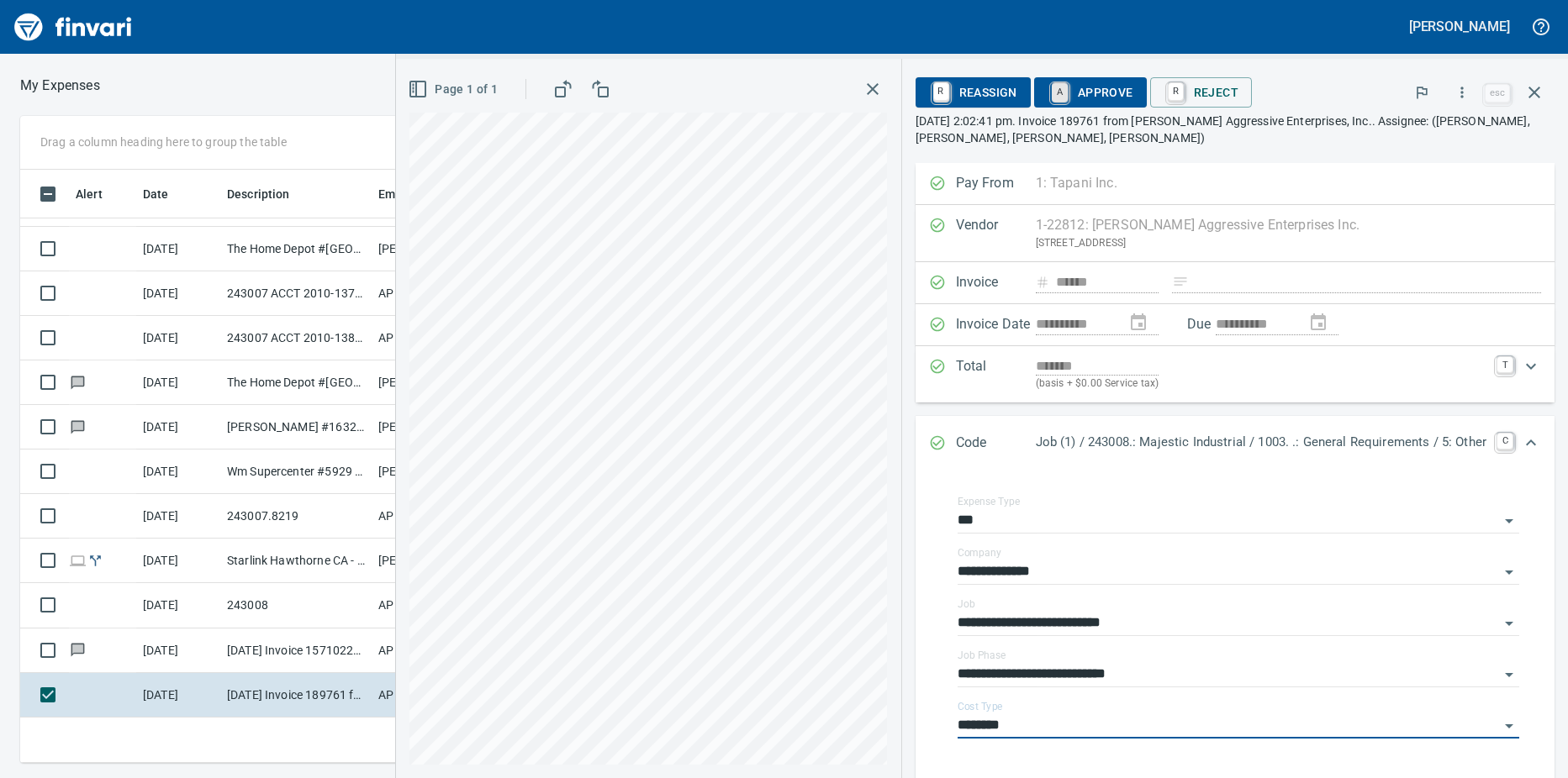
click at [1052, 95] on link "A" at bounding box center [1059, 93] width 16 height 19
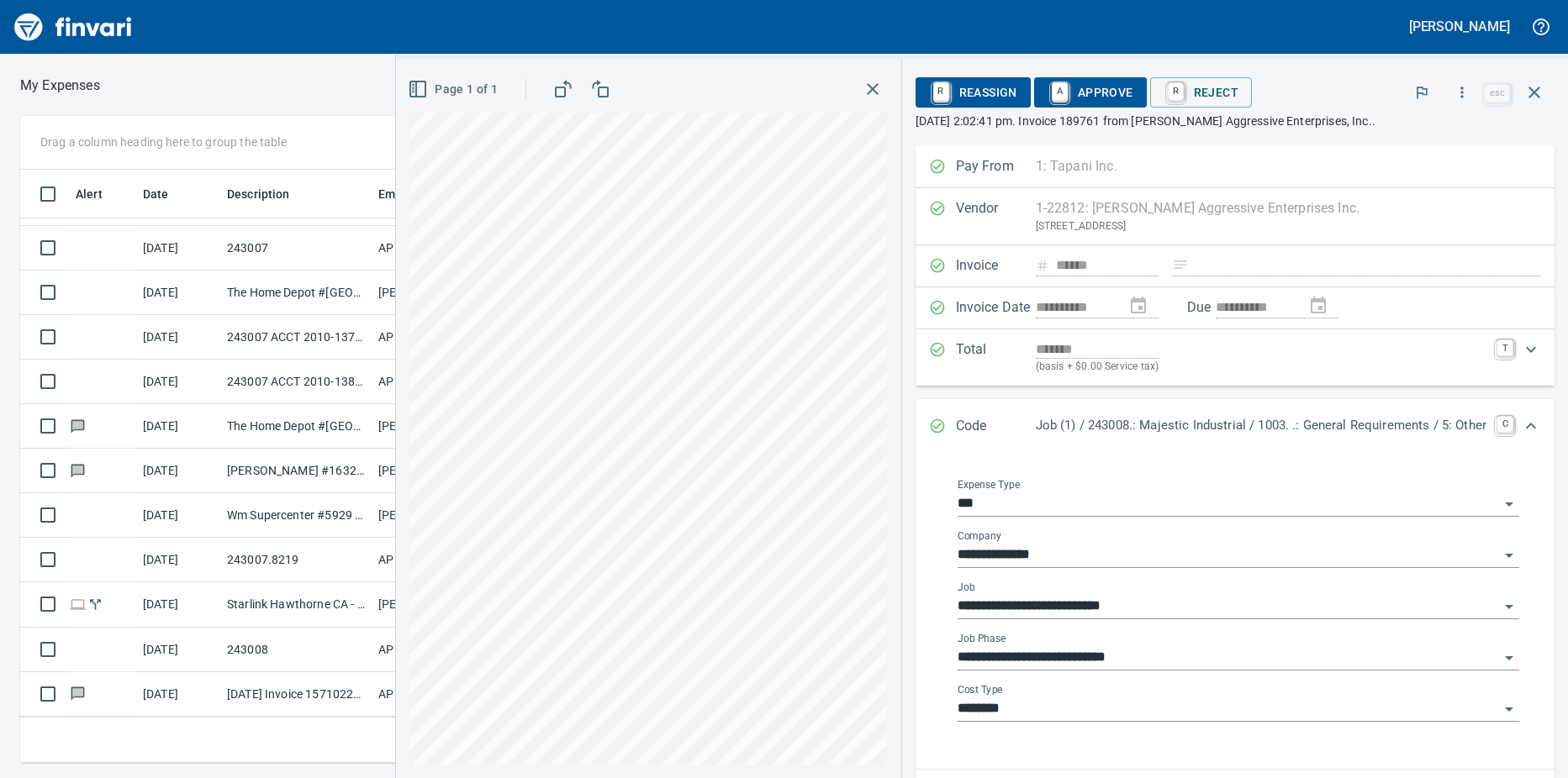
scroll to position [169, 0]
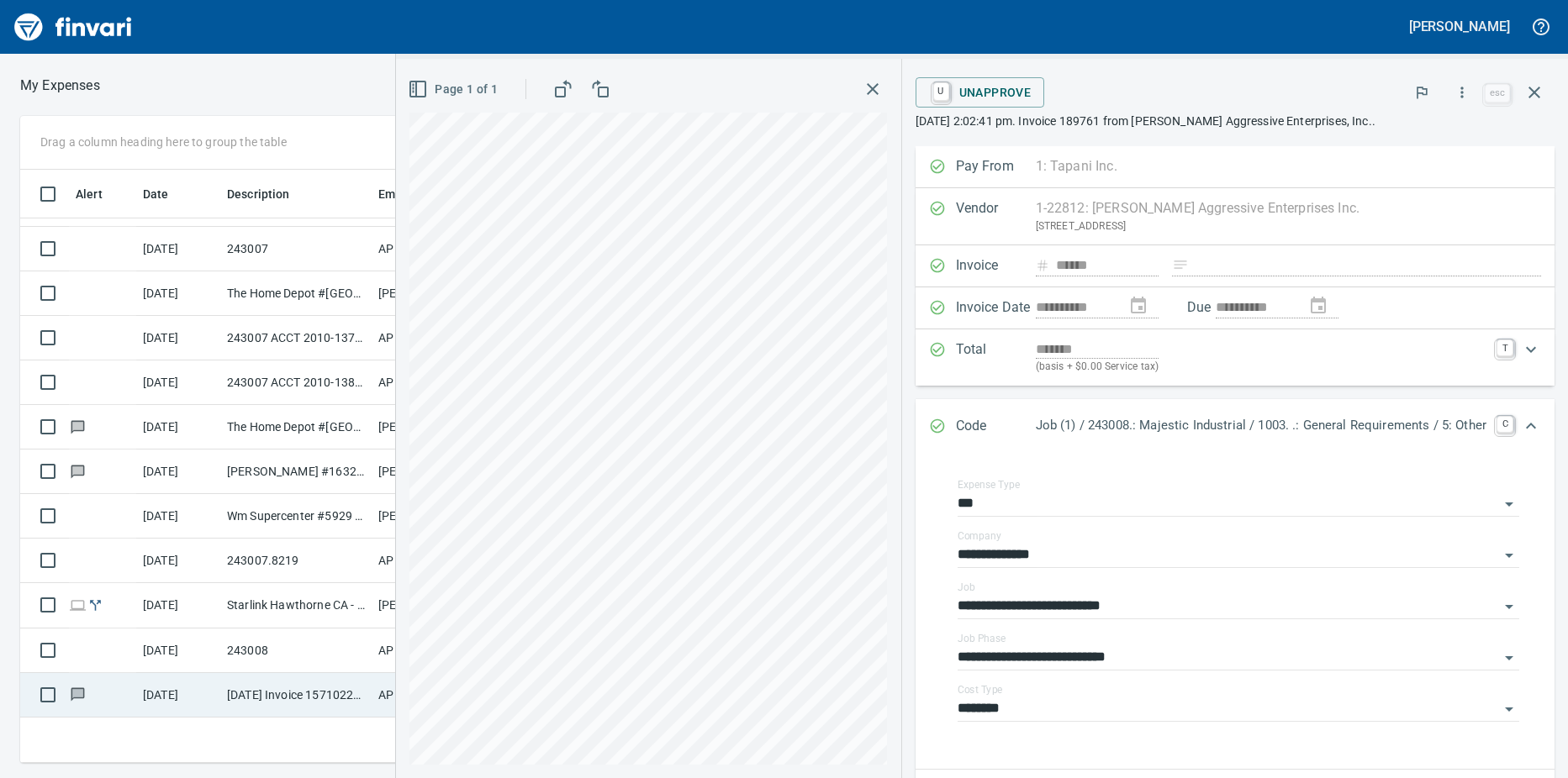
click at [213, 690] on td "[DATE]" at bounding box center [178, 696] width 84 height 44
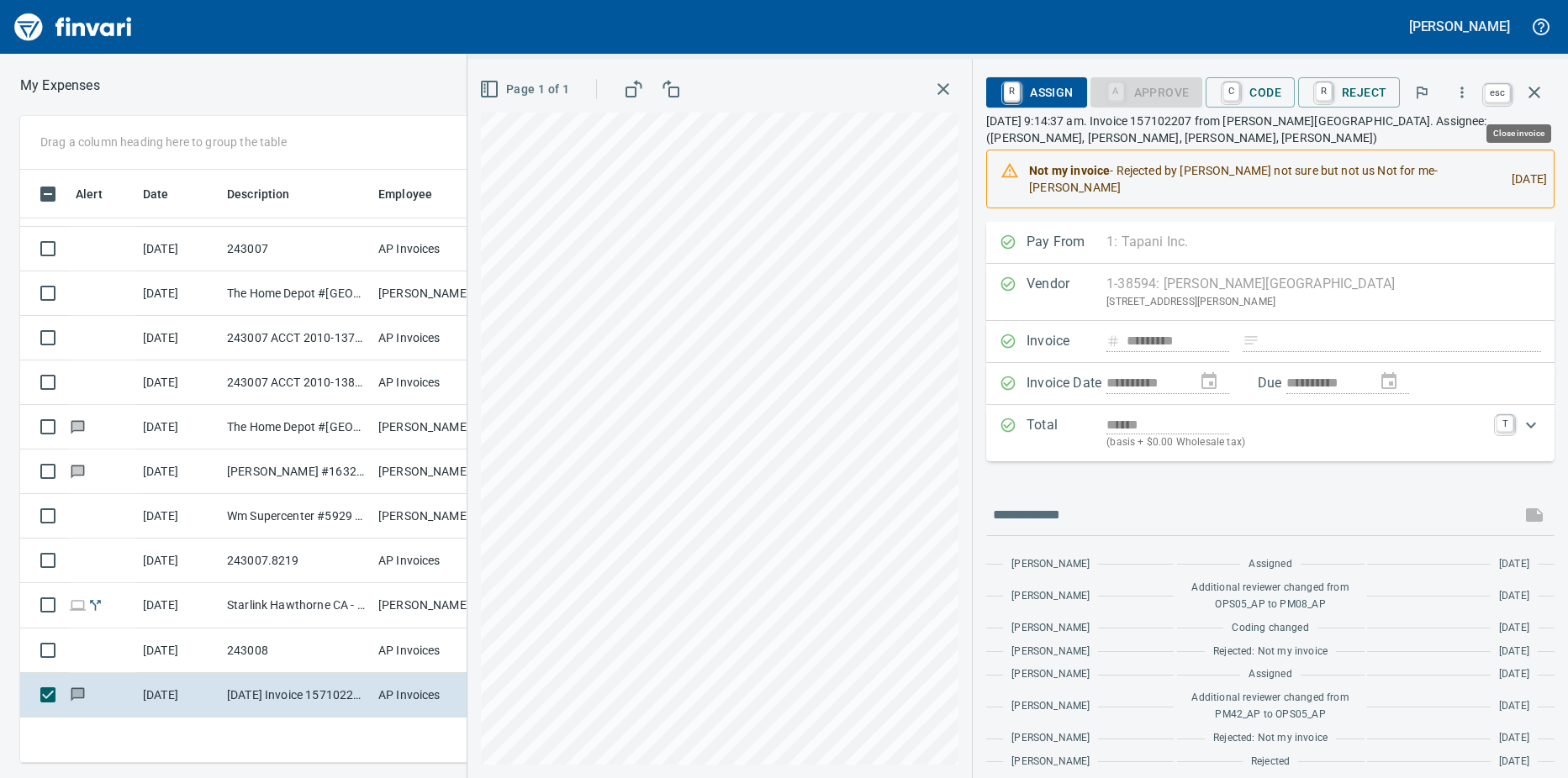
scroll to position [581, 1082]
click at [1265, 94] on icon "button" at bounding box center [1535, 93] width 20 height 20
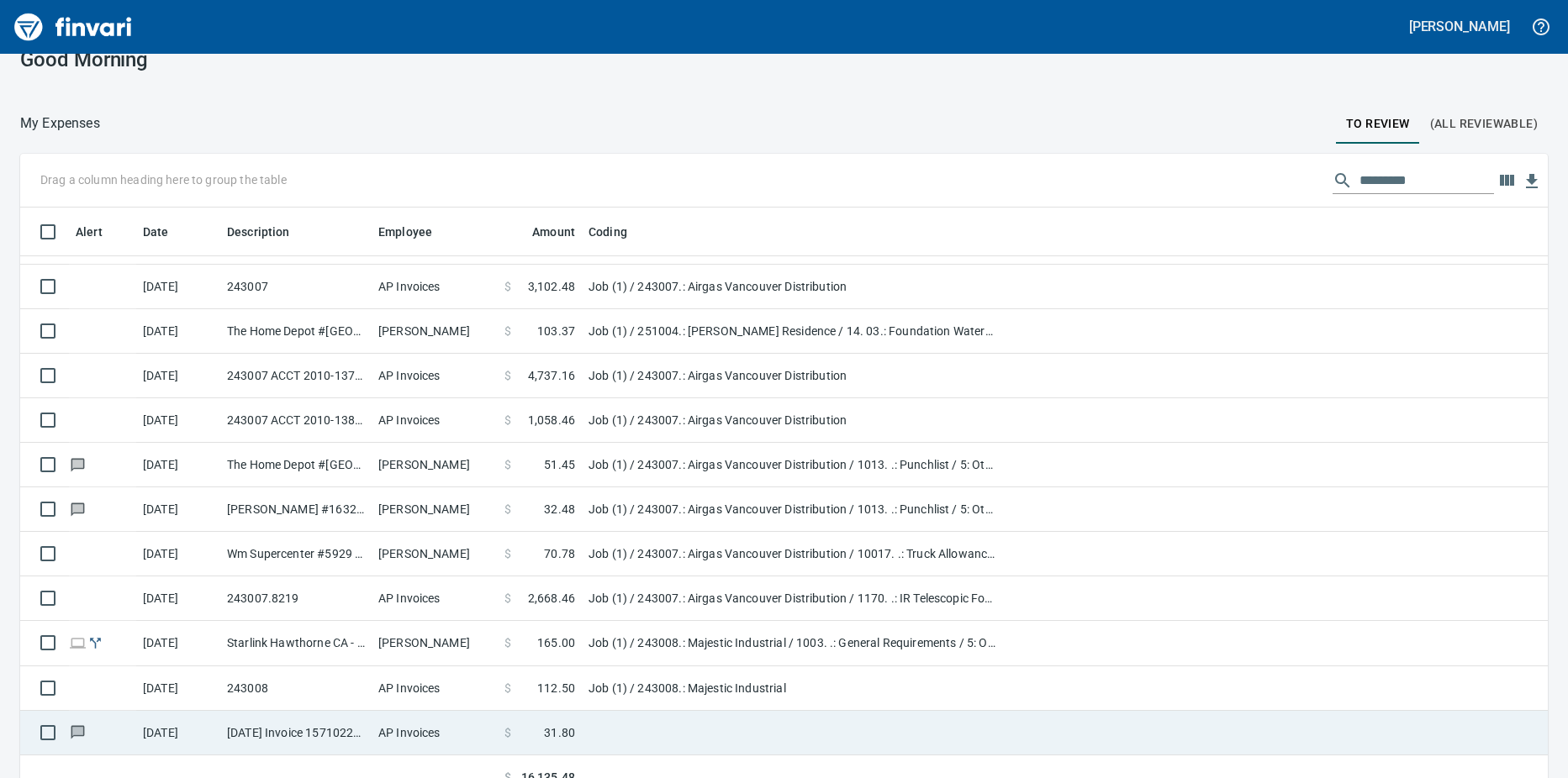
scroll to position [49, 0]
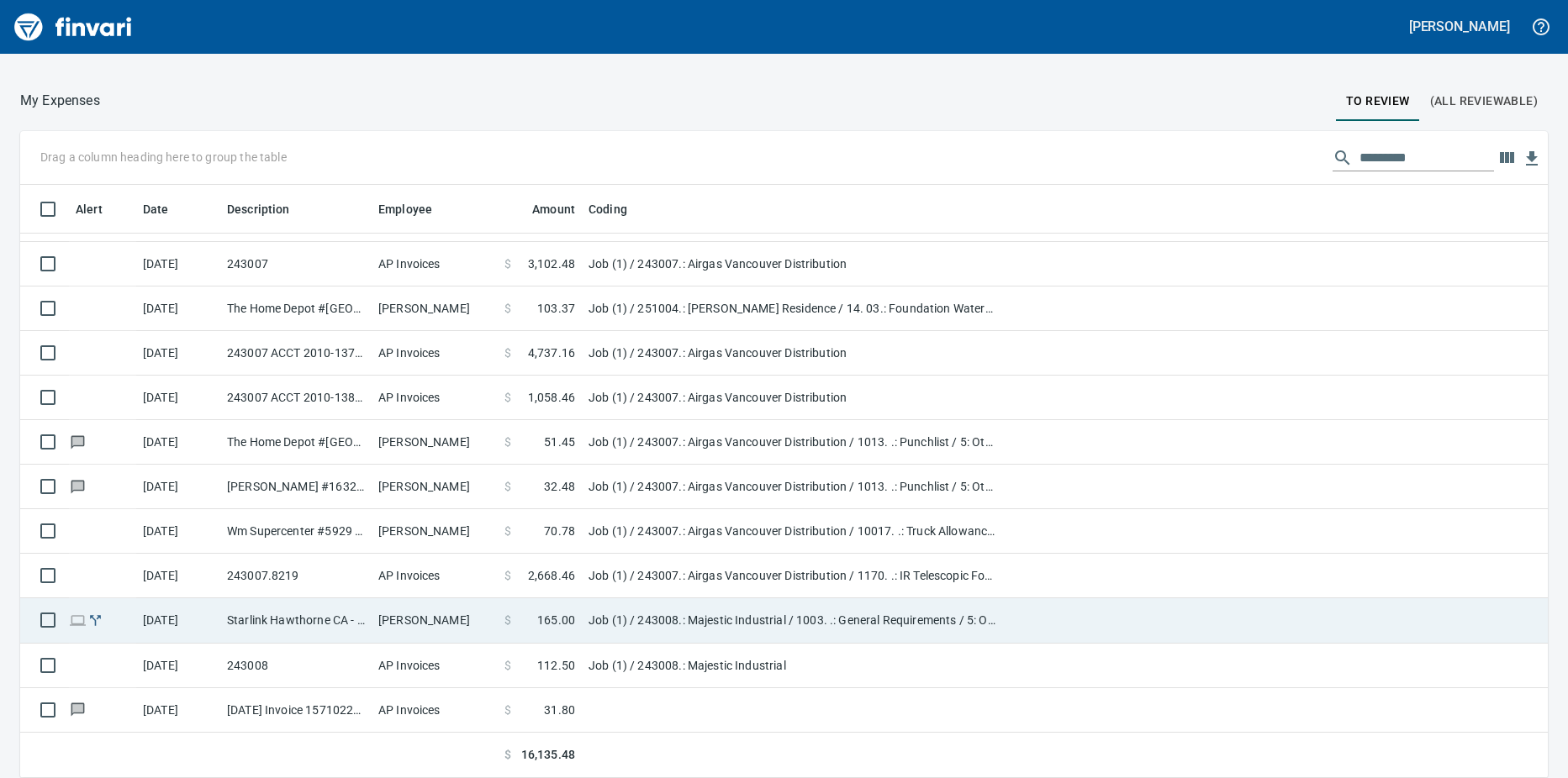
click at [489, 625] on td "[PERSON_NAME]" at bounding box center [435, 621] width 126 height 44
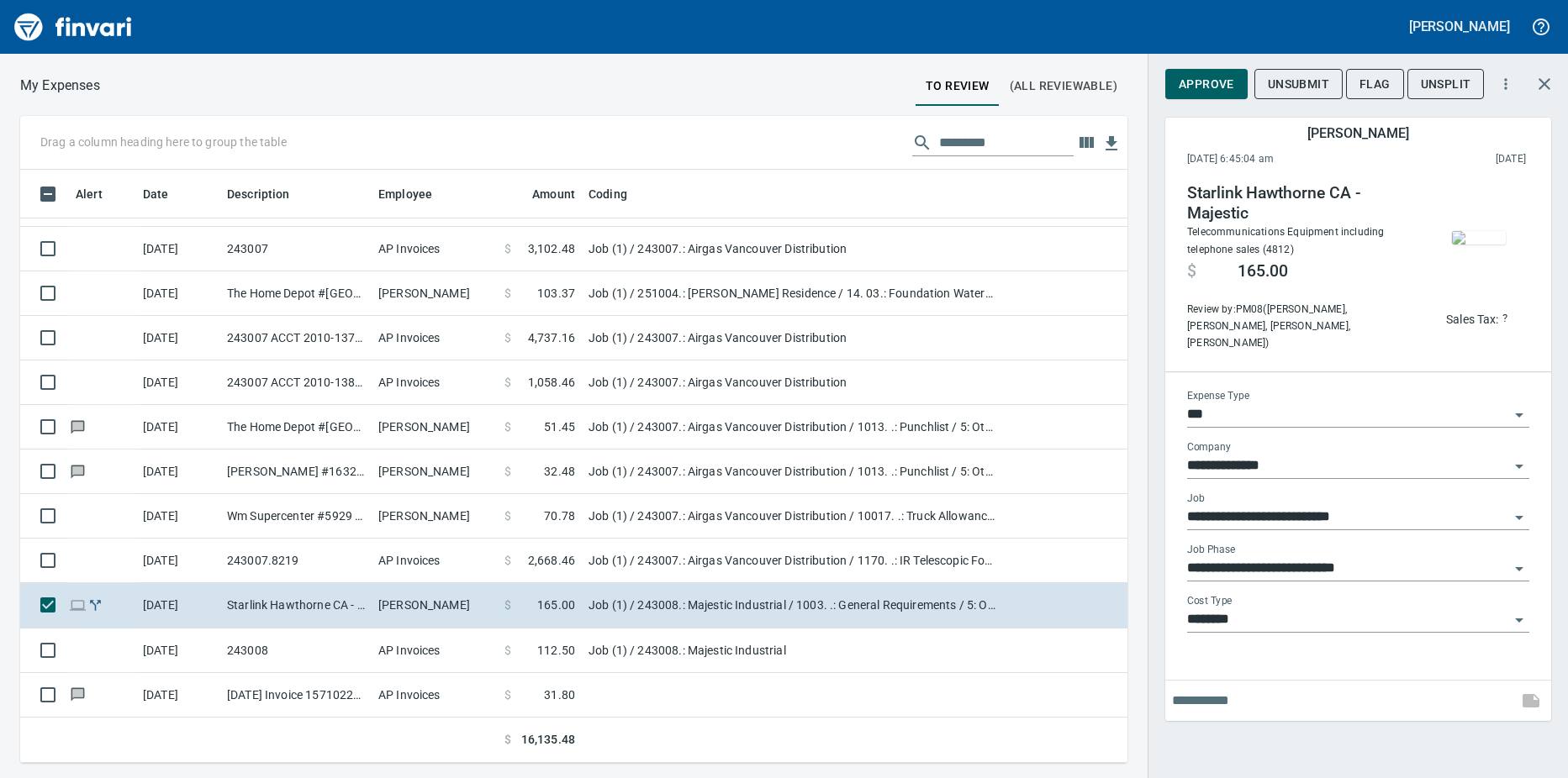
scroll to position [581, 1082]
click at [1213, 86] on span "Approve" at bounding box center [1207, 84] width 56 height 21
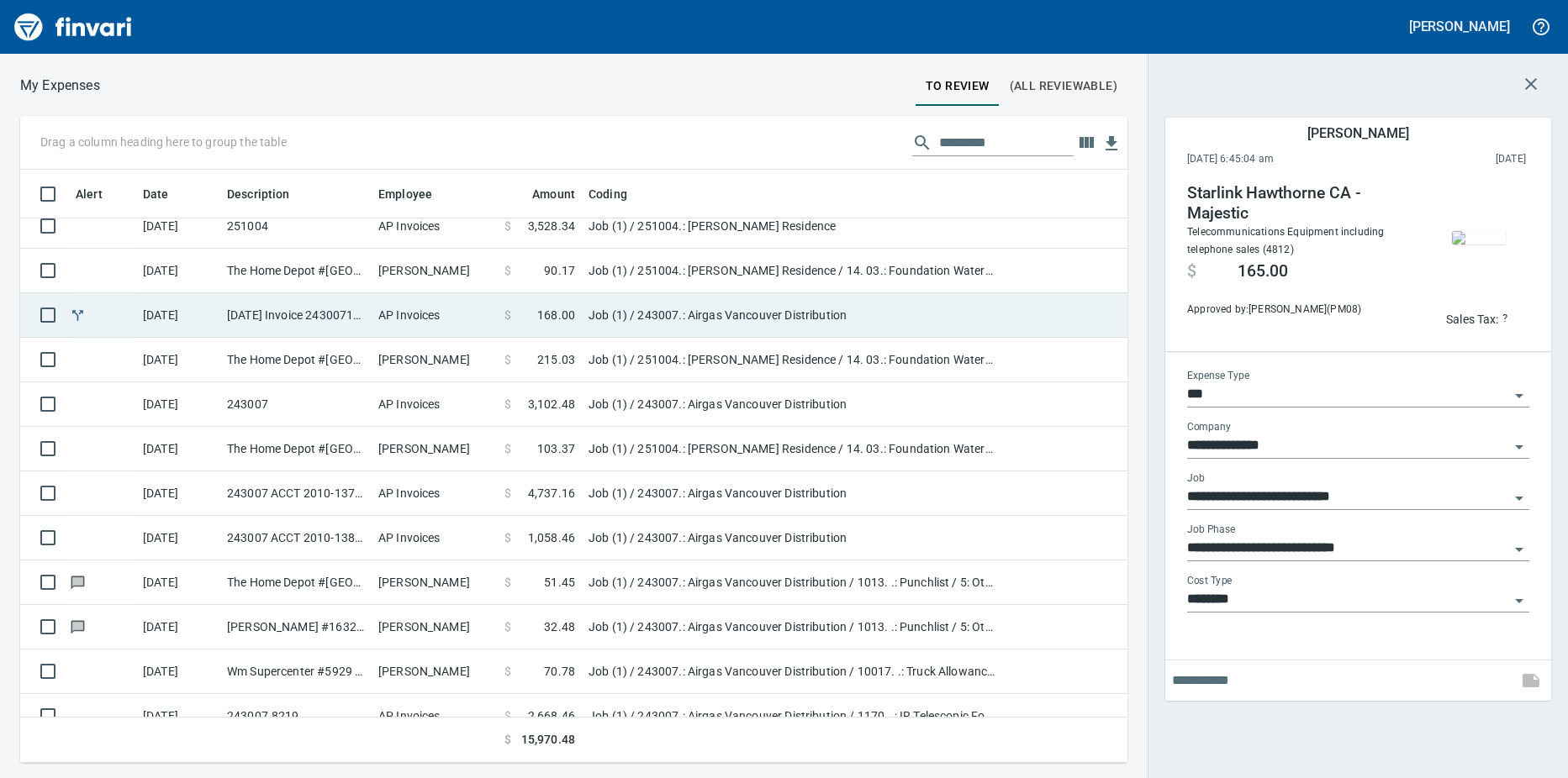
scroll to position [0, 0]
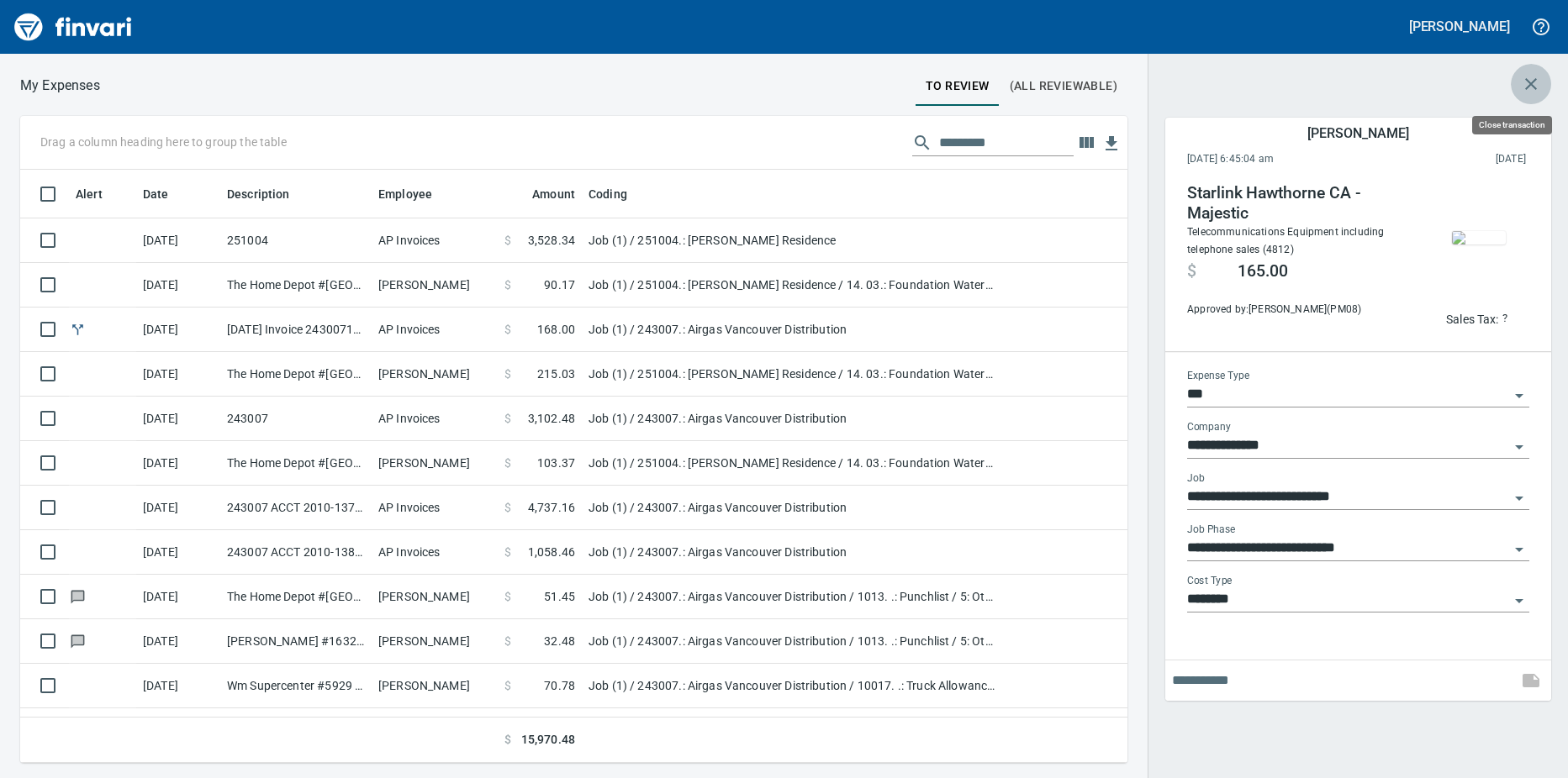
click at [1265, 75] on icon "button" at bounding box center [1532, 84] width 20 height 20
